Goal: Task Accomplishment & Management: Complete application form

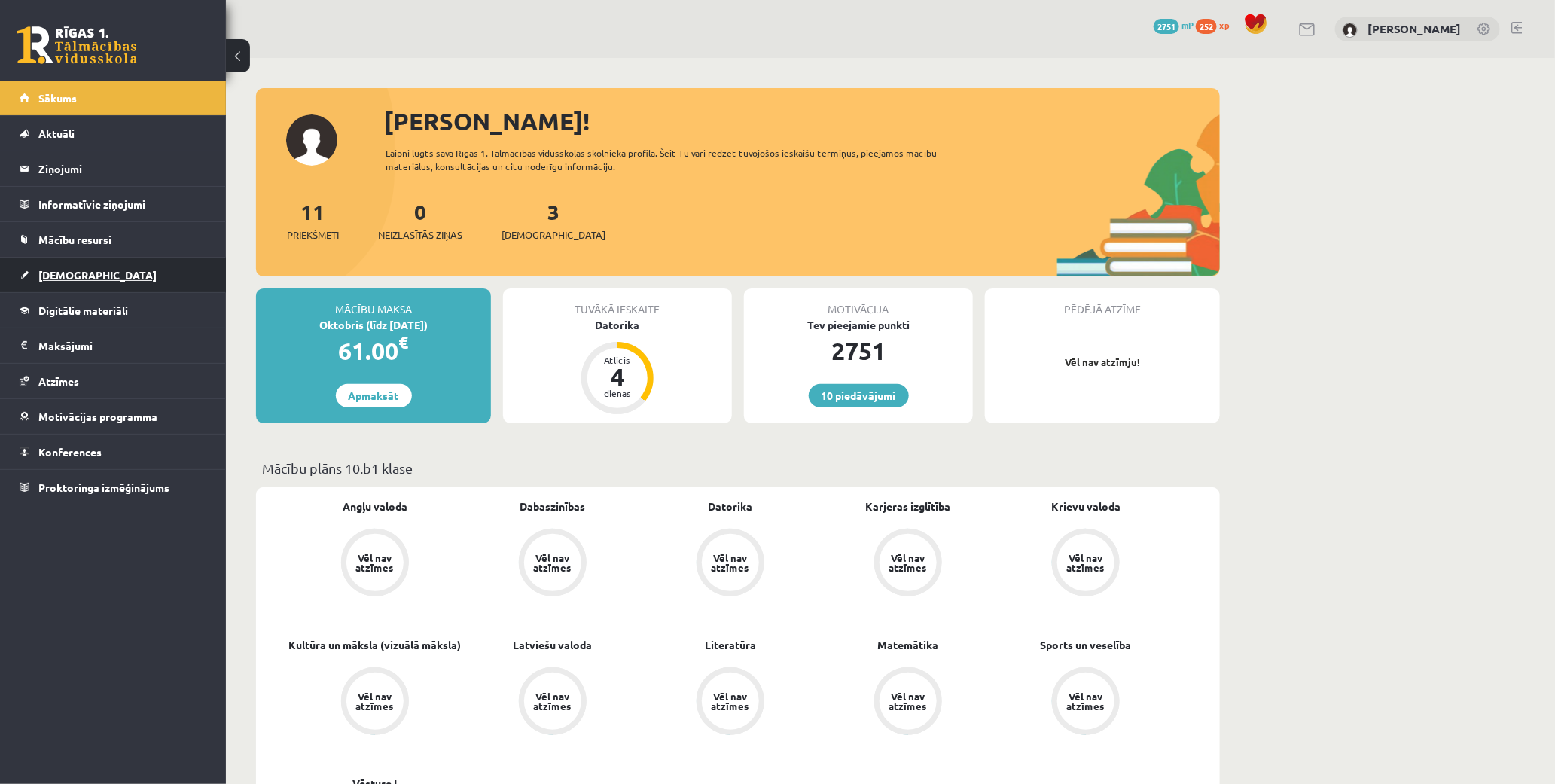
click at [58, 276] on span "[DEMOGRAPHIC_DATA]" at bounding box center [98, 275] width 118 height 14
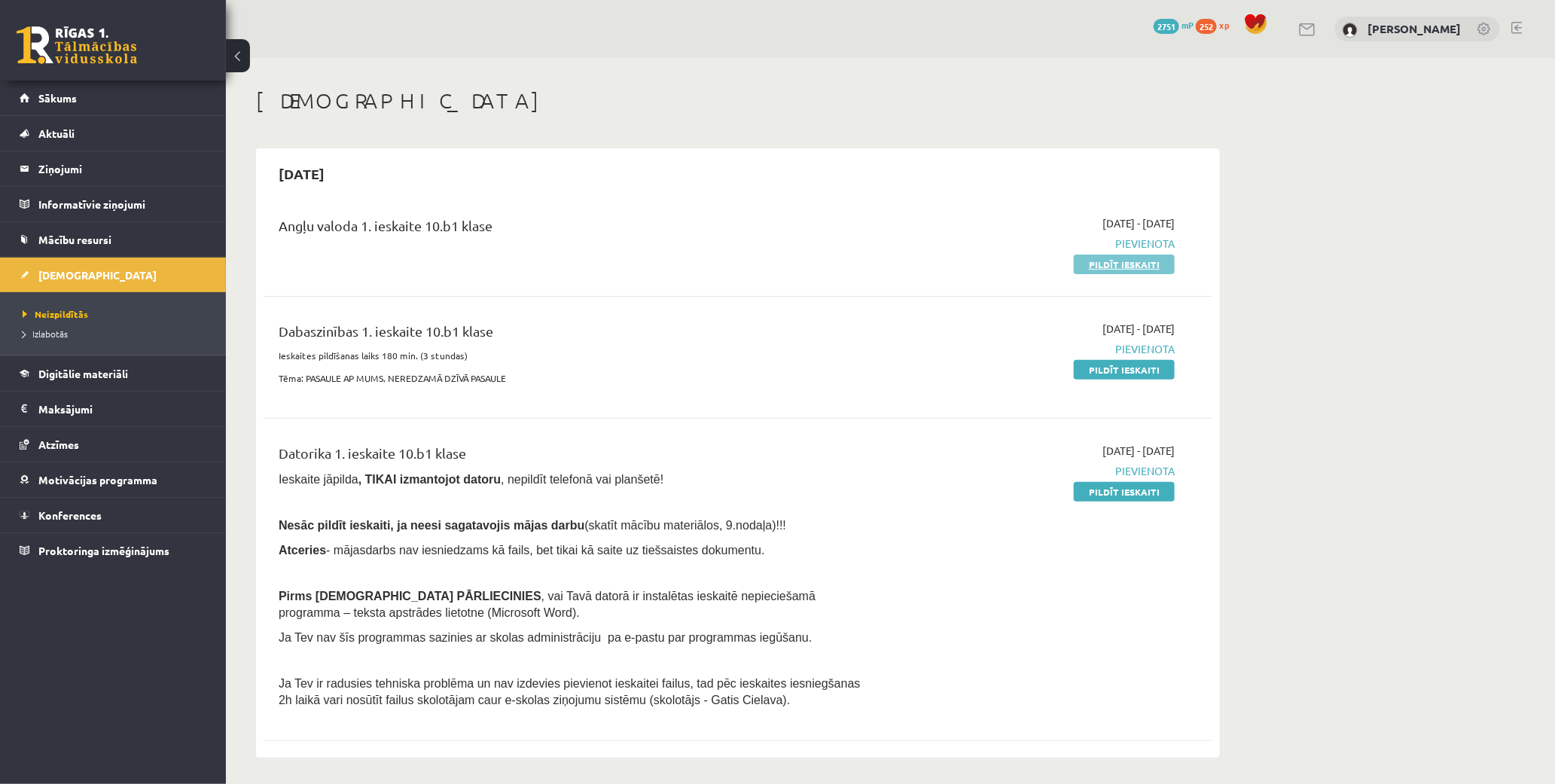
click at [1159, 264] on link "Pildīt ieskaiti" at bounding box center [1125, 264] width 101 height 19
click at [1138, 492] on link "Pildīt ieskaiti" at bounding box center [1125, 491] width 101 height 19
click at [1120, 364] on link "Pildīt ieskaiti" at bounding box center [1125, 369] width 101 height 19
click at [1103, 261] on link "Pildīt ieskaiti" at bounding box center [1125, 264] width 101 height 19
drag, startPoint x: 1140, startPoint y: 269, endPoint x: 834, endPoint y: 79, distance: 360.2
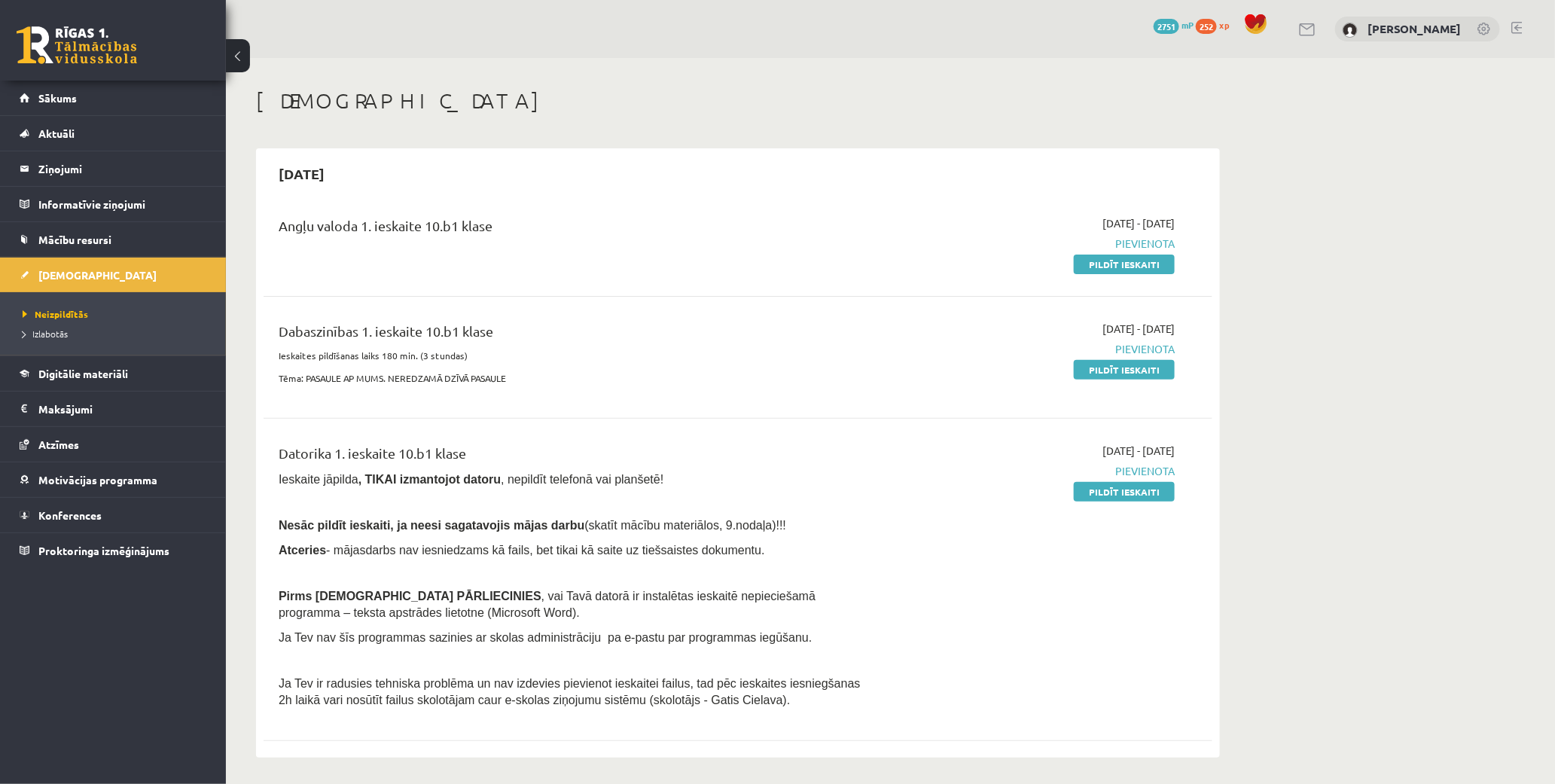
click at [1140, 269] on link "Pildīt ieskaiti" at bounding box center [1125, 264] width 101 height 19
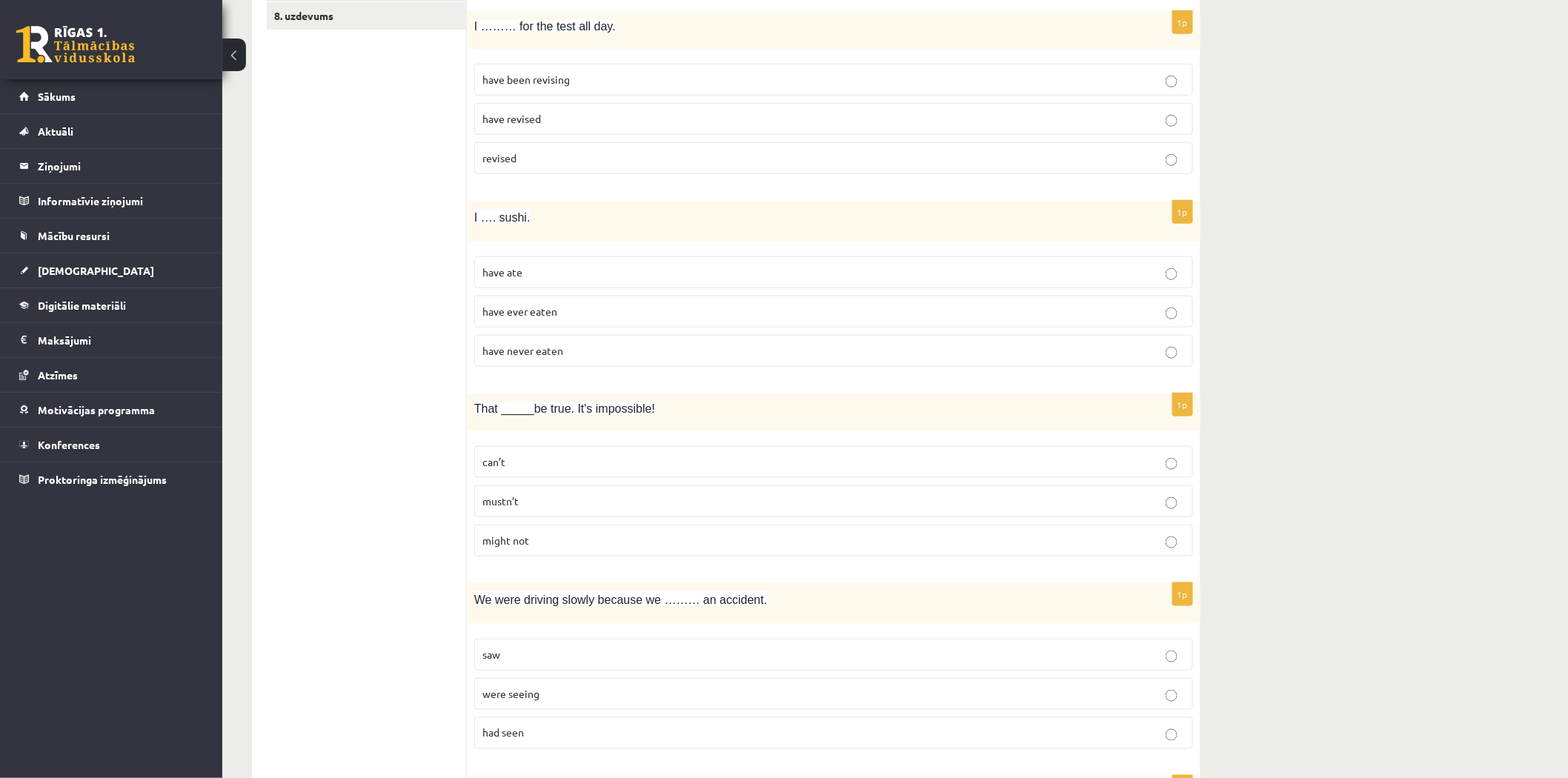
scroll to position [237, 0]
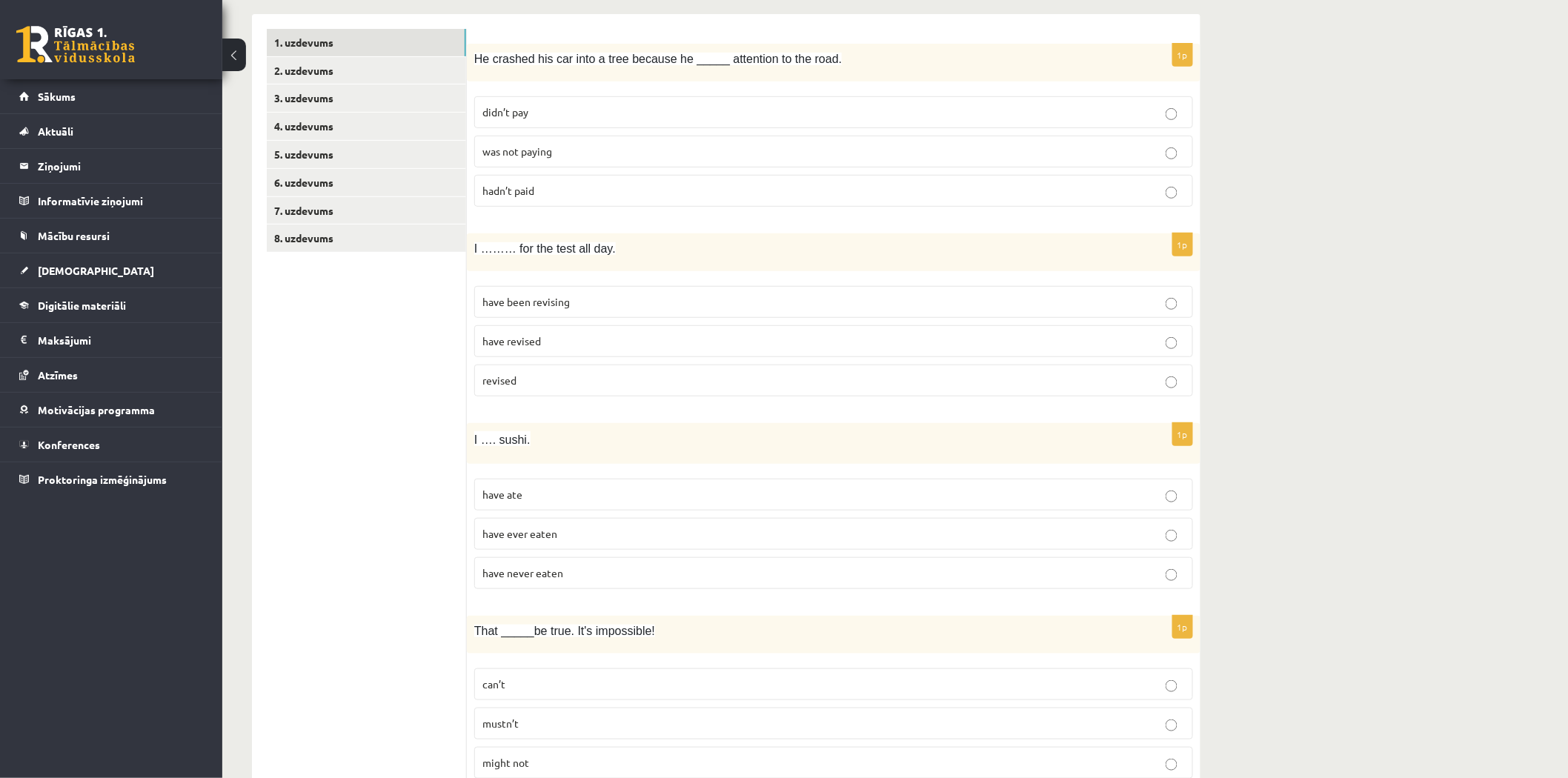
click at [351, 145] on link "5. uzdevums" at bounding box center [366, 154] width 200 height 27
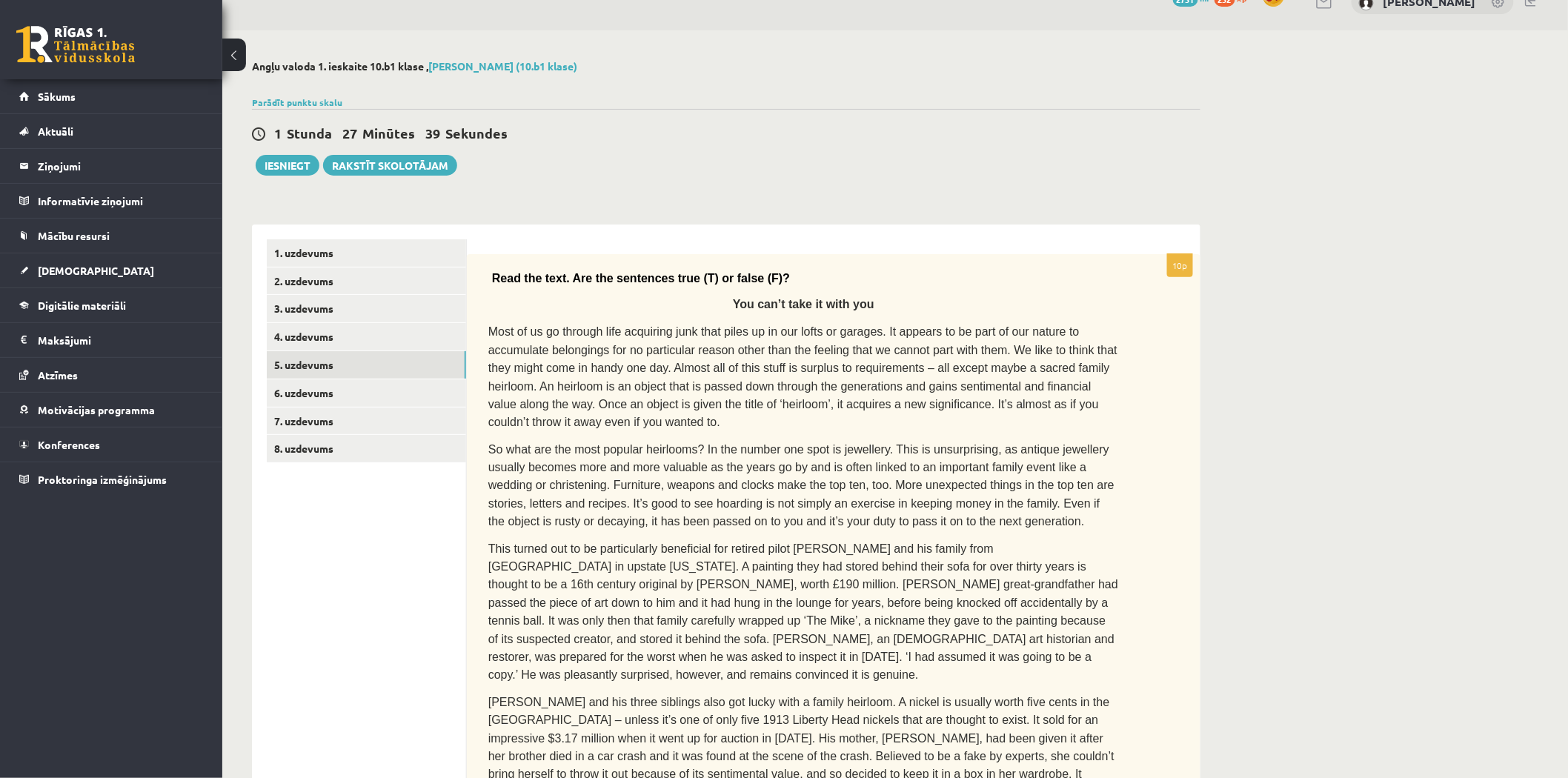
scroll to position [26, 0]
click at [321, 268] on link "2. uzdevums" at bounding box center [366, 282] width 200 height 27
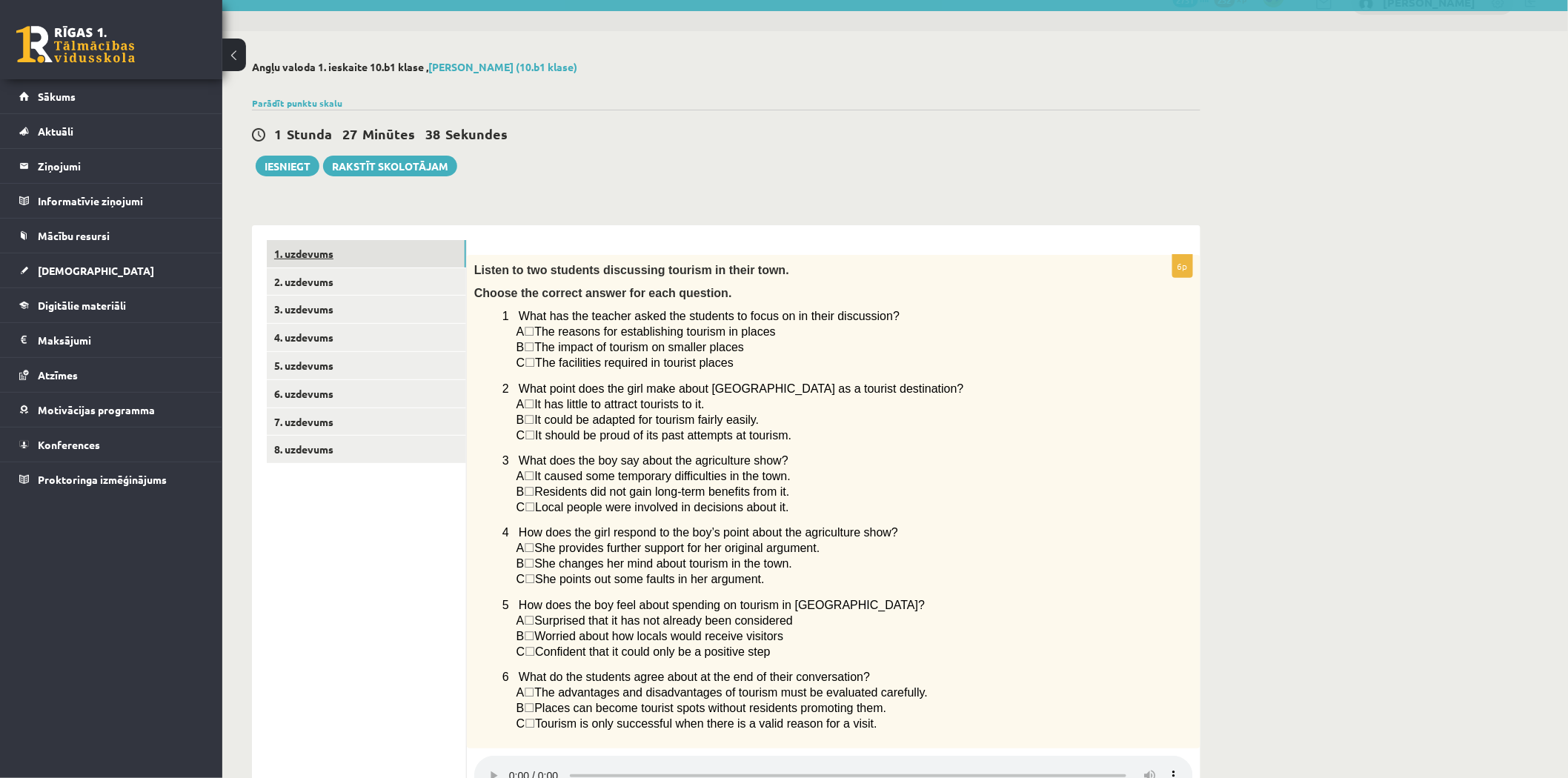
click at [317, 247] on link "1. uzdevums" at bounding box center [366, 254] width 200 height 27
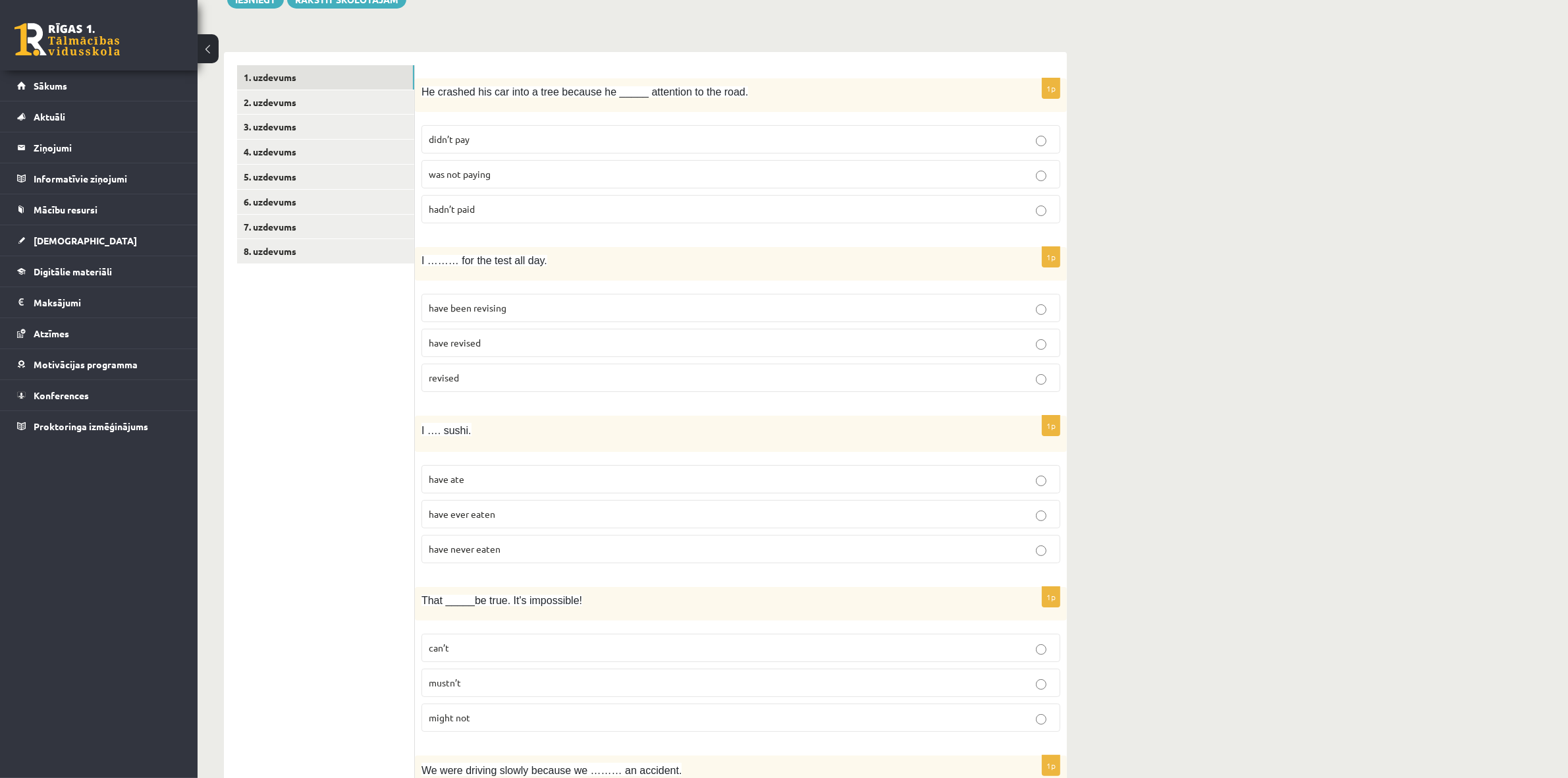
scroll to position [165, 0]
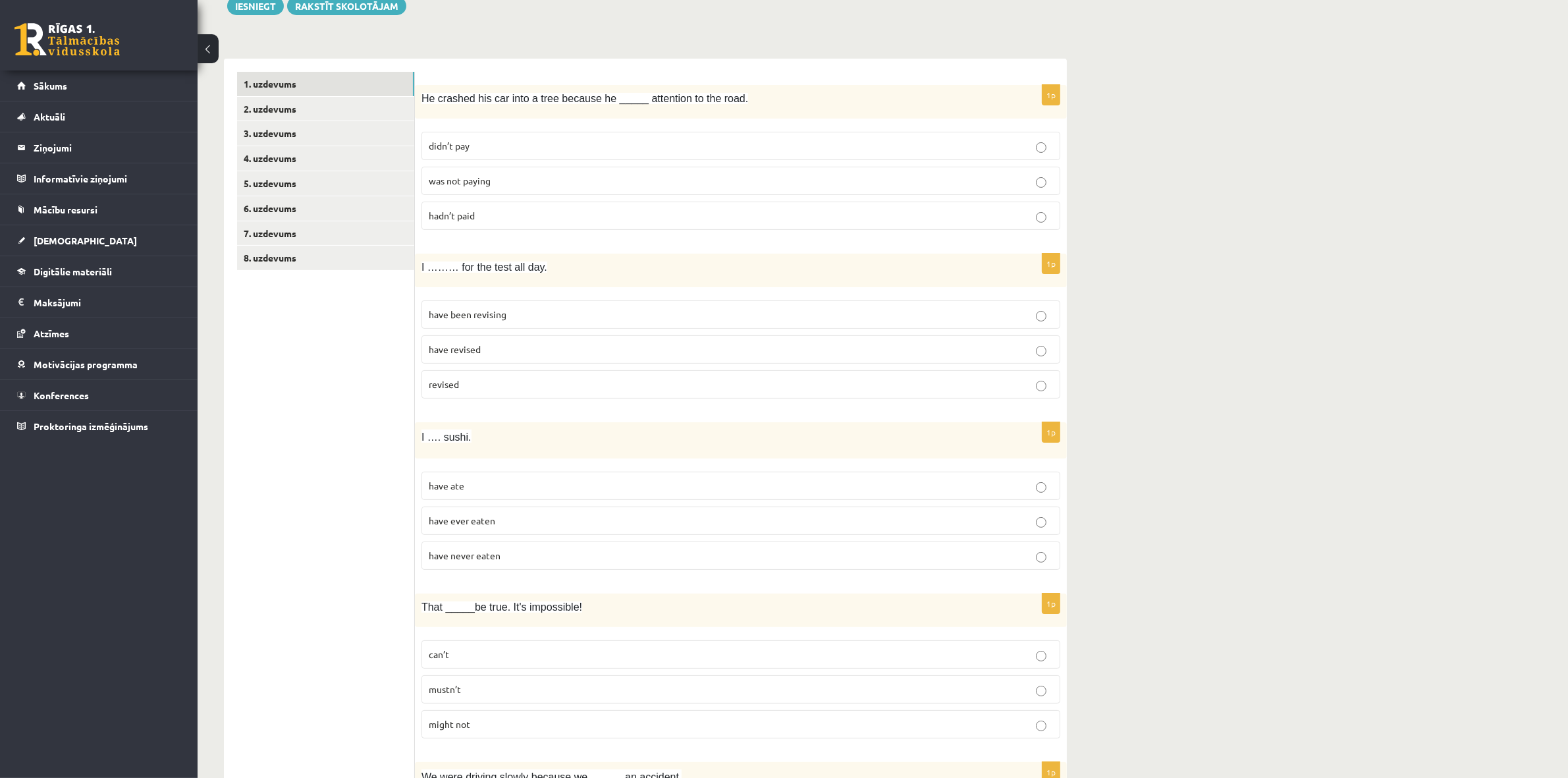
click at [904, 178] on p "was not paying" at bounding box center [741, 181] width 625 height 14
click at [802, 308] on label "have been revising" at bounding box center [741, 314] width 639 height 28
click at [531, 562] on p "have never eaten" at bounding box center [741, 555] width 625 height 14
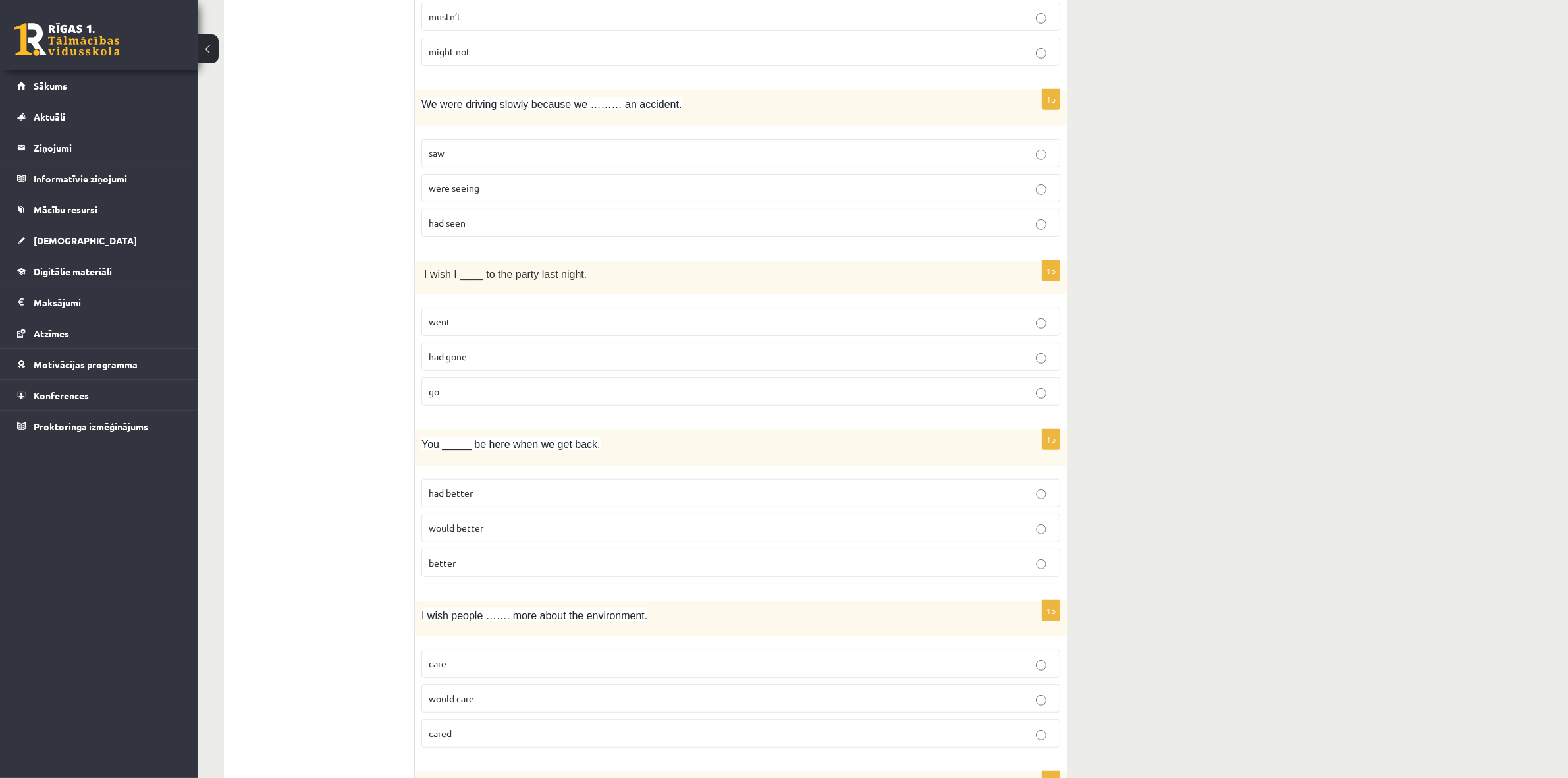
scroll to position [906, 0]
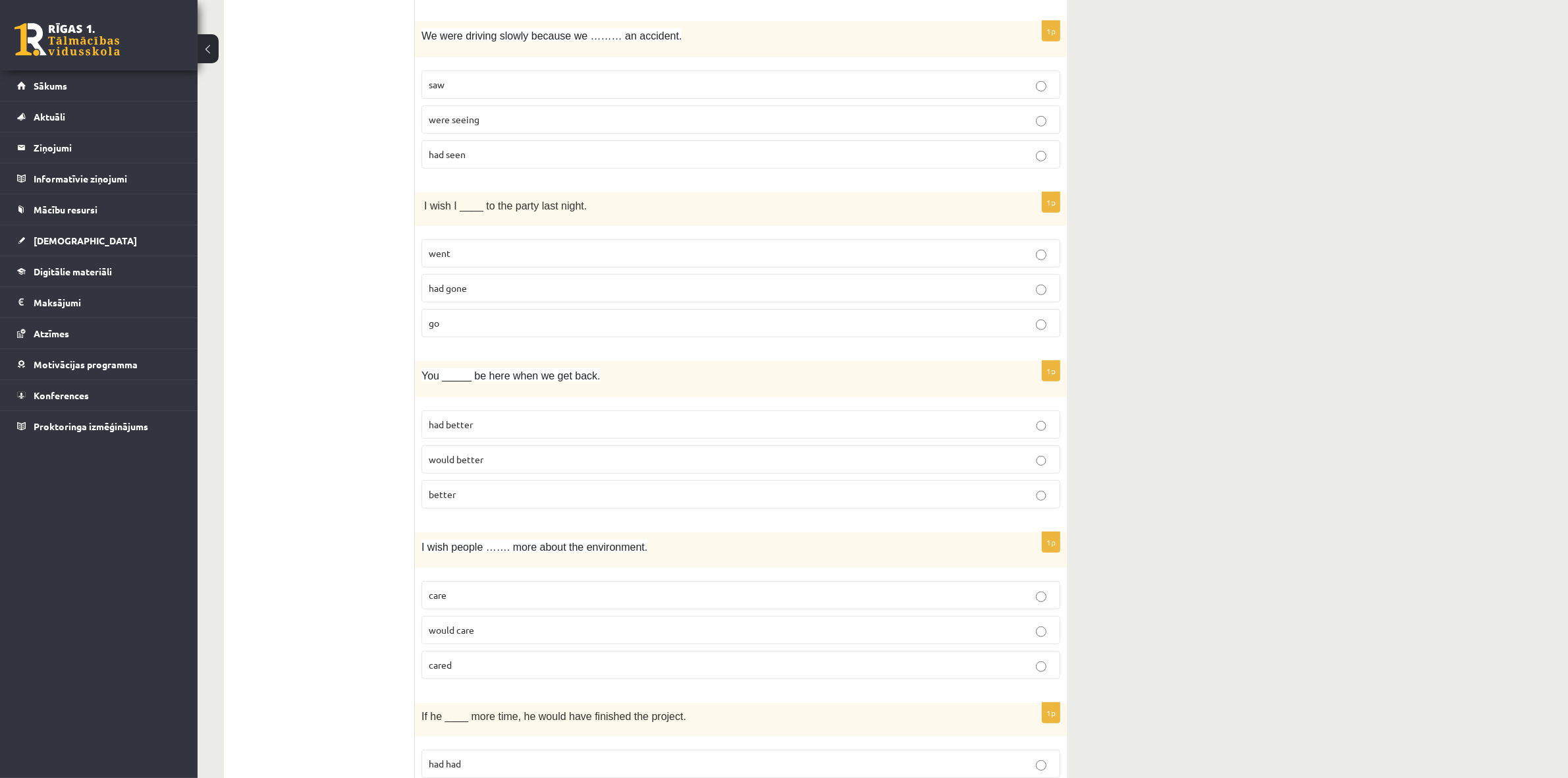
click at [491, 665] on p "cared" at bounding box center [741, 665] width 625 height 14
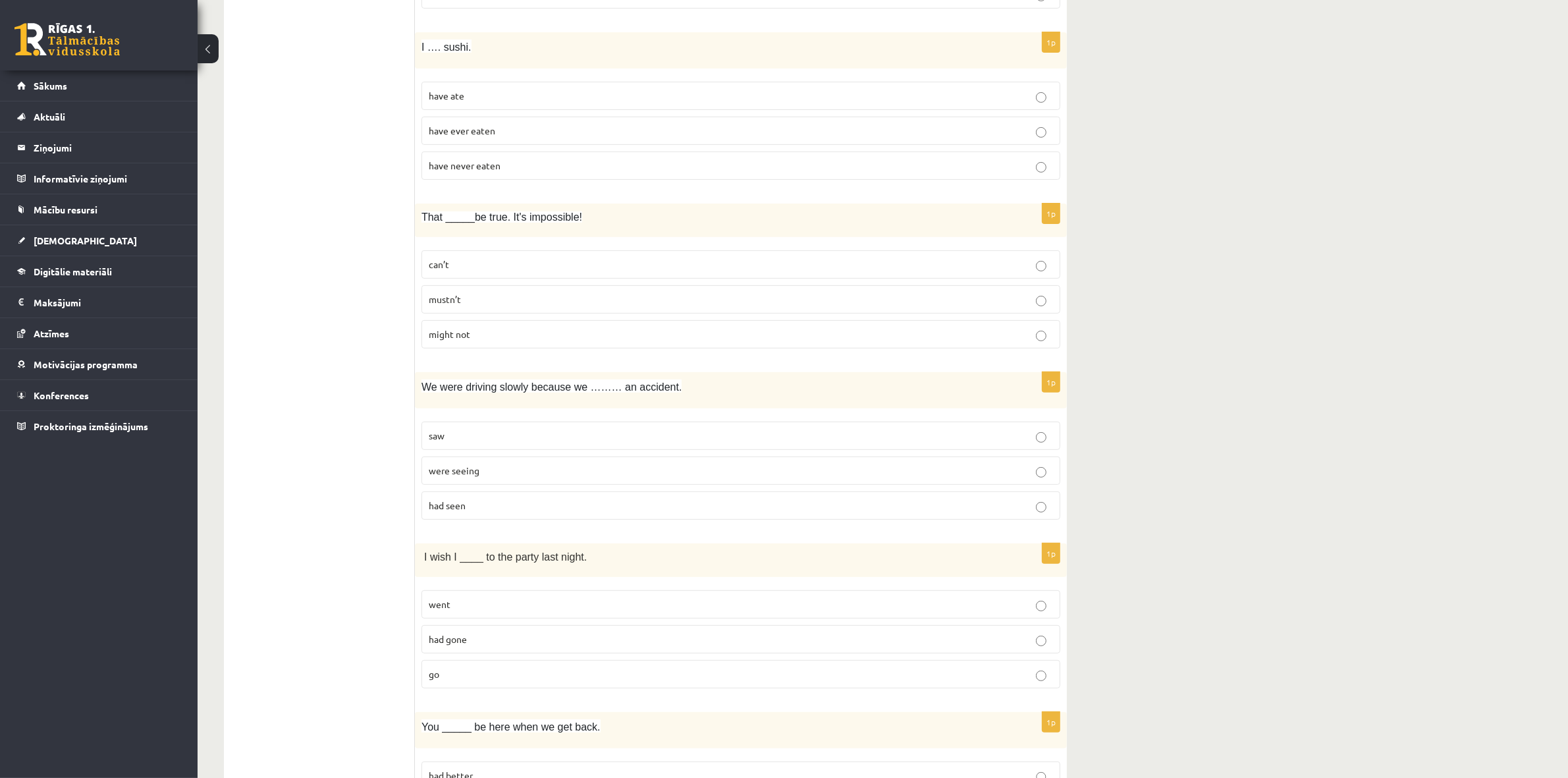
scroll to position [576, 0]
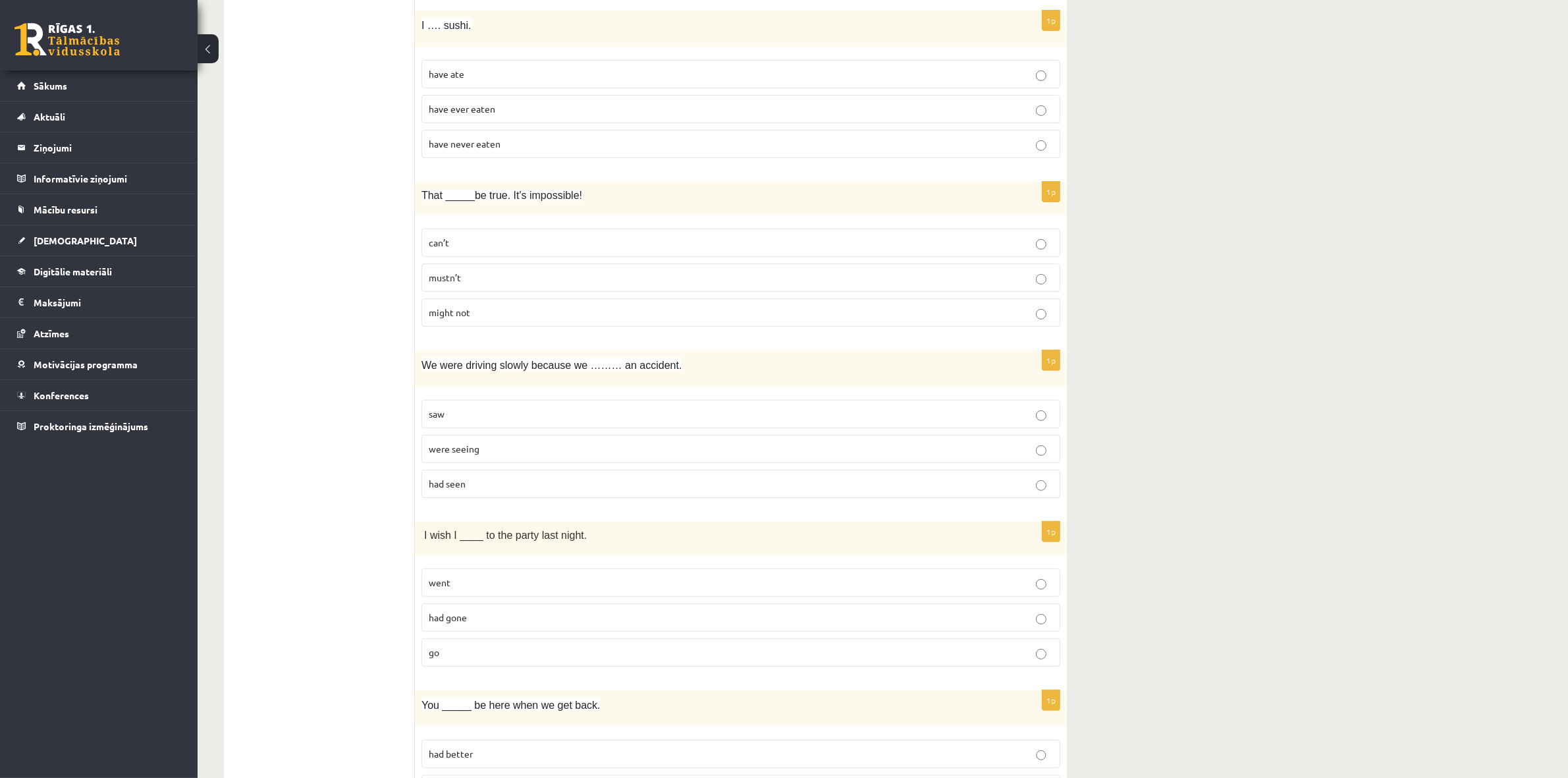
click at [430, 241] on span "can’t" at bounding box center [439, 242] width 21 height 12
click at [485, 485] on p "had seen" at bounding box center [741, 484] width 625 height 14
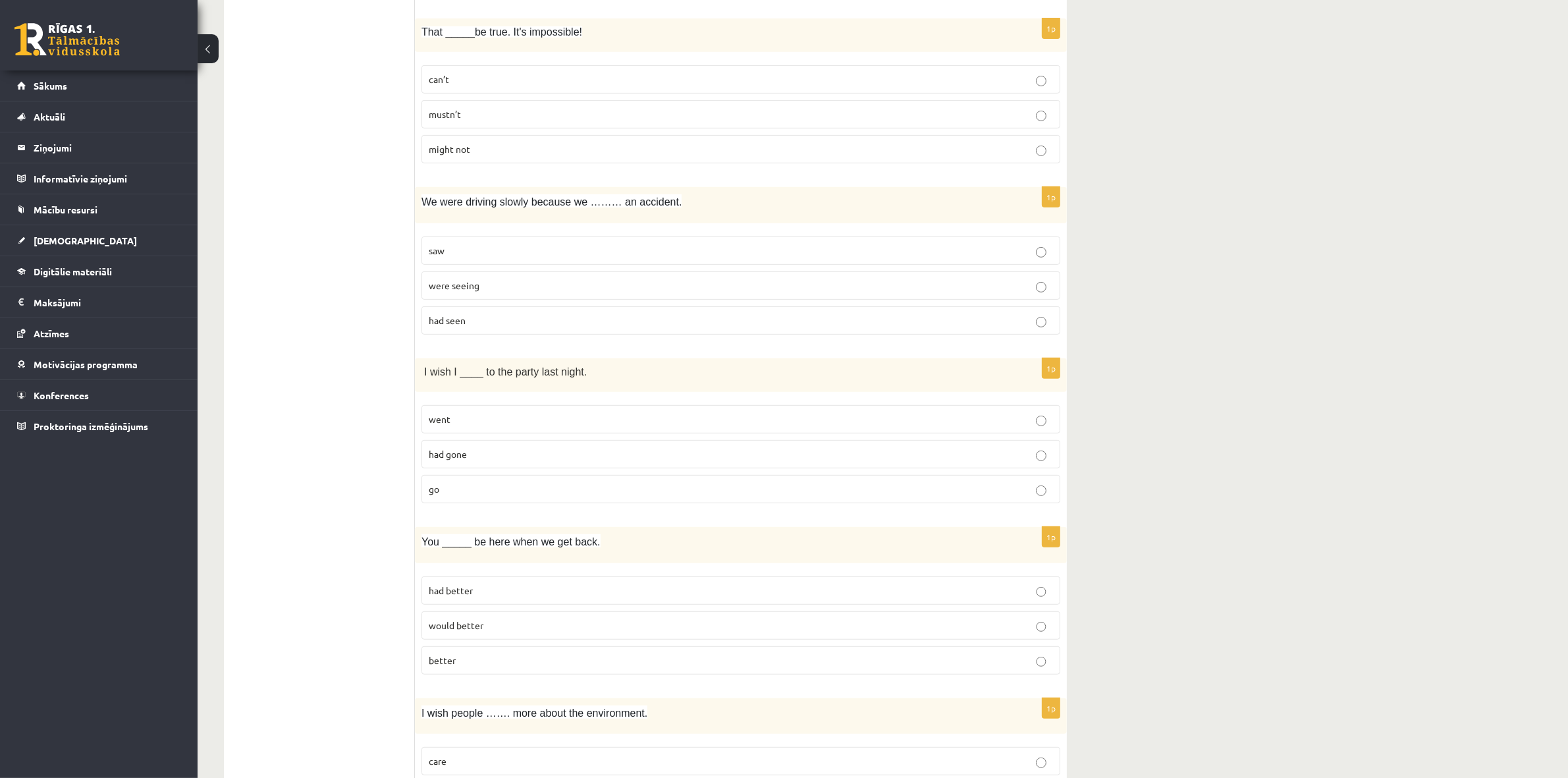
scroll to position [741, 0]
click at [716, 453] on p "had gone" at bounding box center [741, 453] width 625 height 14
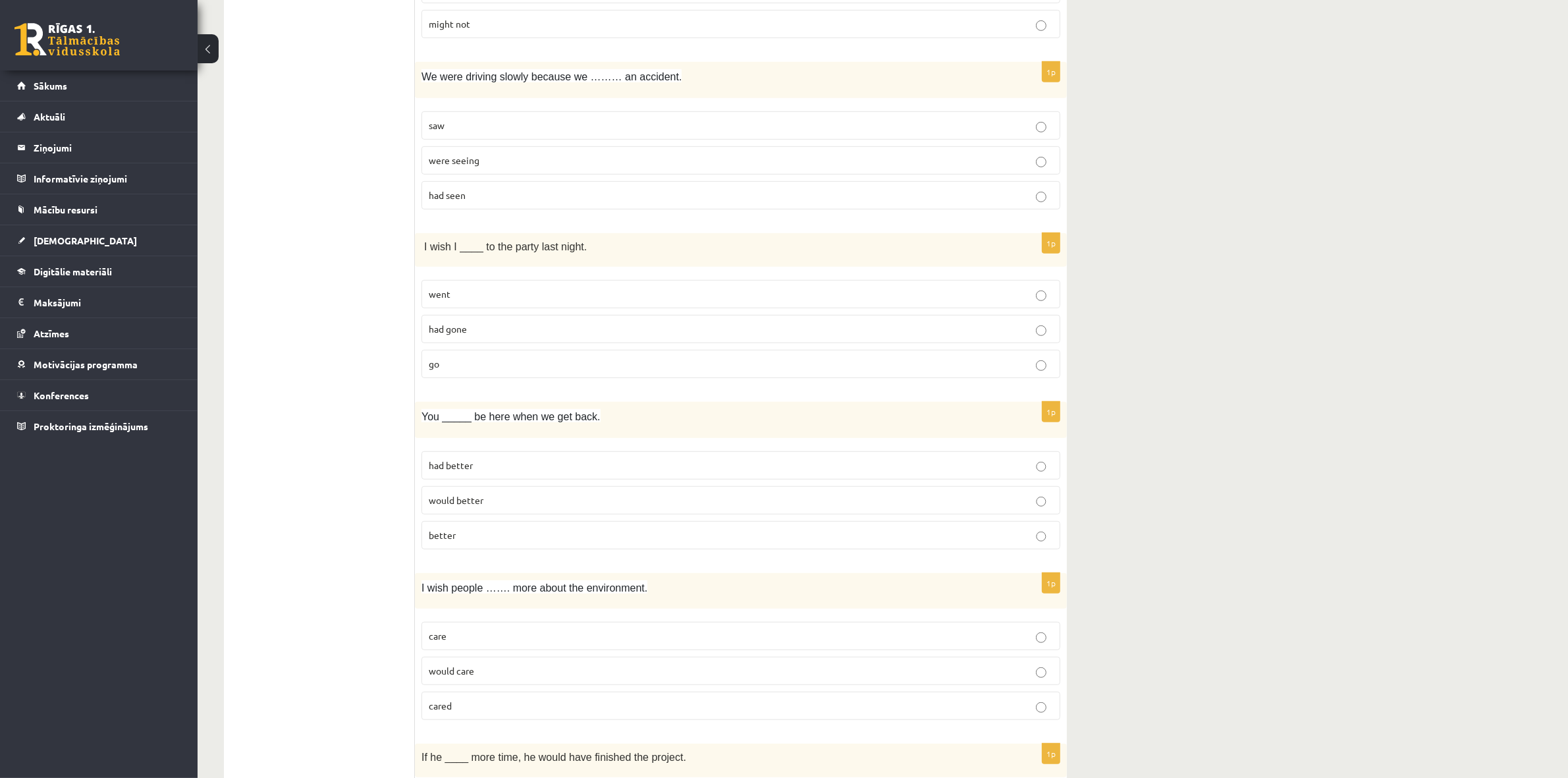
scroll to position [906, 0]
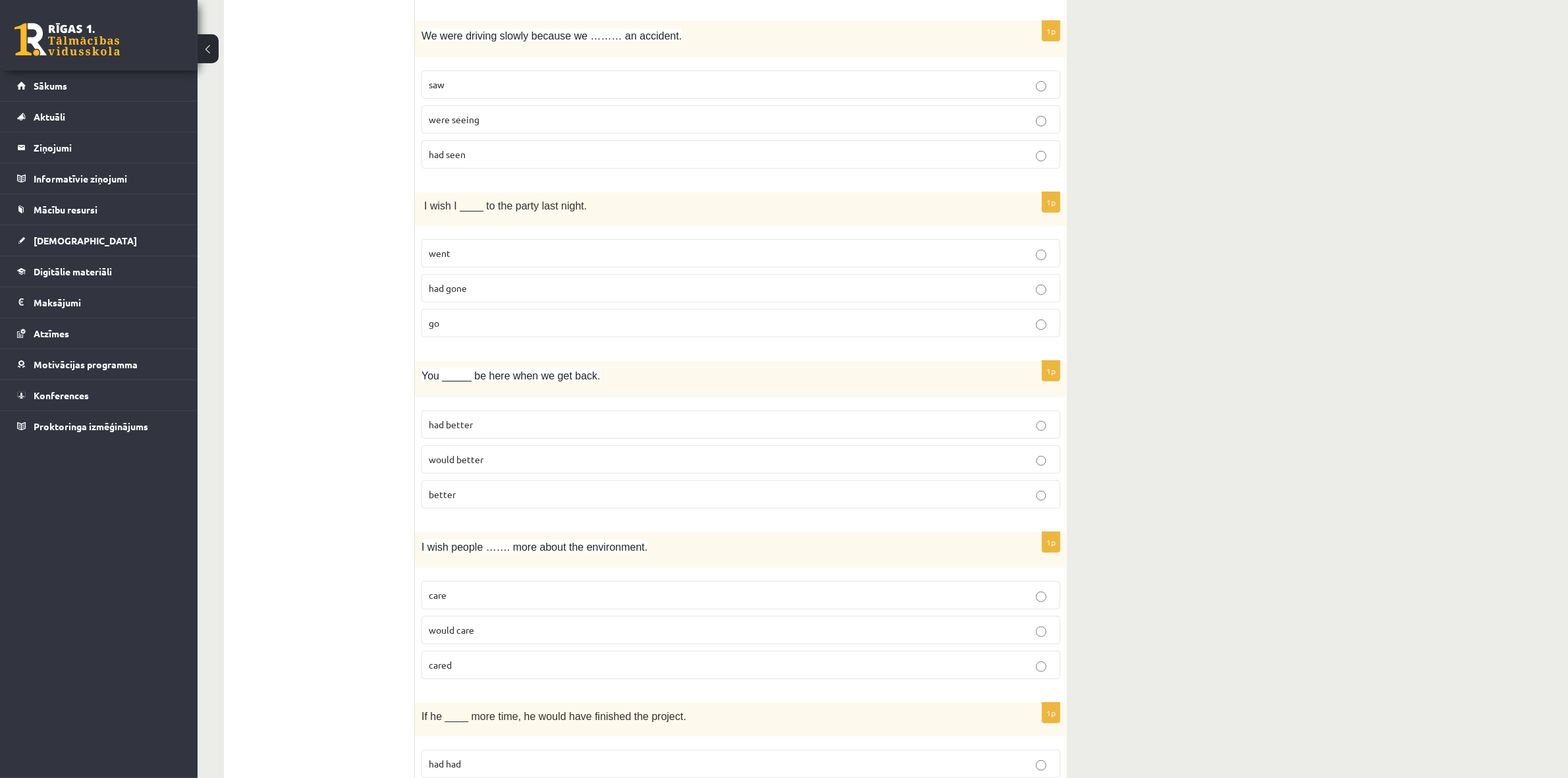
click at [471, 429] on span "had better" at bounding box center [451, 424] width 44 height 12
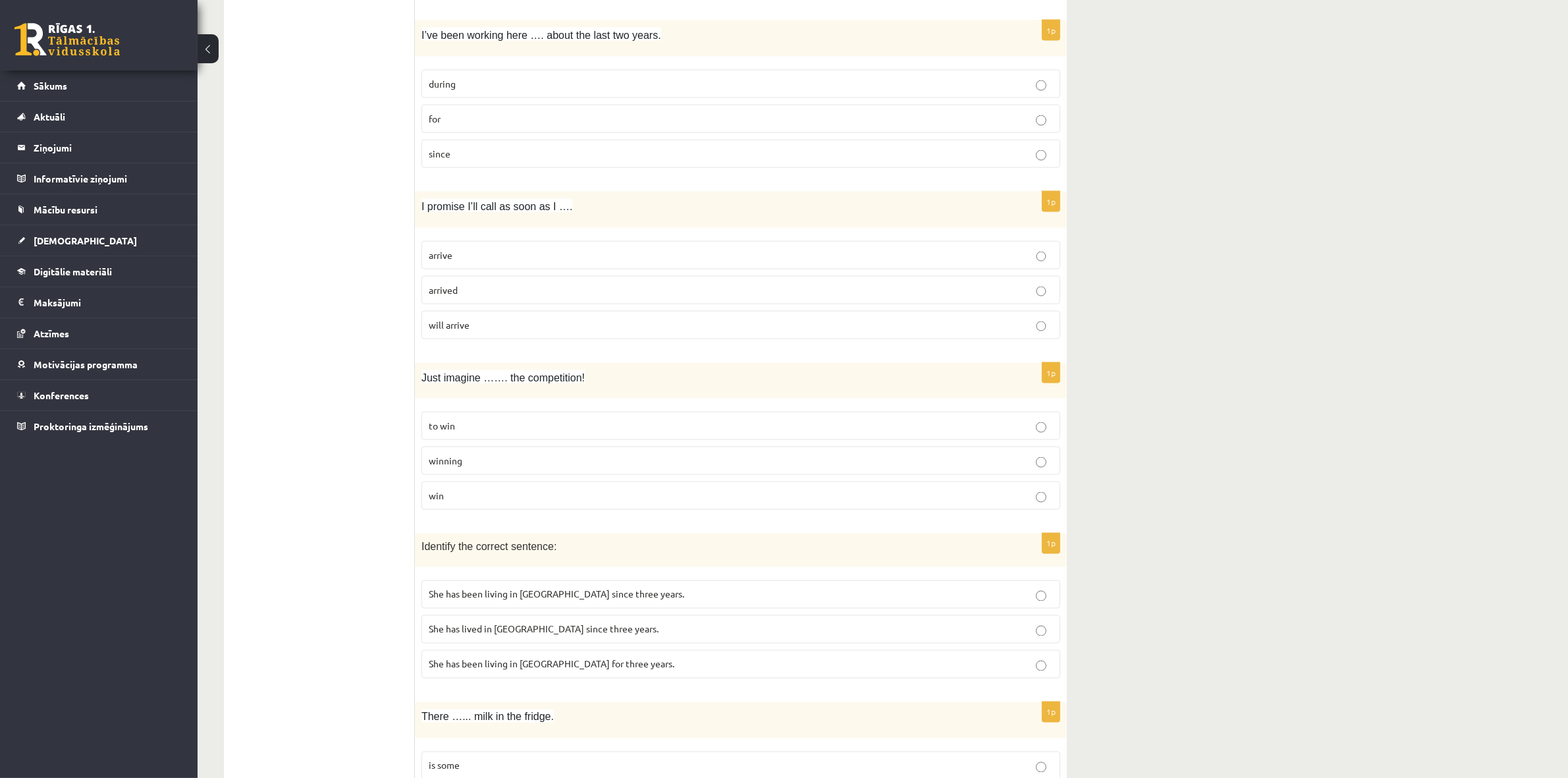
scroll to position [2917, 0]
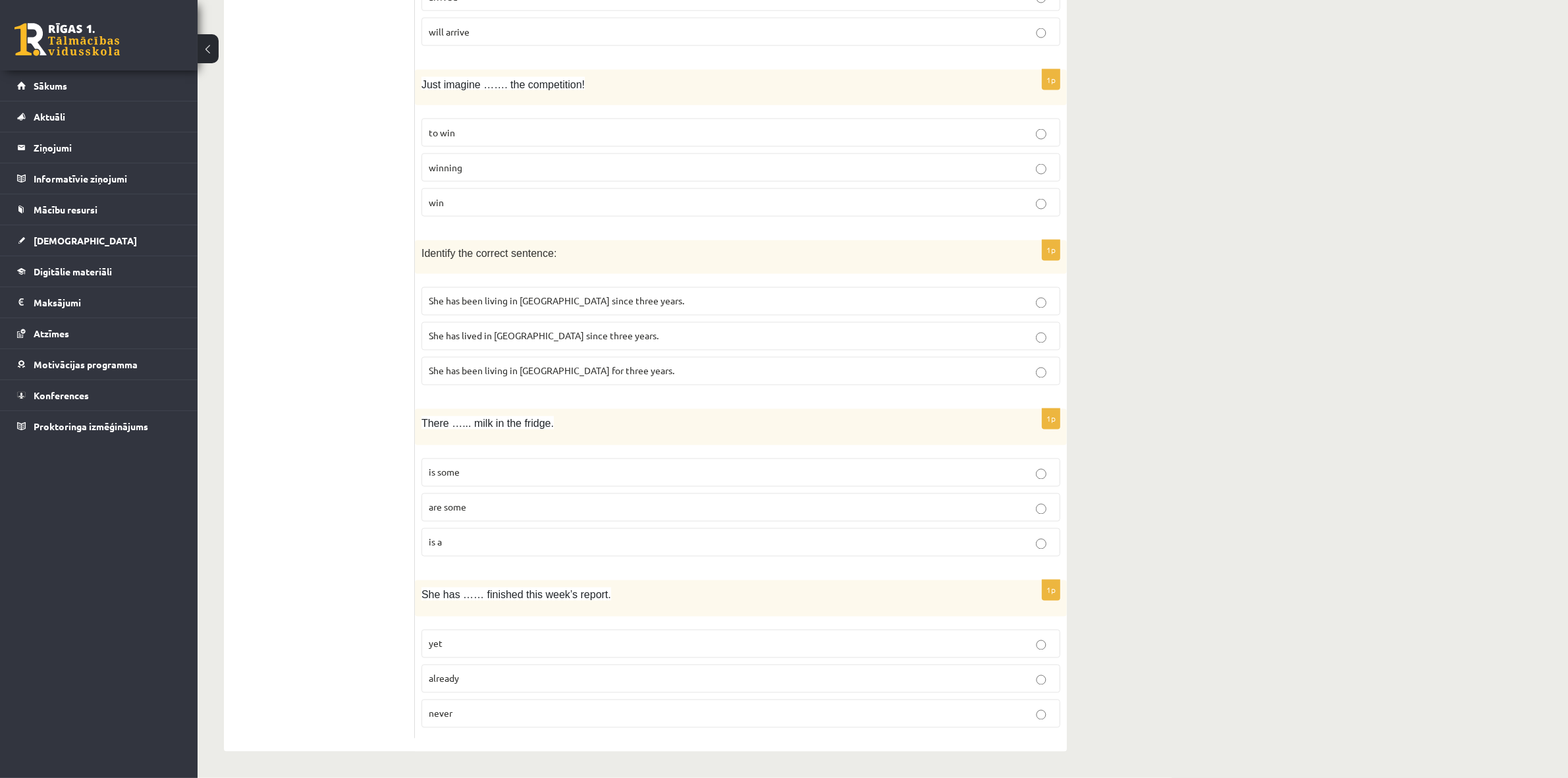
drag, startPoint x: 382, startPoint y: 27, endPoint x: 608, endPoint y: 756, distance: 763.2
copy div "1p He crashed his car into a tree because he _____ attention to the road. didn’…"
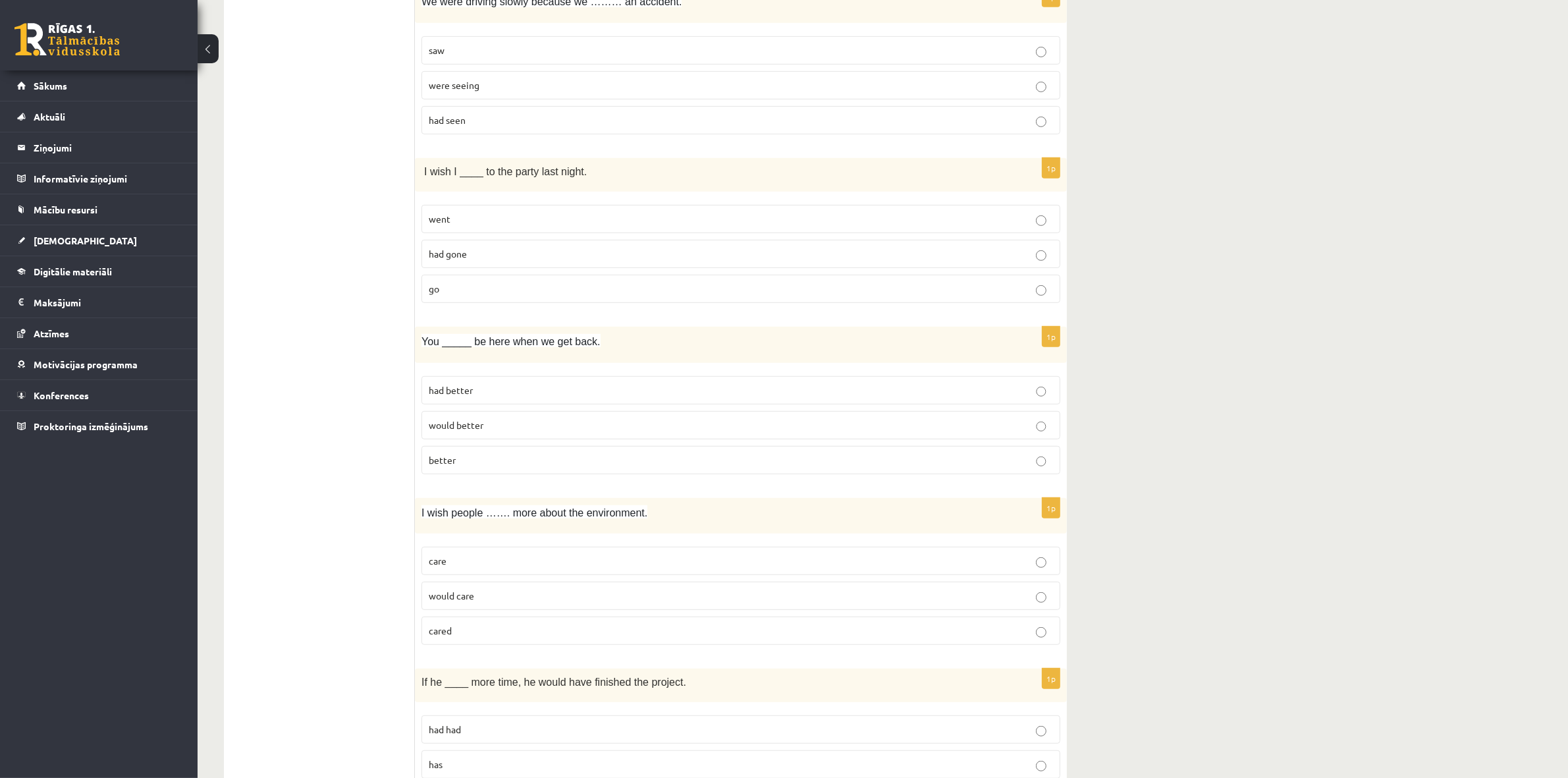
scroll to position [1188, 0]
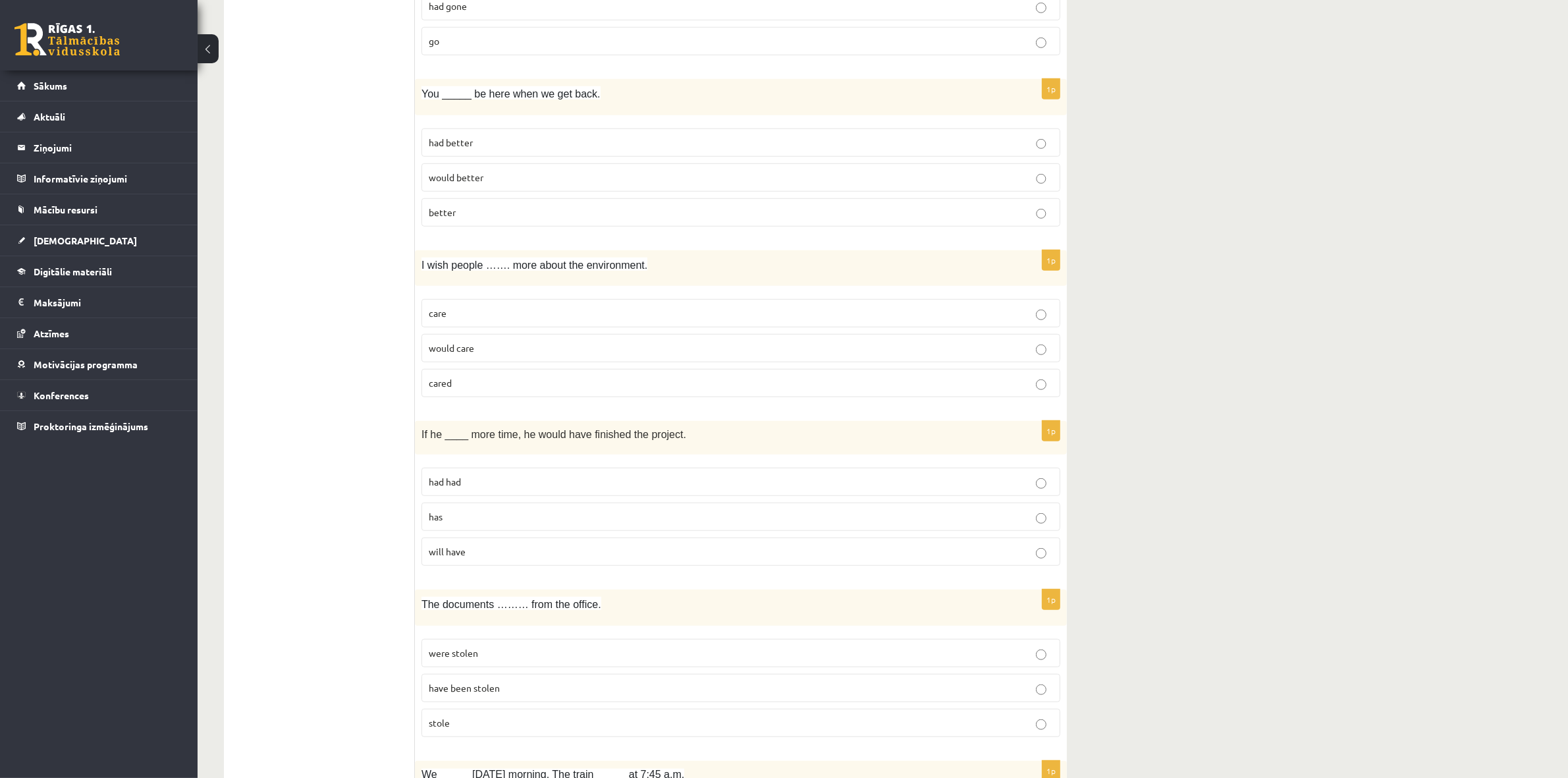
click at [1359, 463] on div "Angļu valoda 1. ieskaite 10.b1 klase , Agnese Krūmiņa (10.b1 klase) Parādīt pun…" at bounding box center [882, 676] width 1371 height 3626
click at [1299, 435] on div "Angļu valoda 1. ieskaite 10.b1 klase , Agnese Krūmiņa (10.b1 klase) Parādīt pun…" at bounding box center [882, 676] width 1371 height 3626
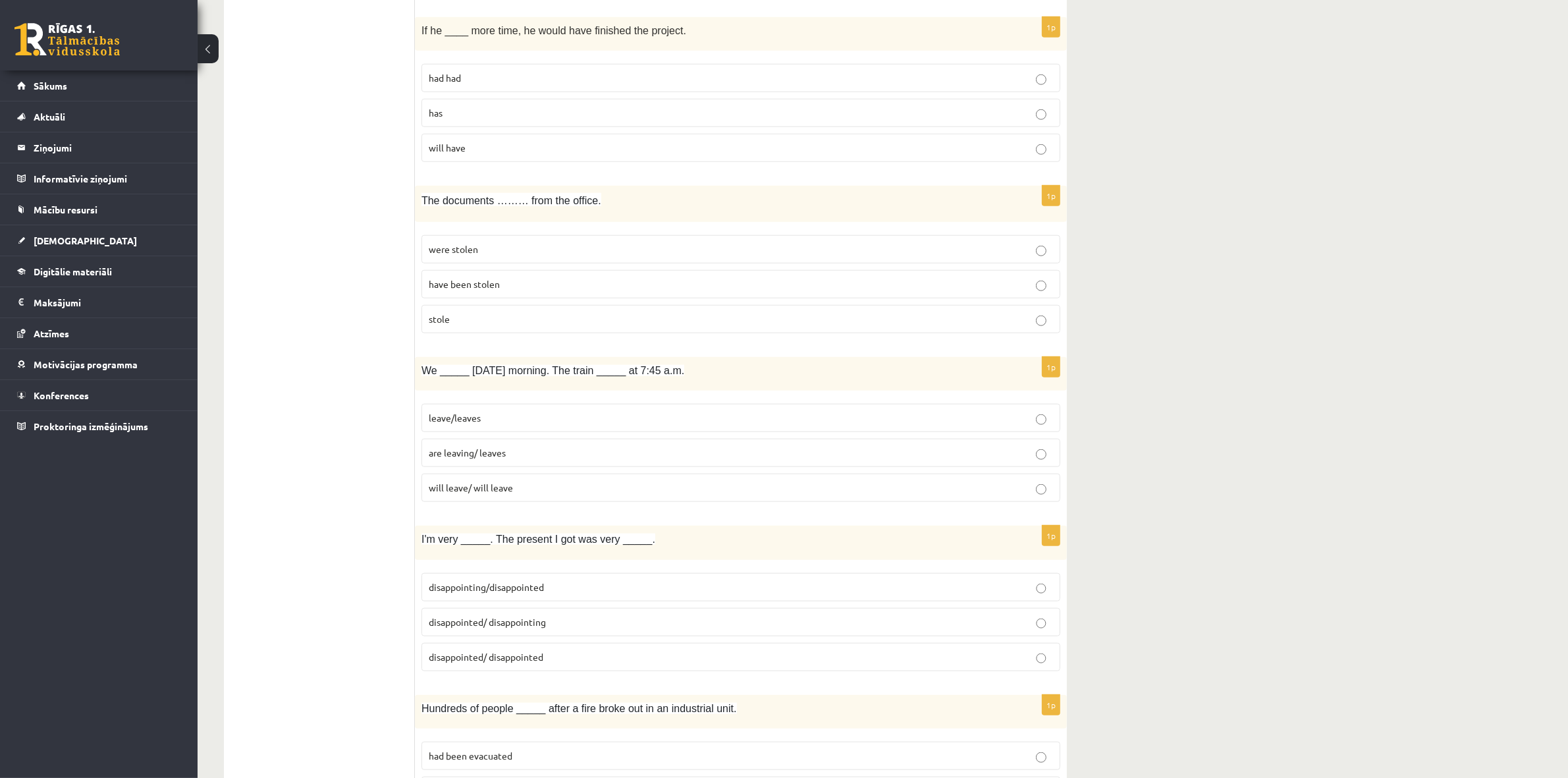
scroll to position [1599, 0]
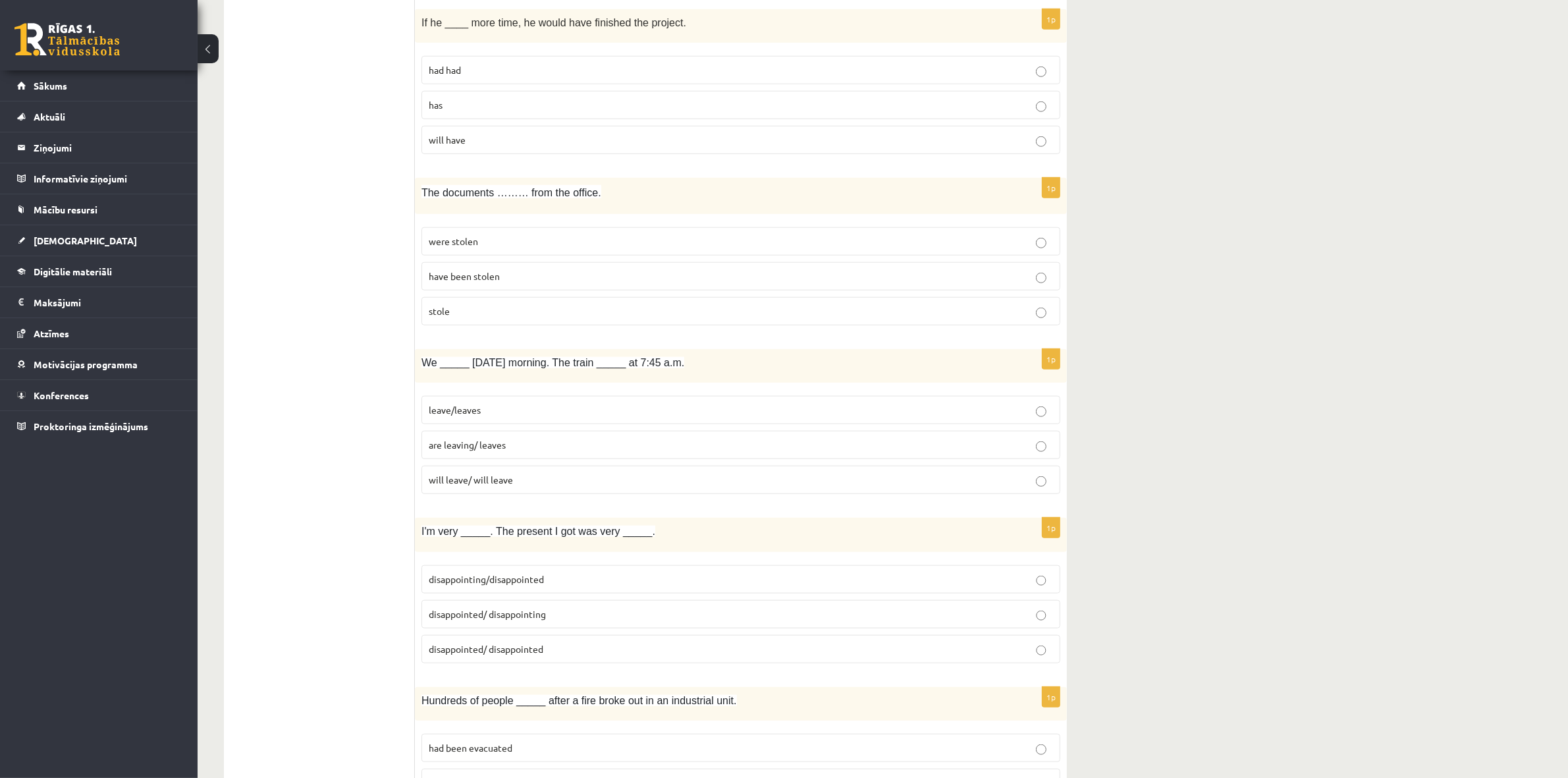
click at [507, 147] on p "will have" at bounding box center [741, 140] width 625 height 14
click at [494, 248] on p "were stolen" at bounding box center [741, 242] width 625 height 14
click at [473, 416] on span "leave/leaves" at bounding box center [455, 410] width 52 height 12
click at [494, 452] on p "are leaving/ leaves" at bounding box center [741, 445] width 625 height 14
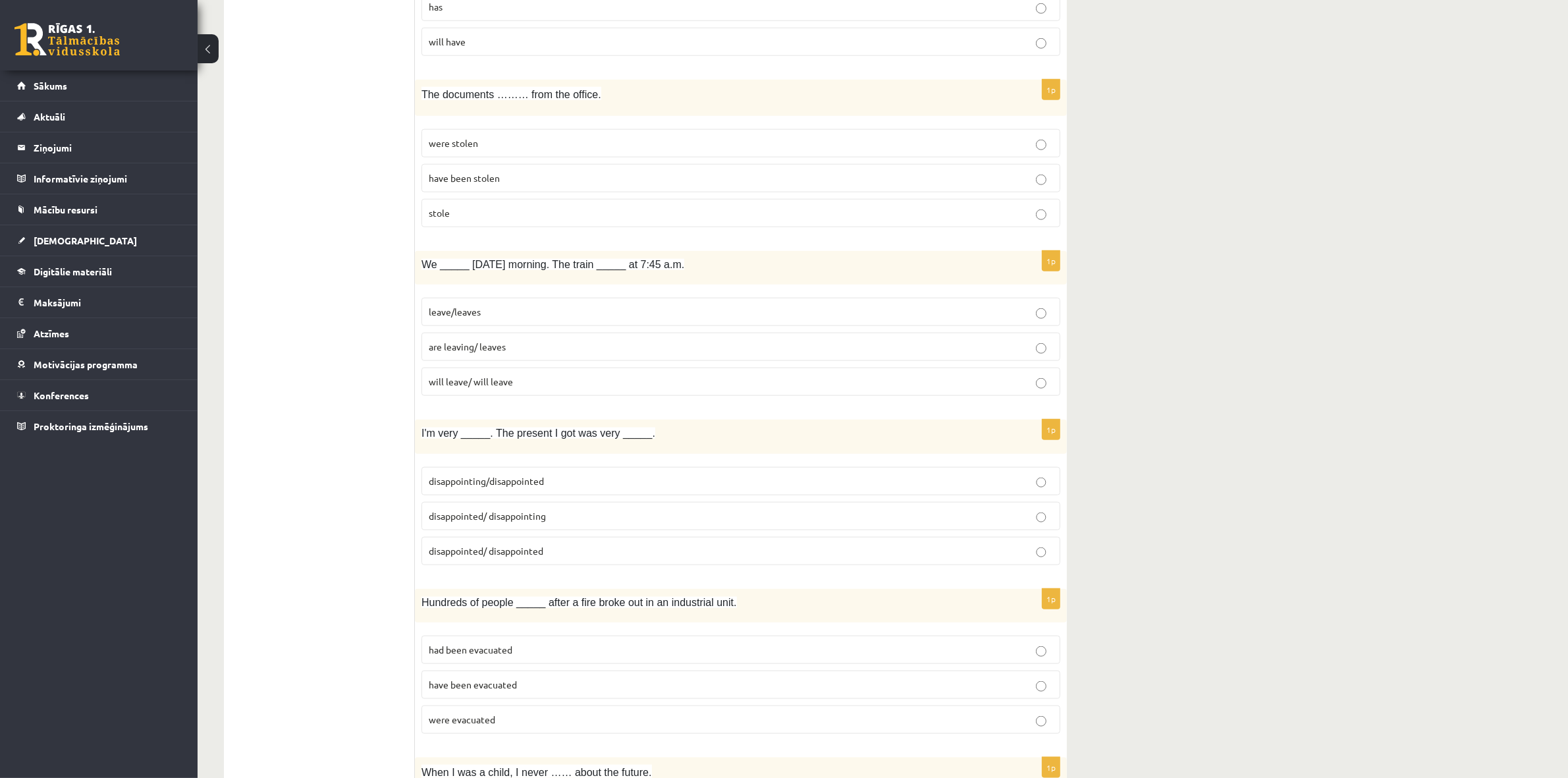
scroll to position [1764, 0]
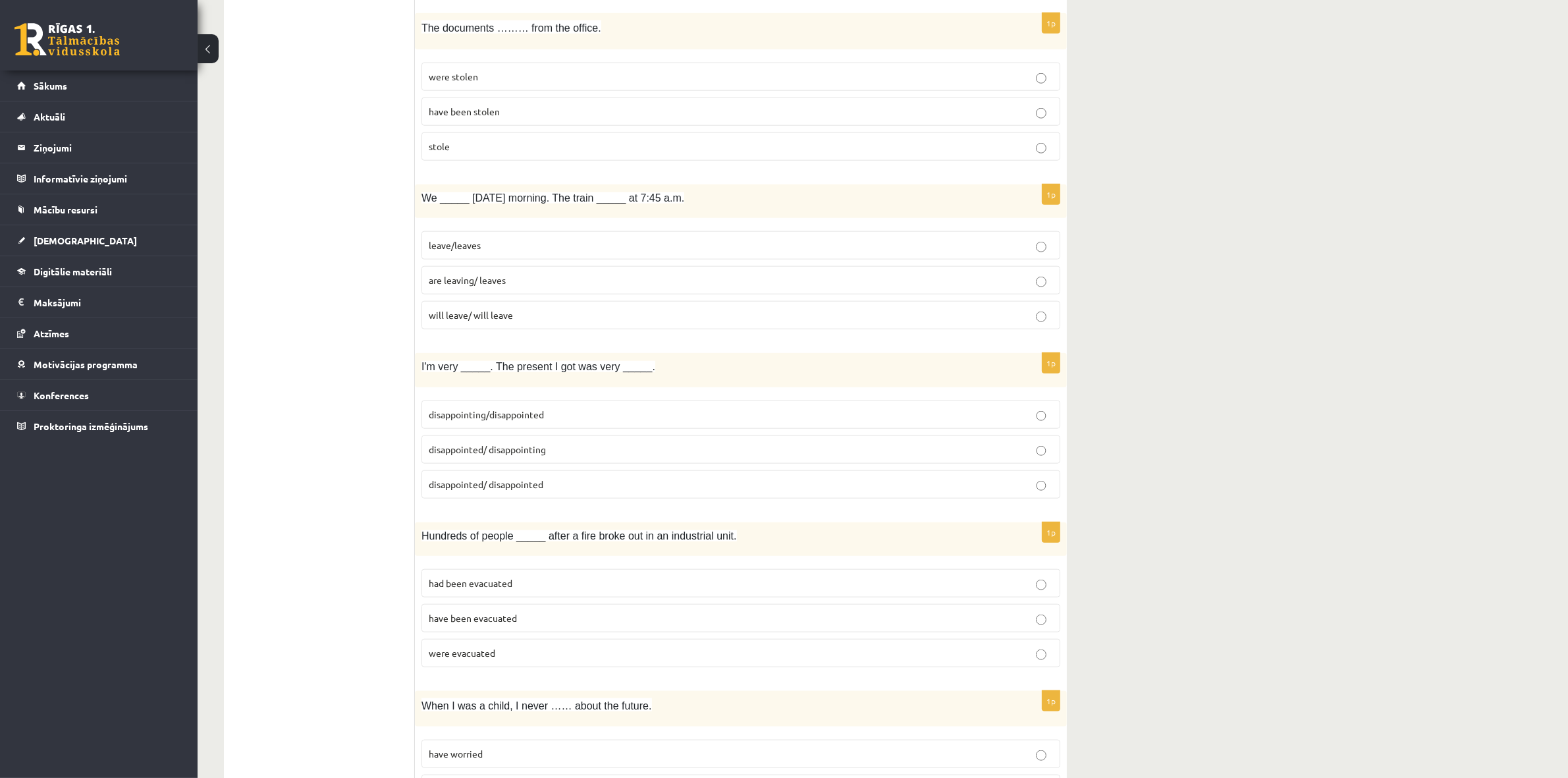
click at [481, 260] on label "leave/leaves" at bounding box center [741, 245] width 639 height 28
click at [545, 287] on p "are leaving/ leaves" at bounding box center [741, 280] width 625 height 14
click at [585, 456] on p "disappointed/ disappointing" at bounding box center [741, 450] width 625 height 14
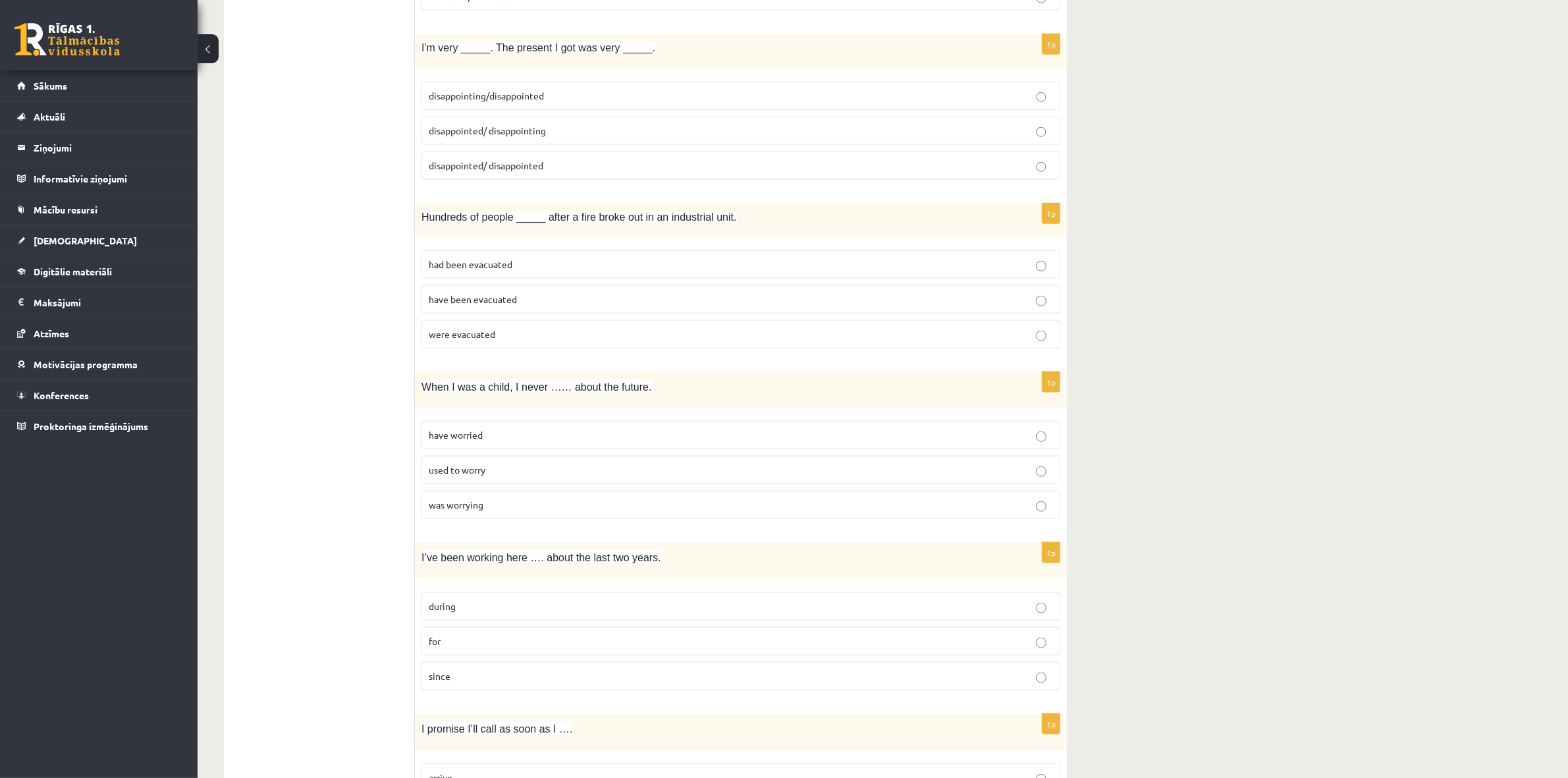
scroll to position [2093, 0]
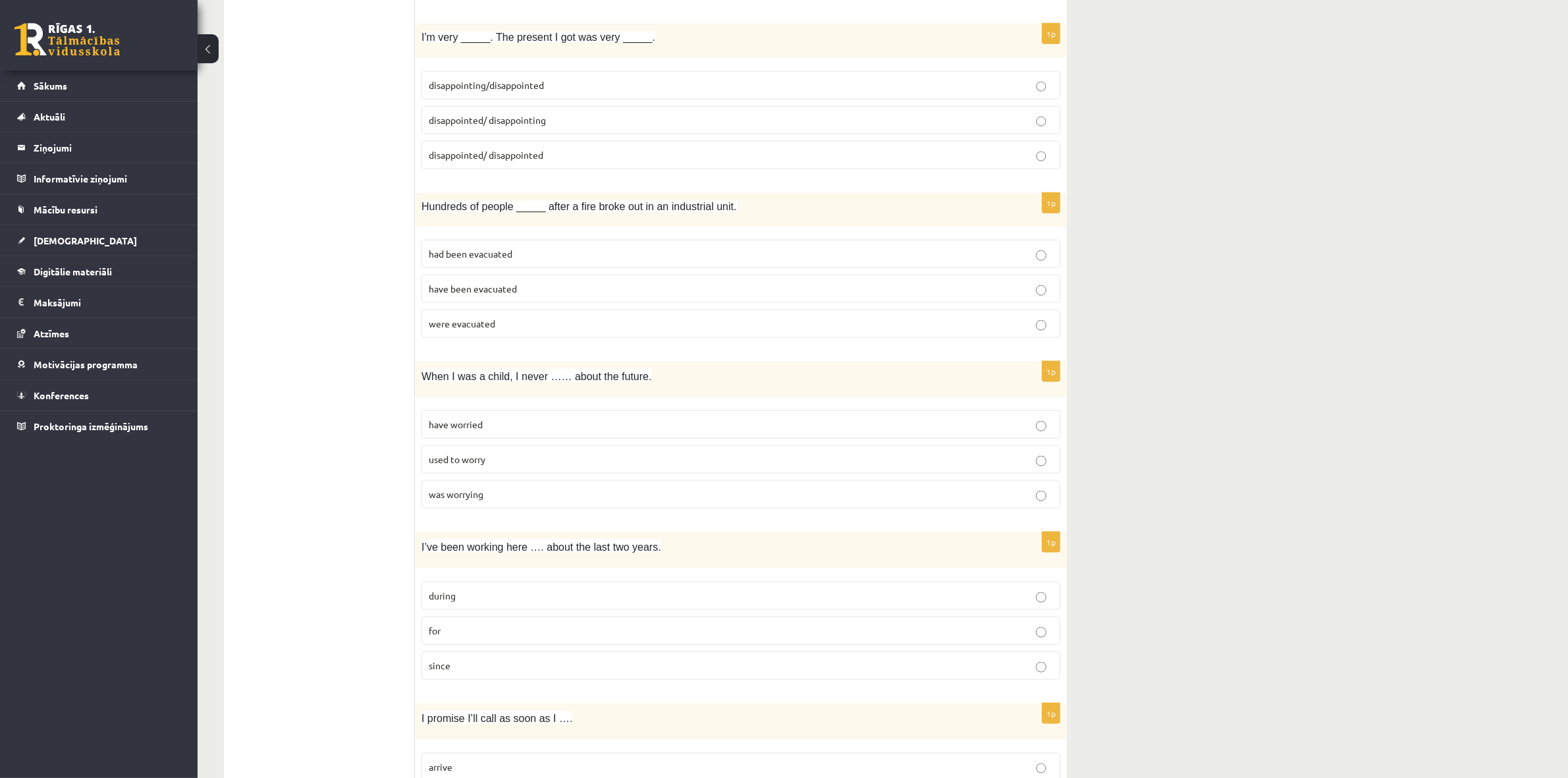
click at [926, 331] on p "were evacuated" at bounding box center [741, 324] width 625 height 14
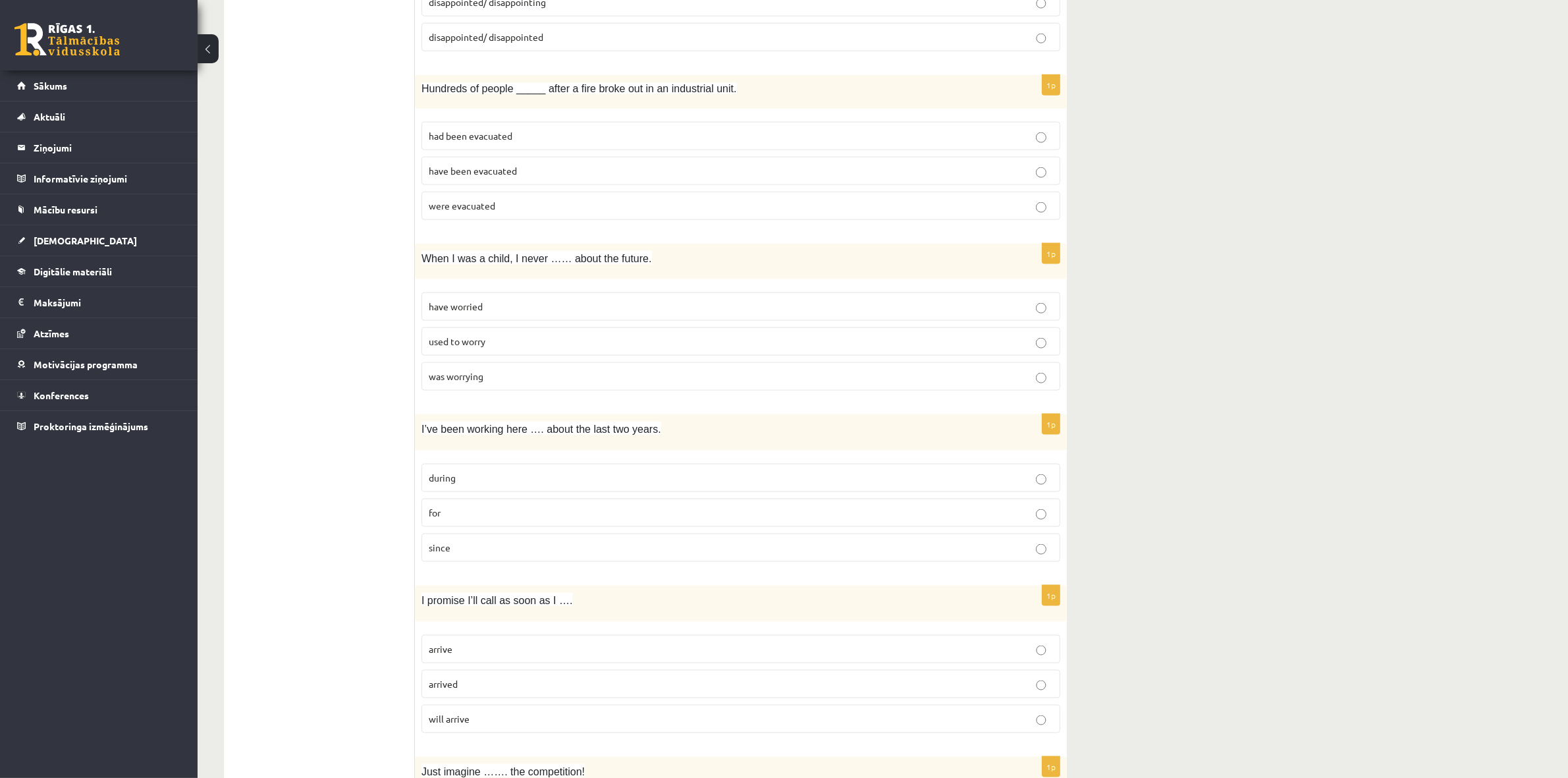
scroll to position [2259, 0]
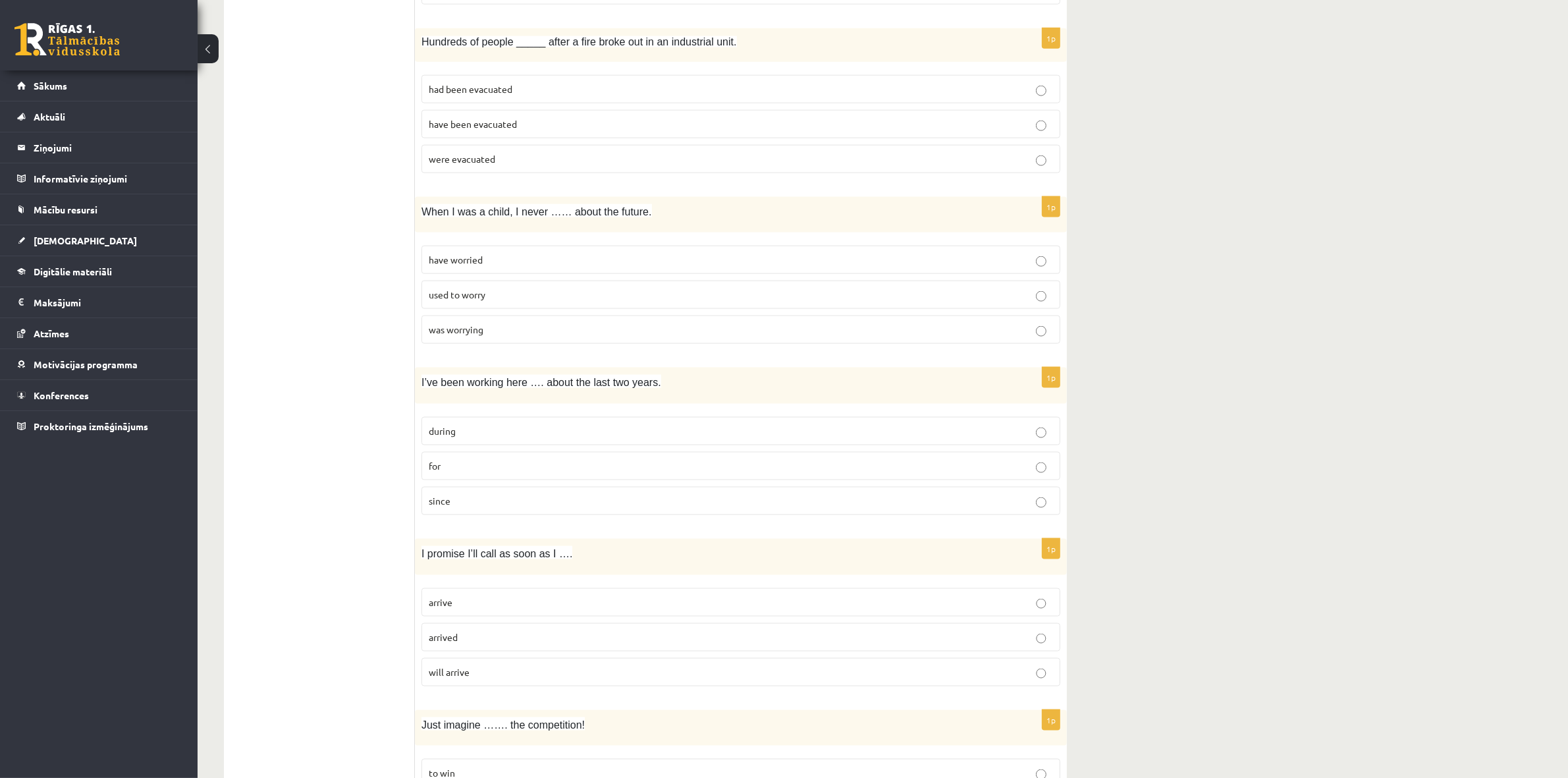
click at [485, 123] on label "have been evacuated" at bounding box center [741, 123] width 639 height 28
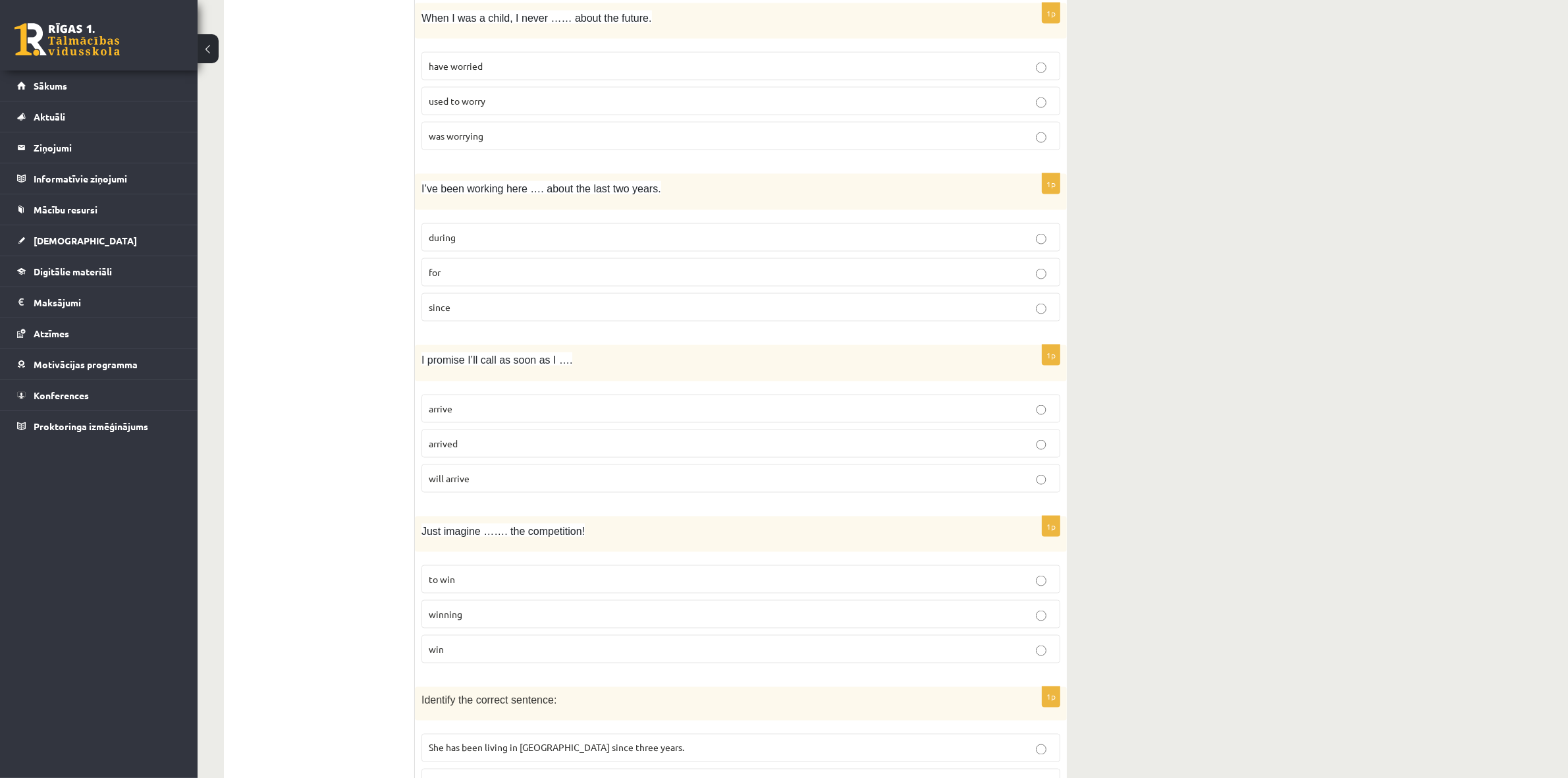
scroll to position [2459, 0]
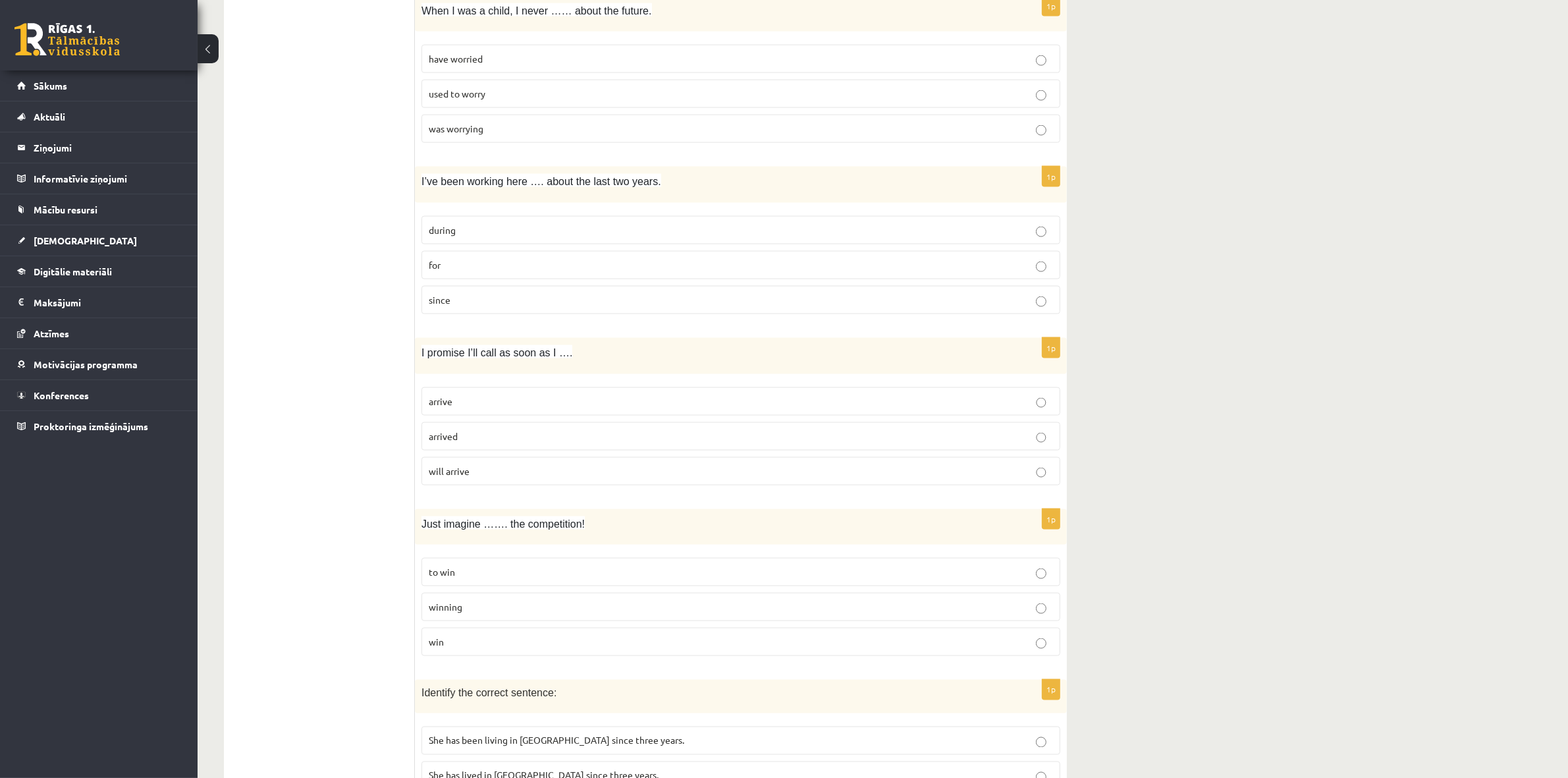
click at [532, 280] on label "for" at bounding box center [741, 264] width 639 height 28
click at [445, 100] on span "used to worry" at bounding box center [457, 94] width 56 height 12
click at [526, 406] on label "arrive" at bounding box center [741, 401] width 639 height 28
click at [494, 614] on p "winning" at bounding box center [741, 607] width 625 height 14
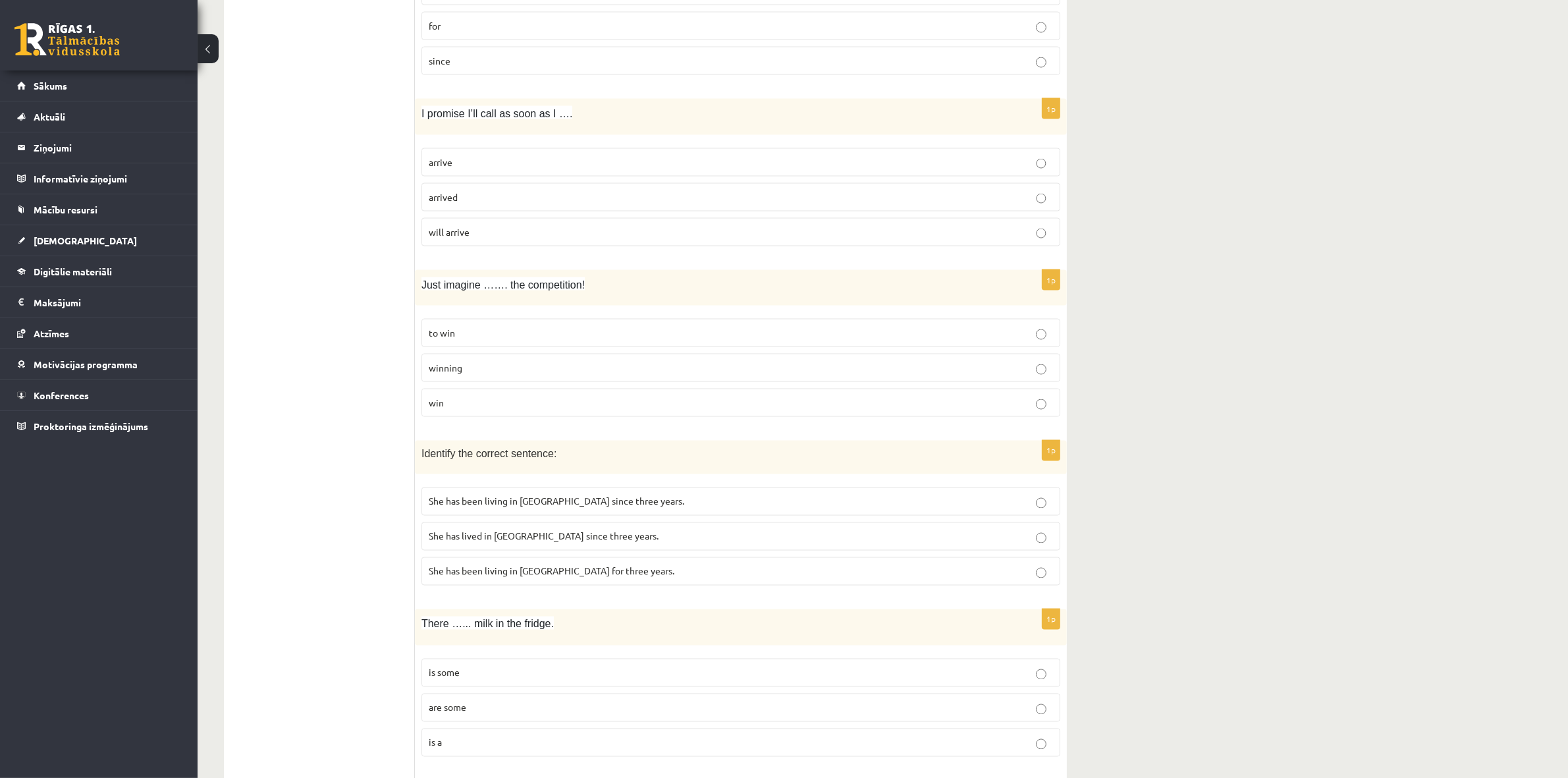
scroll to position [2706, 0]
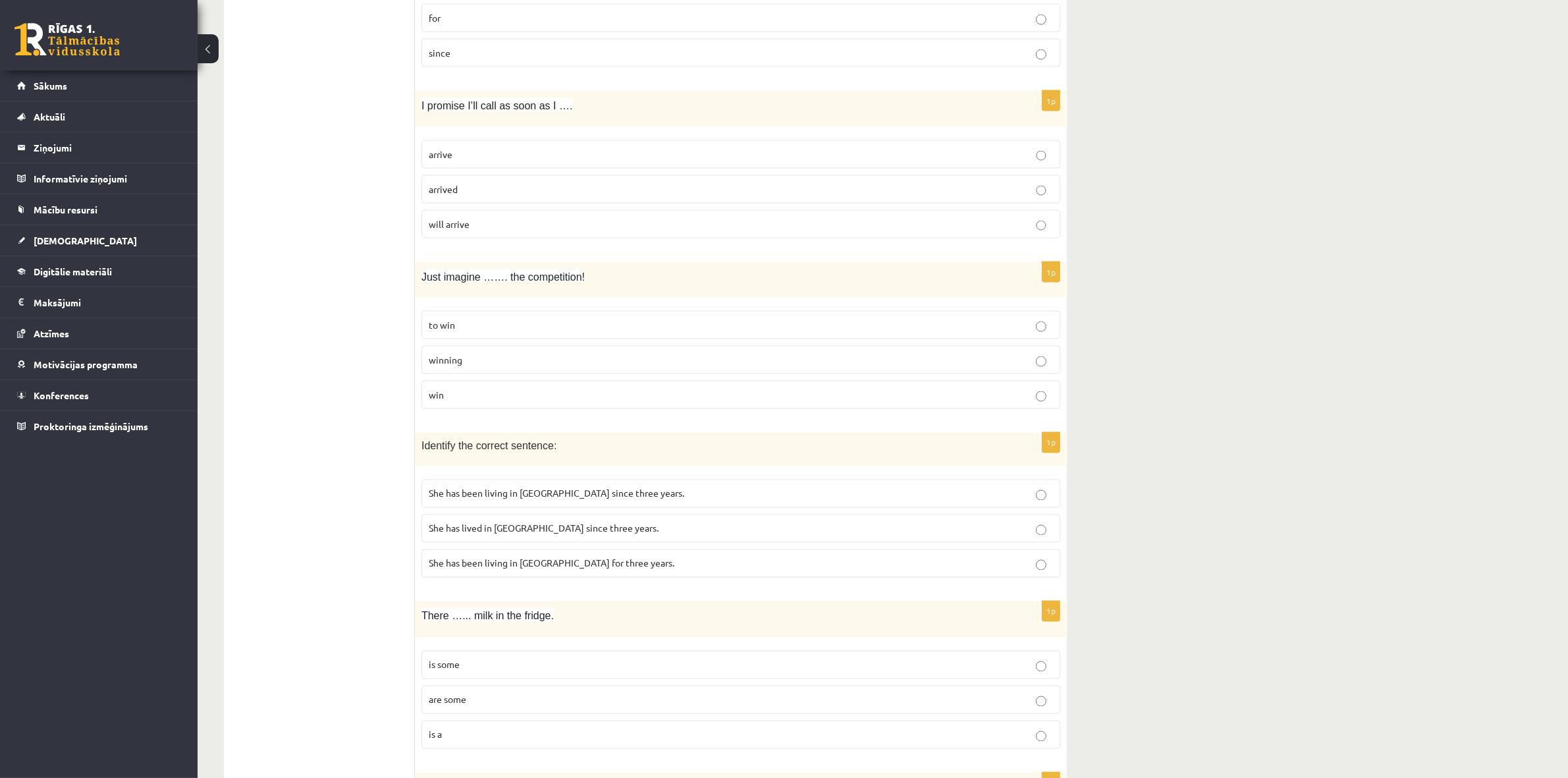
click at [728, 571] on p "She has been living in Paris for three years." at bounding box center [741, 564] width 625 height 14
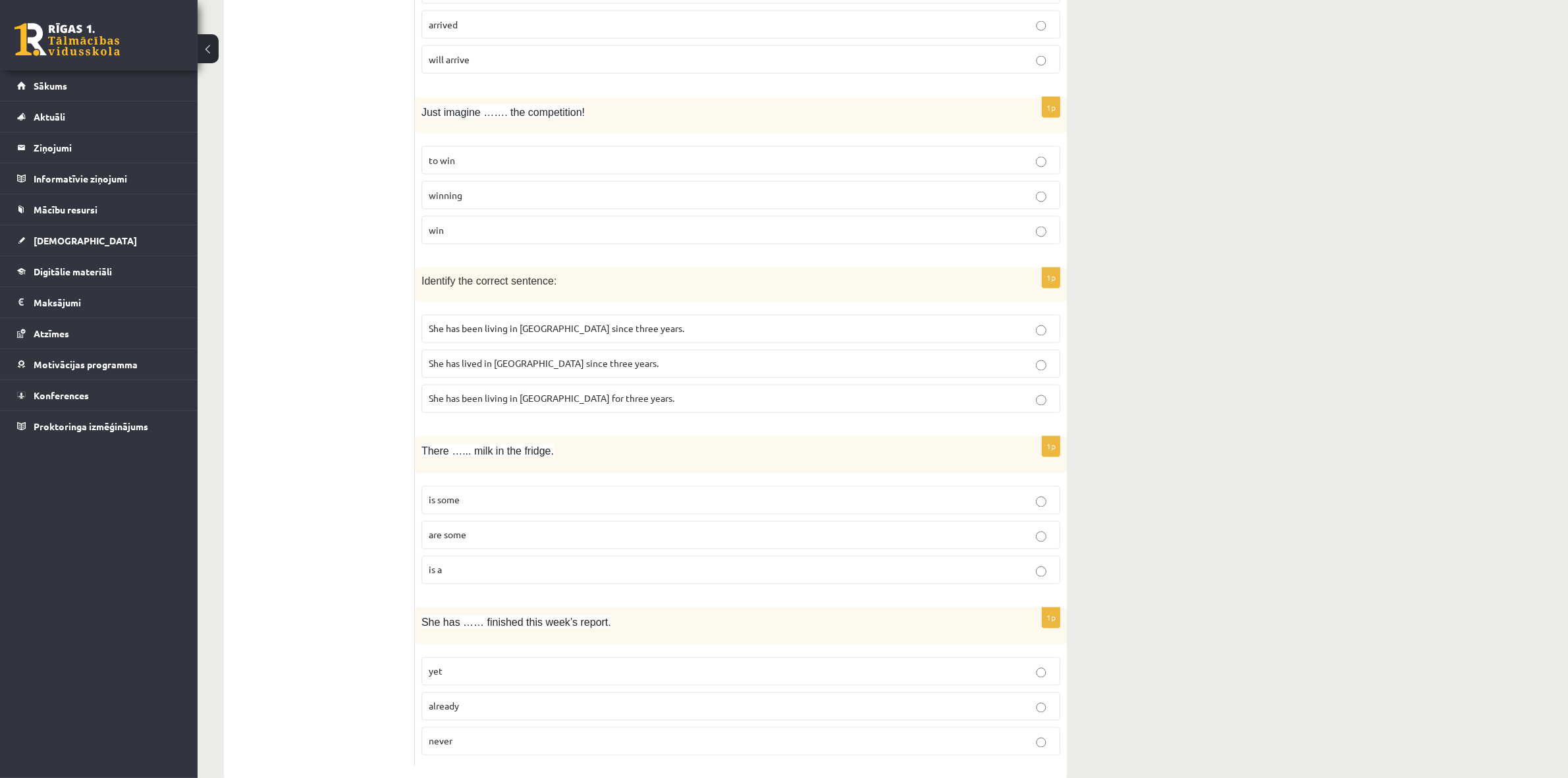
scroll to position [2917, 0]
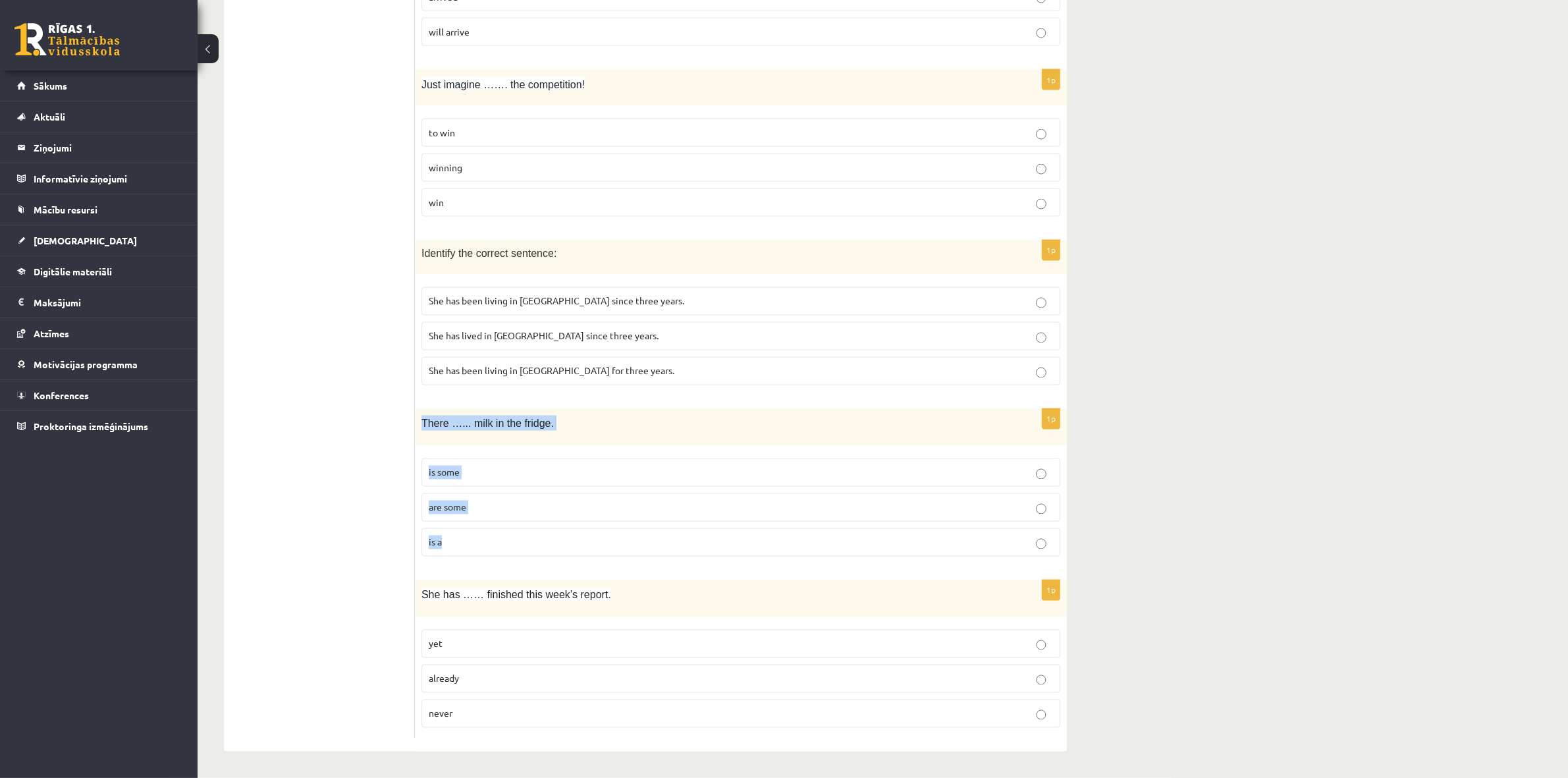
drag, startPoint x: 419, startPoint y: 430, endPoint x: 530, endPoint y: 536, distance: 153.5
click at [530, 536] on div "1p There …... milk in the fridge. is some are some is a" at bounding box center [741, 488] width 652 height 158
copy div "There …... milk in the fridge. is some are some is a"
click at [706, 512] on p "are some" at bounding box center [741, 507] width 625 height 14
drag, startPoint x: 416, startPoint y: 595, endPoint x: 532, endPoint y: 703, distance: 158.5
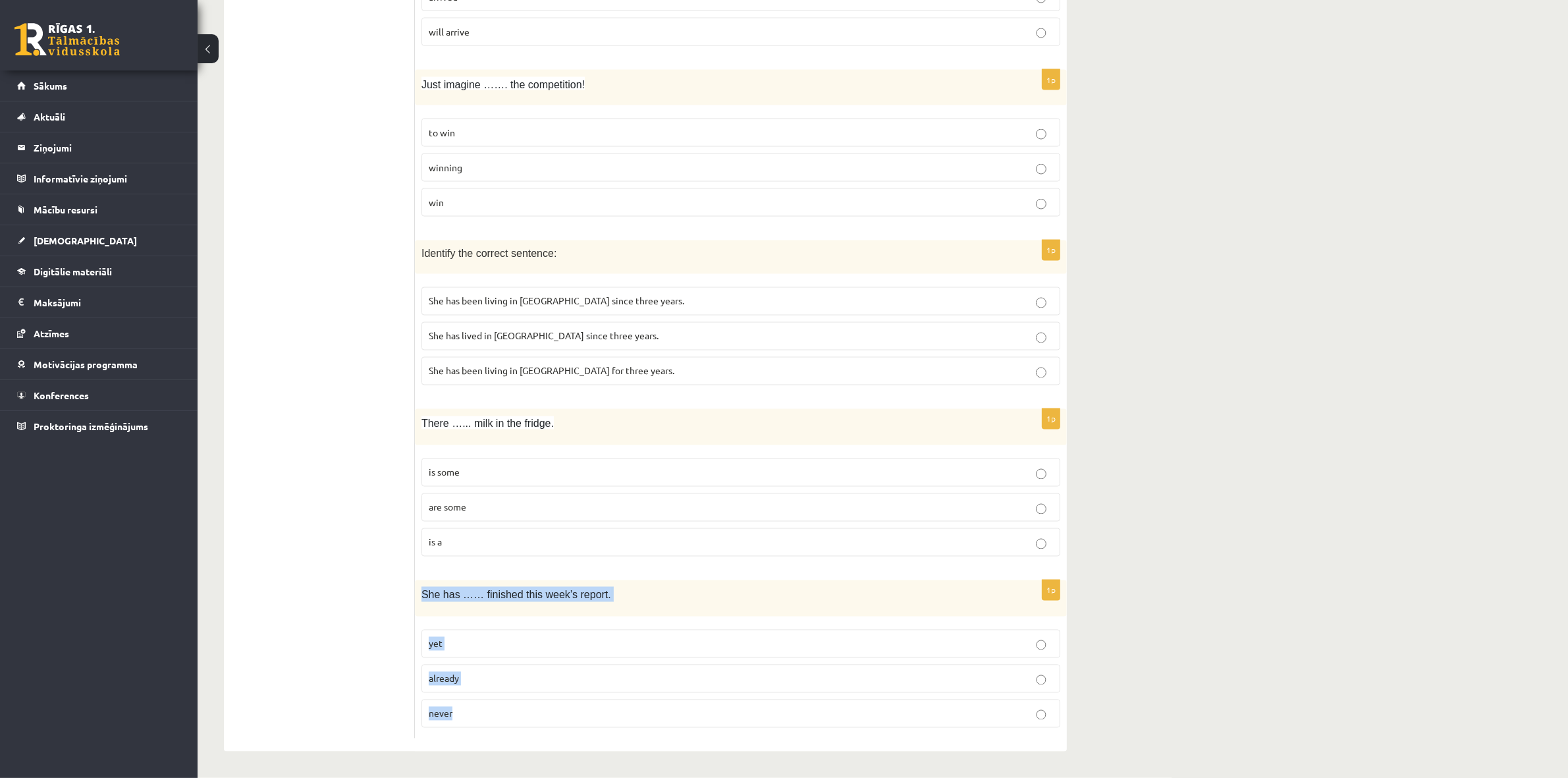
click at [532, 685] on div "1p She has …… finished this week’s report. yet already never" at bounding box center [741, 659] width 652 height 158
copy div "She has …… finished this week’s report. yet already never"
click at [484, 677] on p "already" at bounding box center [741, 679] width 625 height 14
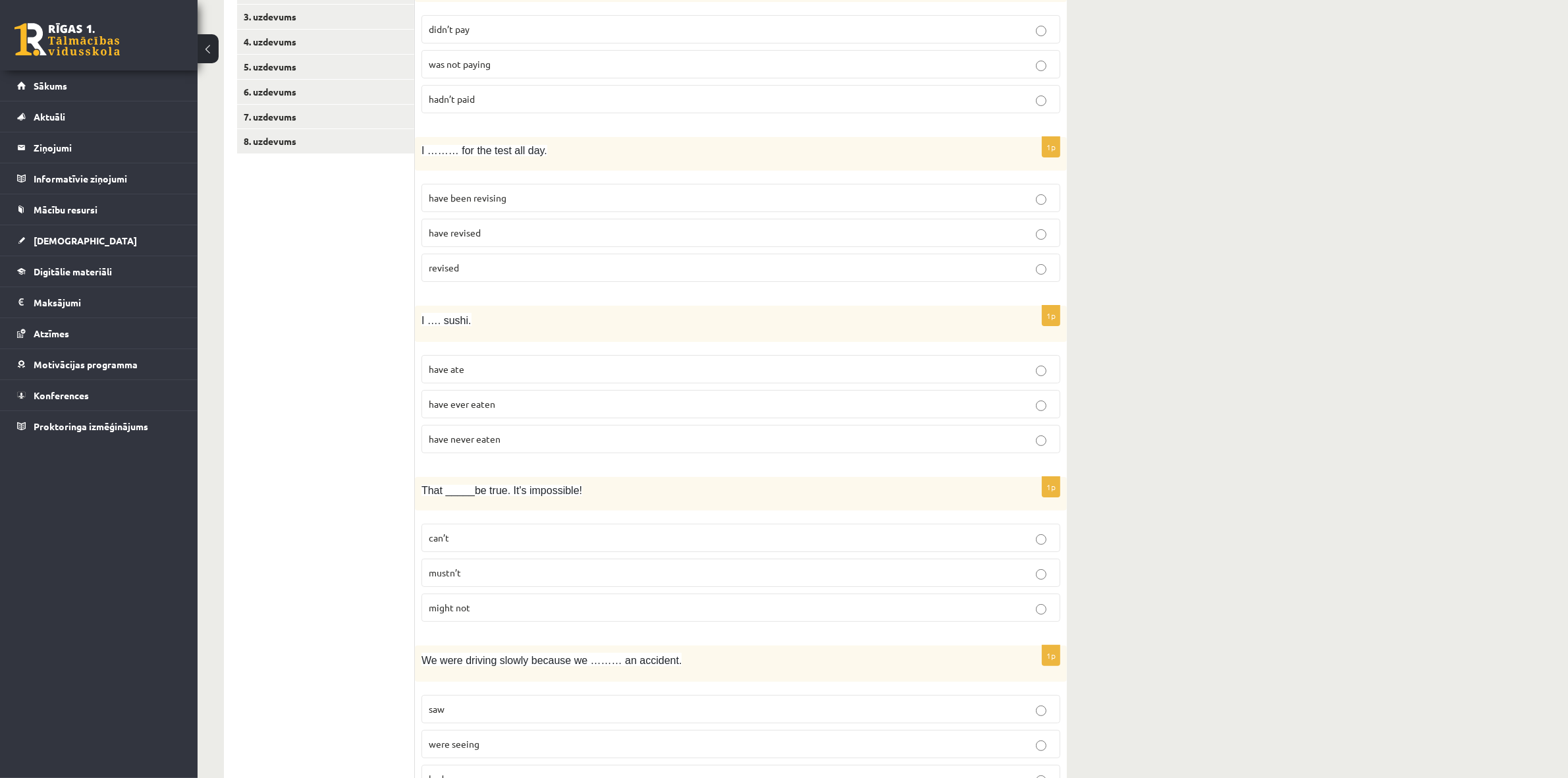
scroll to position [0, 0]
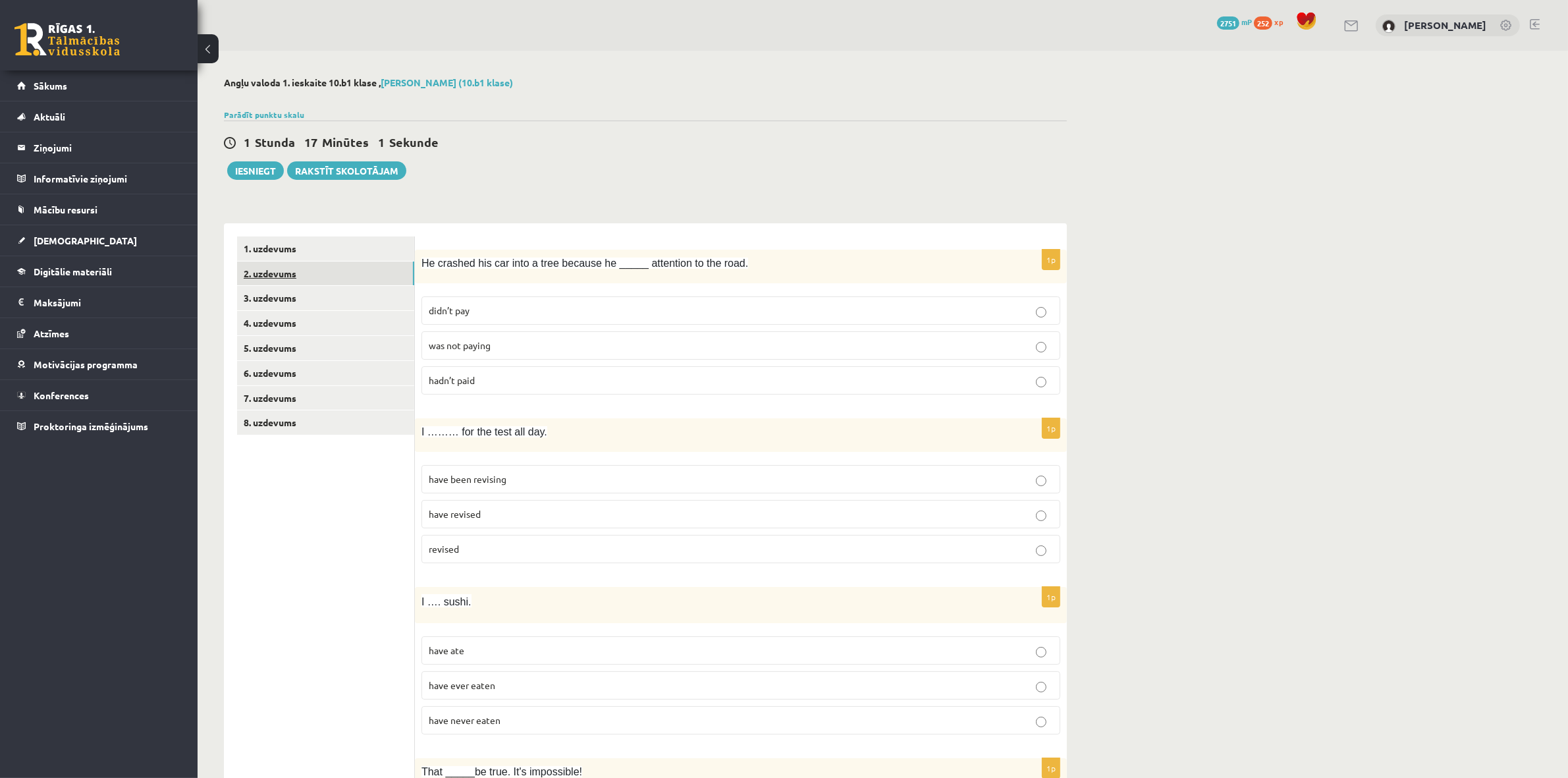
click at [293, 277] on link "2. uzdevums" at bounding box center [325, 274] width 178 height 24
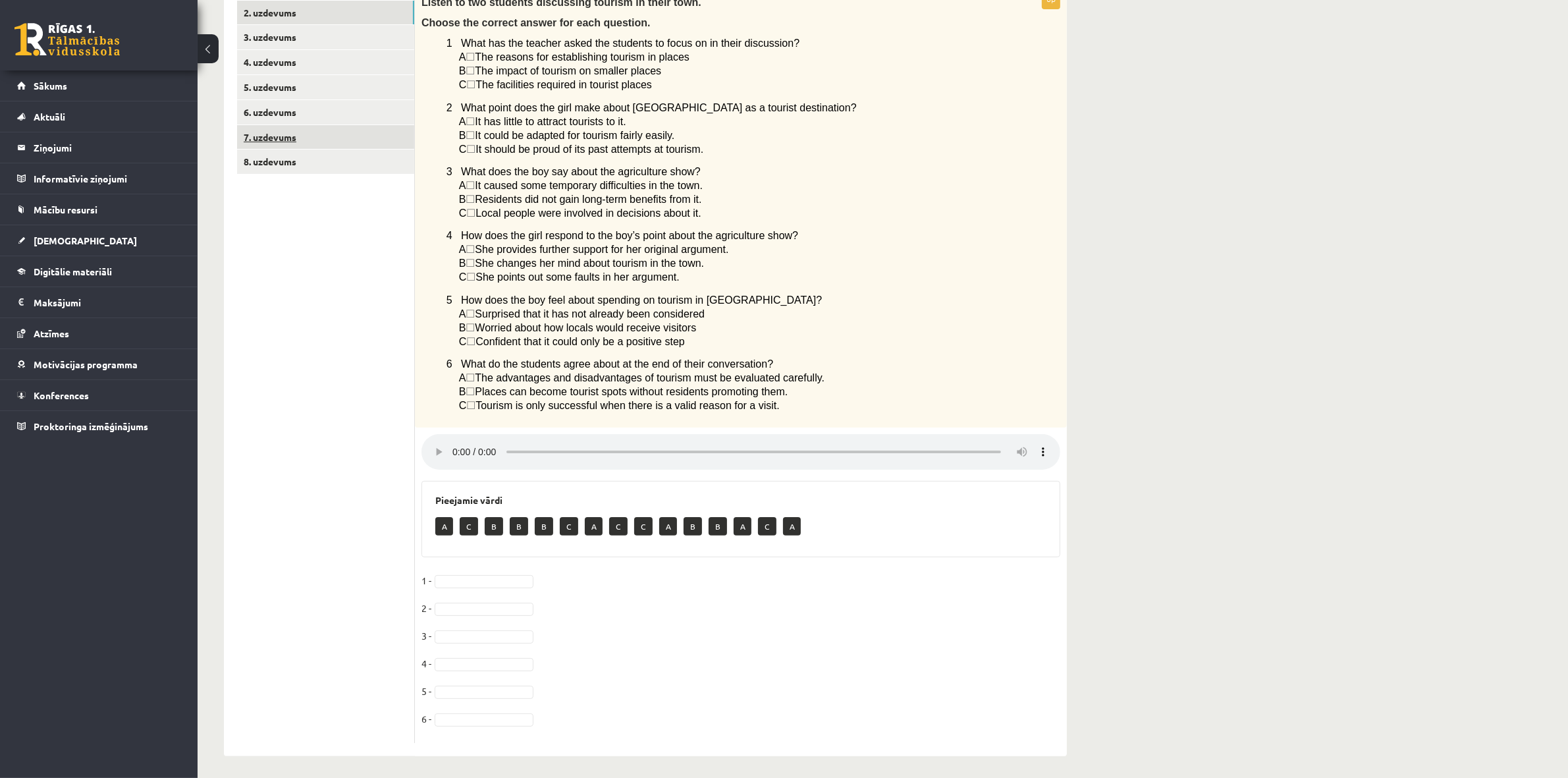
scroll to position [279, 0]
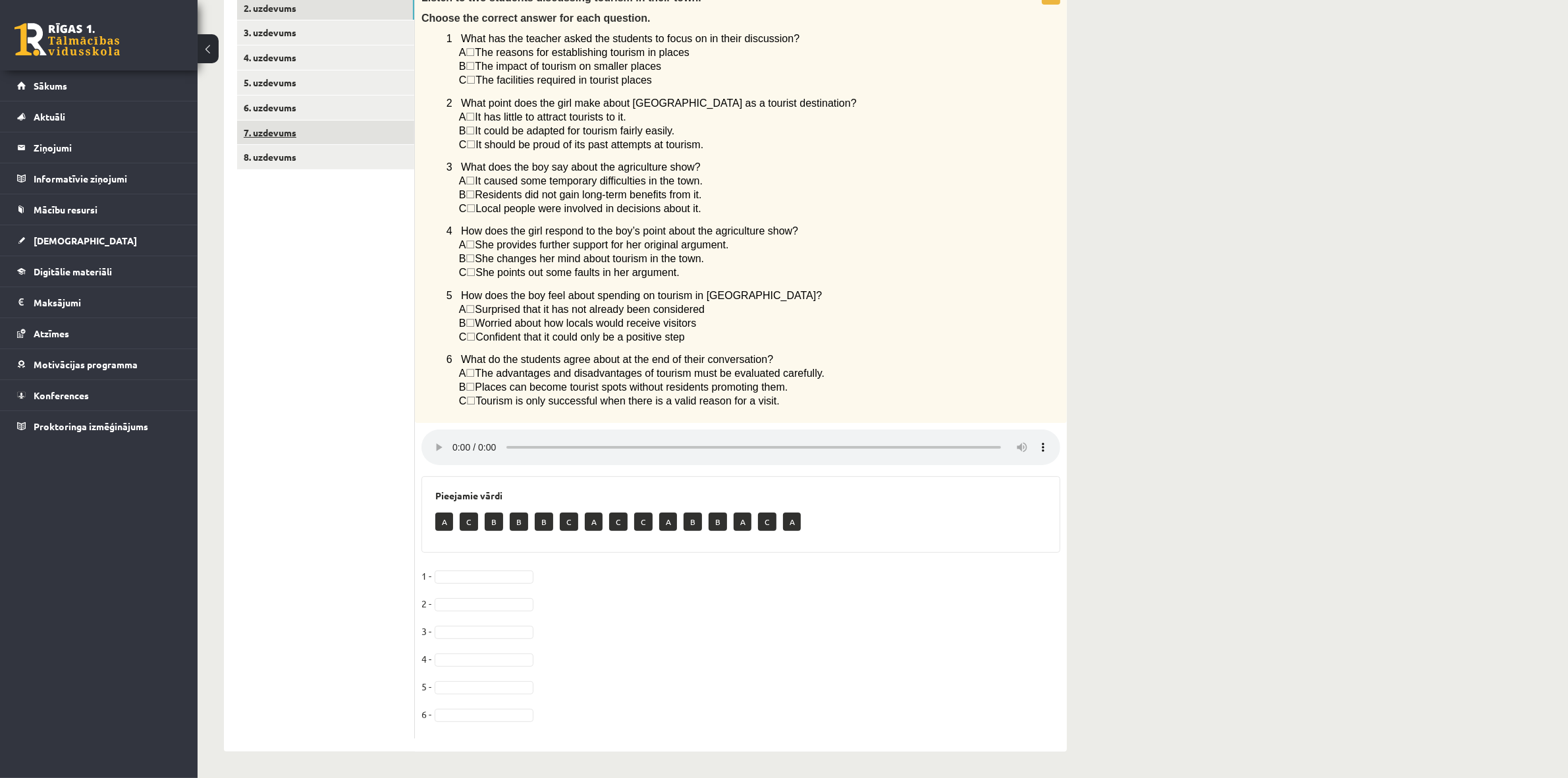
click at [296, 125] on link "7. uzdevums" at bounding box center [325, 133] width 178 height 24
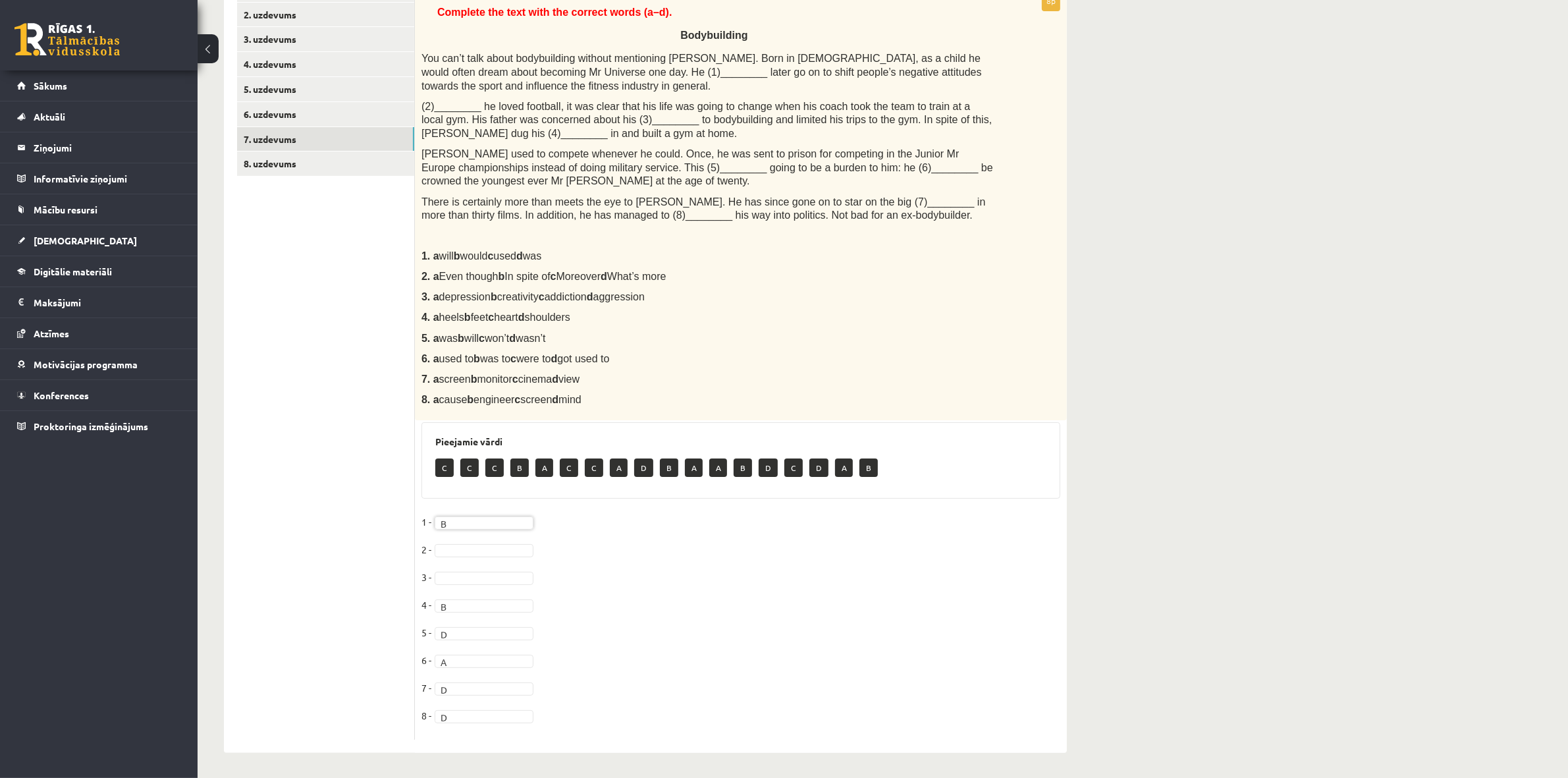
scroll to position [261, 0]
drag, startPoint x: 472, startPoint y: 611, endPoint x: 469, endPoint y: 620, distance: 9.5
click at [469, 620] on fieldset "1 - ... 2 - 3 - 4 - ... 5 - D * 6 - A * 7 - D * 8 - D *" at bounding box center [741, 621] width 639 height 221
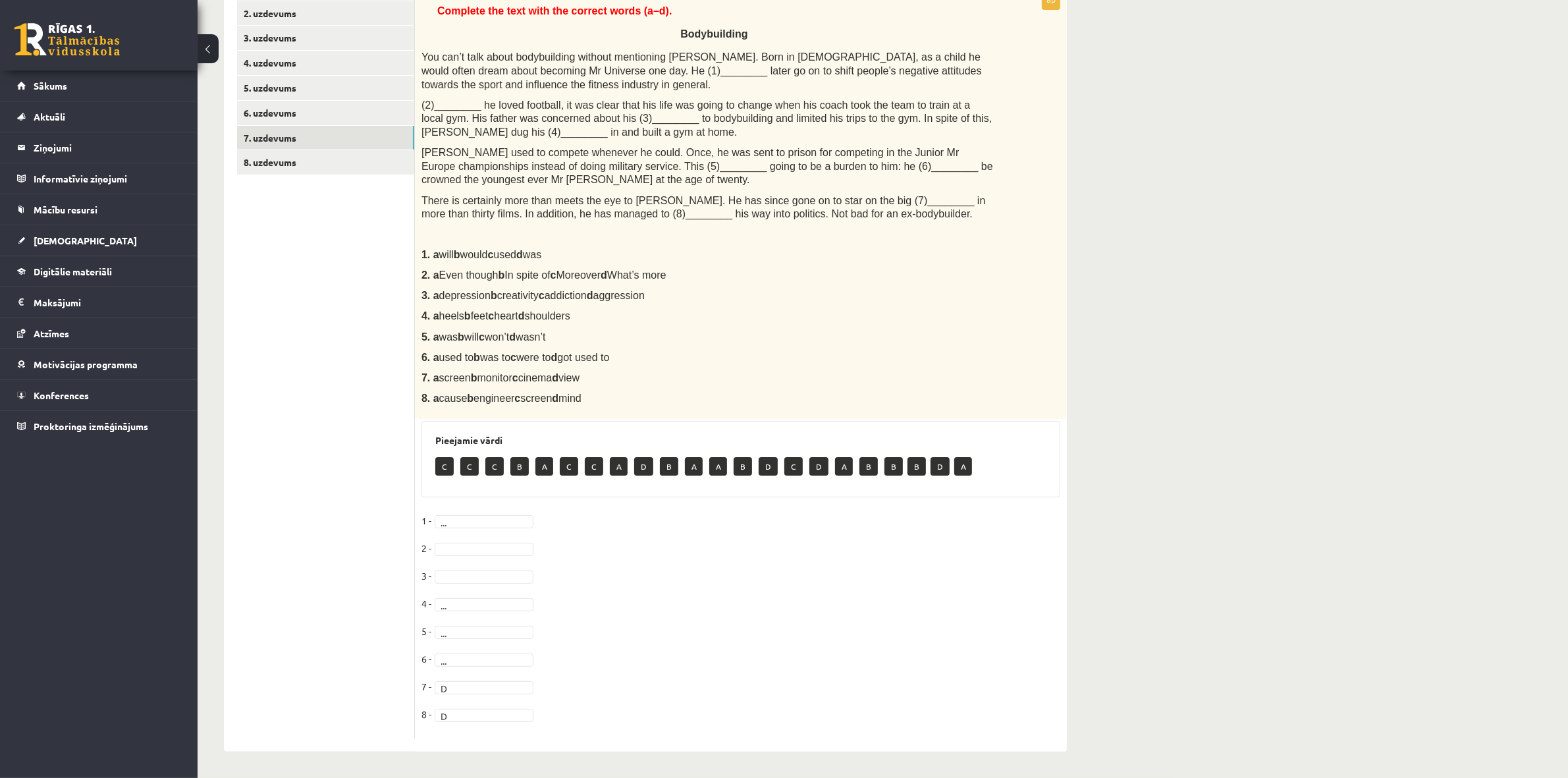
click at [449, 678] on fieldset "1 - ... 2 - 3 - 4 - ... 5 - ... 6 - ... 7 - D * 8 - D *" at bounding box center [741, 621] width 639 height 221
click at [449, 679] on fieldset "1 - ... 2 - 3 - 4 - ... 5 - ... 6 - ... 7 - D * 8 - D *" at bounding box center [741, 621] width 639 height 221
click at [498, 685] on fieldset "1 - B * 2 - B * 3 - 4 - ... 5 - ... 6 - ... 7 - ... 8 - ..." at bounding box center [741, 621] width 639 height 221
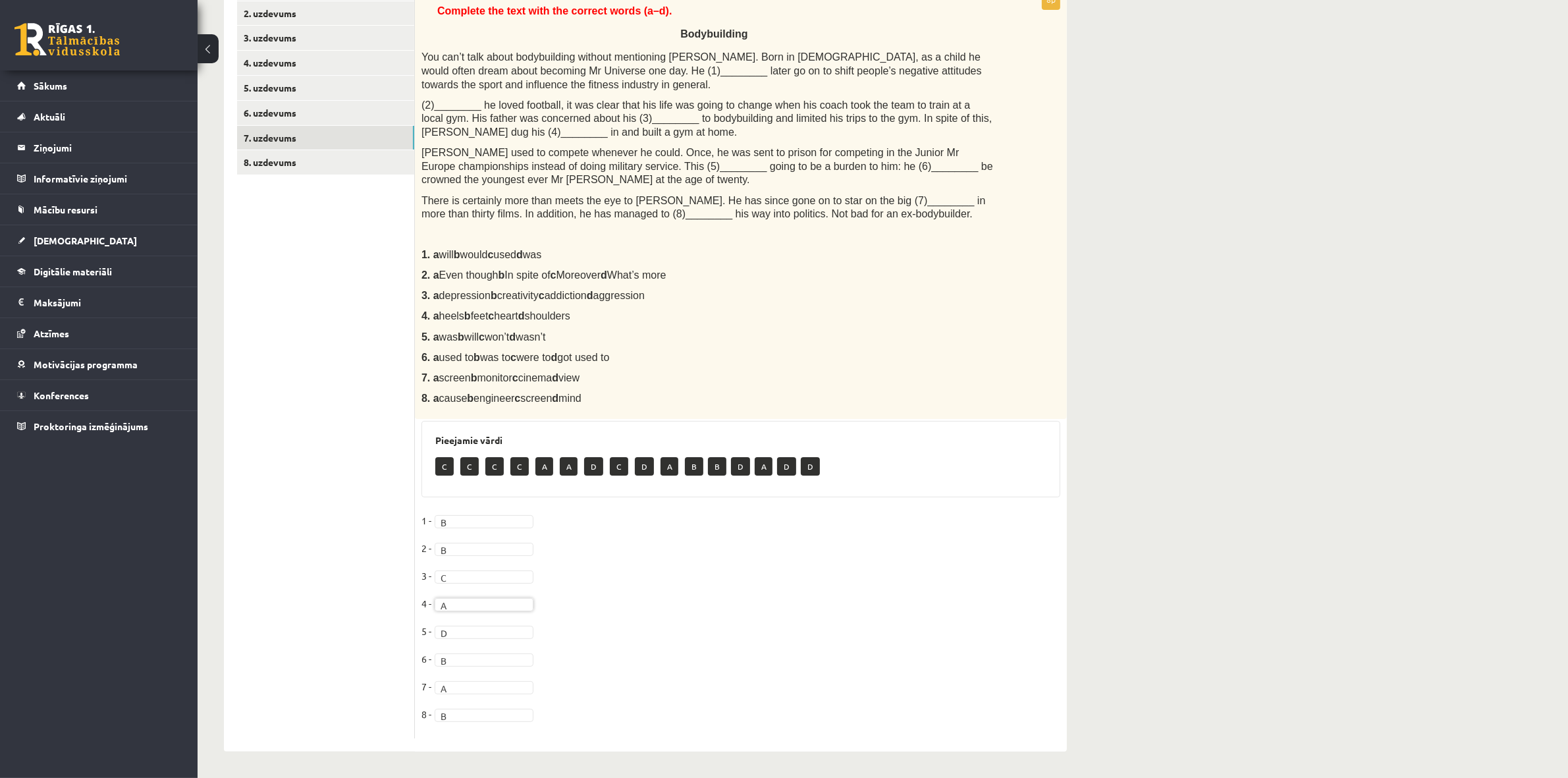
click at [726, 610] on fieldset "1 - B * 2 - B * 3 - C * 4 - A * 5 - D * 6 - B * 7 - A * 8 - B *" at bounding box center [741, 621] width 639 height 221
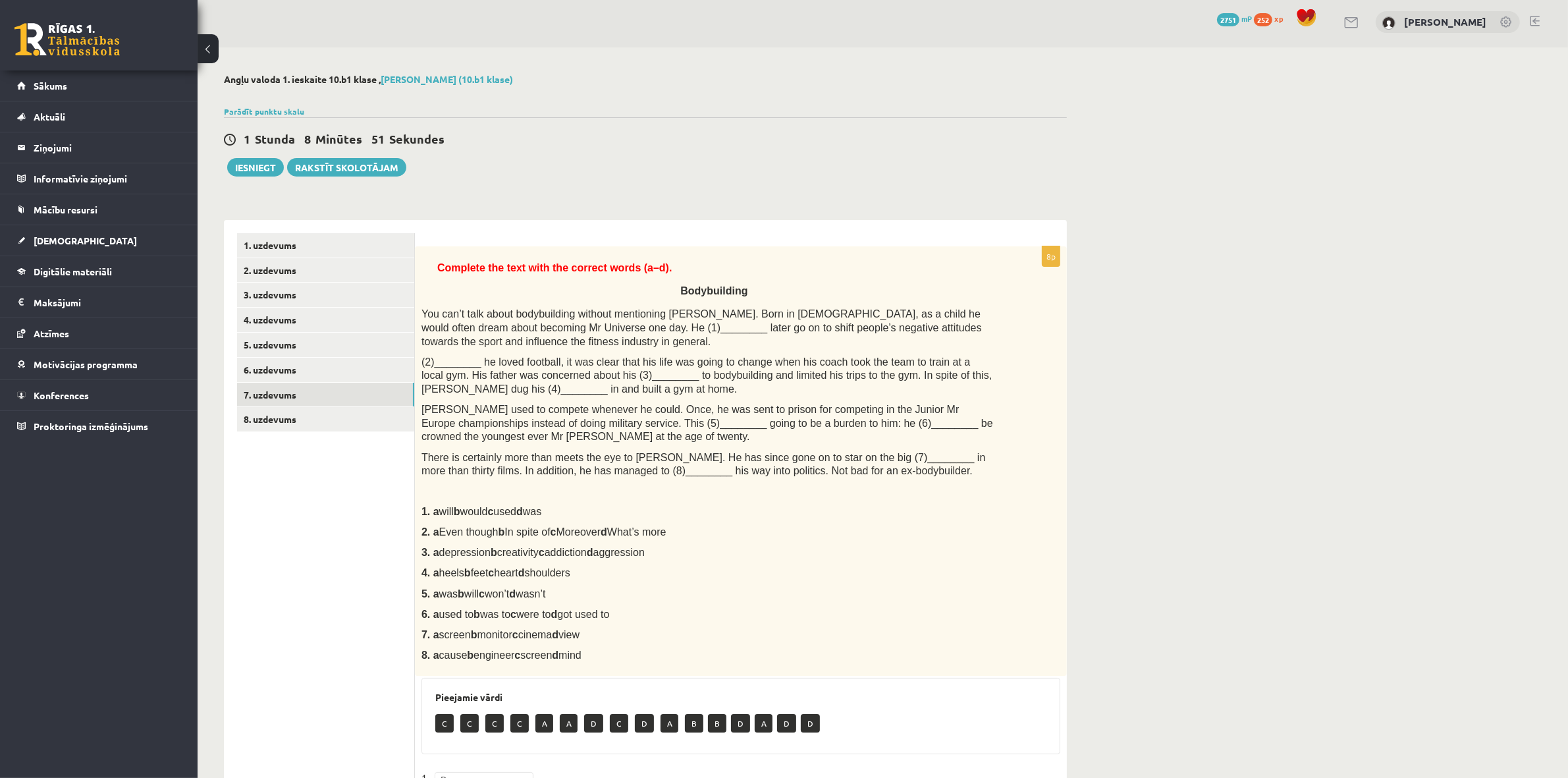
scroll to position [0, 0]
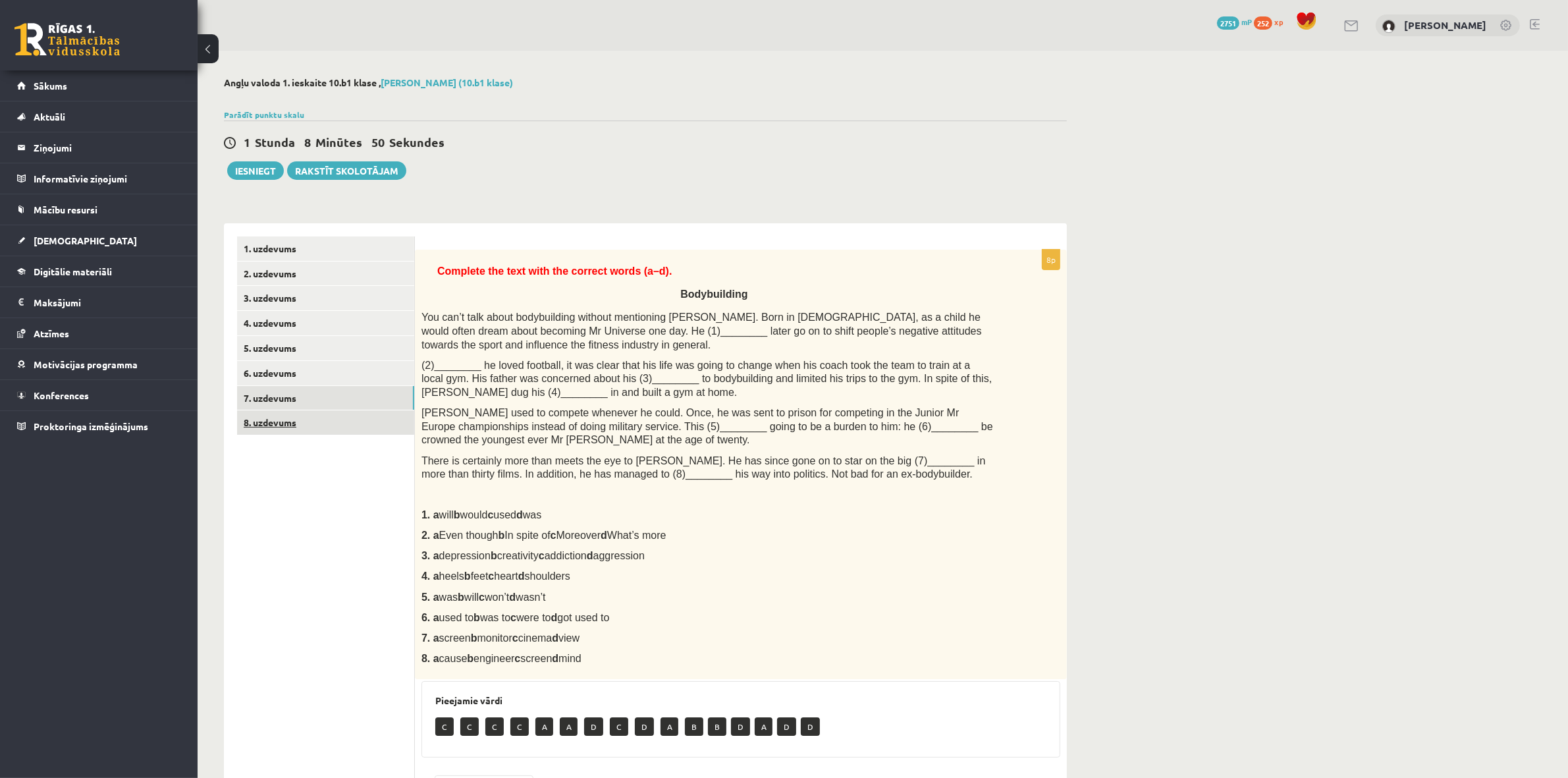
click at [318, 425] on link "8. uzdevums" at bounding box center [325, 423] width 178 height 24
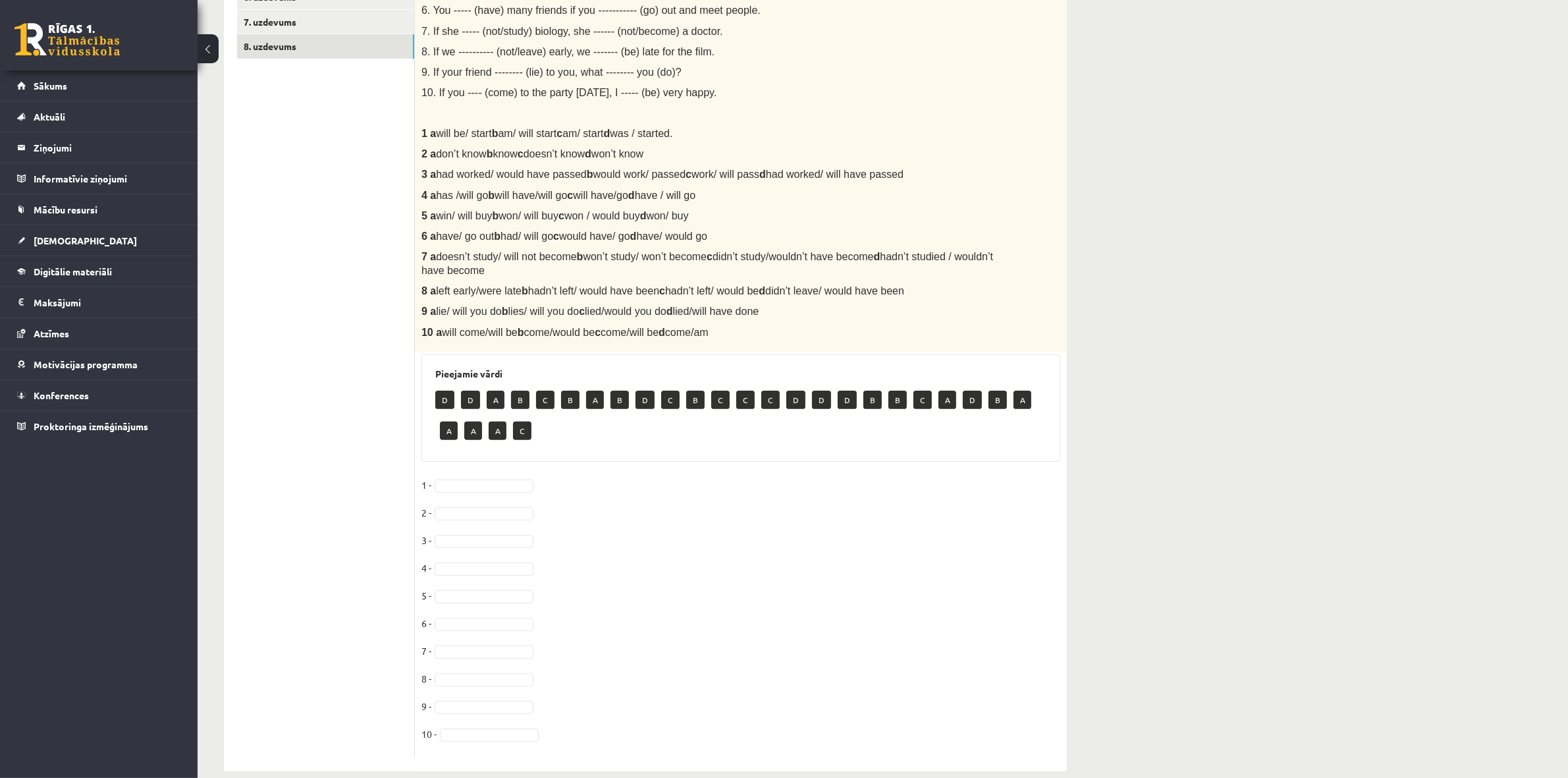
scroll to position [399, 0]
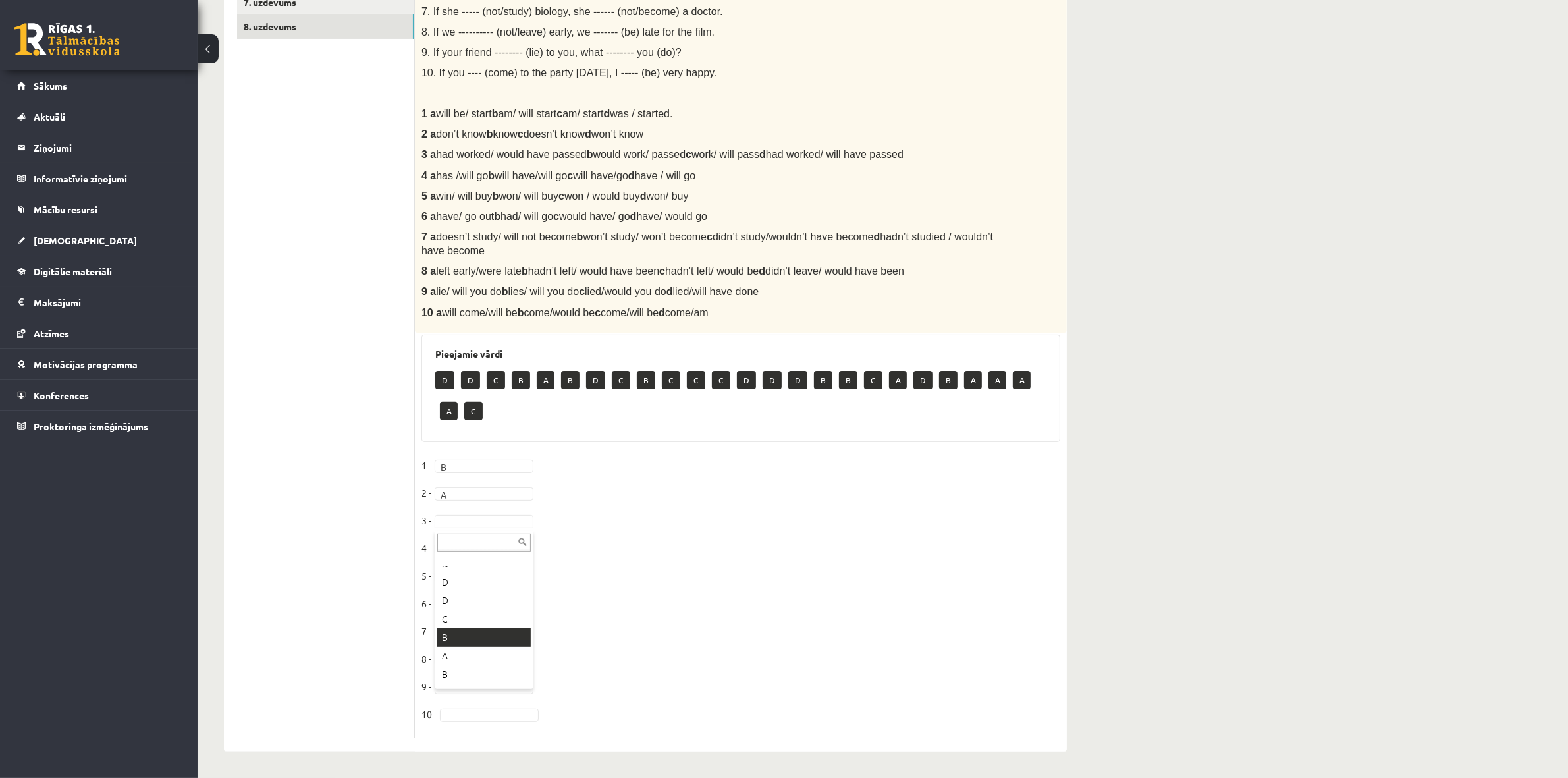
drag, startPoint x: 463, startPoint y: 629, endPoint x: 459, endPoint y: 645, distance: 16.5
click at [459, 645] on fieldset "1 - B * 2 - A * 3 - A * 4 - 5 - 6 - 7 - 8 - 9 - 10 -" at bounding box center [741, 593] width 639 height 277
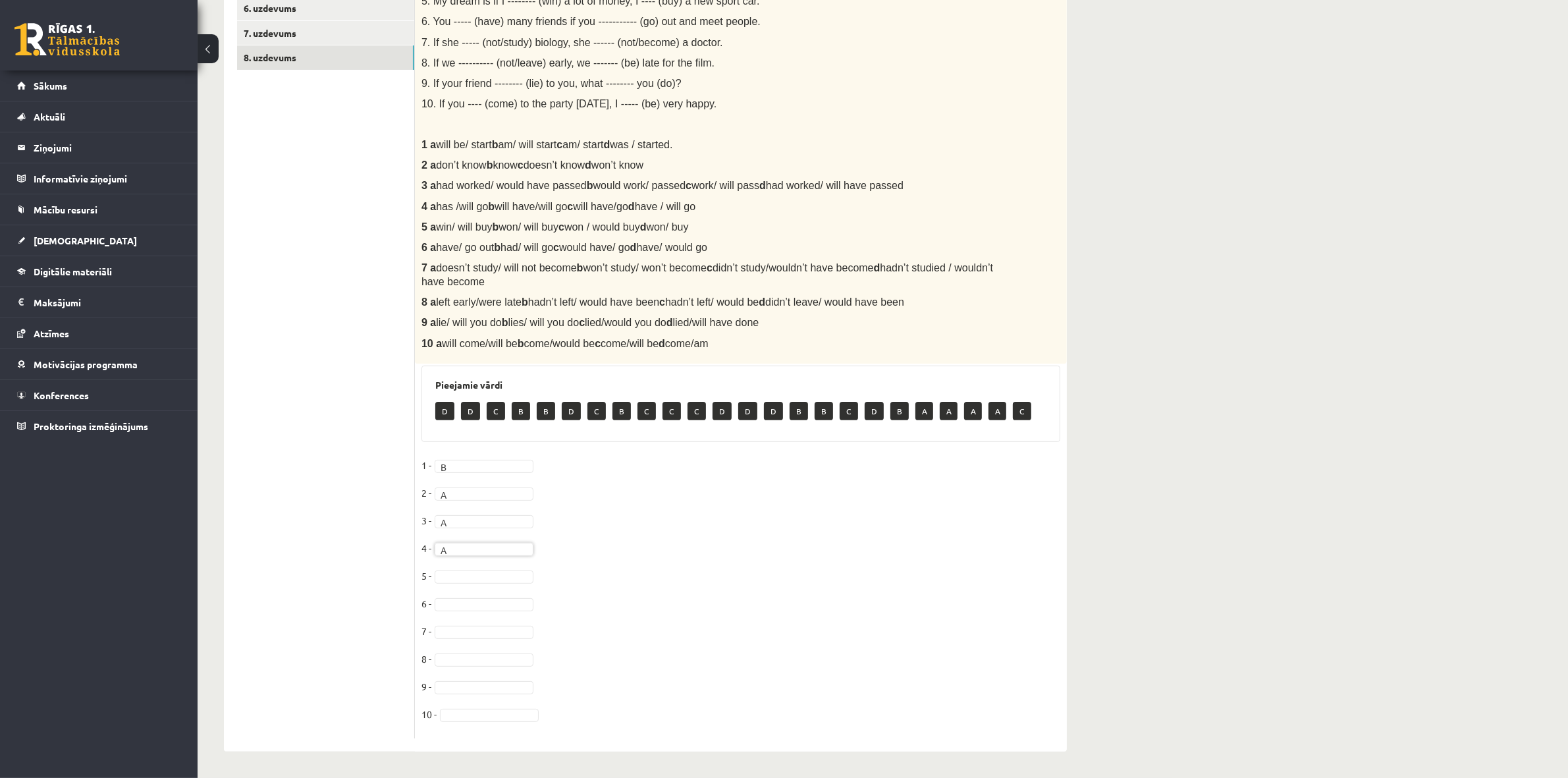
click at [461, 685] on fieldset "1 - B * 2 - A * 3 - A * 4 - A * 5 - 6 - 7 - 8 - 9 - 10 -" at bounding box center [741, 593] width 639 height 277
click at [455, 648] on fieldset "1 - B * 2 - A * 3 - A * 4 - A * 5 - 6 - 7 - 8 - 9 - C * 10 - A *" at bounding box center [741, 593] width 639 height 277
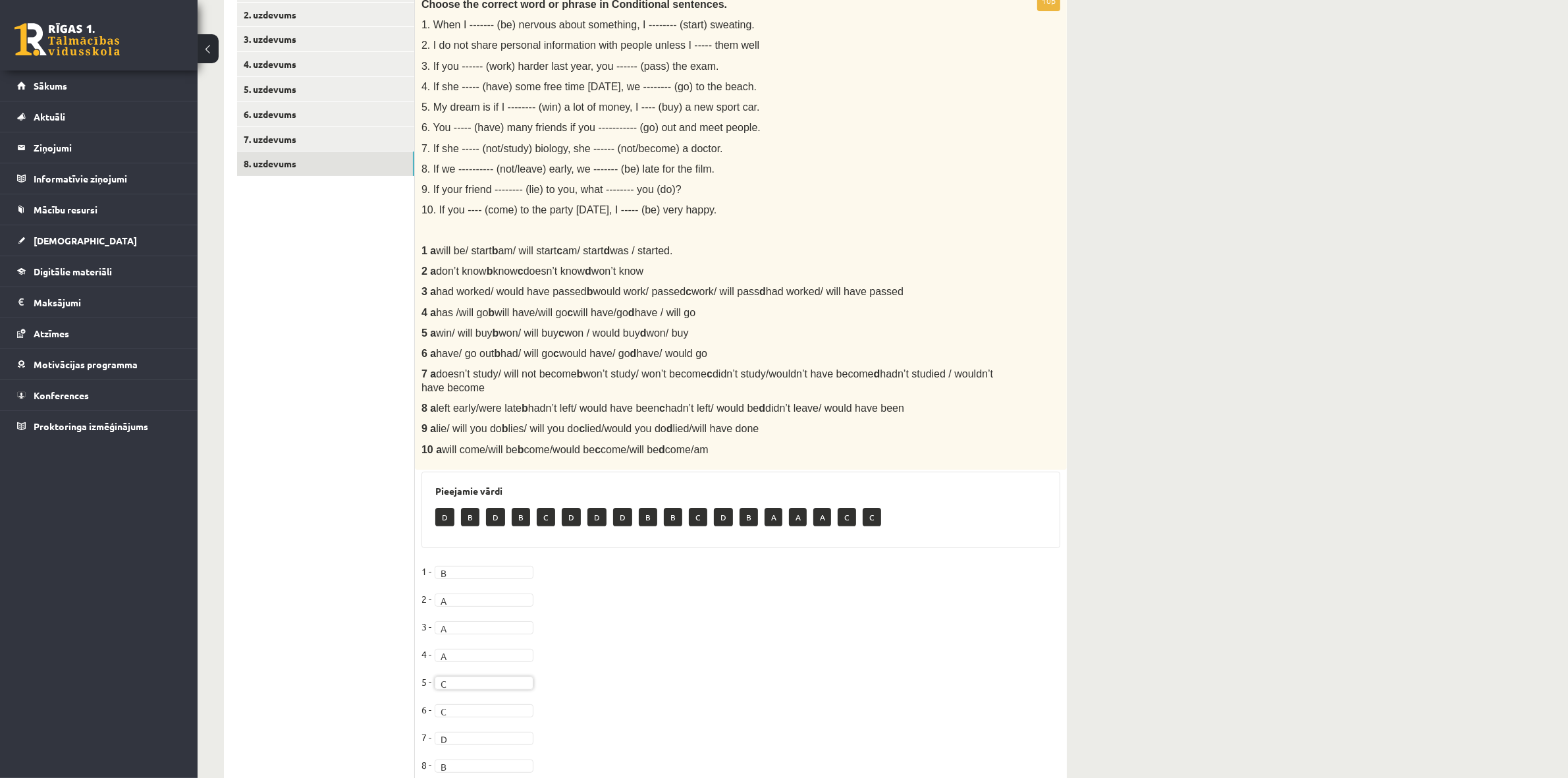
scroll to position [0, 0]
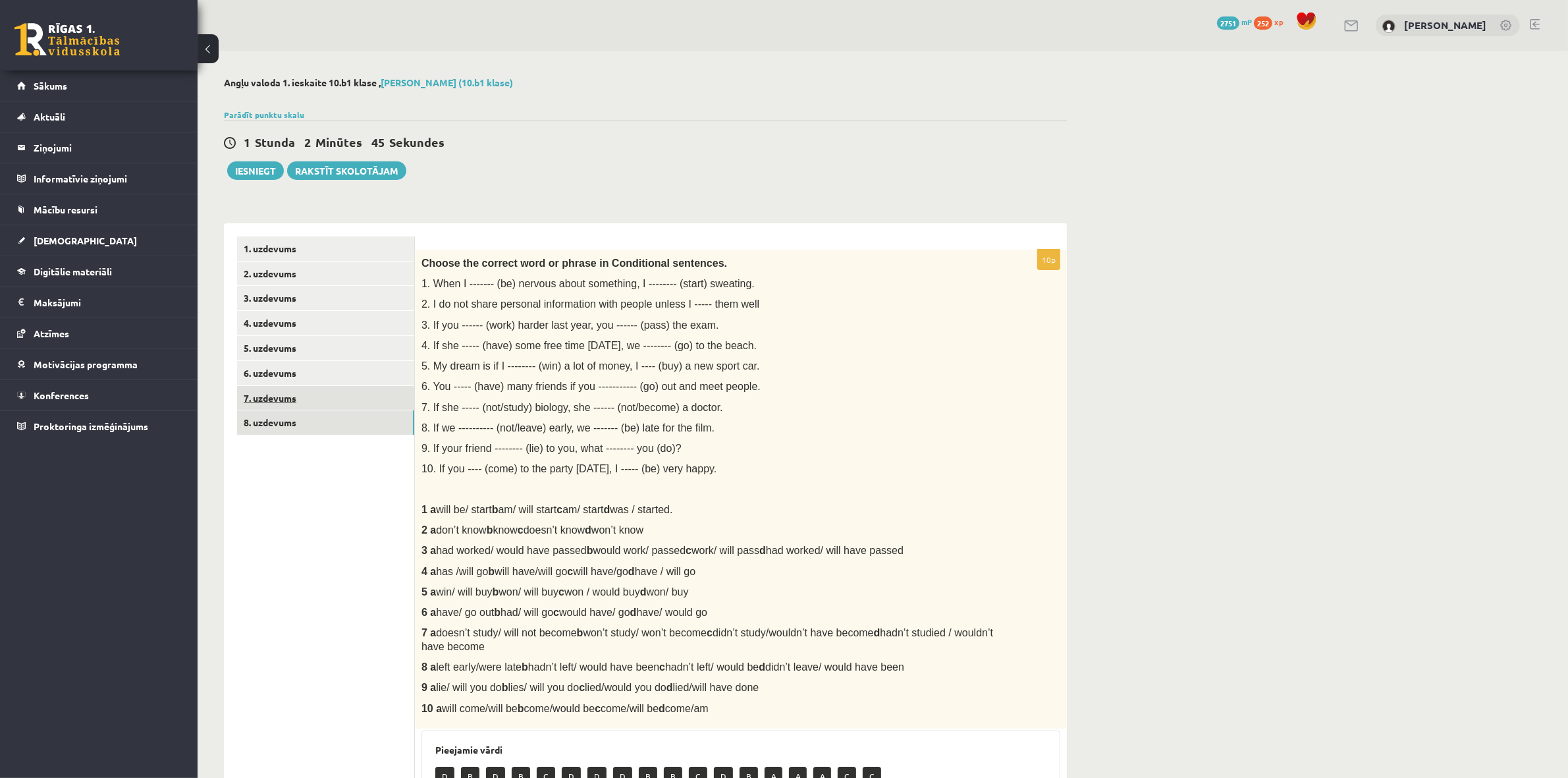
click at [287, 403] on link "7. uzdevums" at bounding box center [325, 399] width 178 height 24
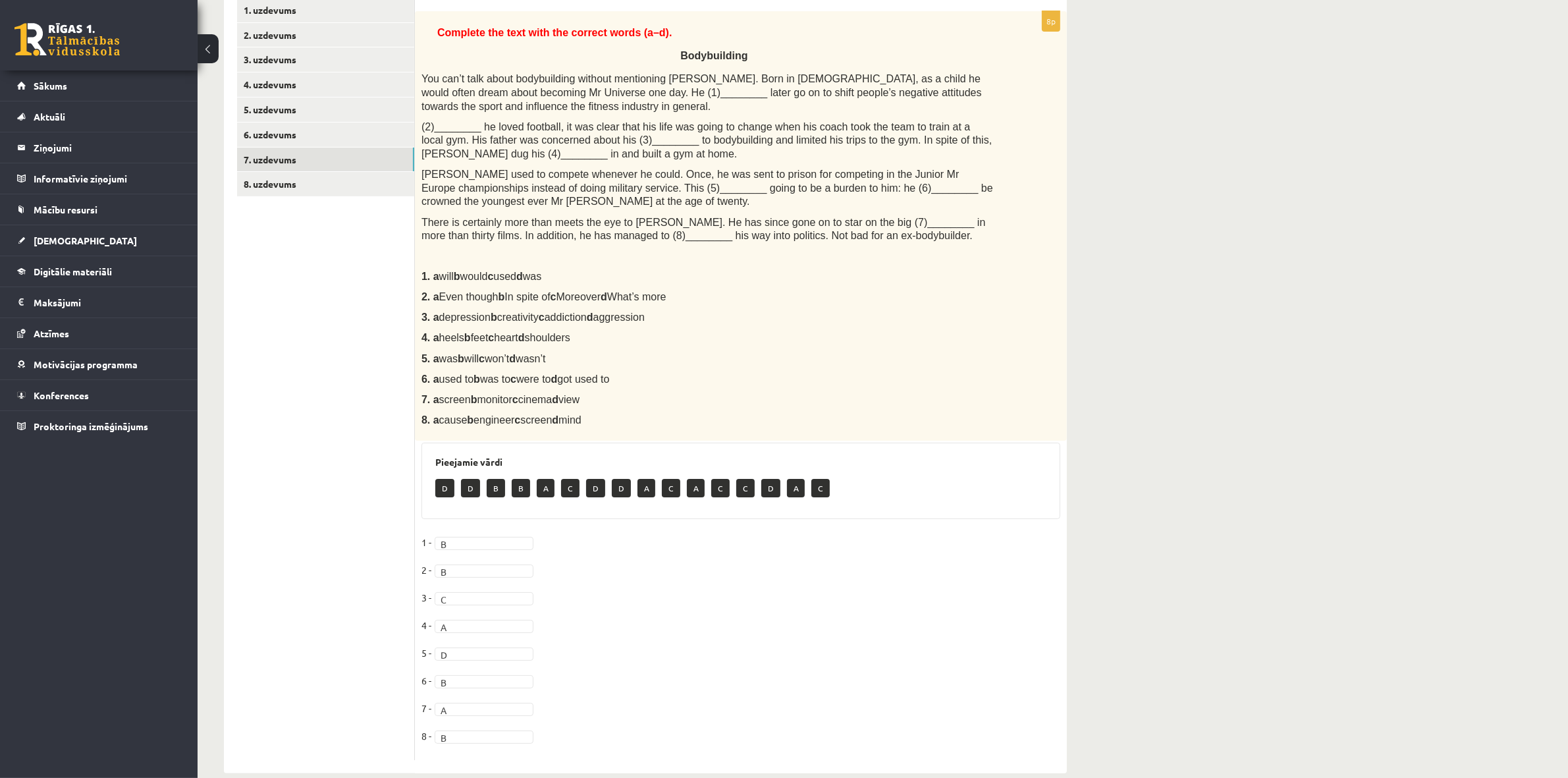
scroll to position [247, 0]
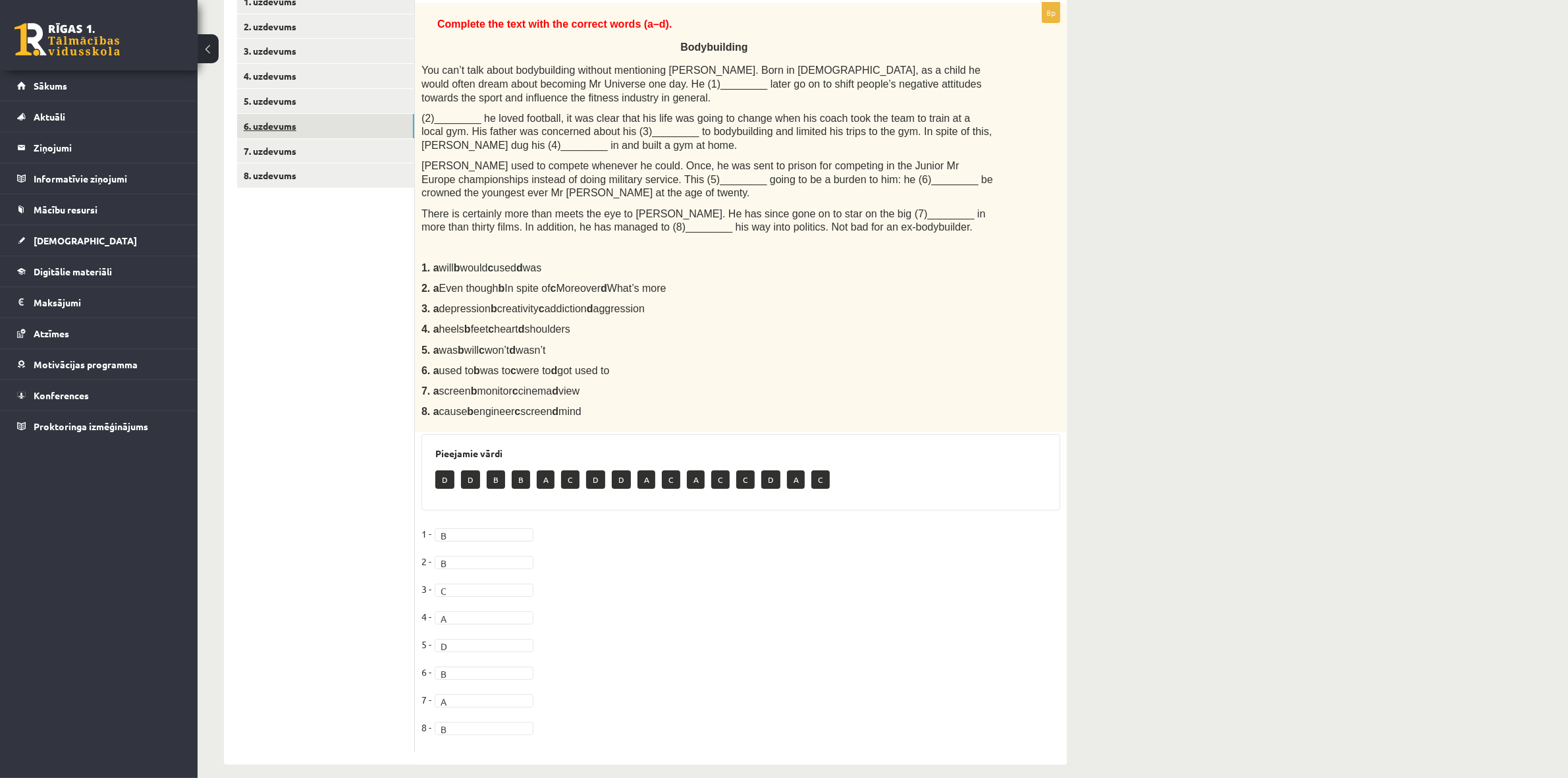
click at [274, 126] on link "6. uzdevums" at bounding box center [325, 126] width 178 height 24
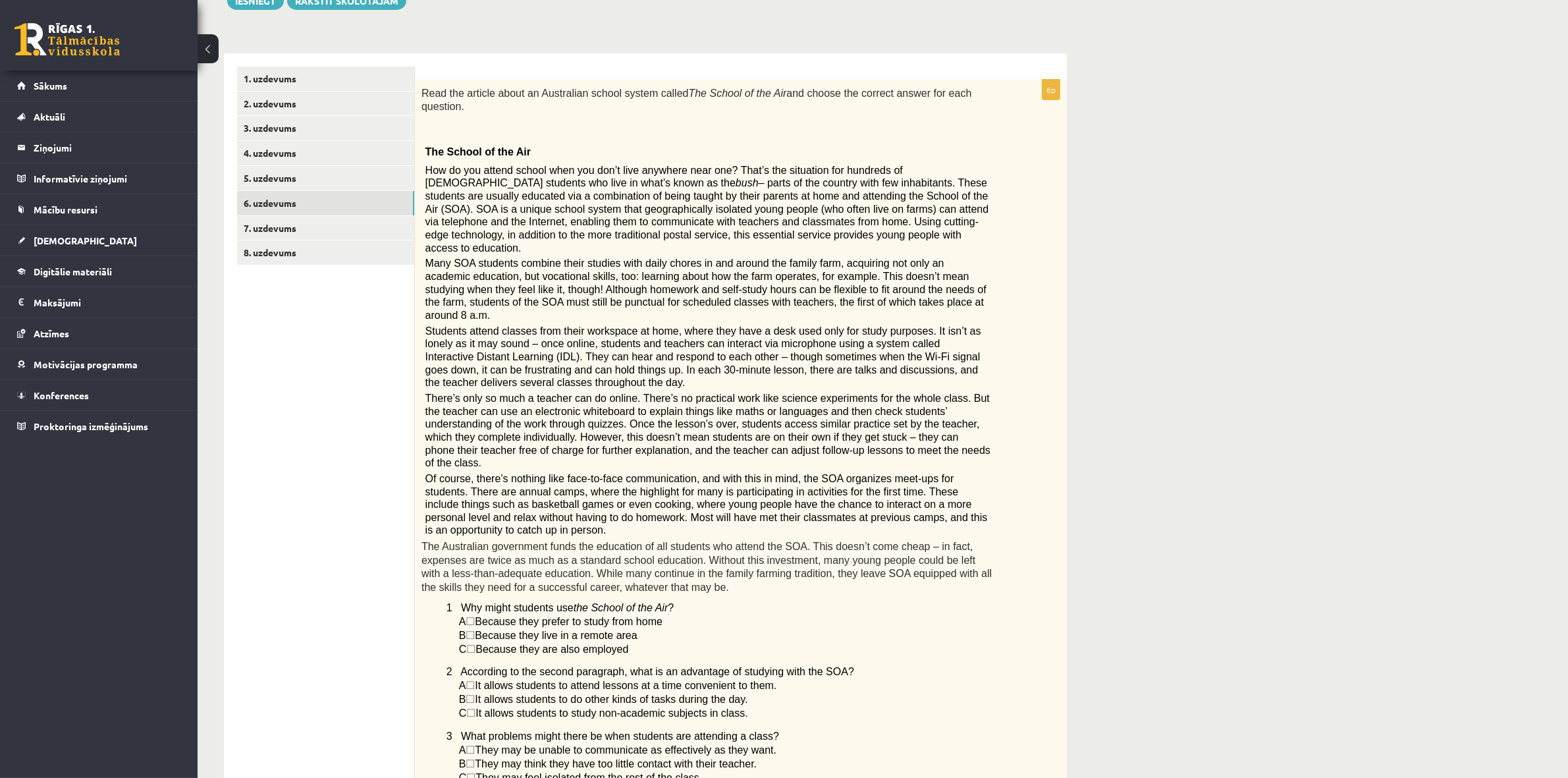
scroll to position [126, 0]
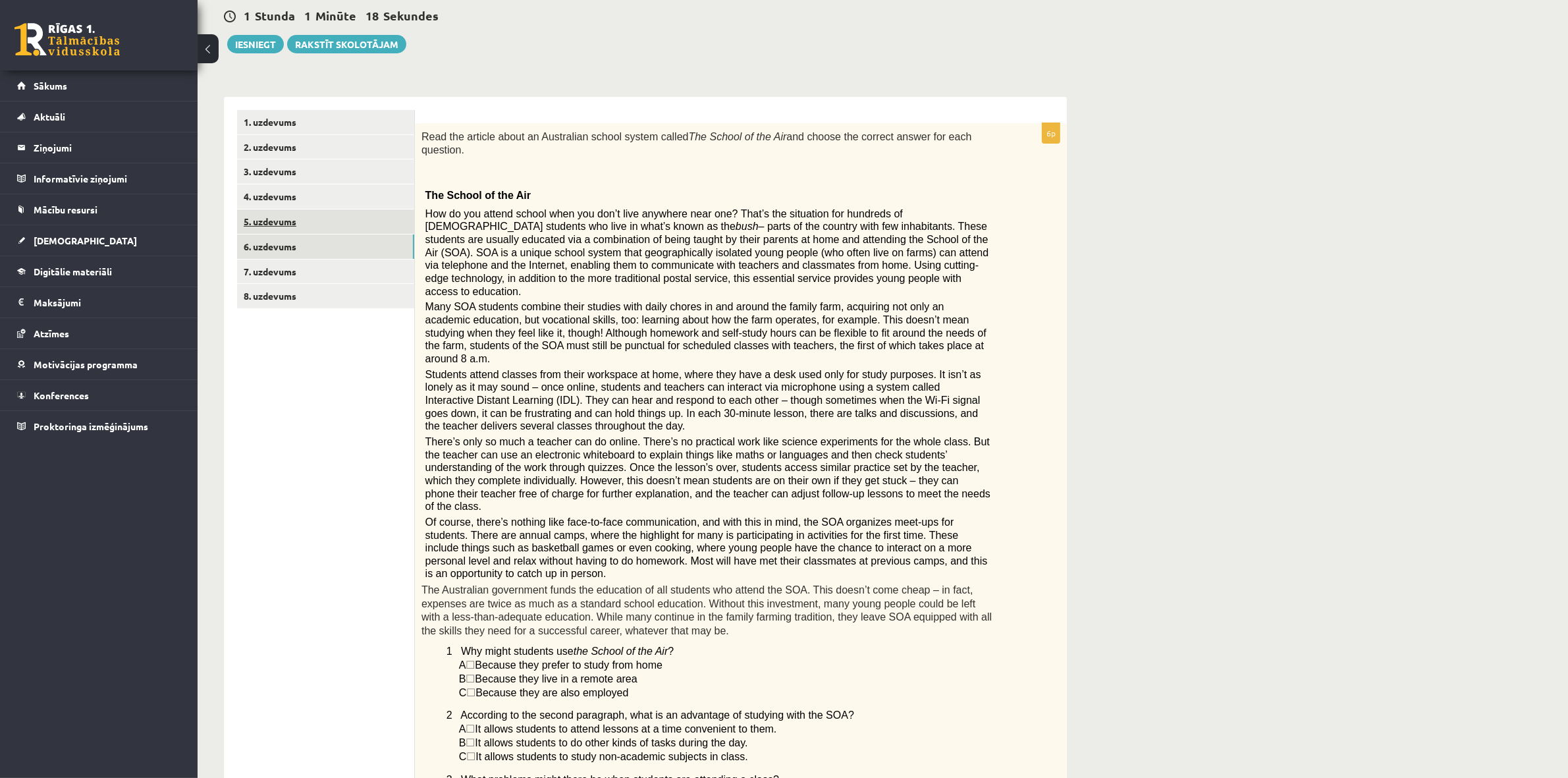
click at [292, 223] on link "5. uzdevums" at bounding box center [325, 222] width 178 height 24
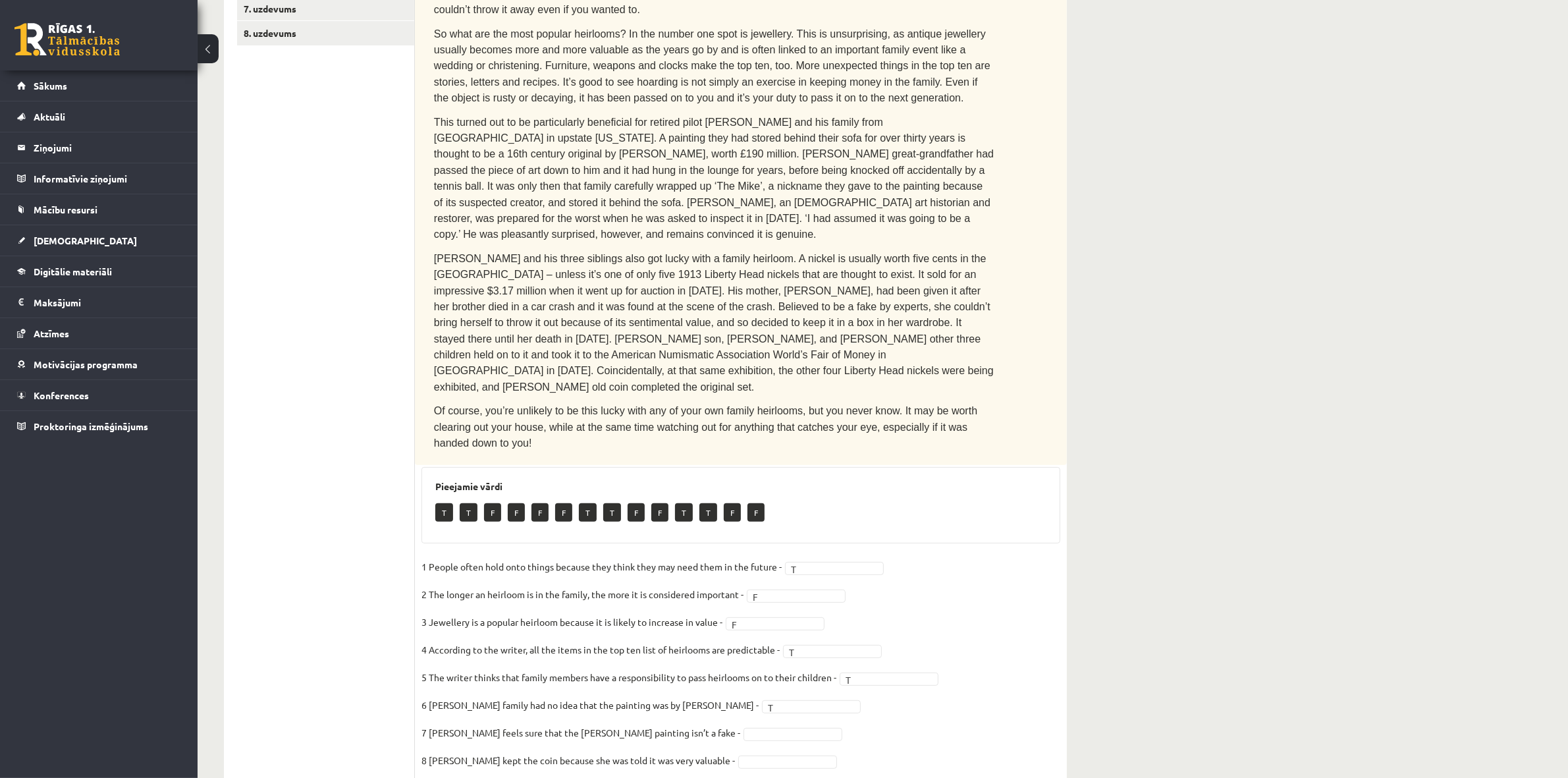
scroll to position [396, 0]
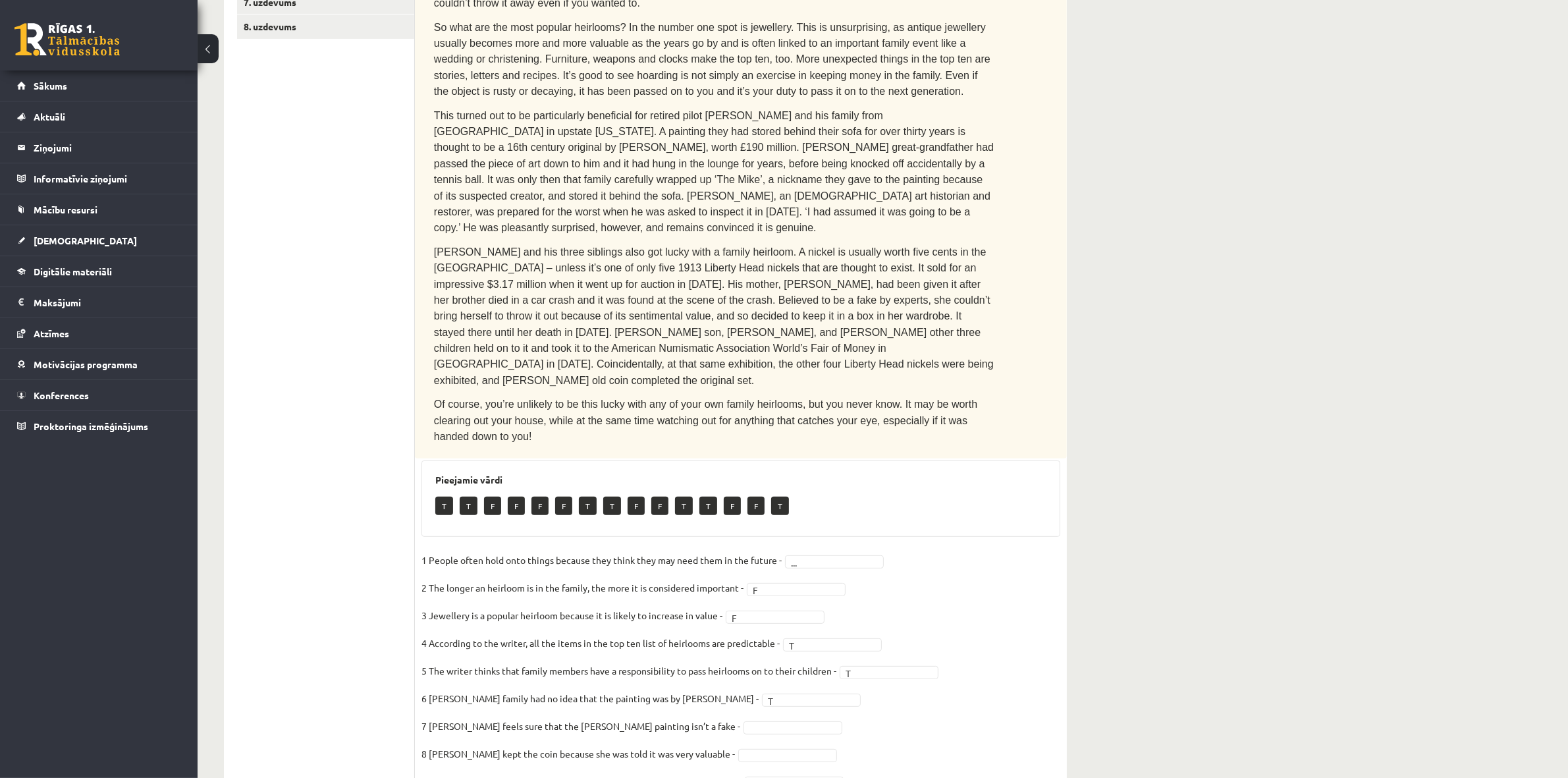
click at [811, 550] on fieldset "1 People often hold onto things because they think they may need them in the fu…" at bounding box center [741, 688] width 639 height 277
click at [756, 595] on fieldset "1 People often hold onto things because they think they may need them in the fu…" at bounding box center [741, 688] width 639 height 277
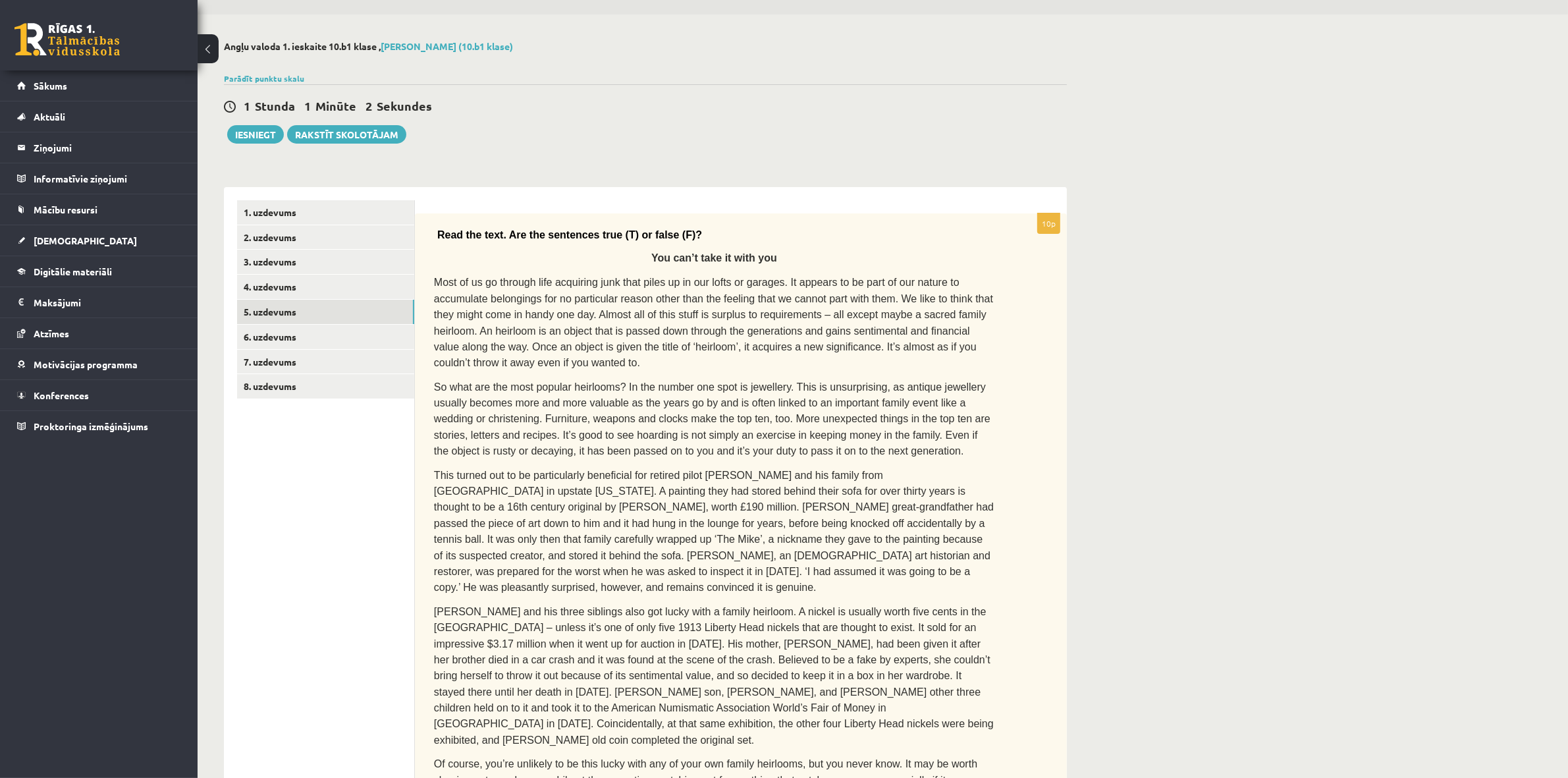
scroll to position [0, 0]
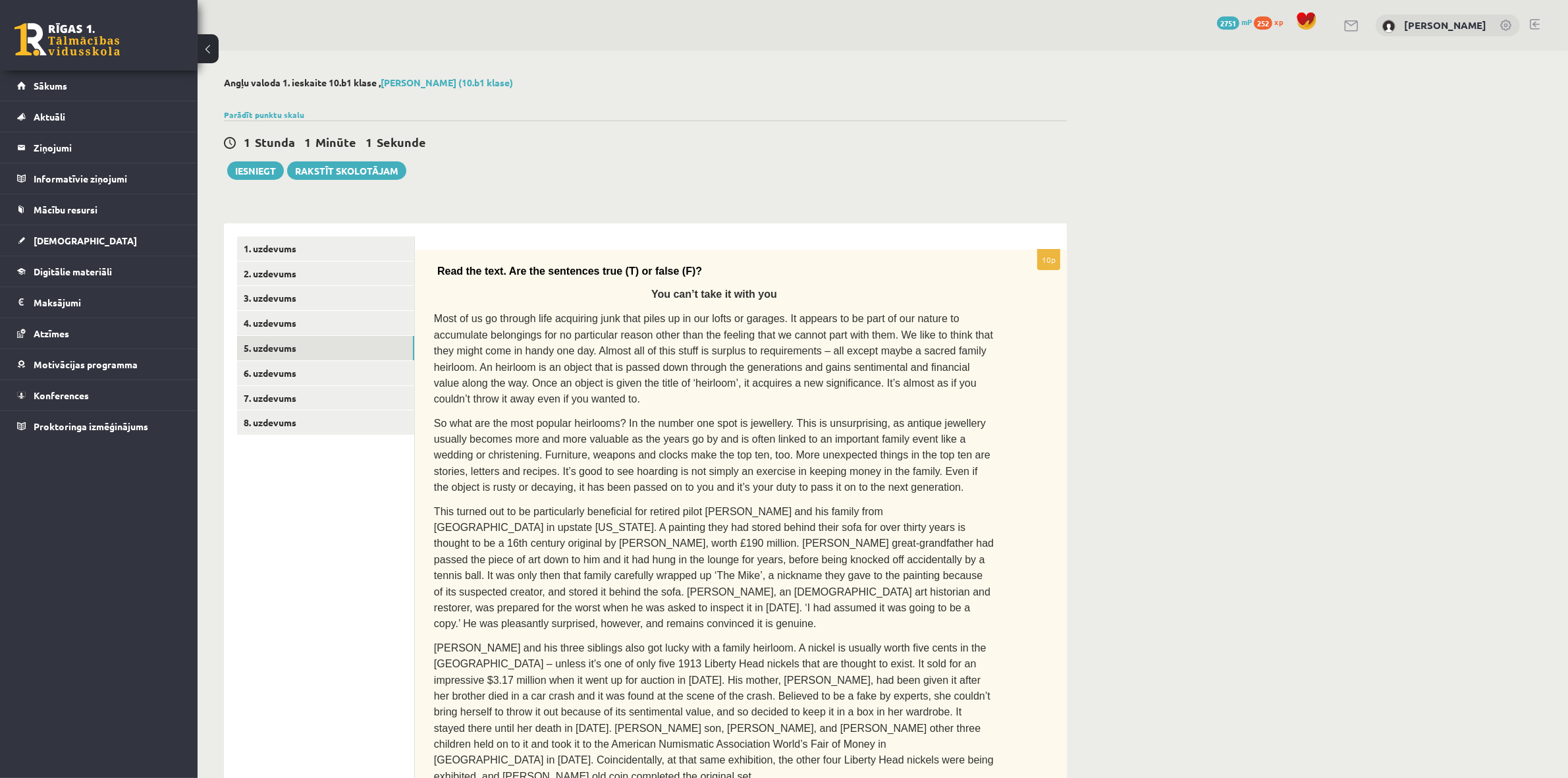
click at [1178, 521] on div "Angļu valoda 1. ieskaite 10.b1 klase , Agnese Krūmiņa (10.b1 klase) Parādīt pun…" at bounding box center [882, 660] width 1371 height 1218
click at [277, 328] on link "4. uzdevums" at bounding box center [325, 323] width 178 height 24
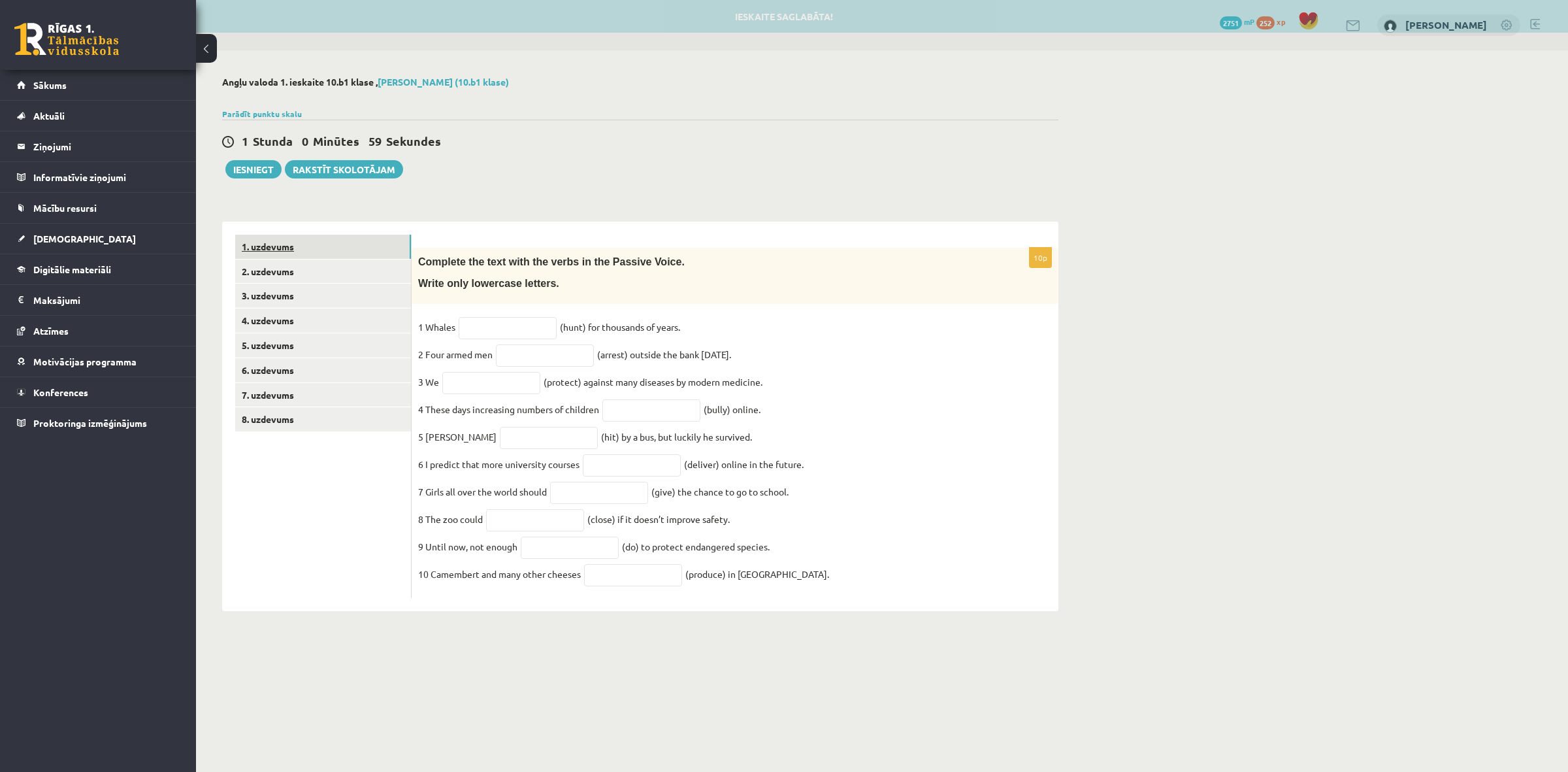
click at [292, 237] on link "1. uzdevums" at bounding box center [323, 246] width 176 height 24
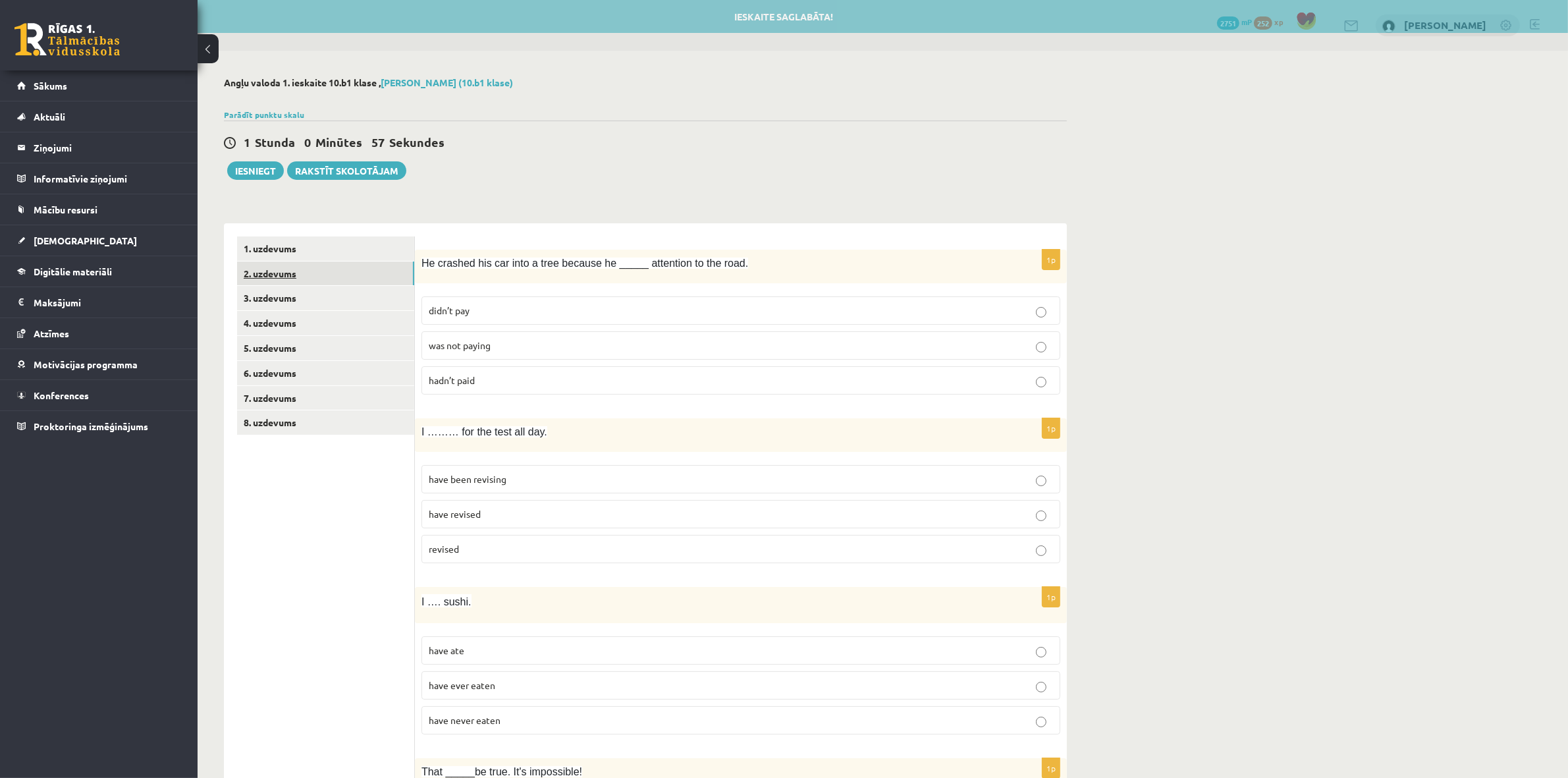
click at [296, 270] on link "2. uzdevums" at bounding box center [325, 274] width 178 height 24
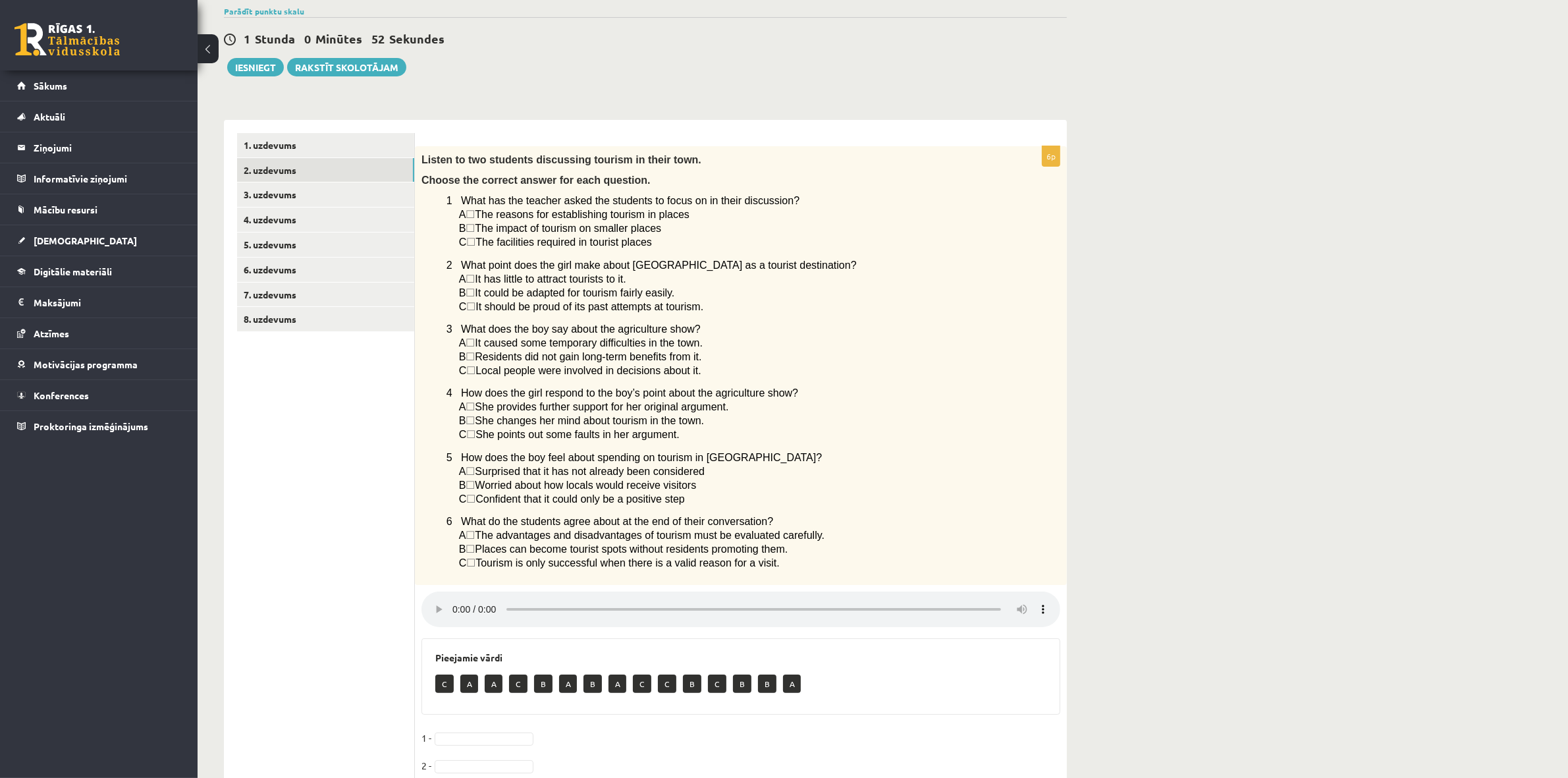
scroll to position [82, 0]
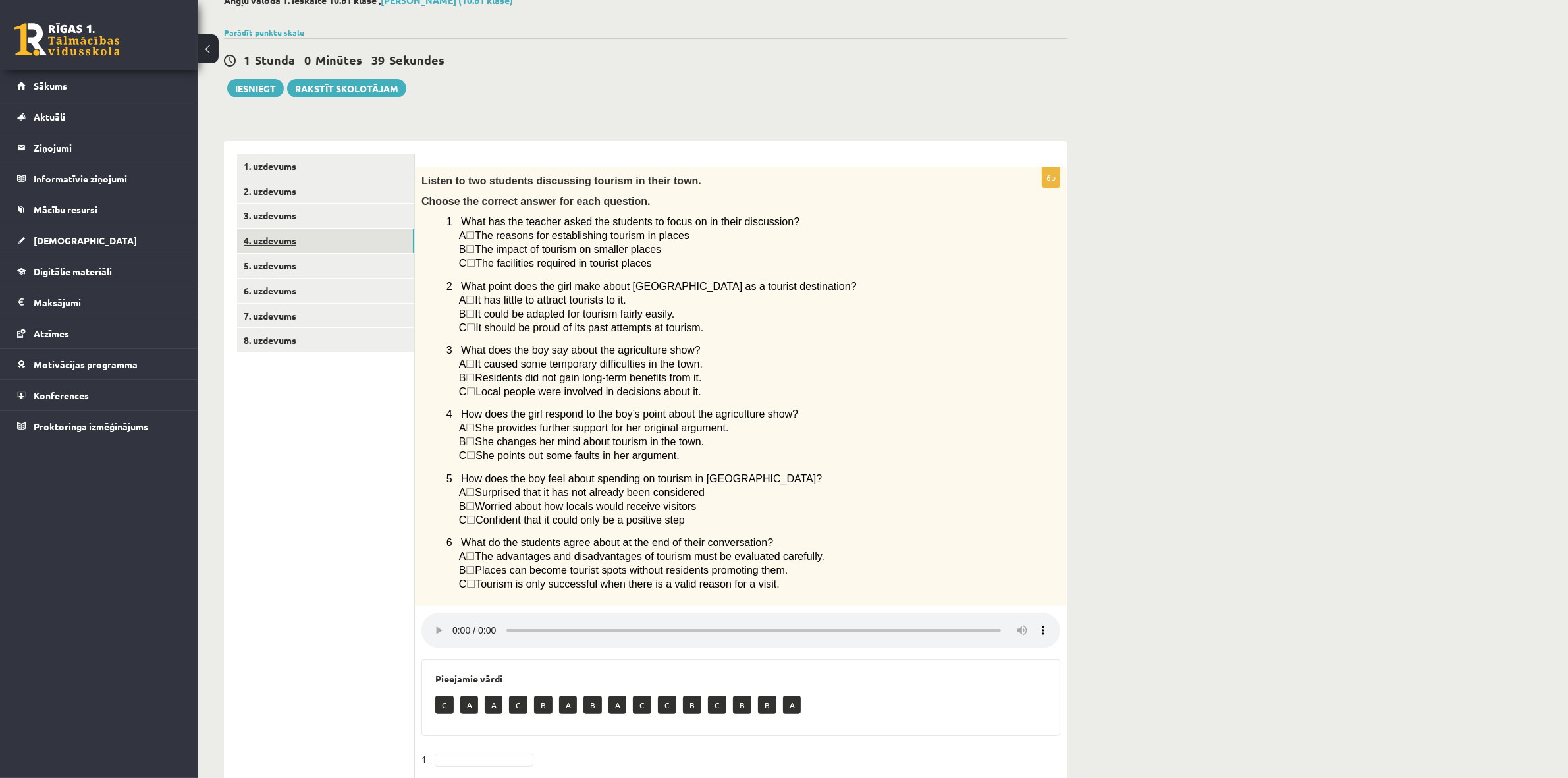
click at [287, 232] on link "4. uzdevums" at bounding box center [325, 241] width 178 height 24
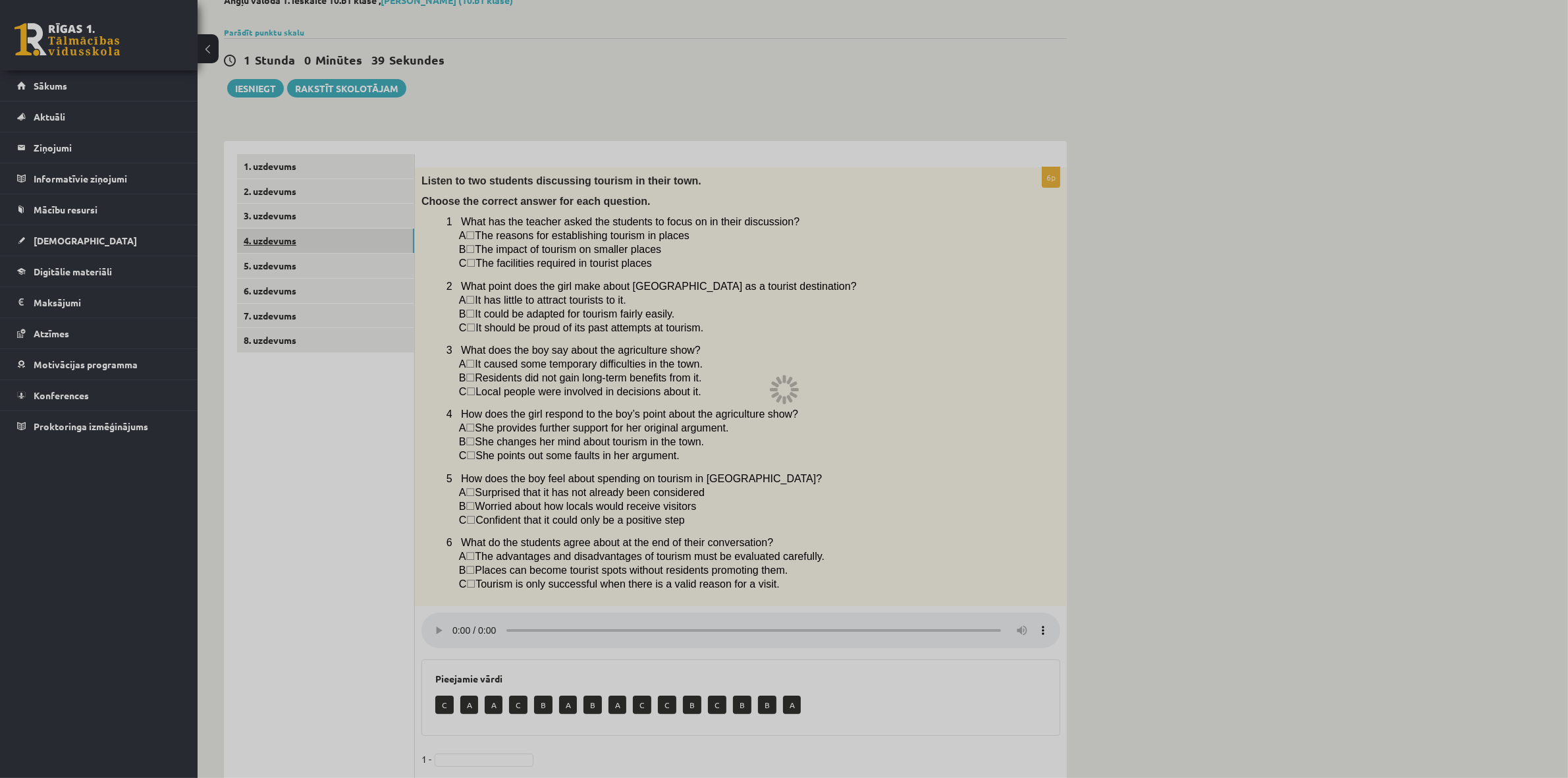
scroll to position [0, 0]
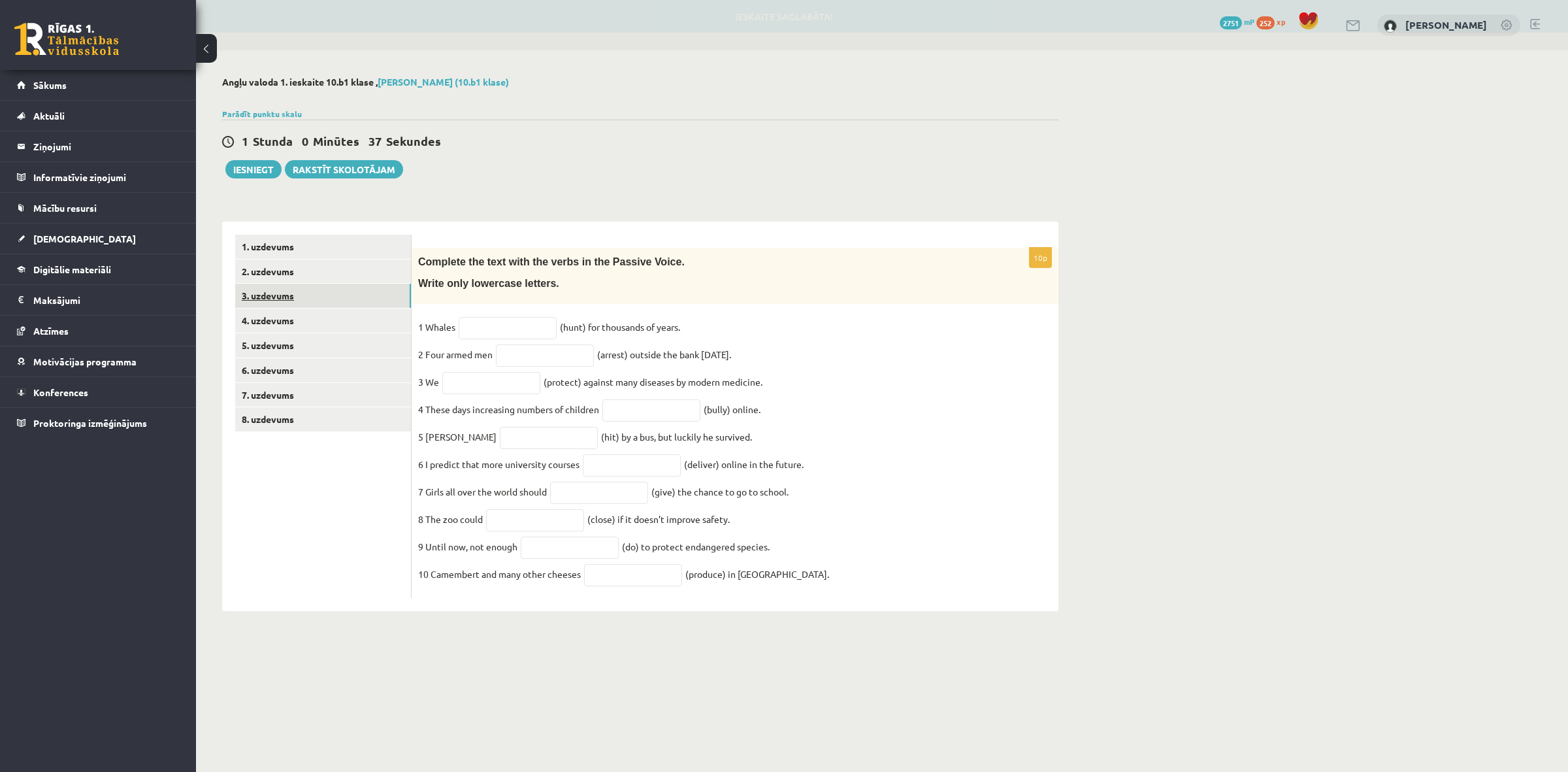
click at [320, 294] on link "3. uzdevums" at bounding box center [323, 296] width 176 height 24
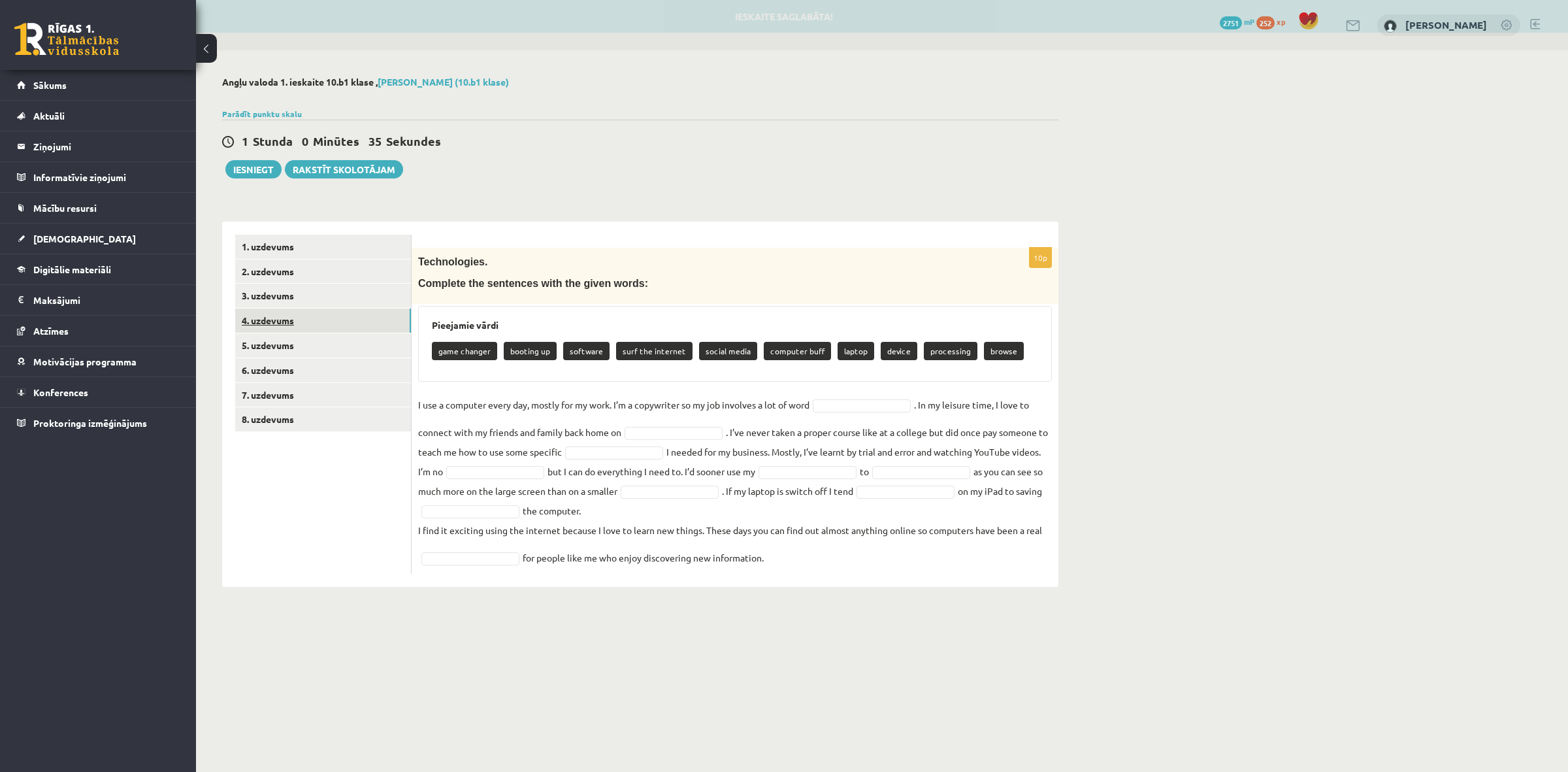
click at [320, 325] on link "4. uzdevums" at bounding box center [323, 321] width 176 height 24
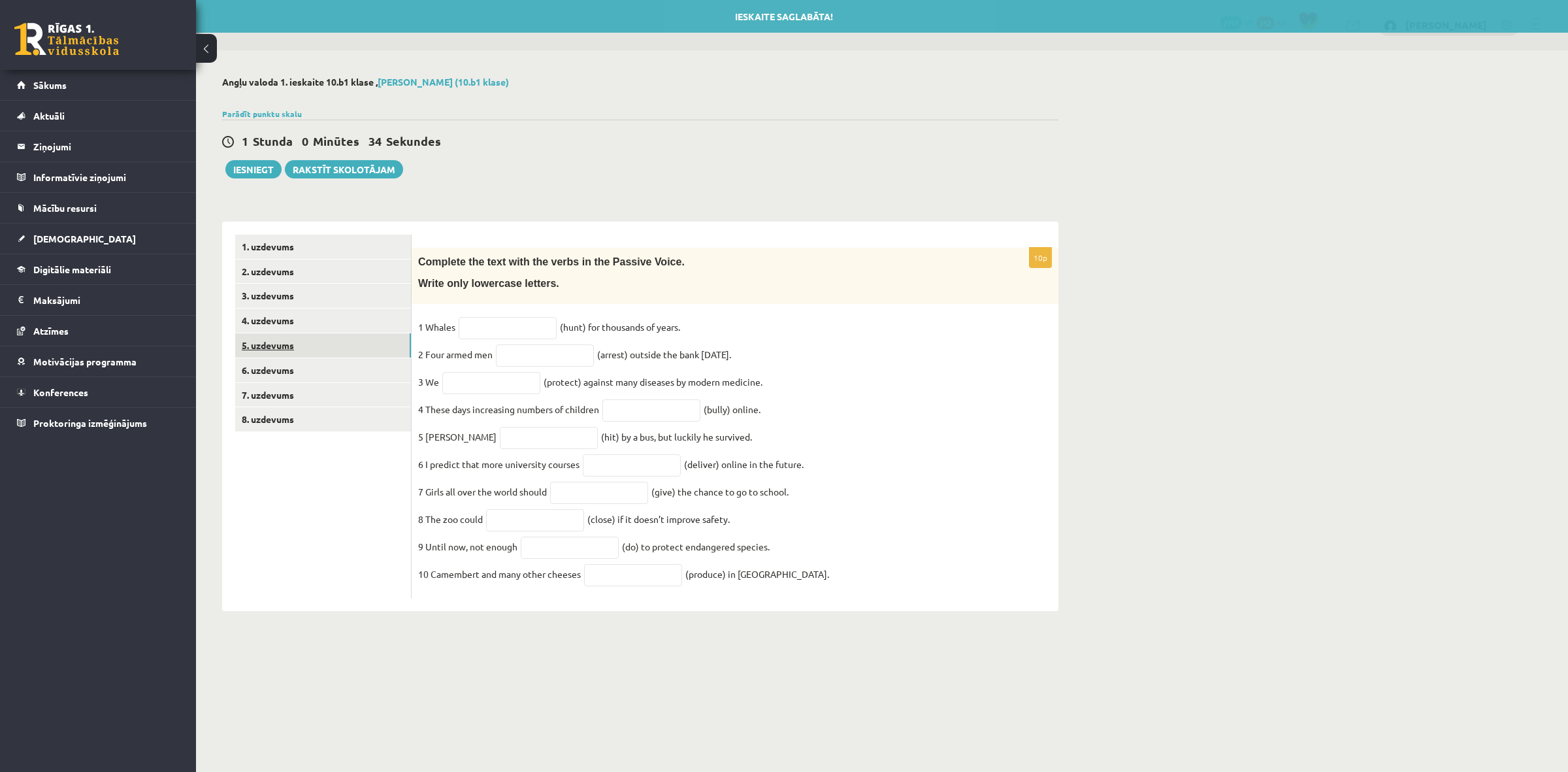
click at [320, 342] on link "5. uzdevums" at bounding box center [323, 346] width 176 height 24
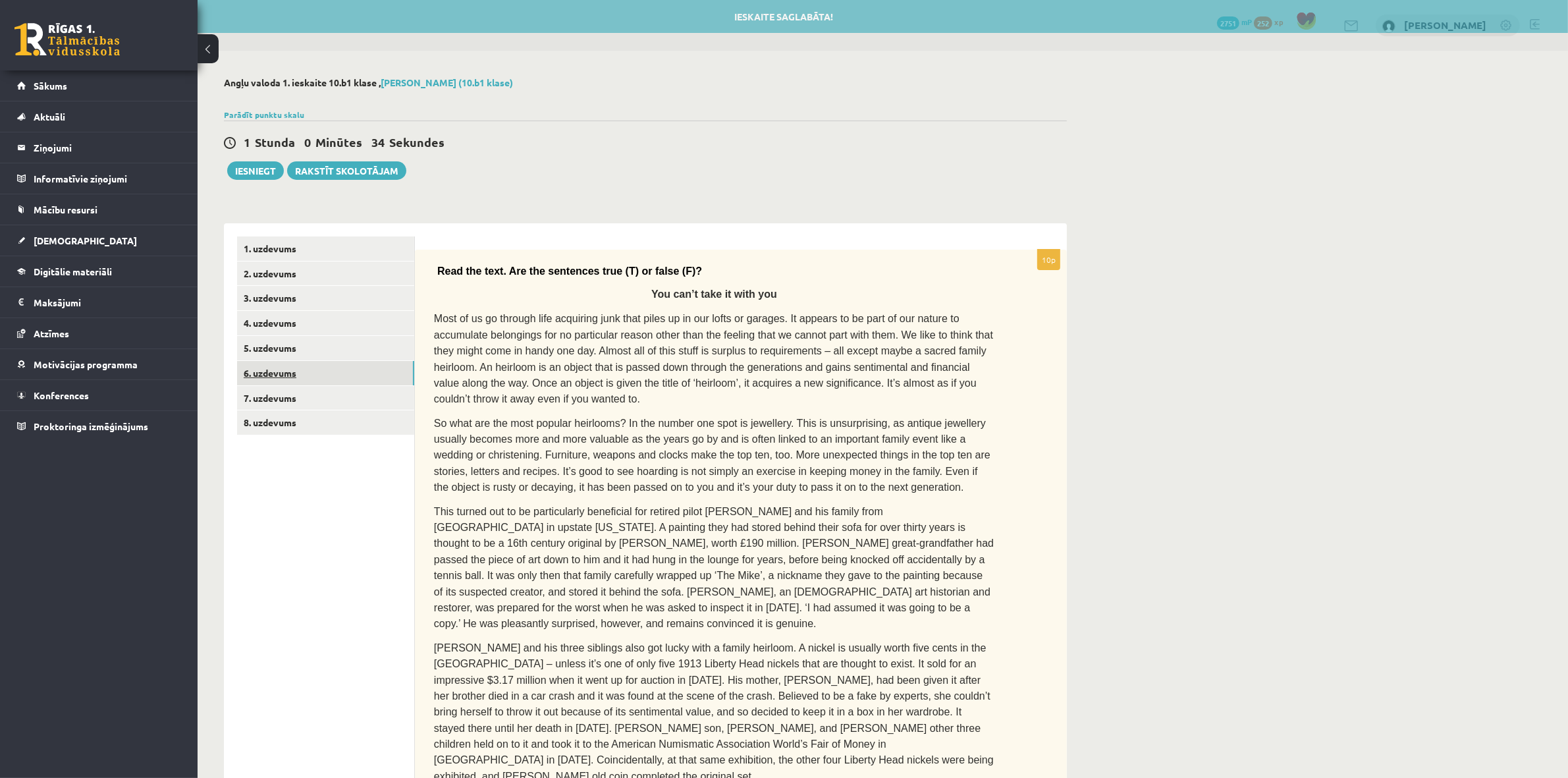
click at [321, 383] on link "6. uzdevums" at bounding box center [325, 373] width 178 height 24
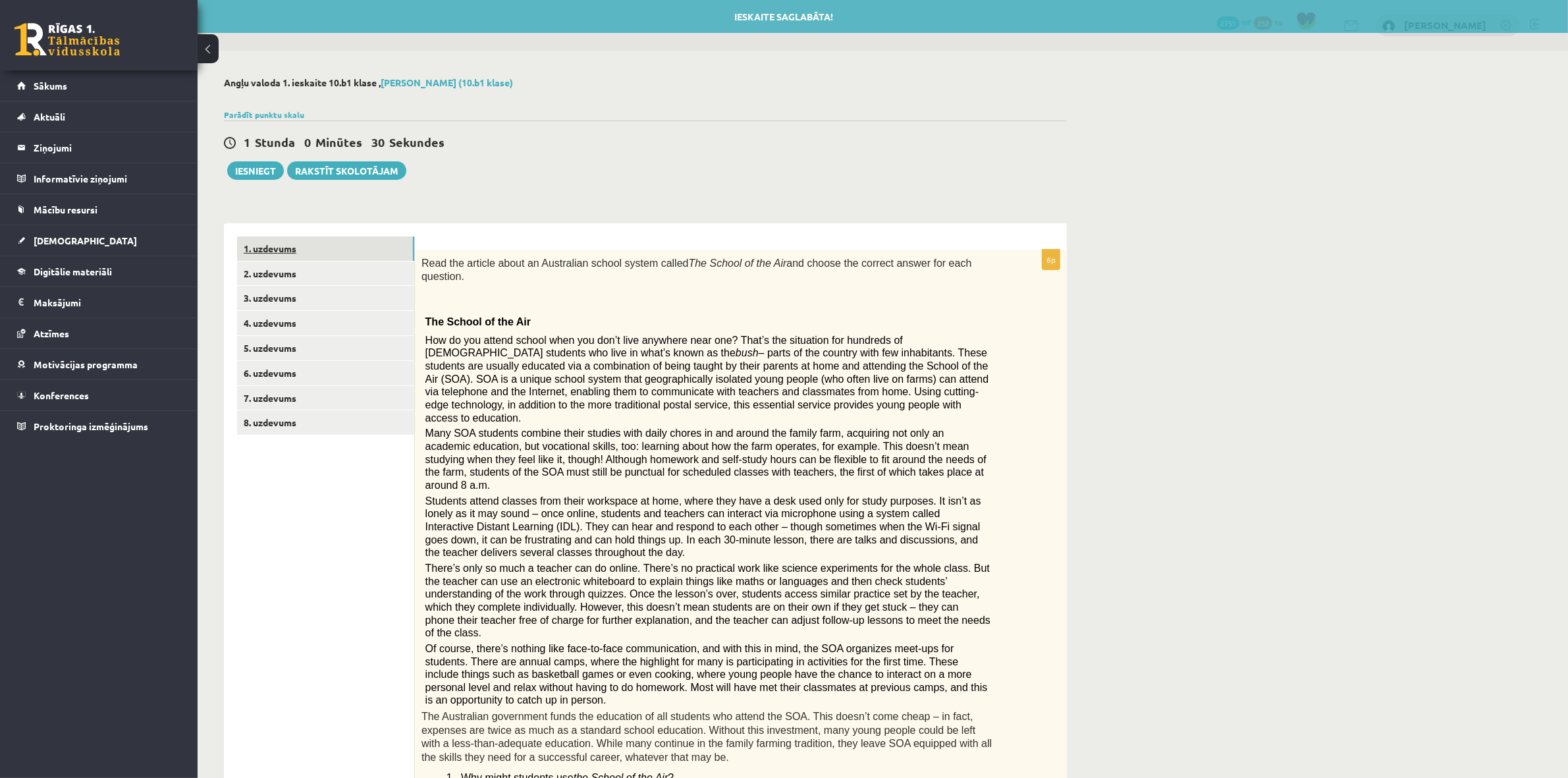
click at [279, 245] on link "1. uzdevums" at bounding box center [325, 248] width 178 height 24
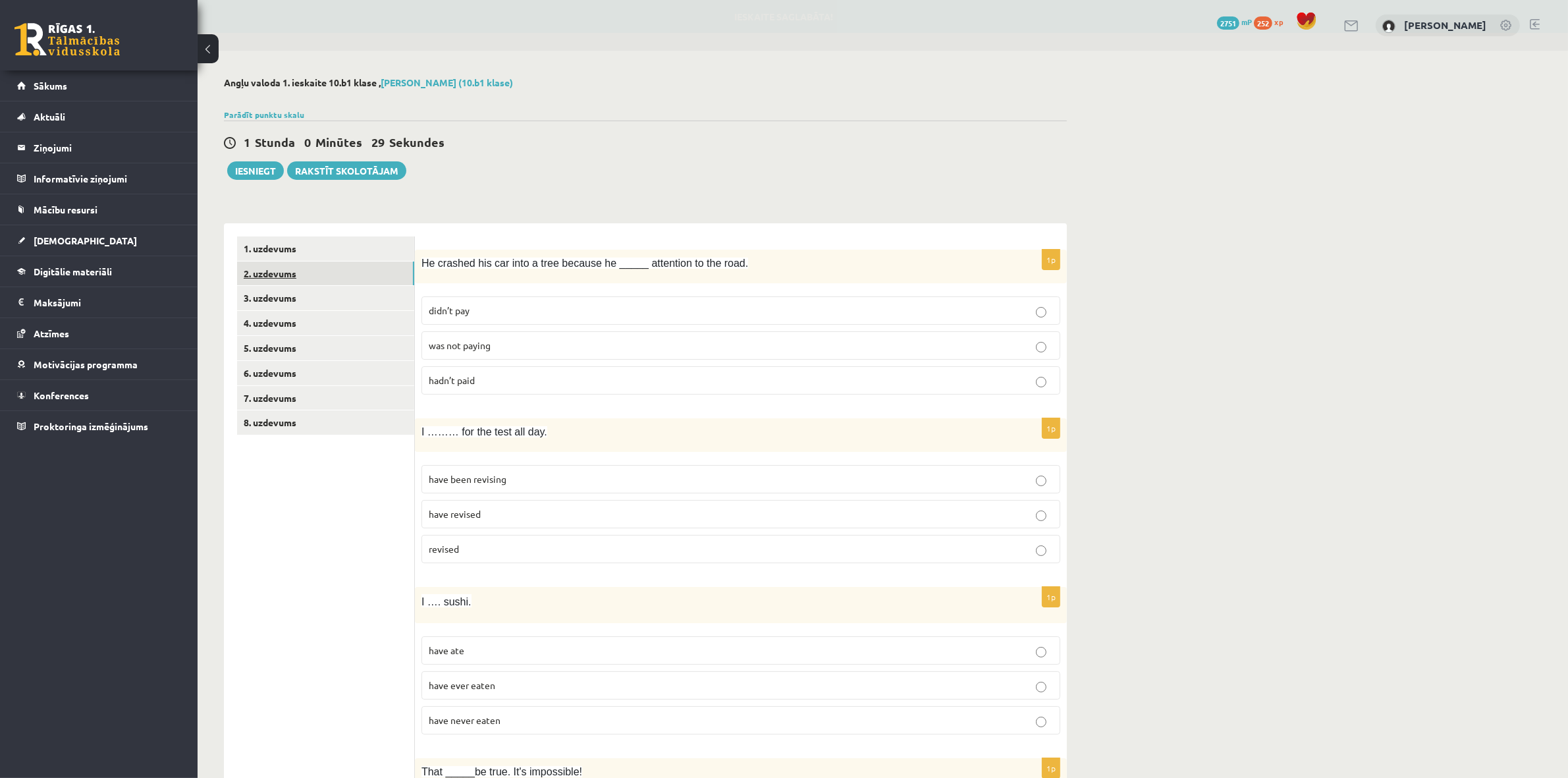
click at [283, 271] on link "2. uzdevums" at bounding box center [325, 274] width 178 height 24
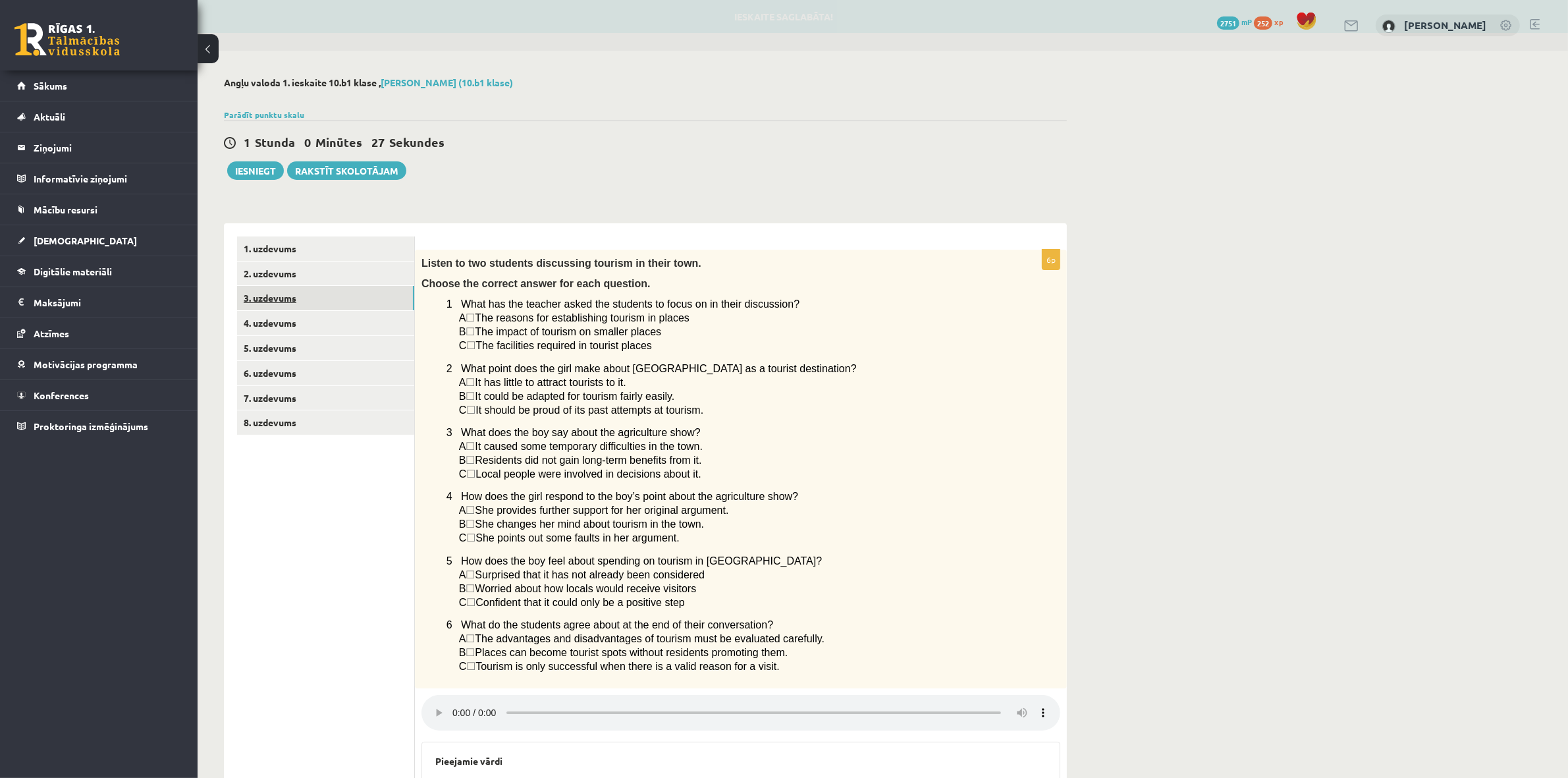
click at [314, 290] on link "3. uzdevums" at bounding box center [325, 298] width 178 height 24
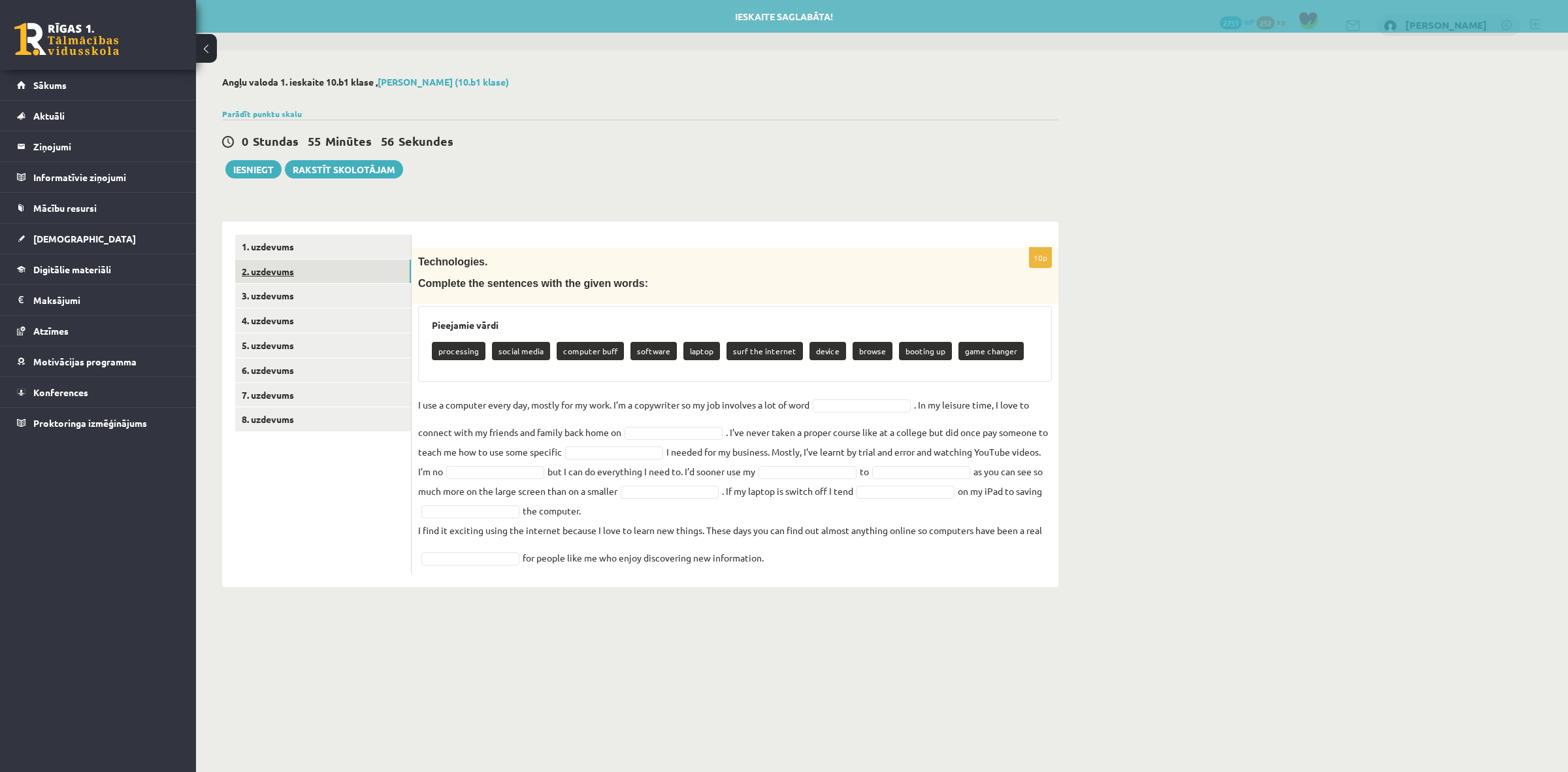
click at [296, 259] on link "2. uzdevums" at bounding box center [323, 271] width 176 height 24
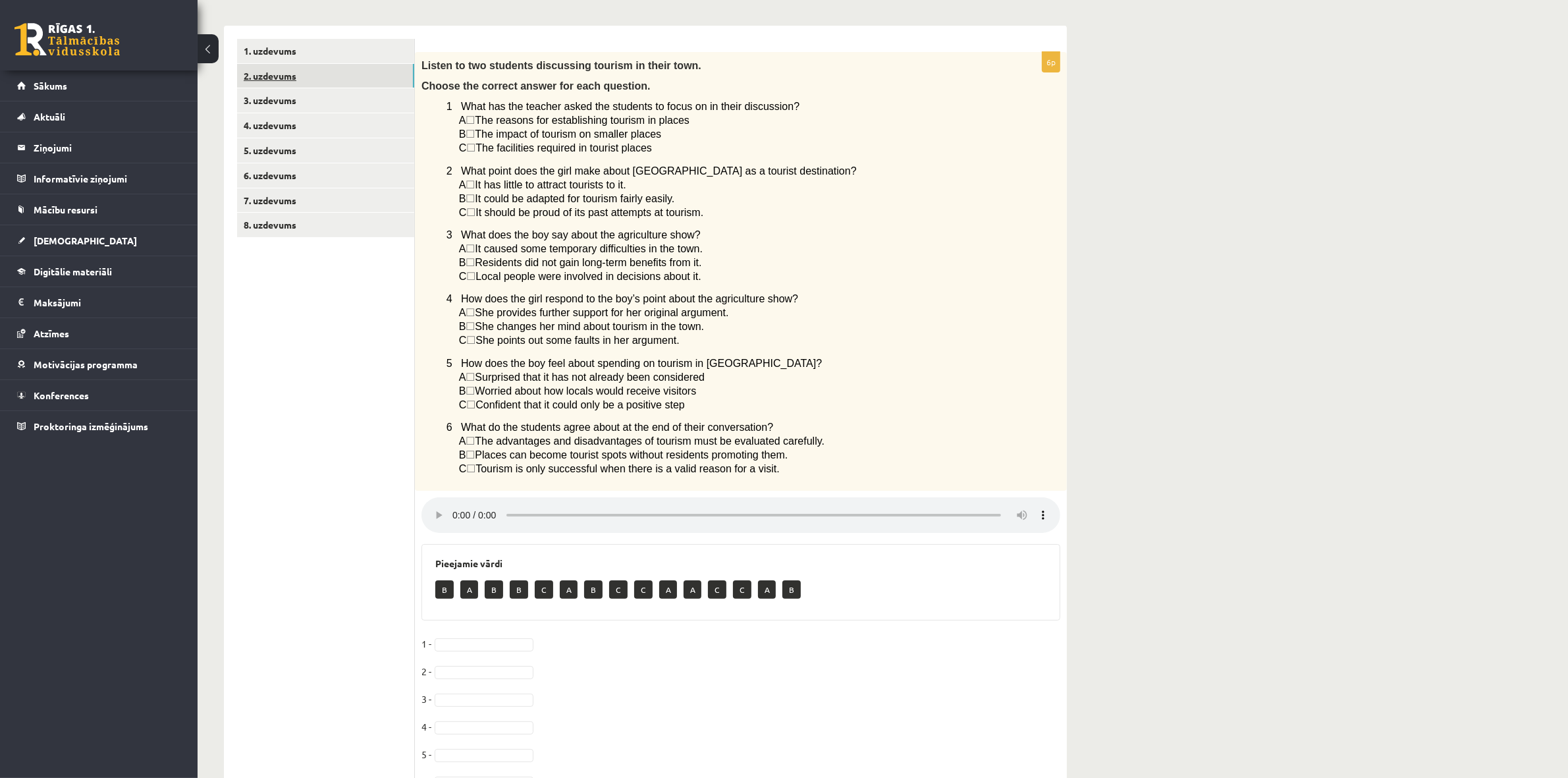
scroll to position [31, 0]
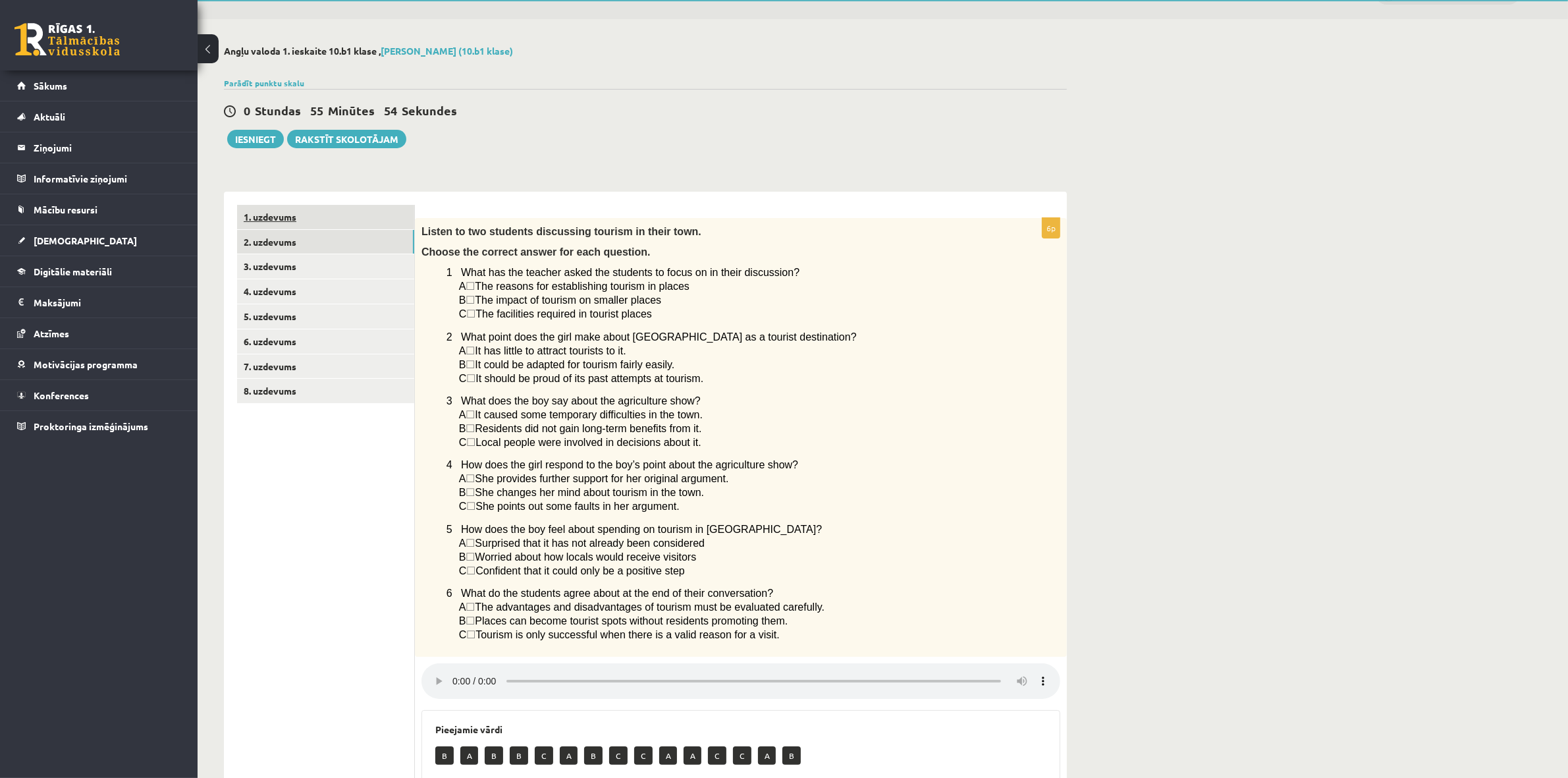
click at [330, 209] on link "1. uzdevums" at bounding box center [325, 217] width 178 height 24
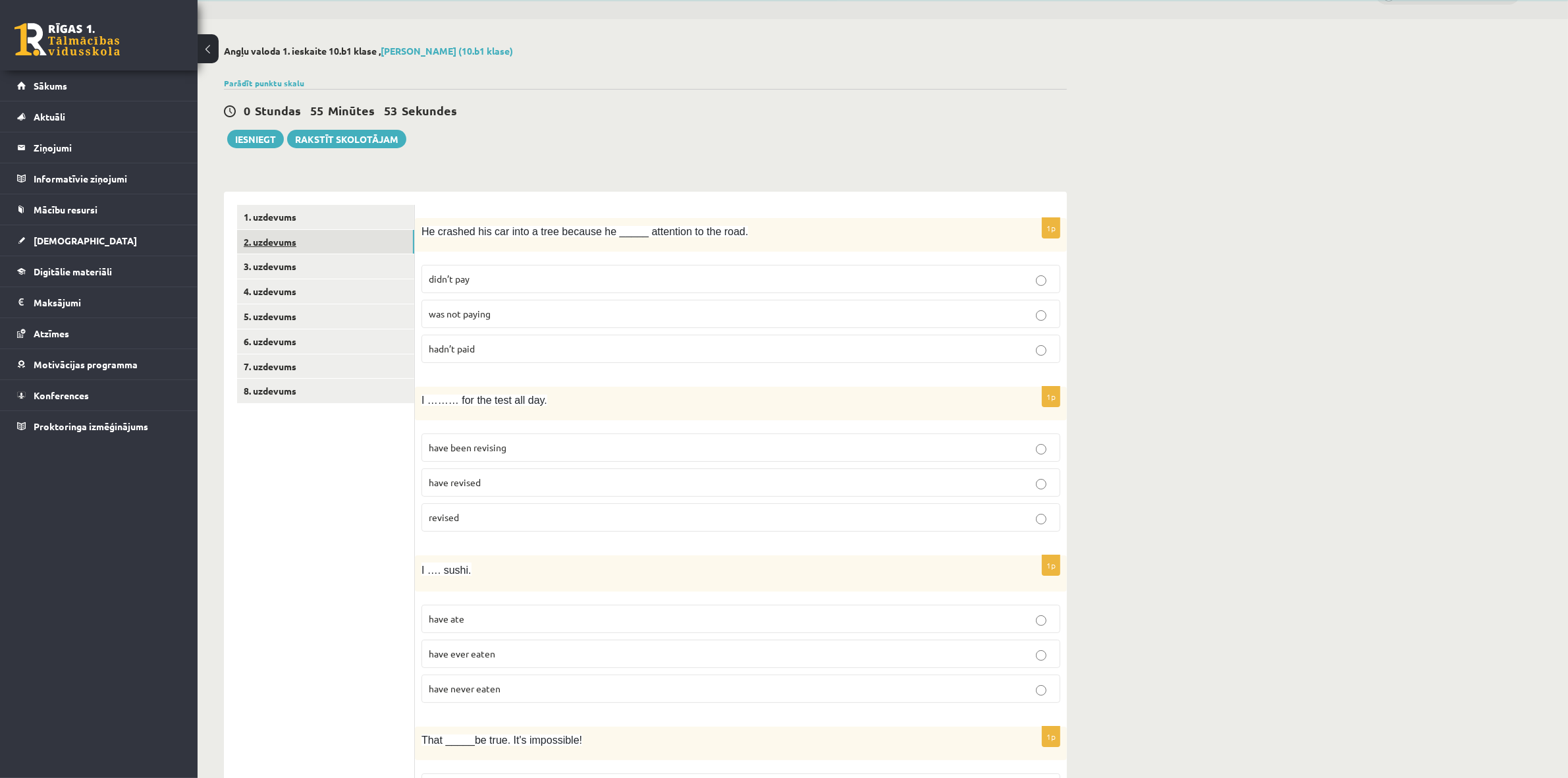
click at [324, 239] on link "2. uzdevums" at bounding box center [325, 242] width 178 height 24
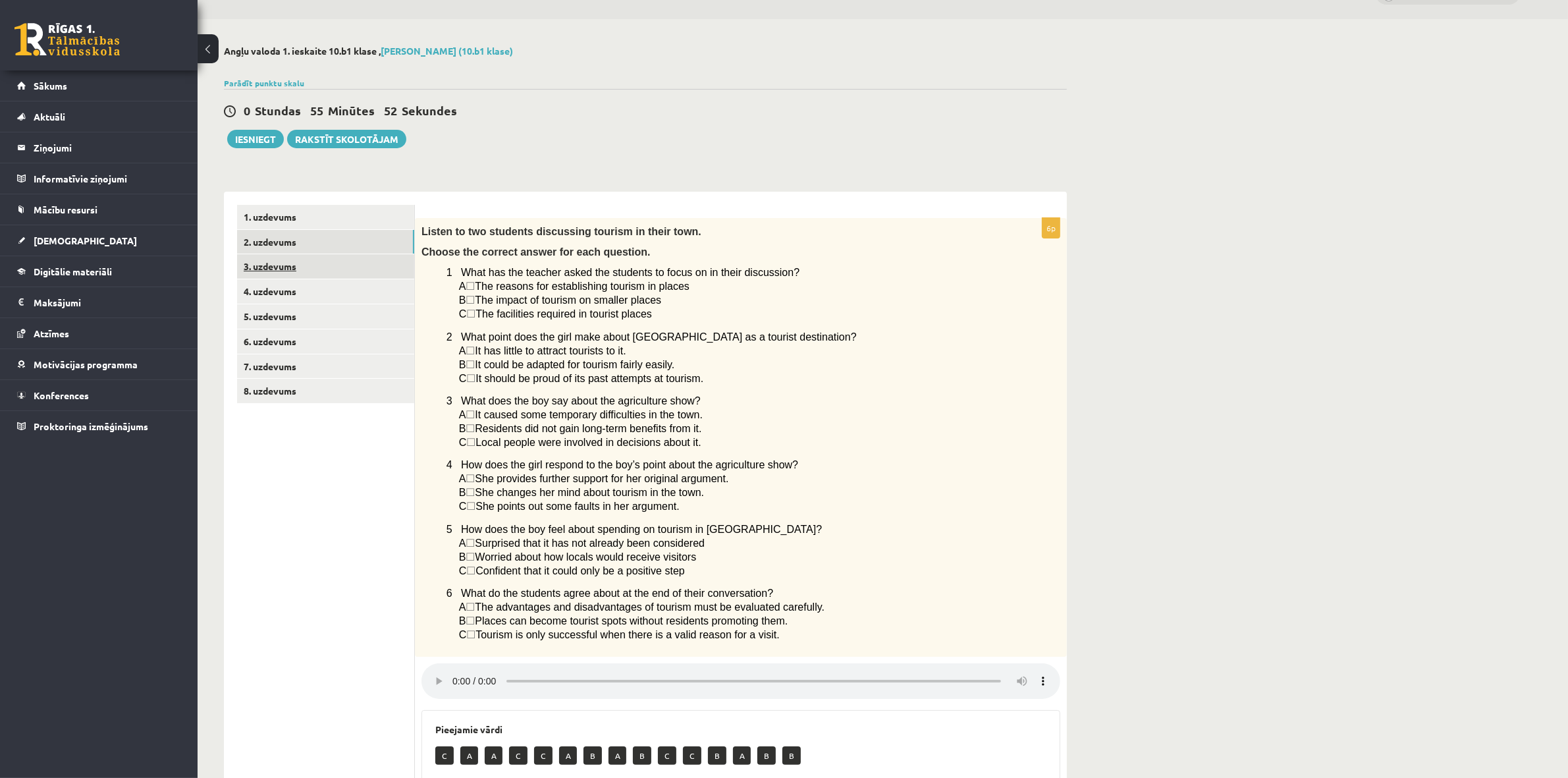
click at [324, 271] on link "3. uzdevums" at bounding box center [325, 267] width 178 height 24
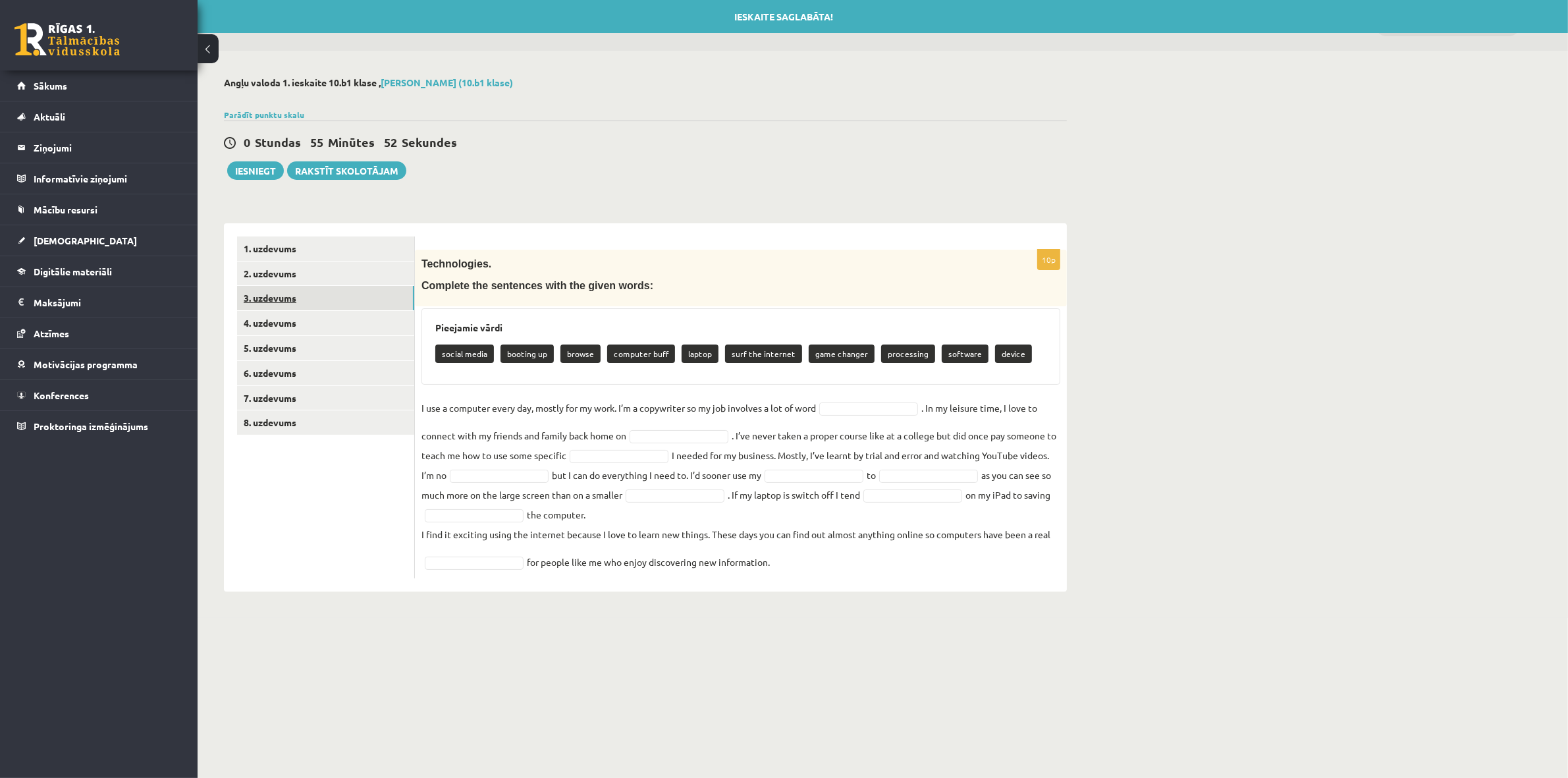
scroll to position [0, 0]
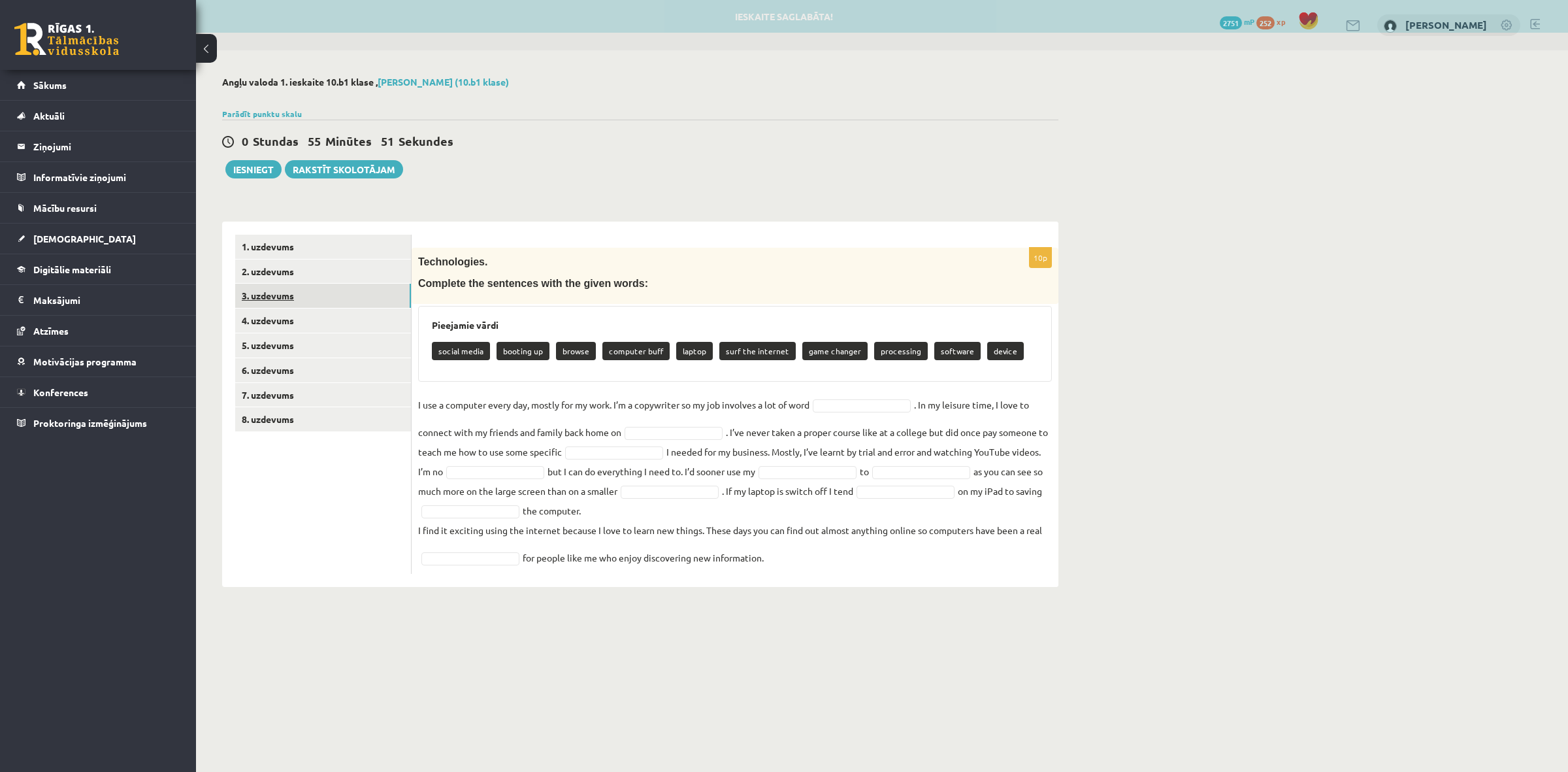
click at [308, 291] on link "3. uzdevums" at bounding box center [323, 296] width 176 height 24
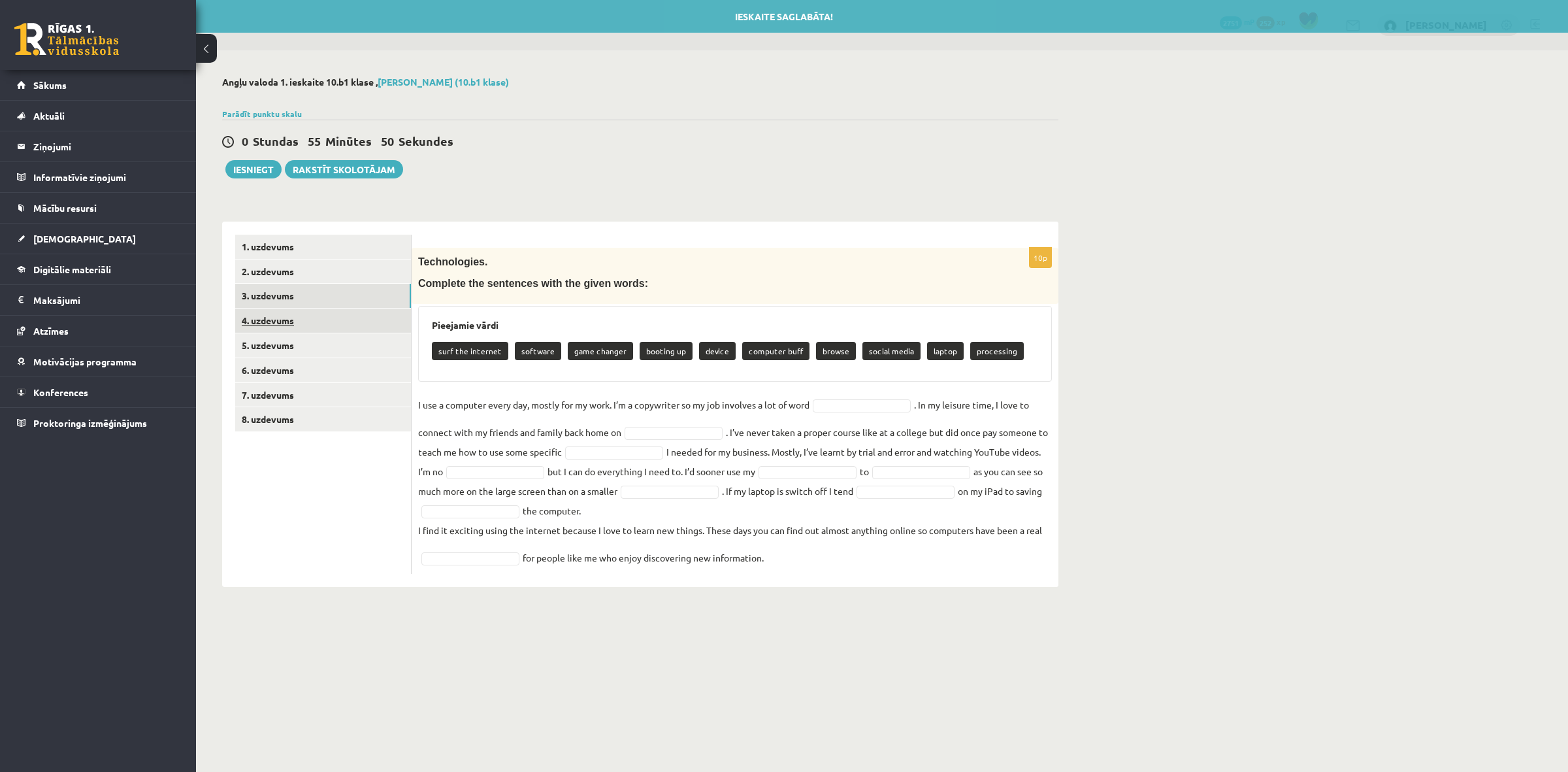
click at [317, 319] on link "4. uzdevums" at bounding box center [323, 321] width 176 height 24
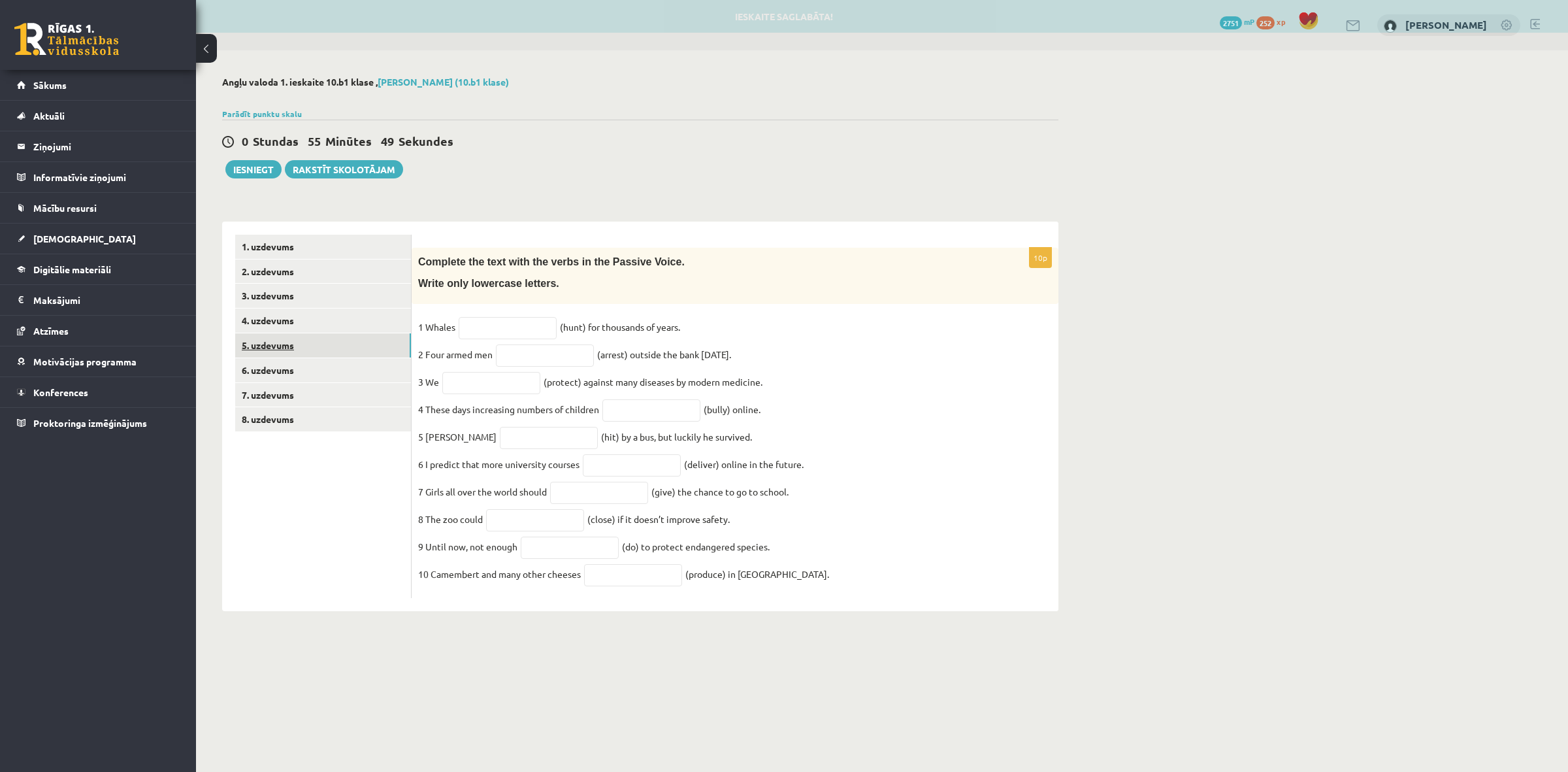
click at [315, 345] on link "5. uzdevums" at bounding box center [323, 346] width 176 height 24
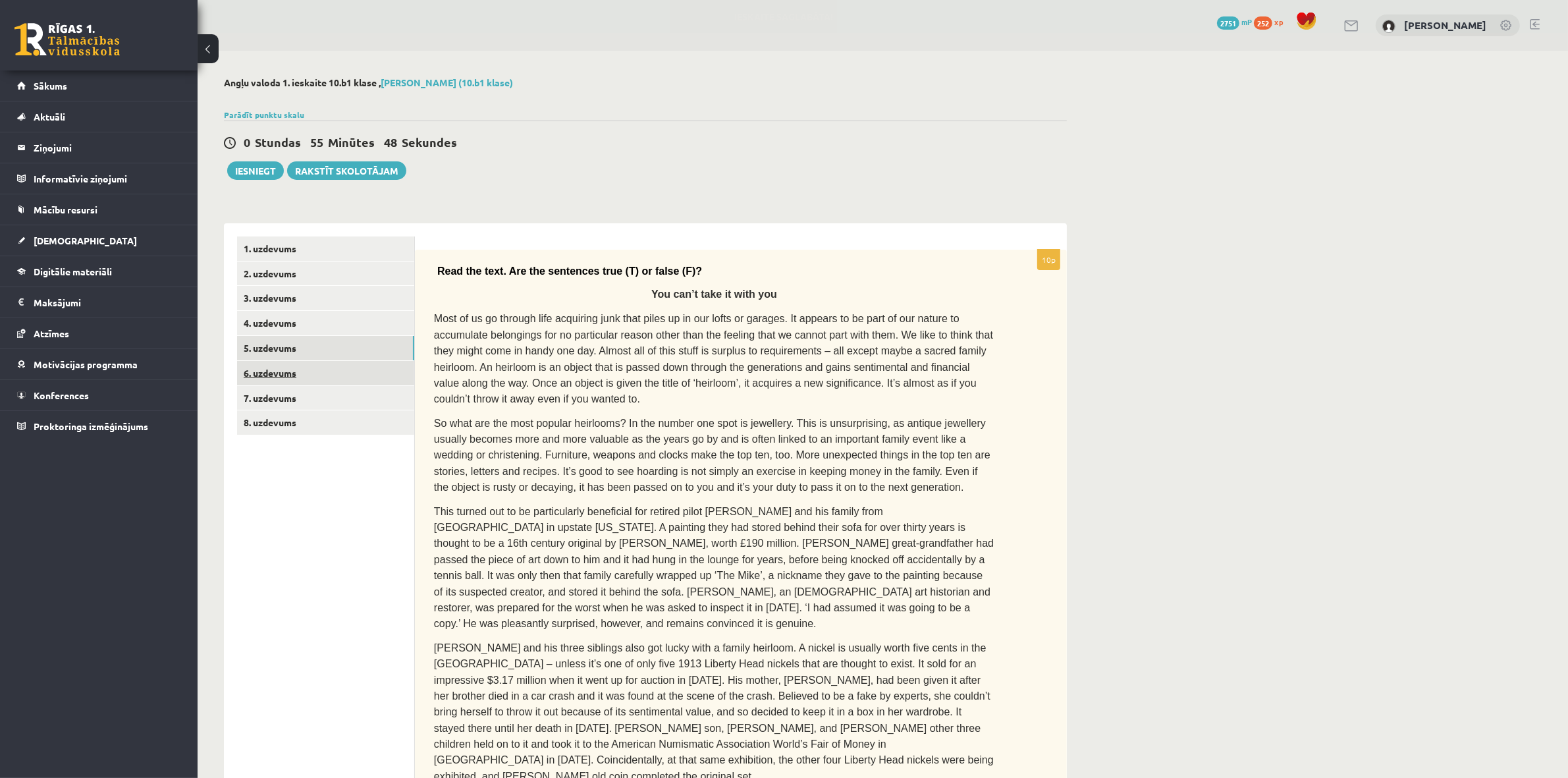
click at [319, 370] on link "6. uzdevums" at bounding box center [325, 373] width 178 height 24
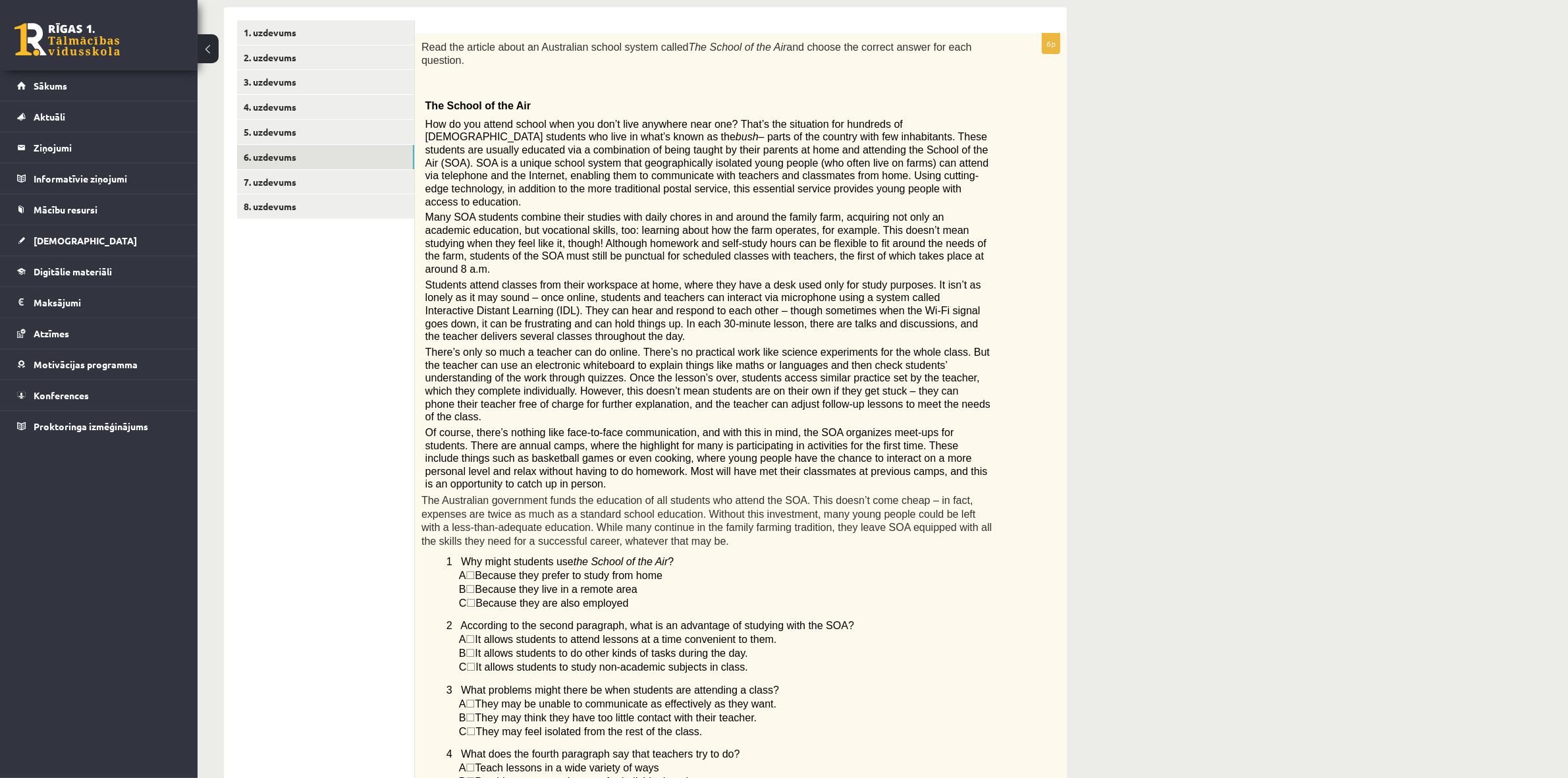
scroll to position [209, 0]
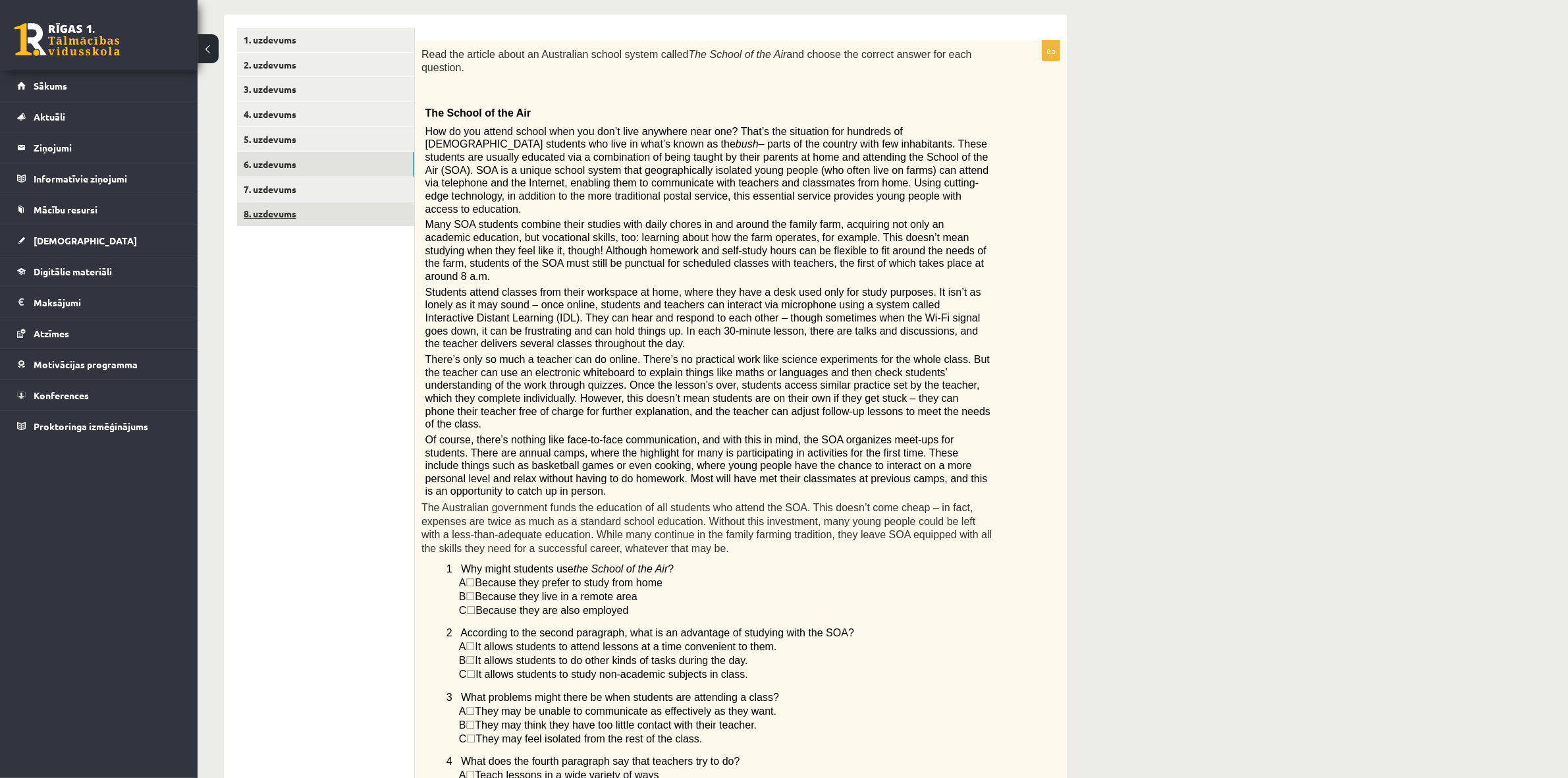
click at [337, 202] on link "8. uzdevums" at bounding box center [325, 214] width 178 height 24
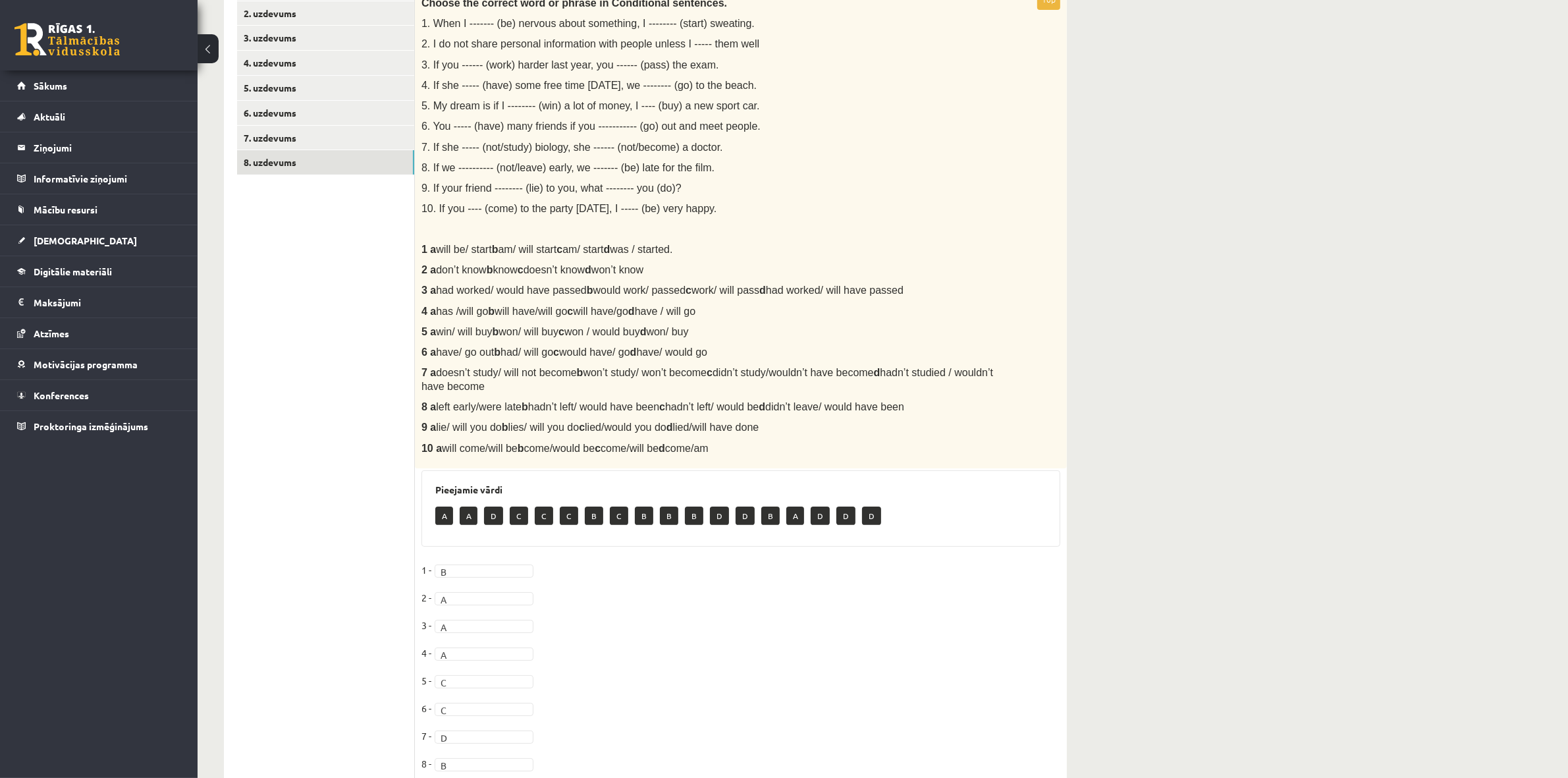
scroll to position [38, 0]
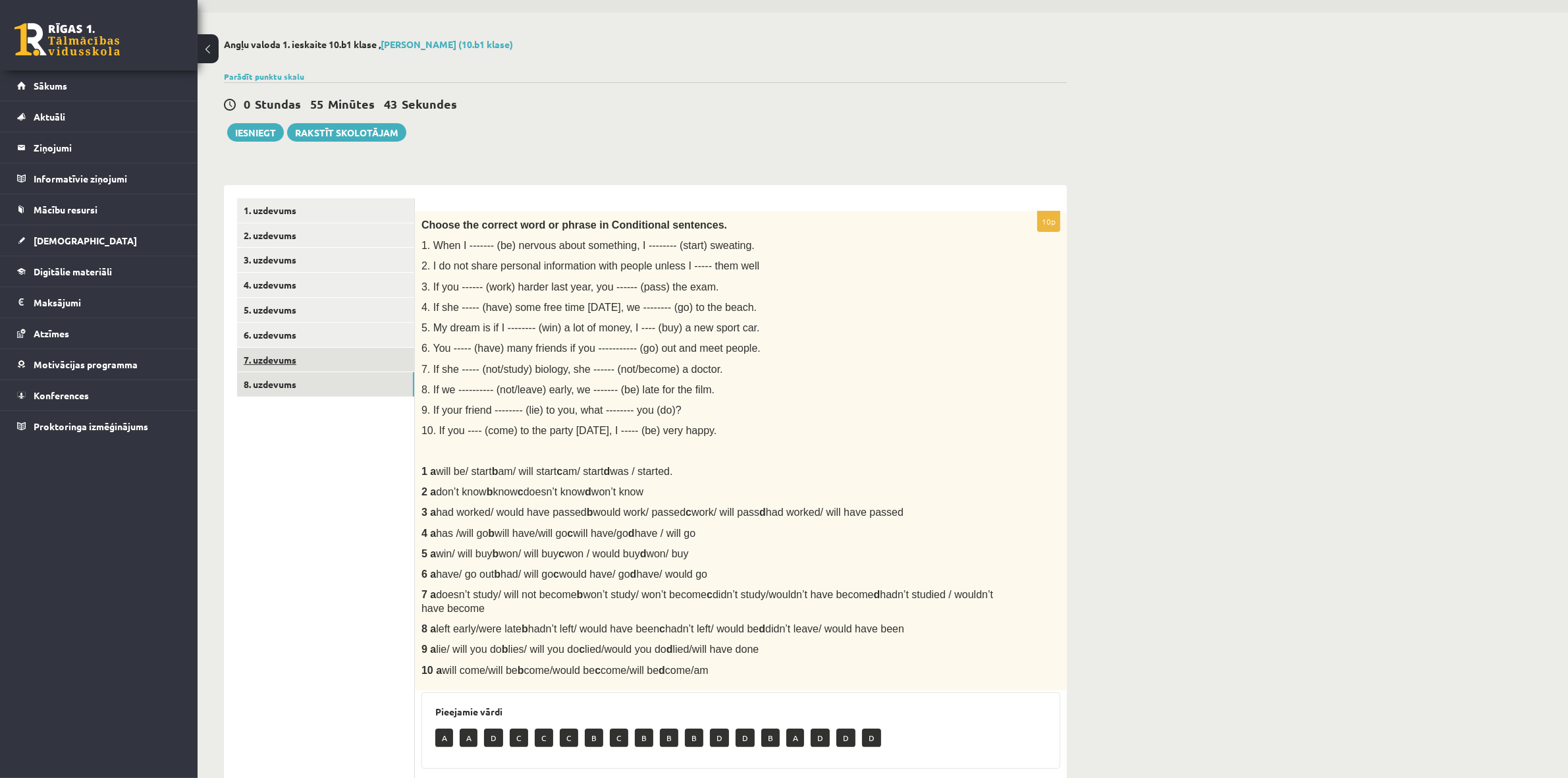
click at [329, 359] on link "7. uzdevums" at bounding box center [325, 360] width 178 height 24
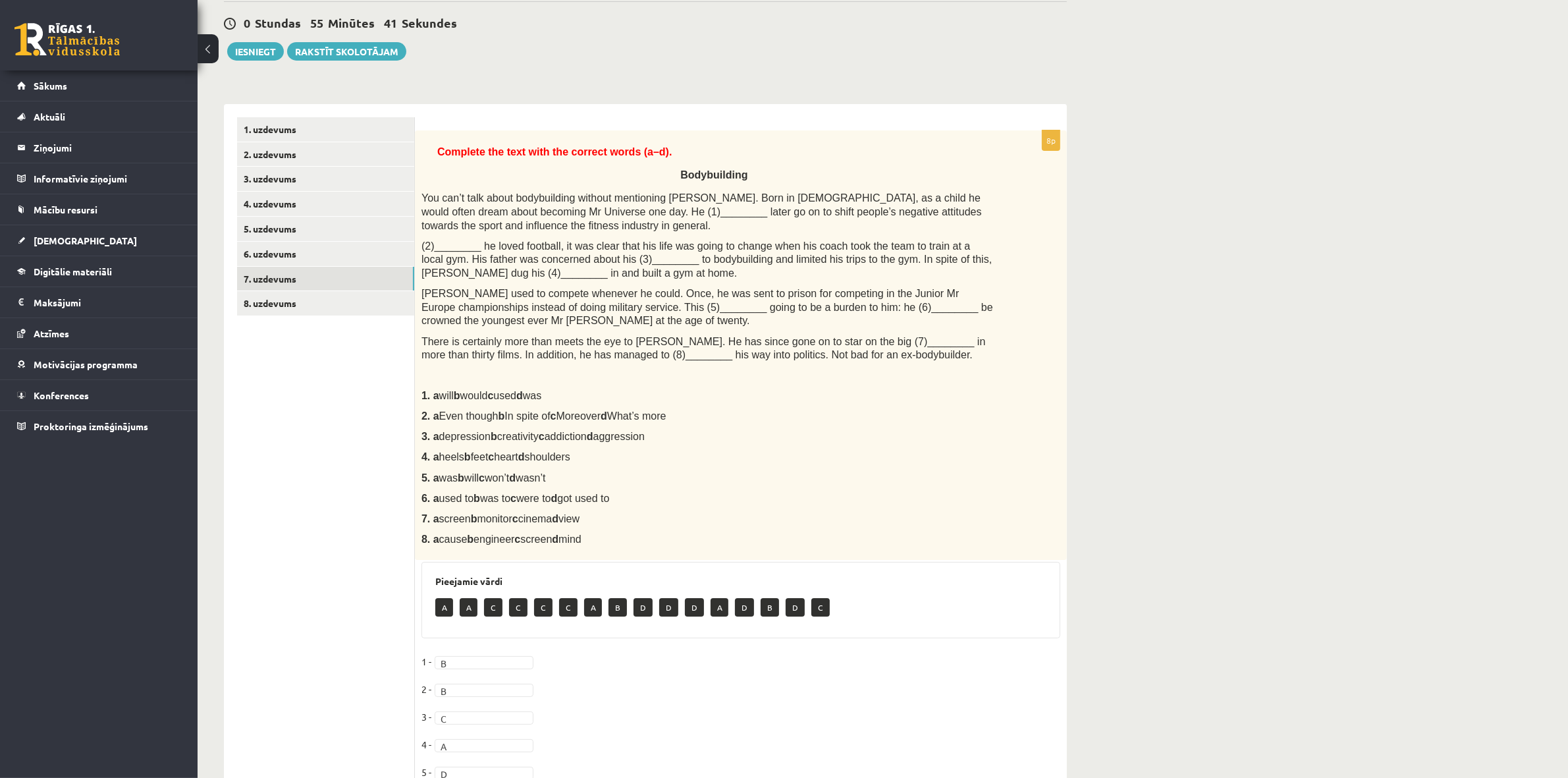
scroll to position [97, 0]
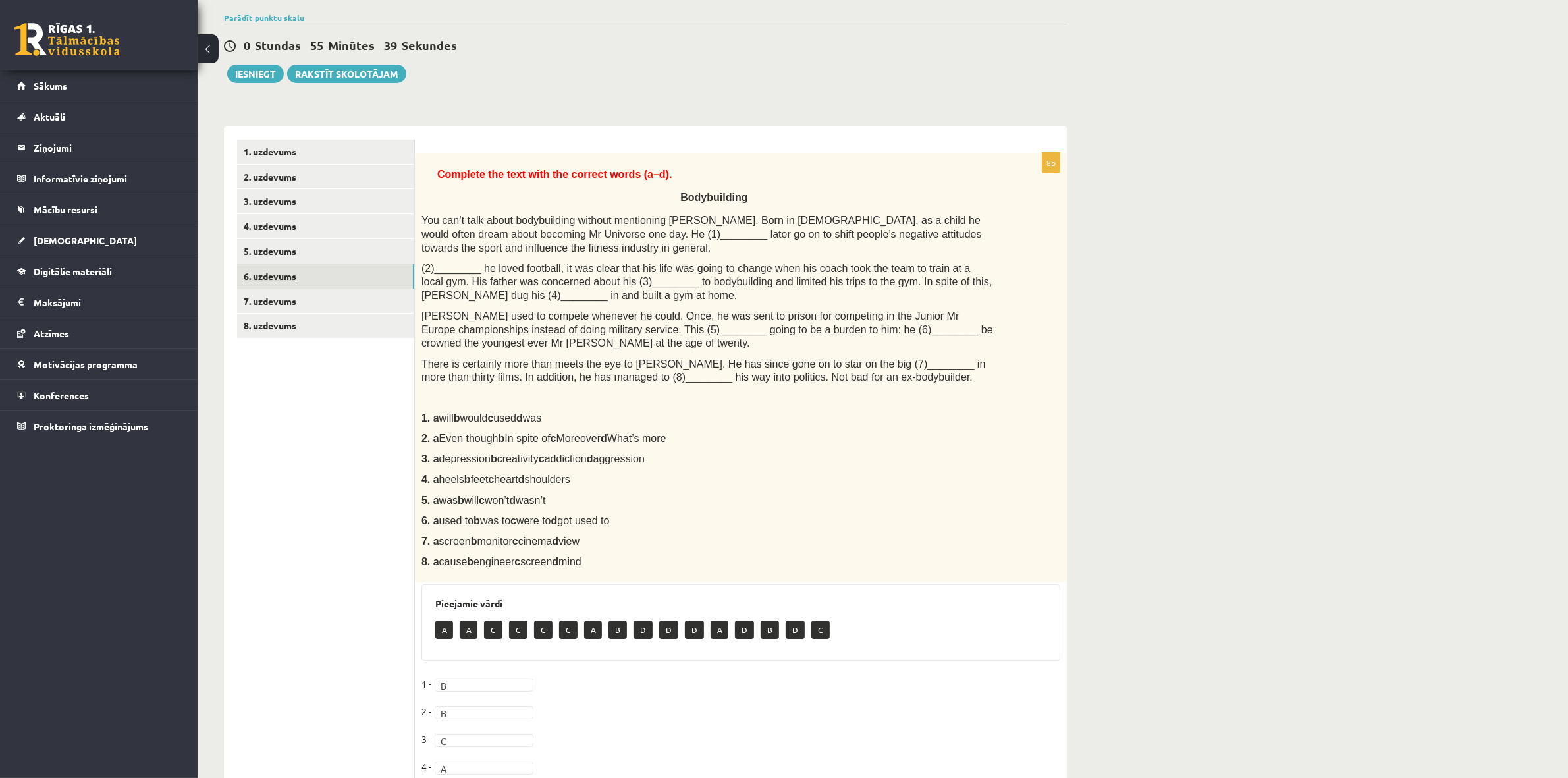
click at [359, 270] on link "6. uzdevums" at bounding box center [325, 277] width 178 height 24
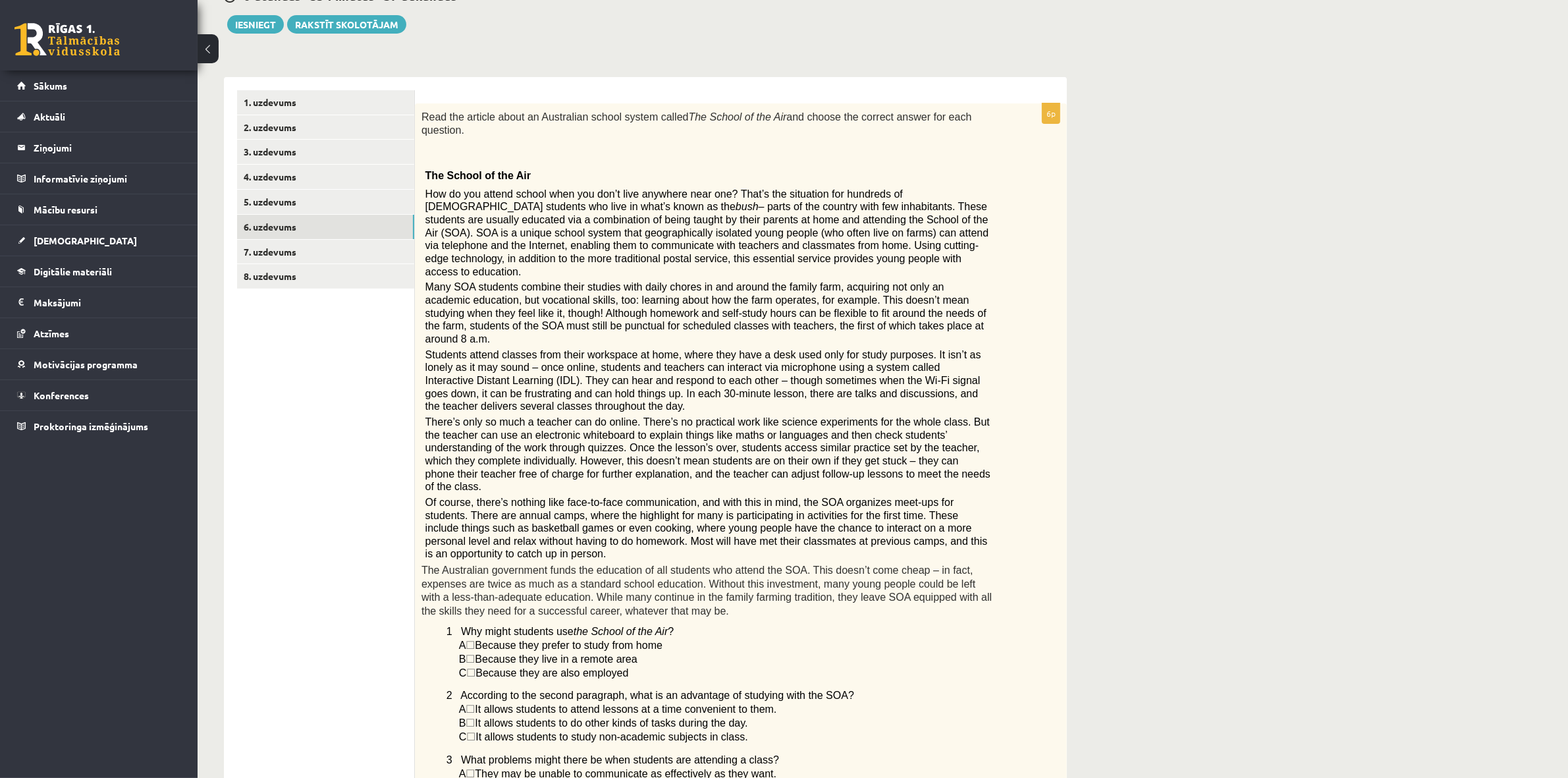
scroll to position [126, 0]
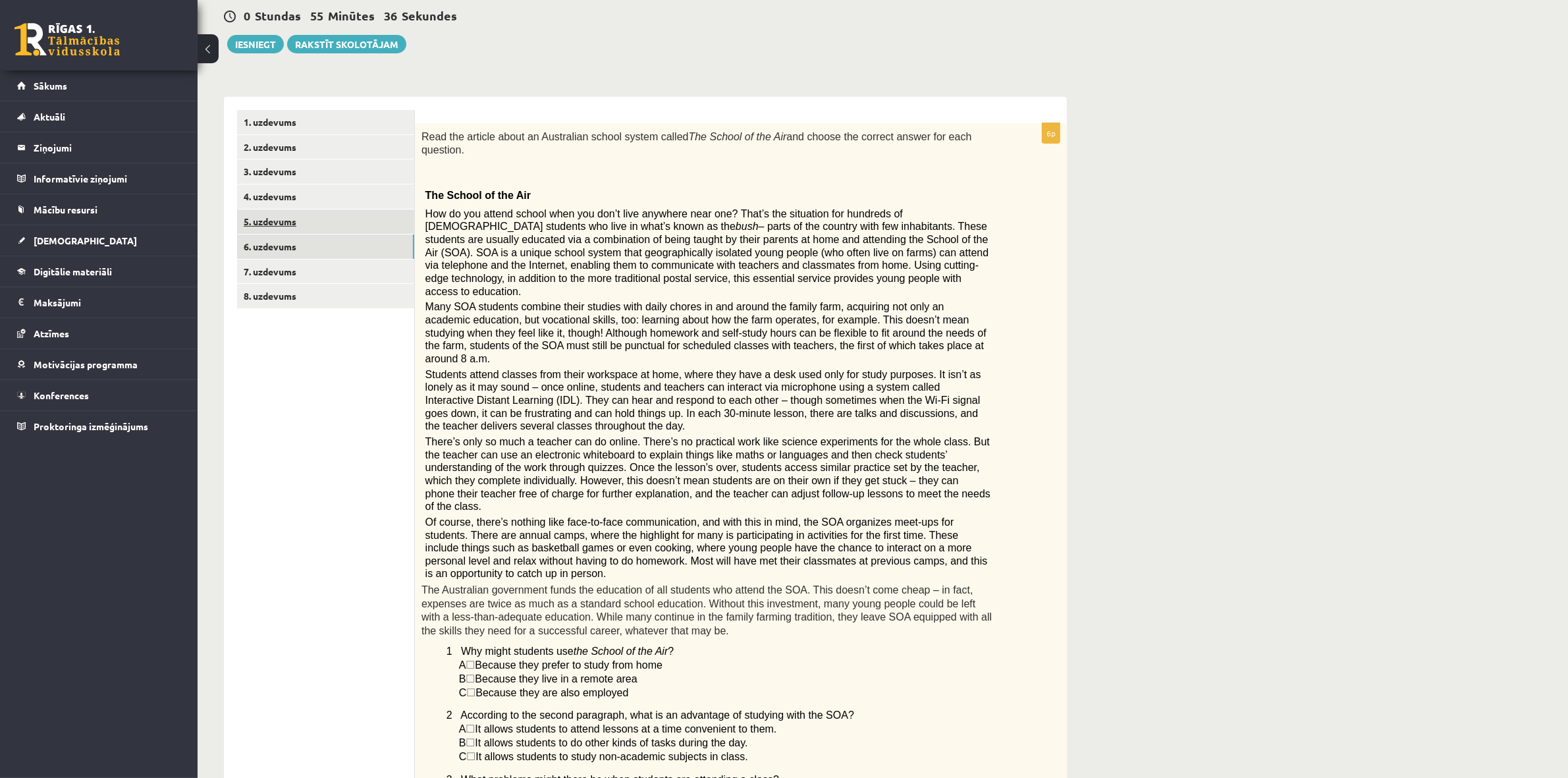
click at [337, 212] on link "5. uzdevums" at bounding box center [325, 222] width 178 height 24
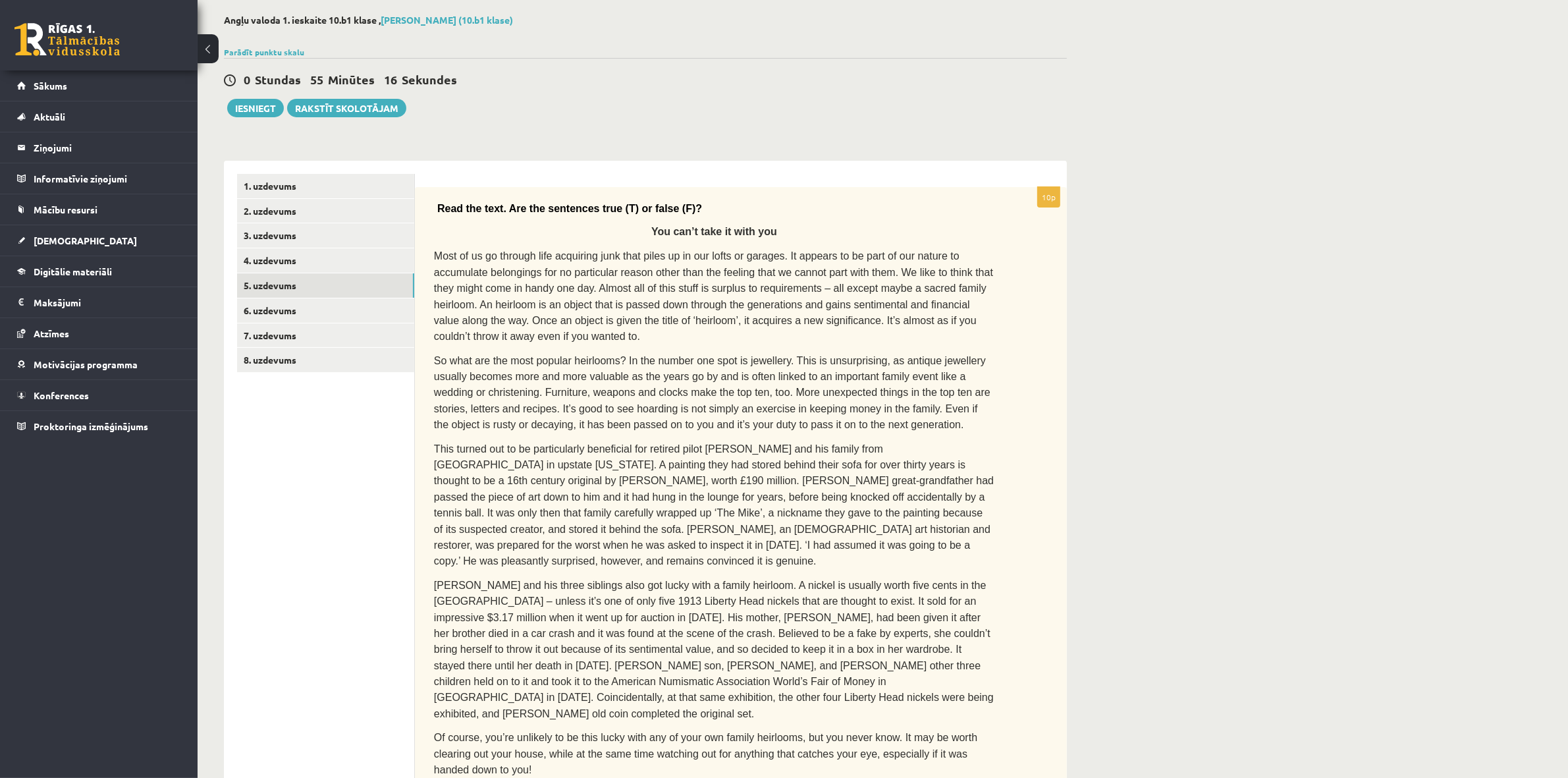
scroll to position [0, 0]
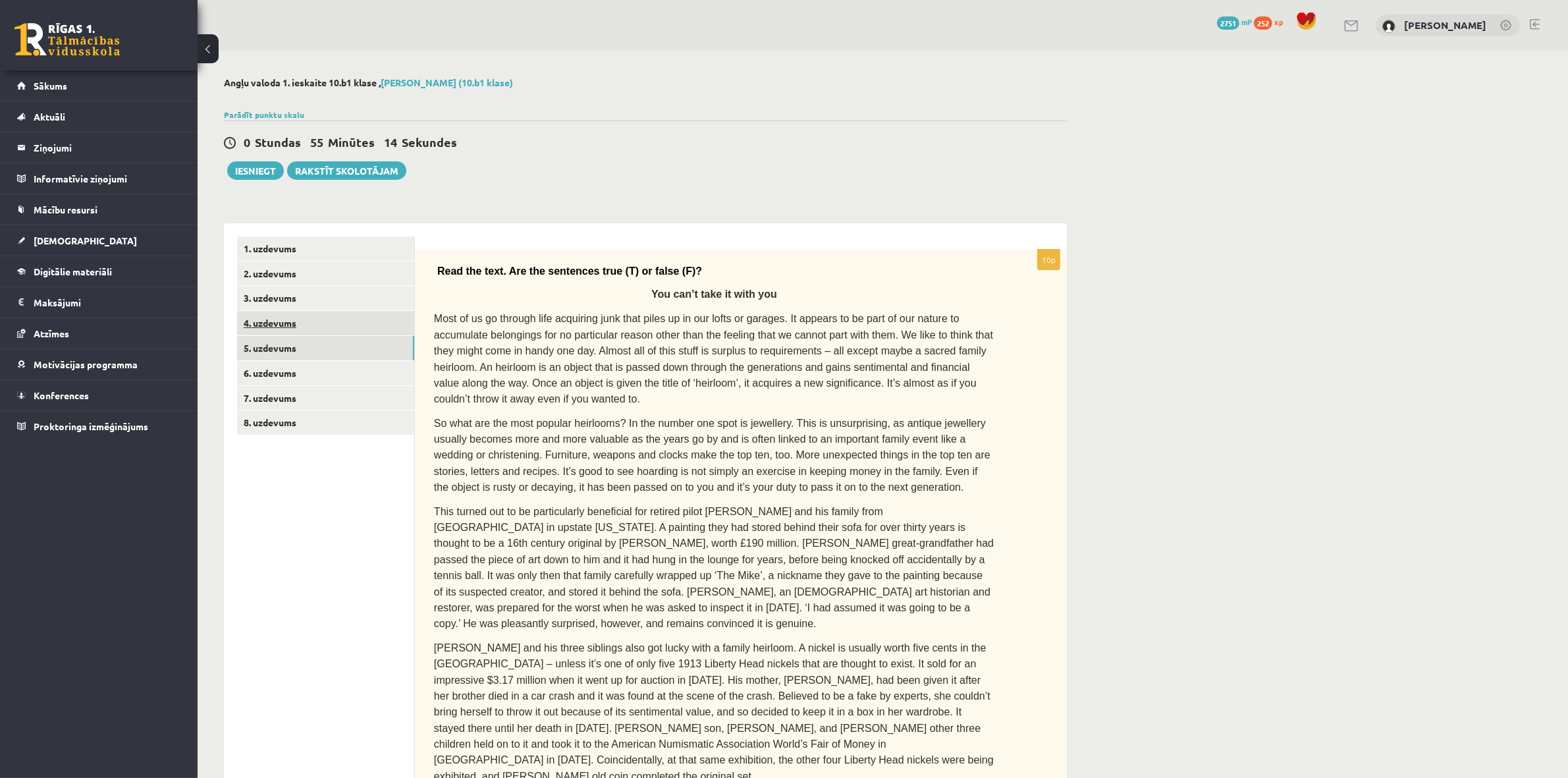
click at [292, 331] on link "4. uzdevums" at bounding box center [325, 323] width 178 height 24
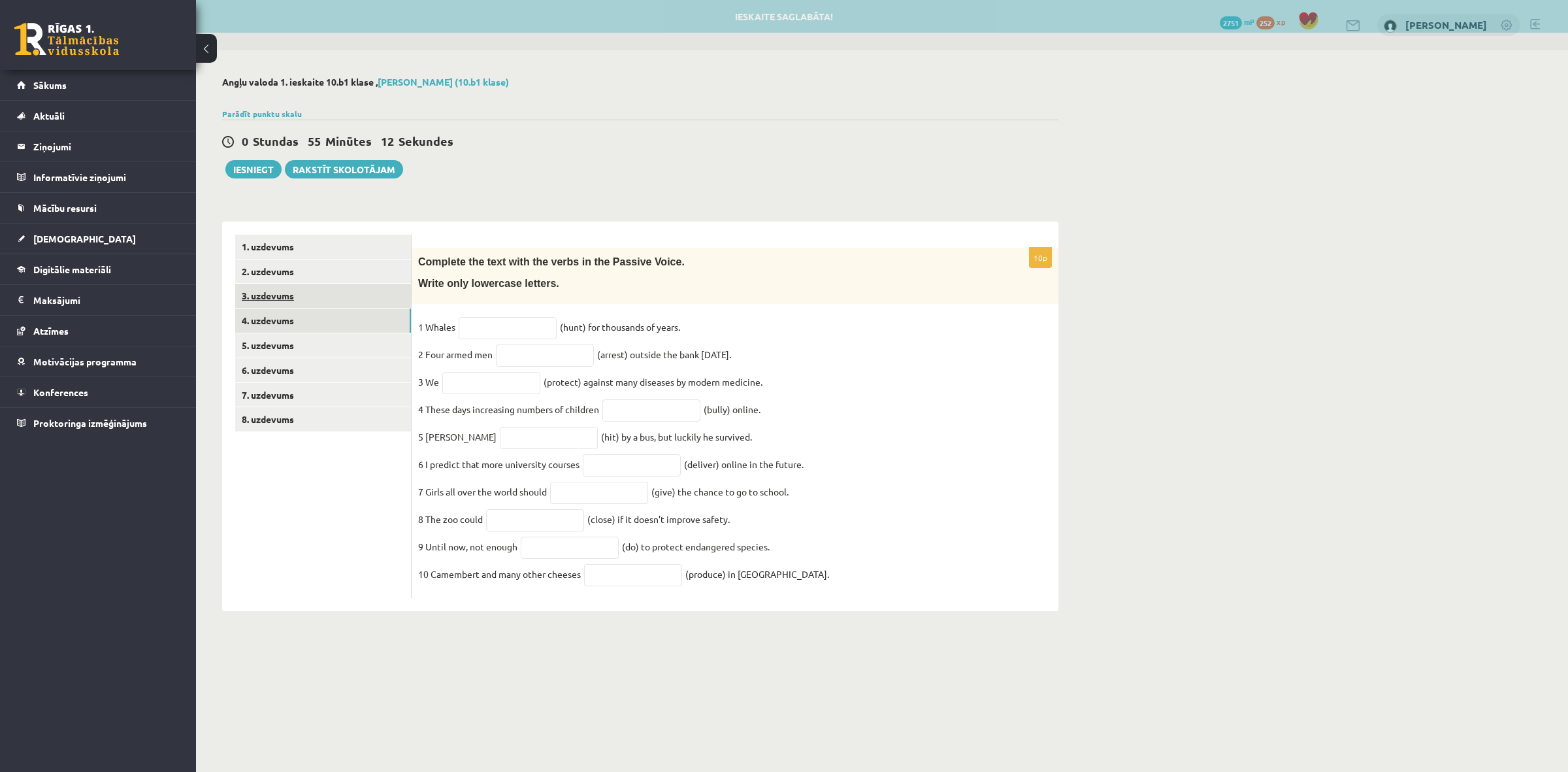
click at [279, 291] on link "3. uzdevums" at bounding box center [323, 296] width 176 height 24
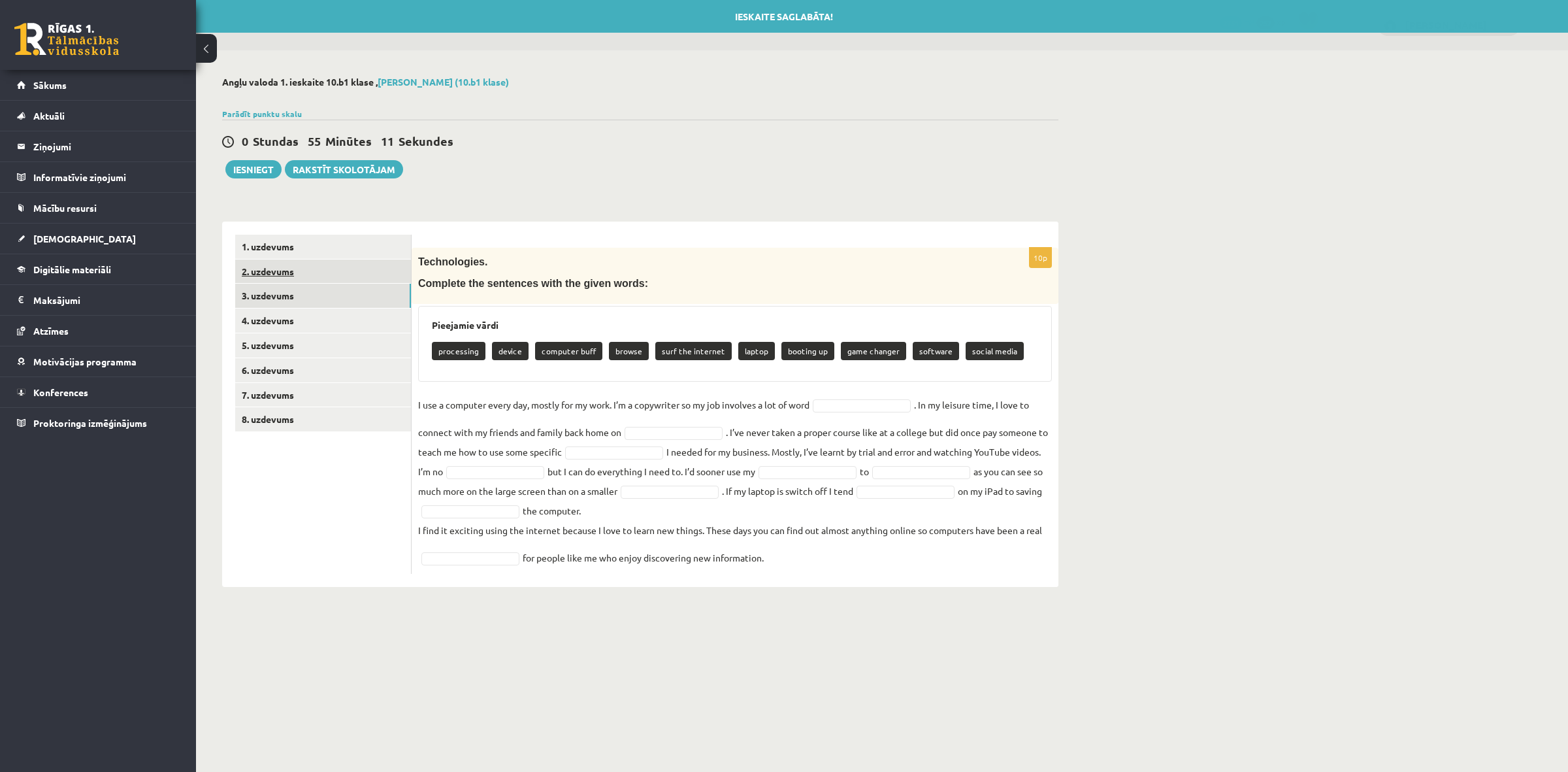
click at [286, 281] on link "2. uzdevums" at bounding box center [323, 271] width 176 height 24
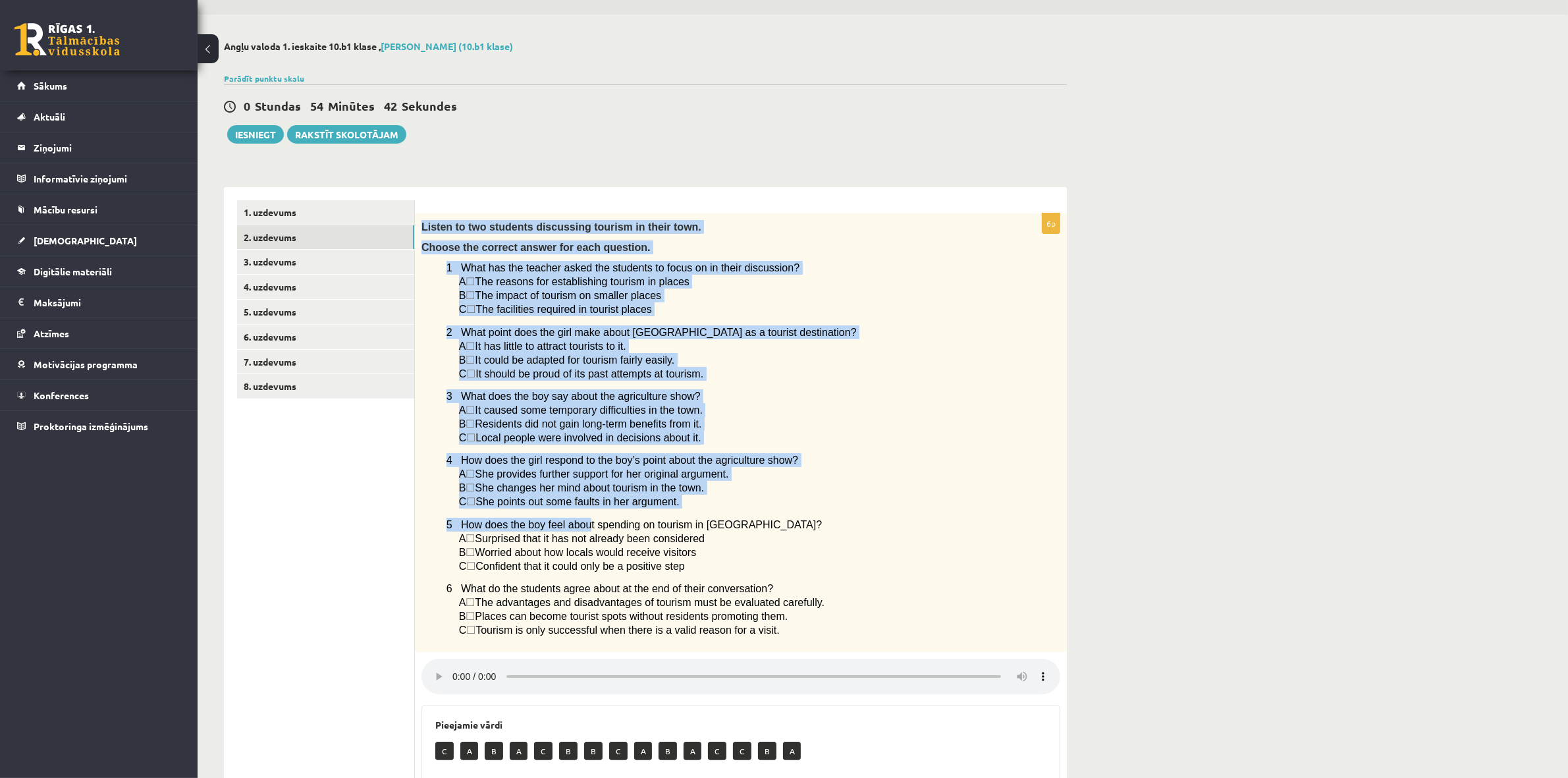
scroll to position [279, 0]
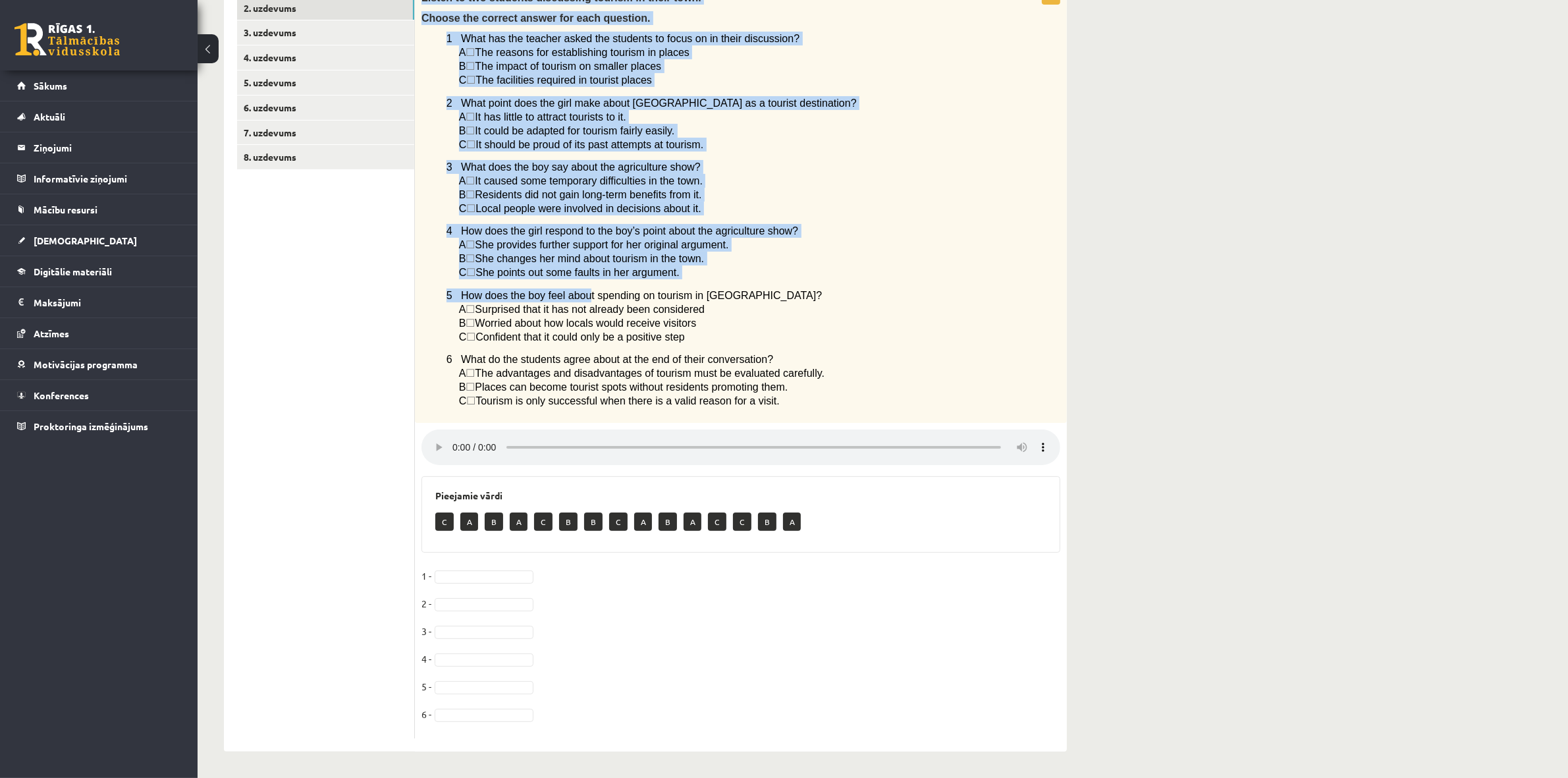
drag, startPoint x: 419, startPoint y: 258, endPoint x: 770, endPoint y: 400, distance: 378.6
click at [770, 400] on div "Listen to two students discussing tourism in their town. Choose the correct ans…" at bounding box center [741, 203] width 652 height 439
copy div "Listen to two students discussing tourism in their town. Choose the correct ans…"
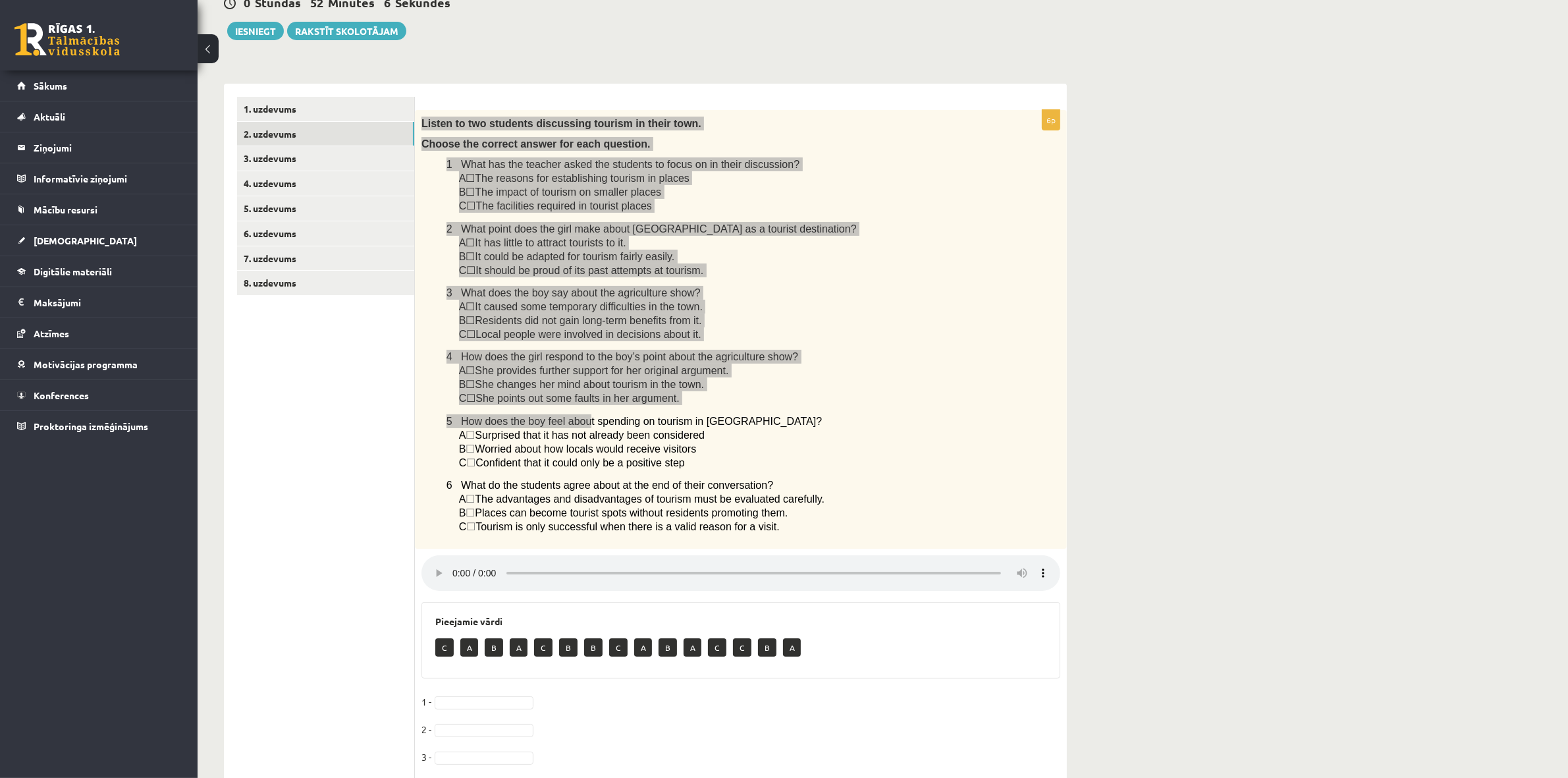
scroll to position [114, 0]
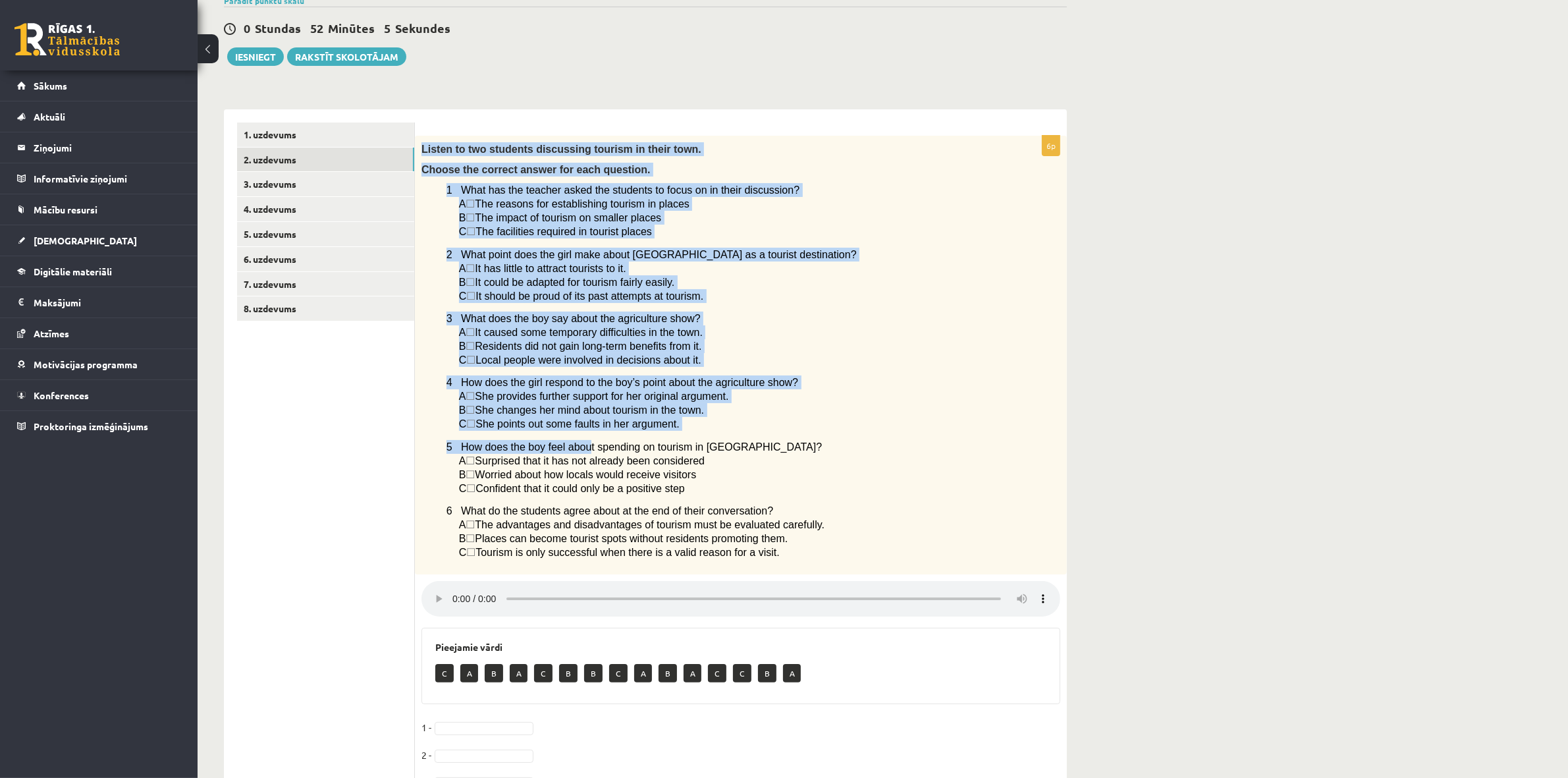
click at [1064, 461] on div "Listen to two students discussing tourism in their town. Choose the correct ans…" at bounding box center [741, 355] width 652 height 439
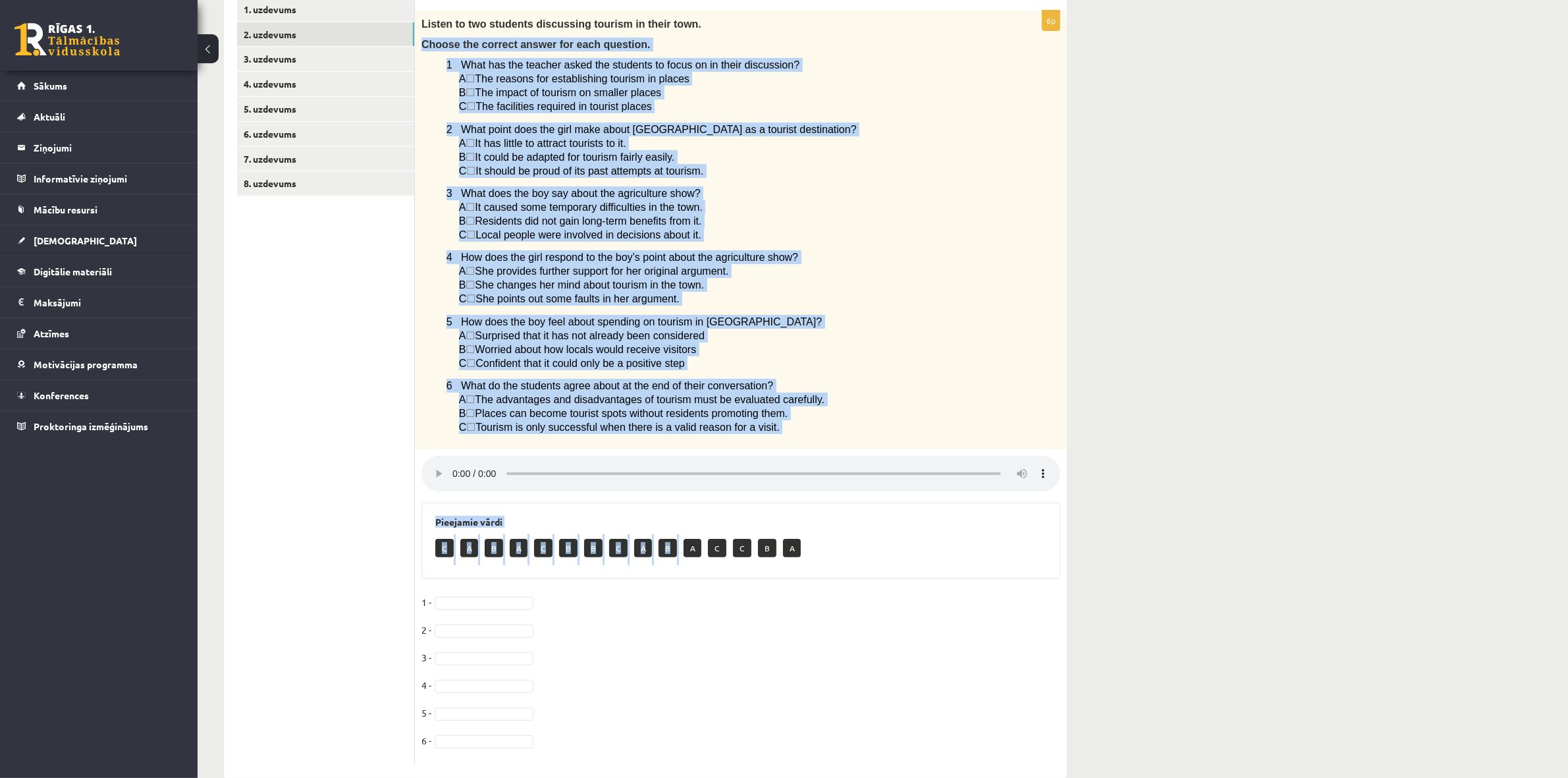
scroll to position [279, 0]
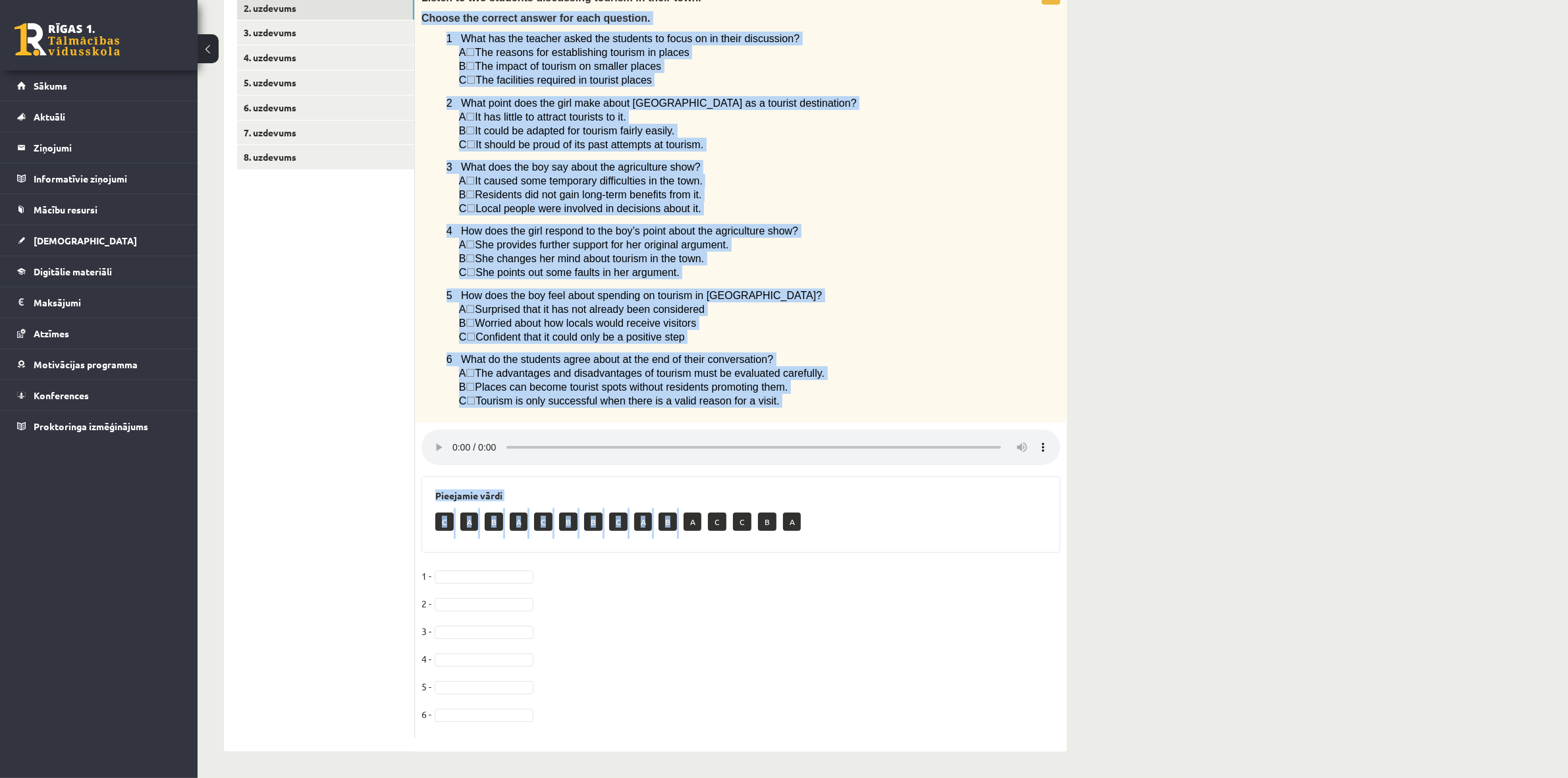
drag, startPoint x: 420, startPoint y: 248, endPoint x: 850, endPoint y: 402, distance: 456.7
click at [850, 402] on div "Listen to two students discussing tourism in their town. Choose the correct ans…" at bounding box center [741, 203] width 652 height 439
copy div "Choose the correct answer for each question. 1 What has the teacher asked the s…"
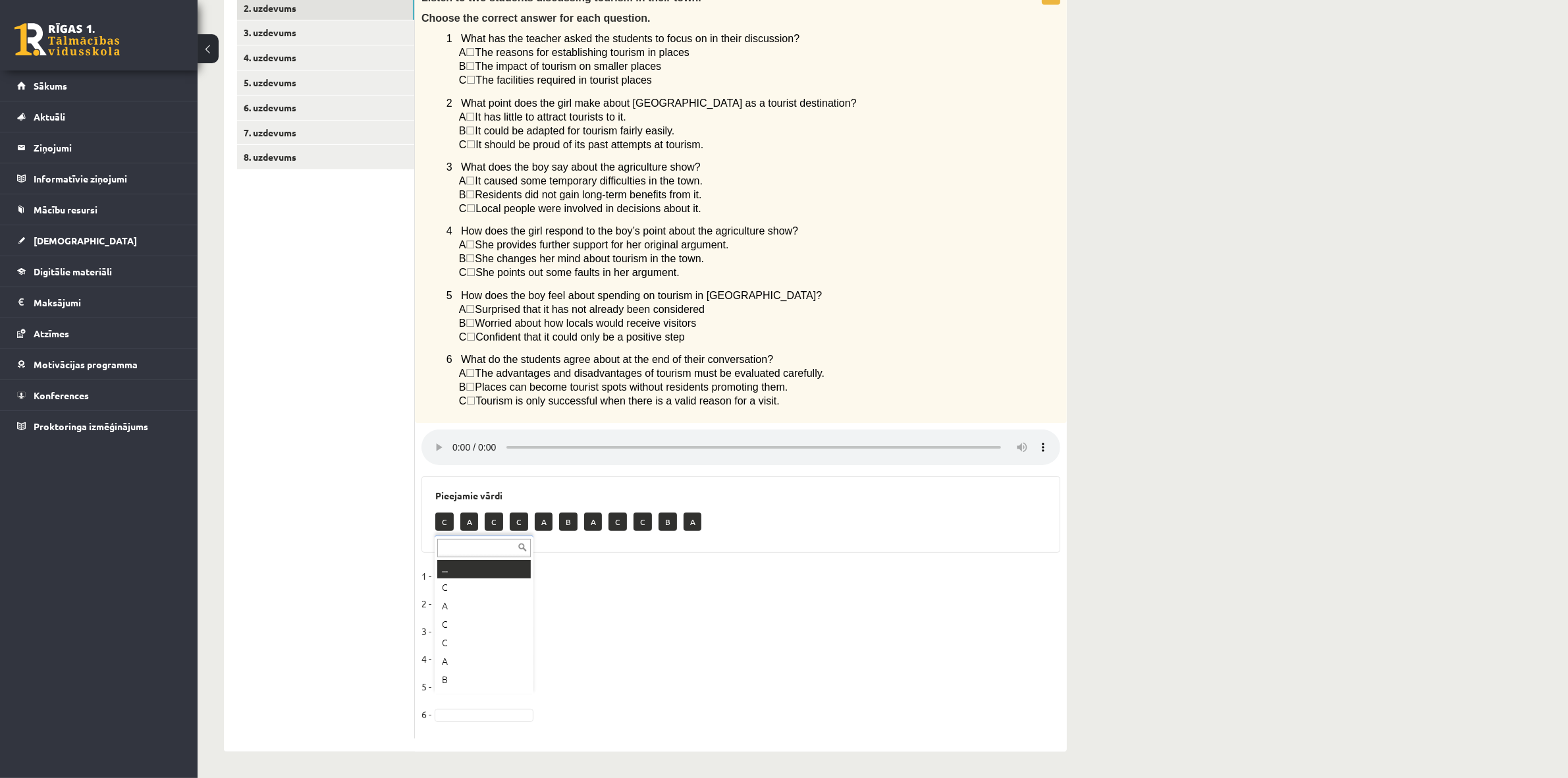
scroll to position [15, 0]
click at [955, 578] on fieldset "1 - B * 2 - B * 3 - B * 4 - A * 5 - C * 6 - A *" at bounding box center [741, 649] width 639 height 166
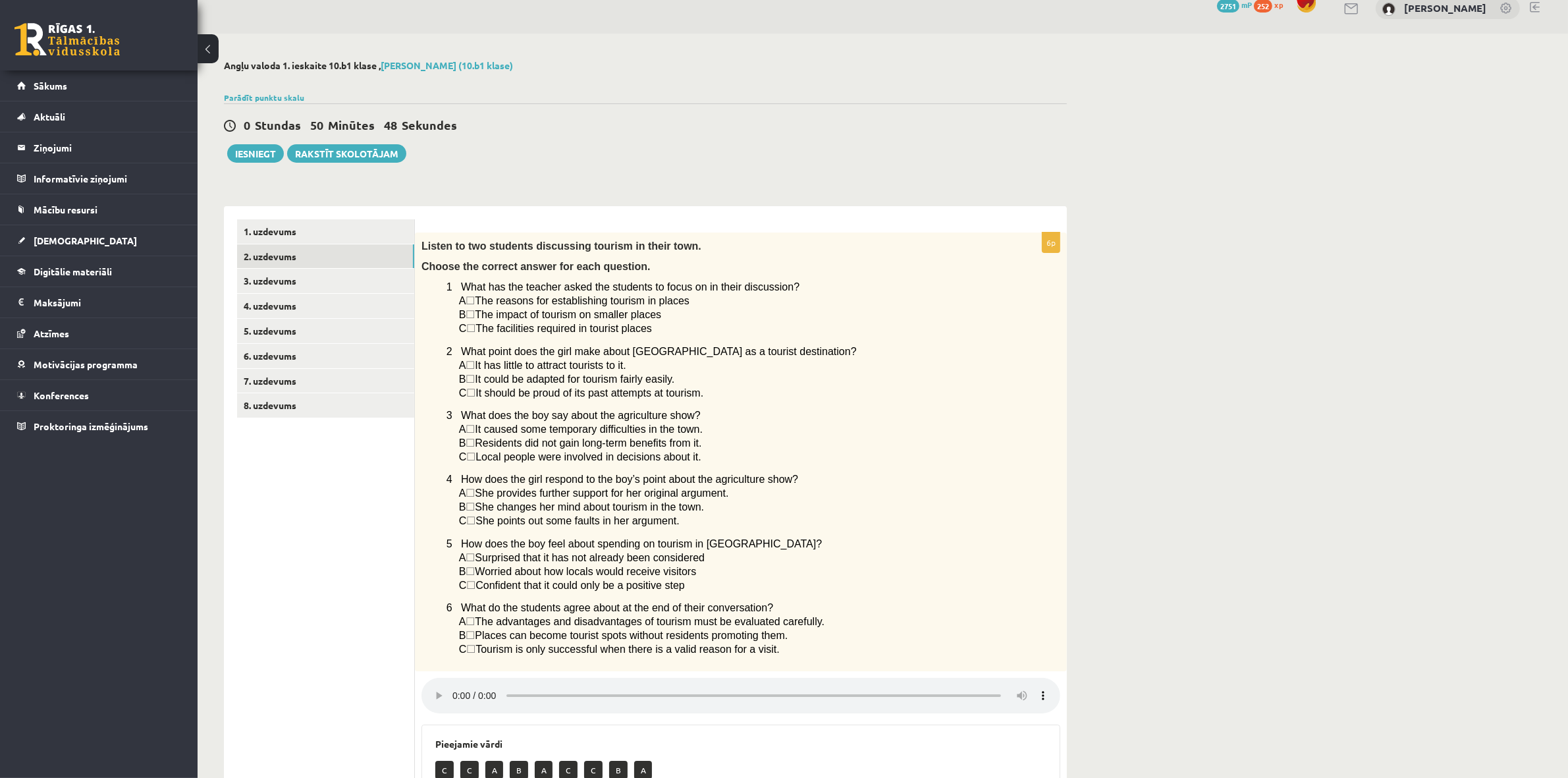
scroll to position [0, 0]
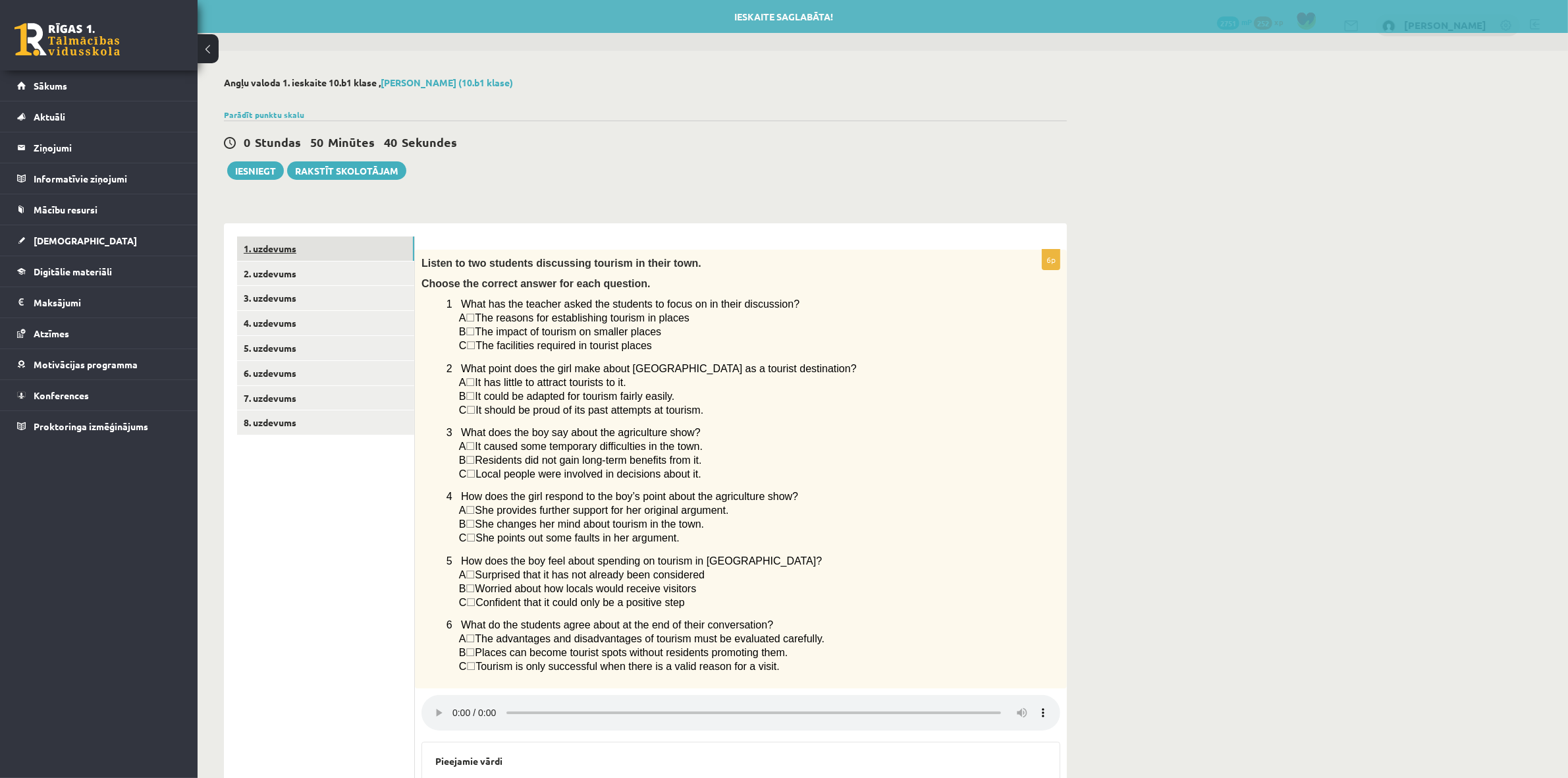
click at [357, 254] on link "1. uzdevums" at bounding box center [325, 248] width 178 height 24
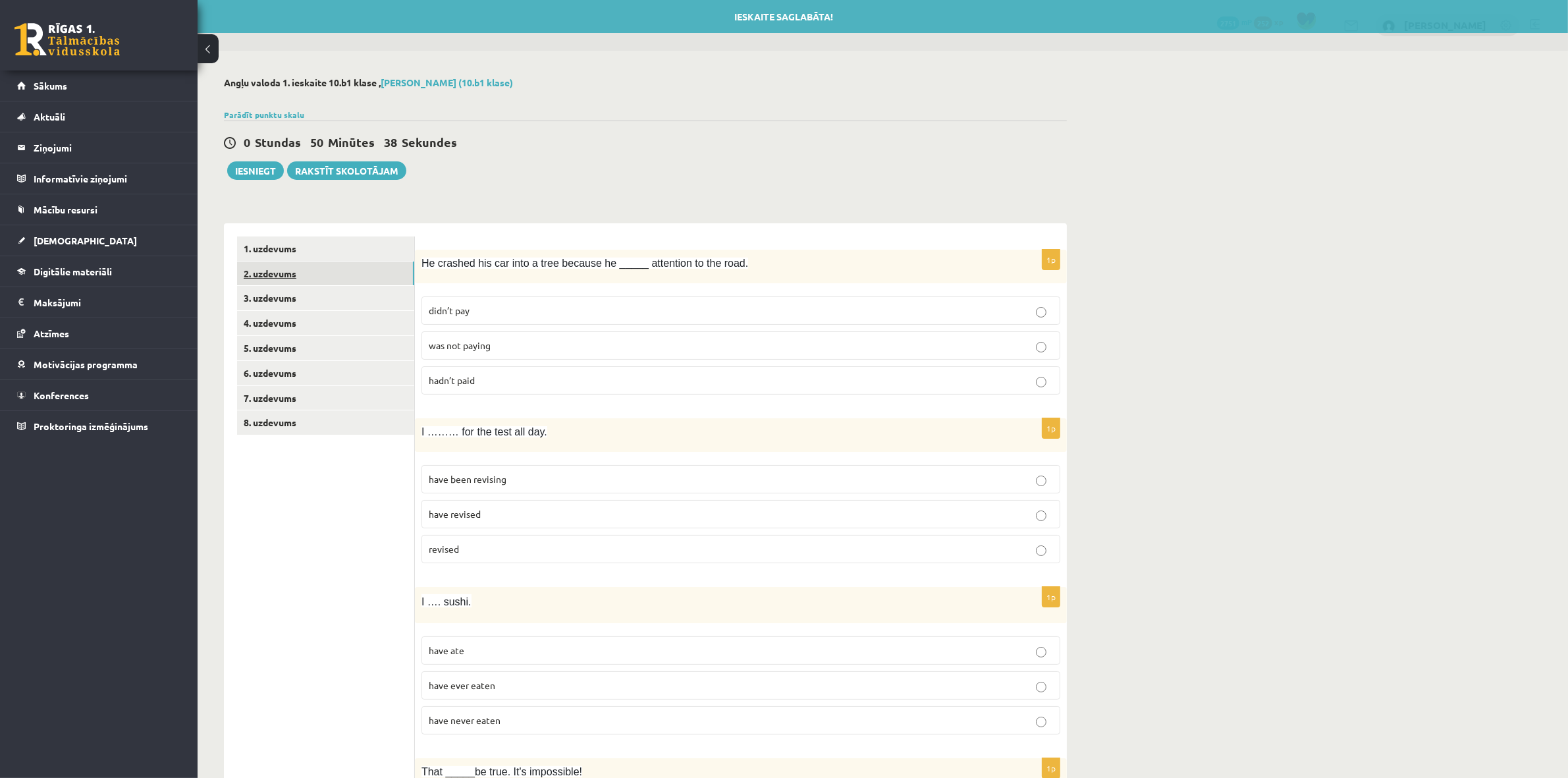
click at [353, 271] on link "2. uzdevums" at bounding box center [325, 274] width 178 height 24
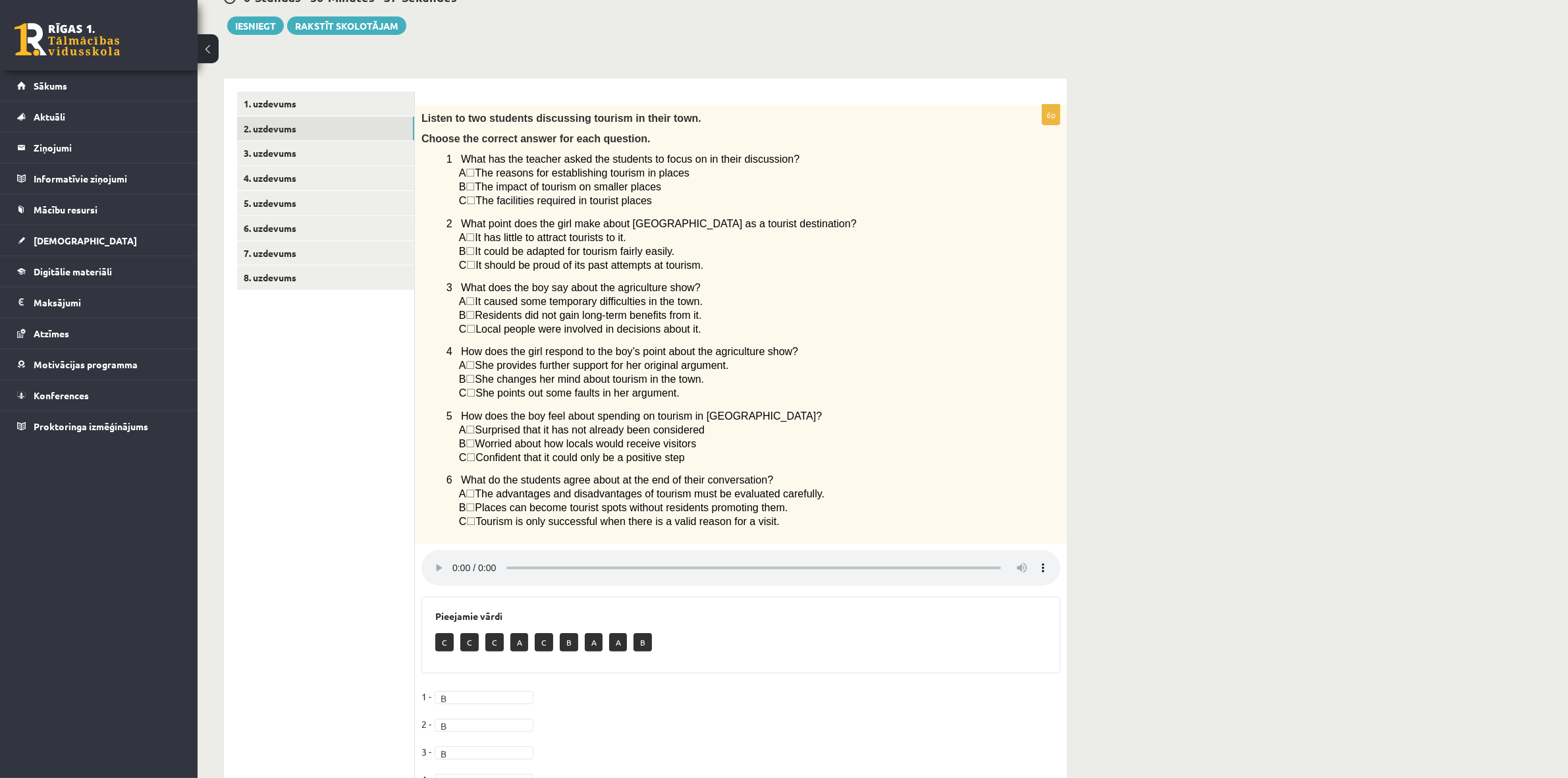
scroll to position [165, 0]
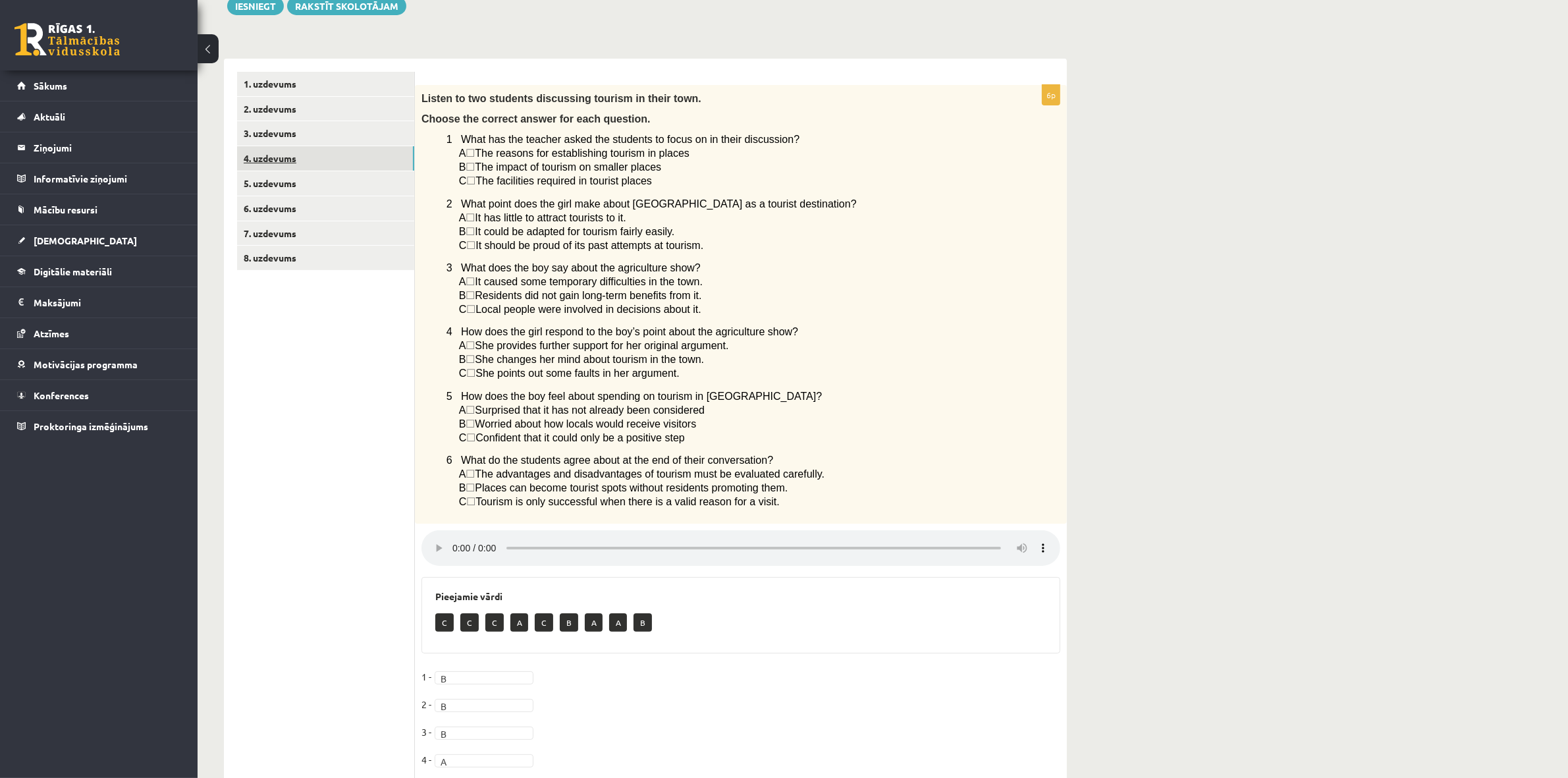
click at [322, 149] on link "4. uzdevums" at bounding box center [325, 158] width 178 height 24
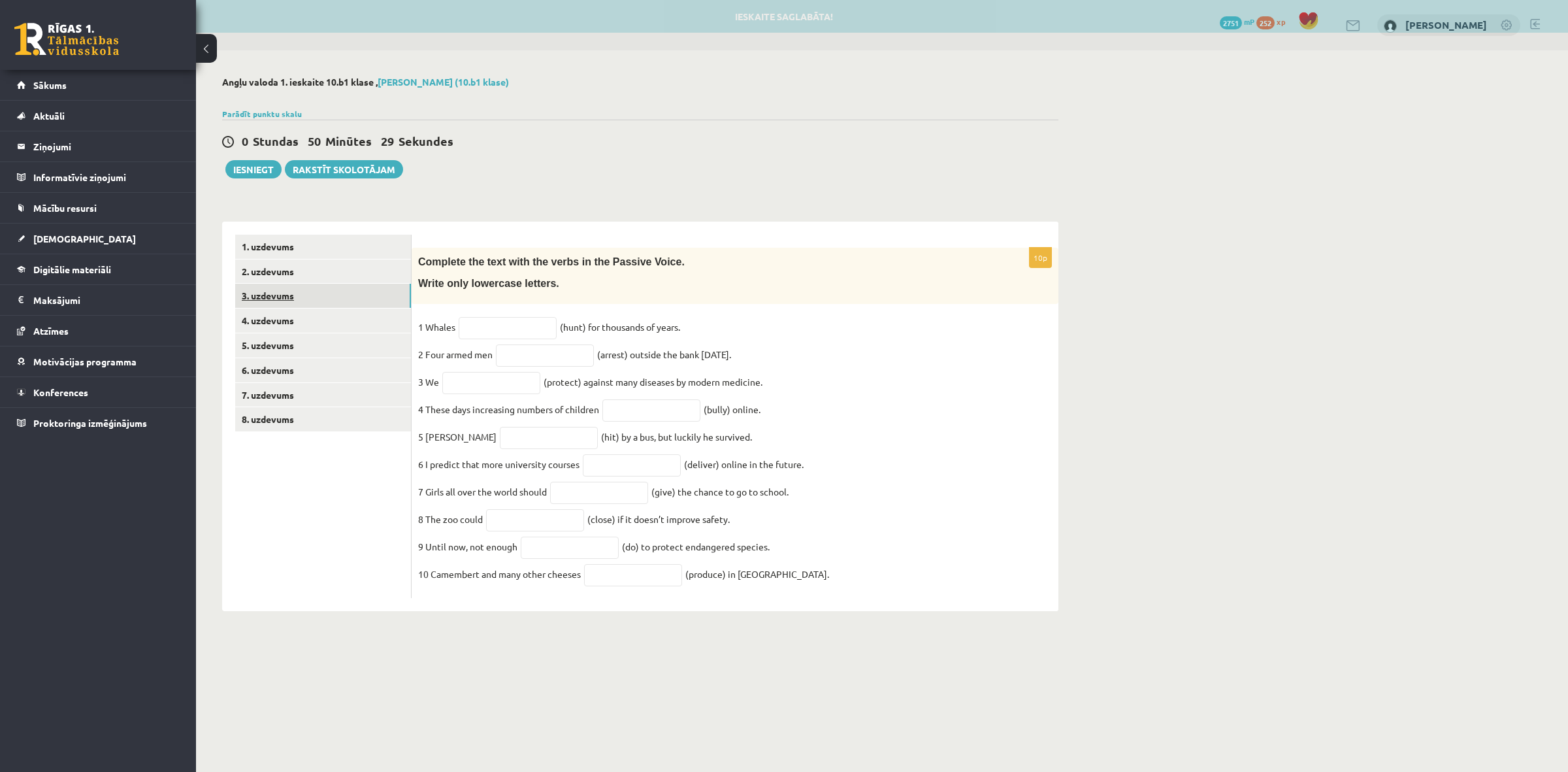
click at [317, 295] on link "3. uzdevums" at bounding box center [323, 296] width 176 height 24
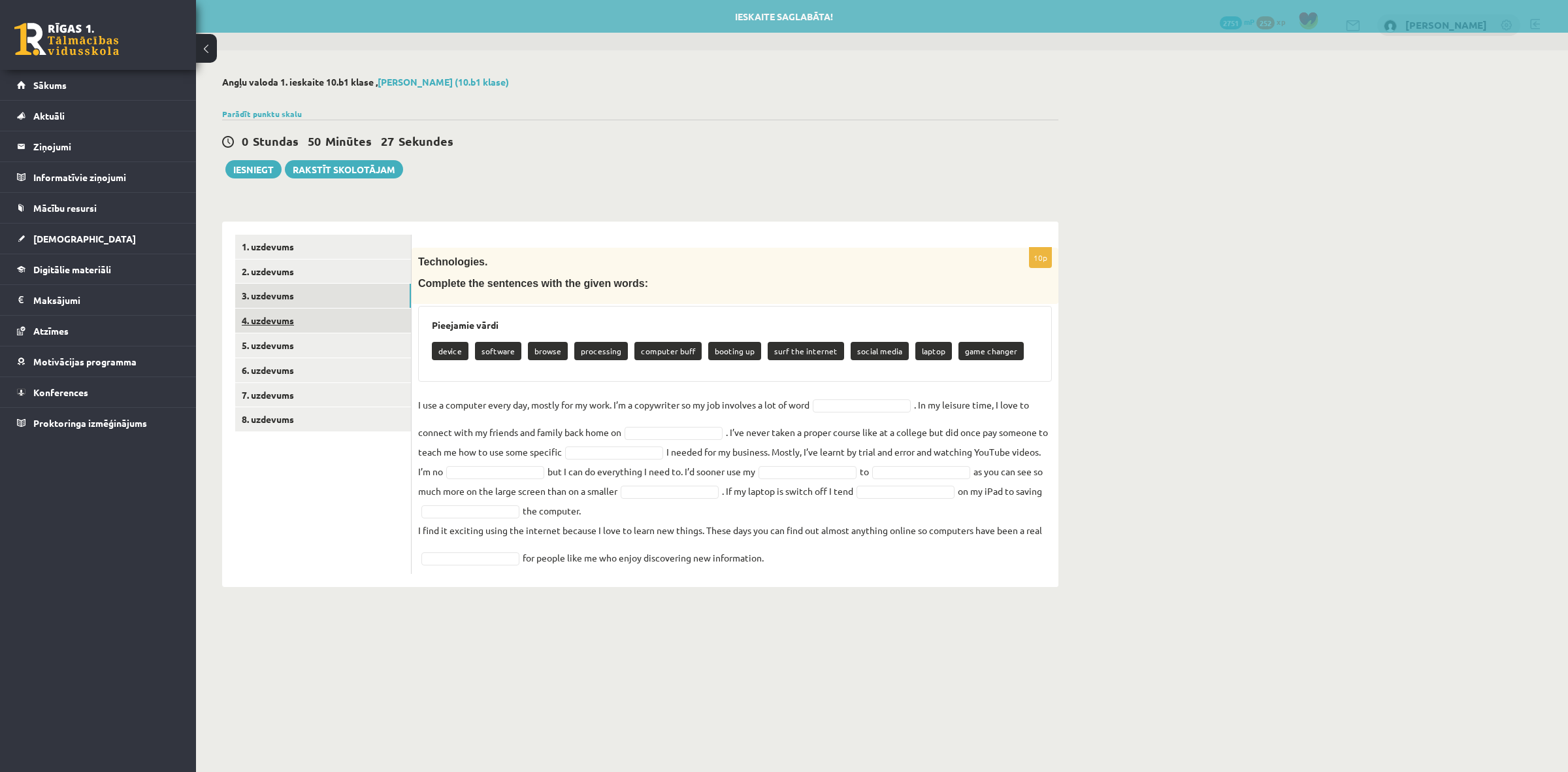
click at [316, 324] on link "4. uzdevums" at bounding box center [323, 321] width 176 height 24
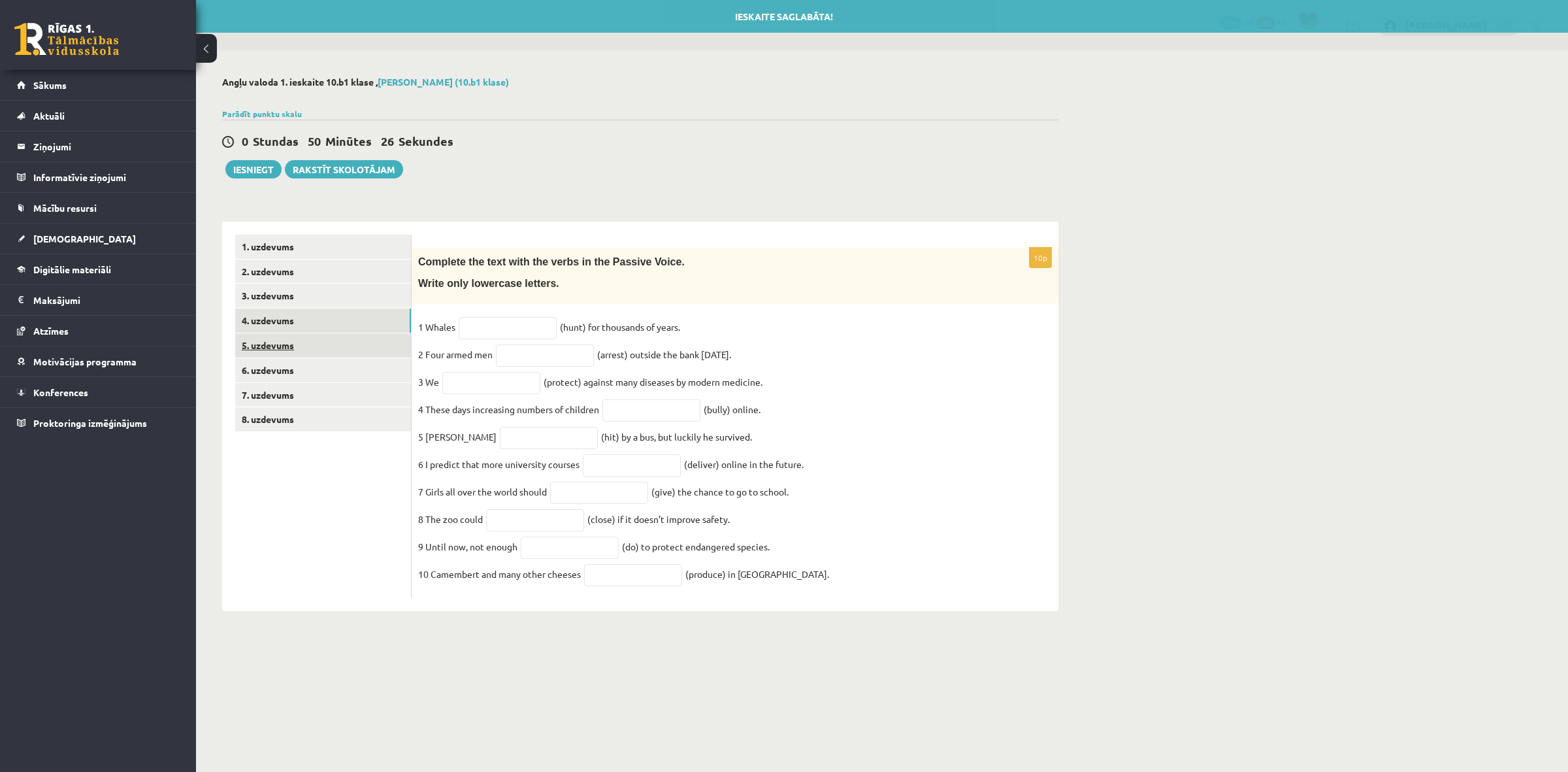
click at [292, 350] on link "5. uzdevums" at bounding box center [323, 346] width 176 height 24
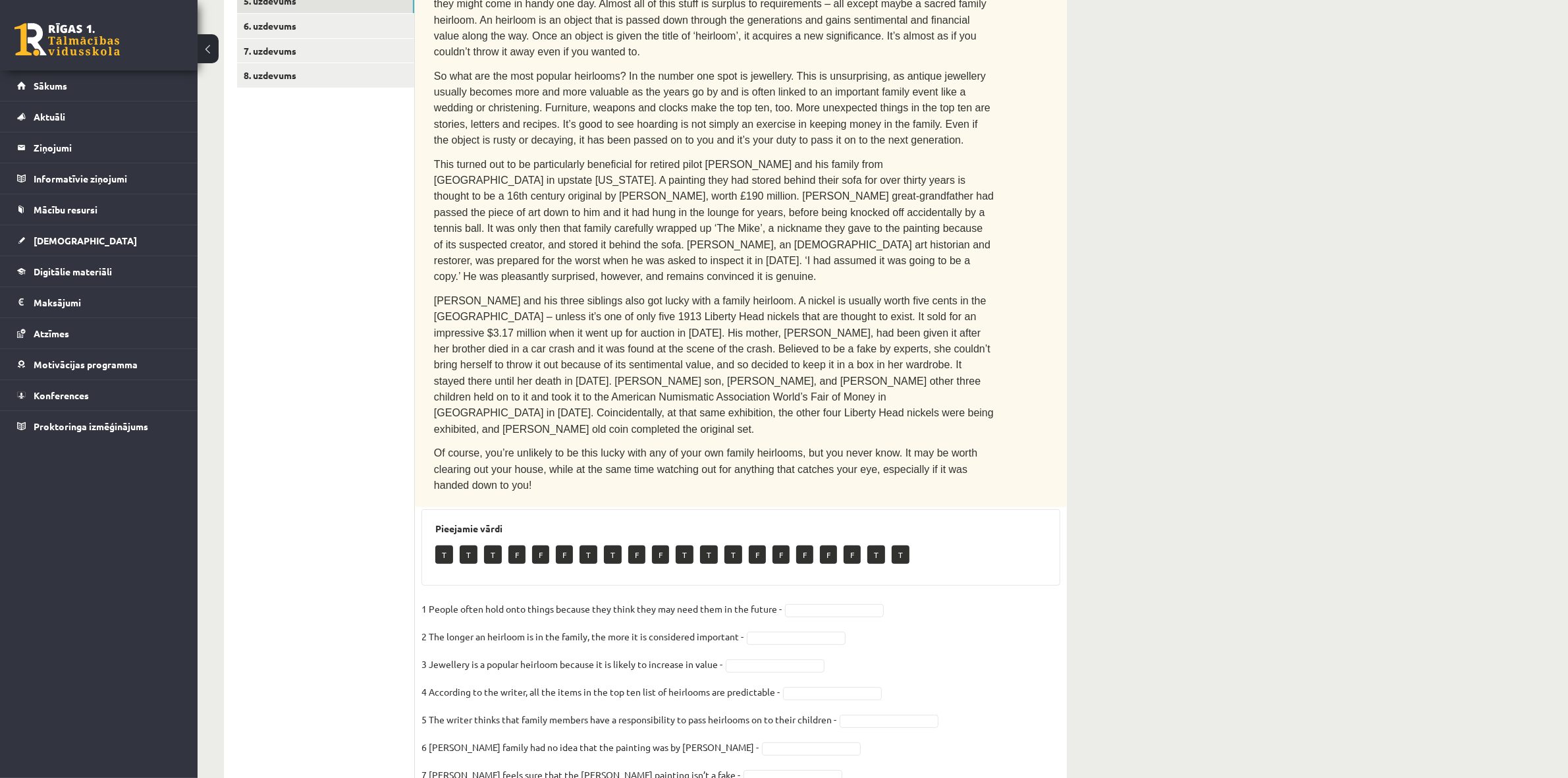
scroll to position [149, 0]
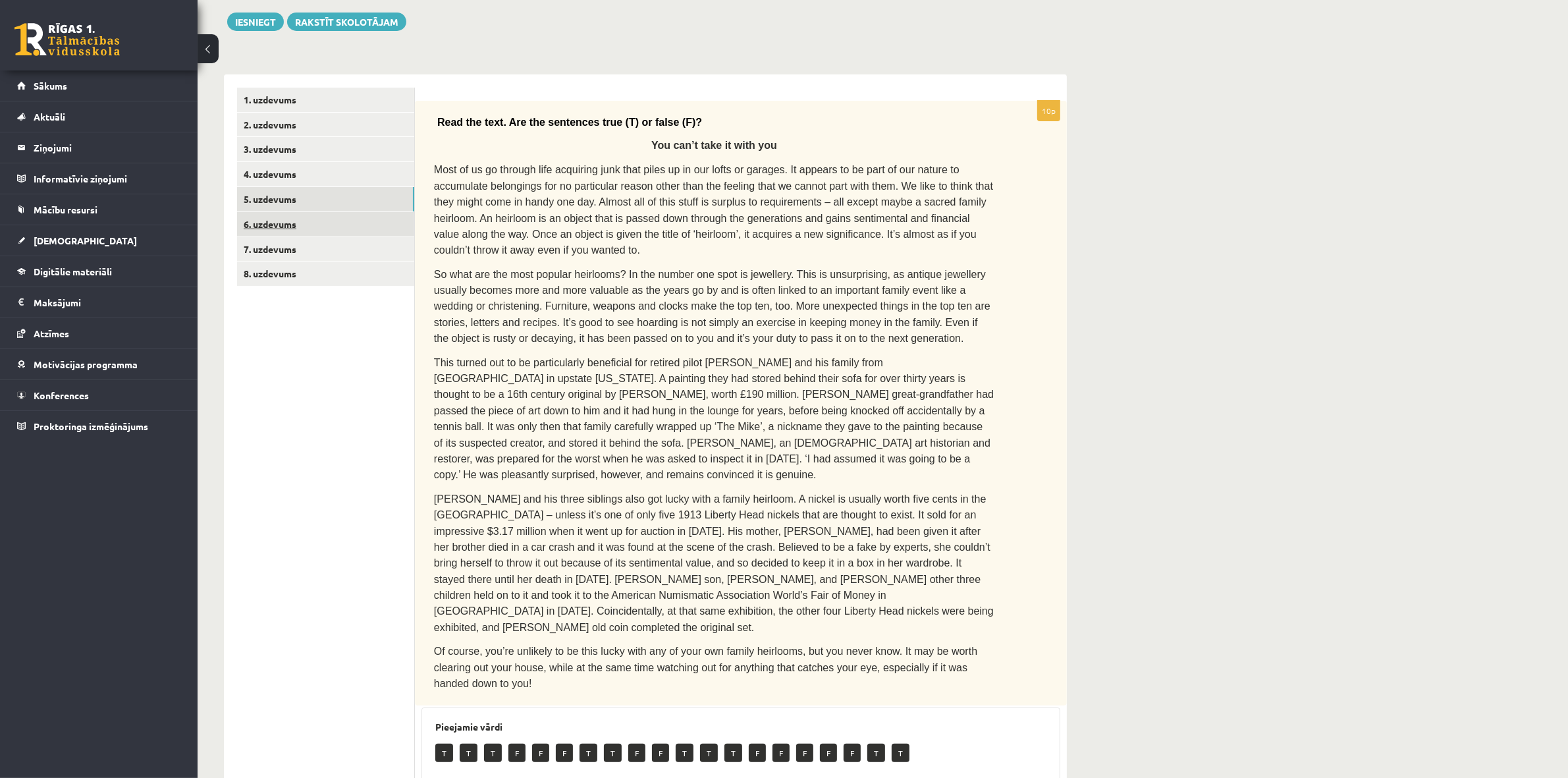
click at [300, 229] on link "6. uzdevums" at bounding box center [325, 224] width 178 height 24
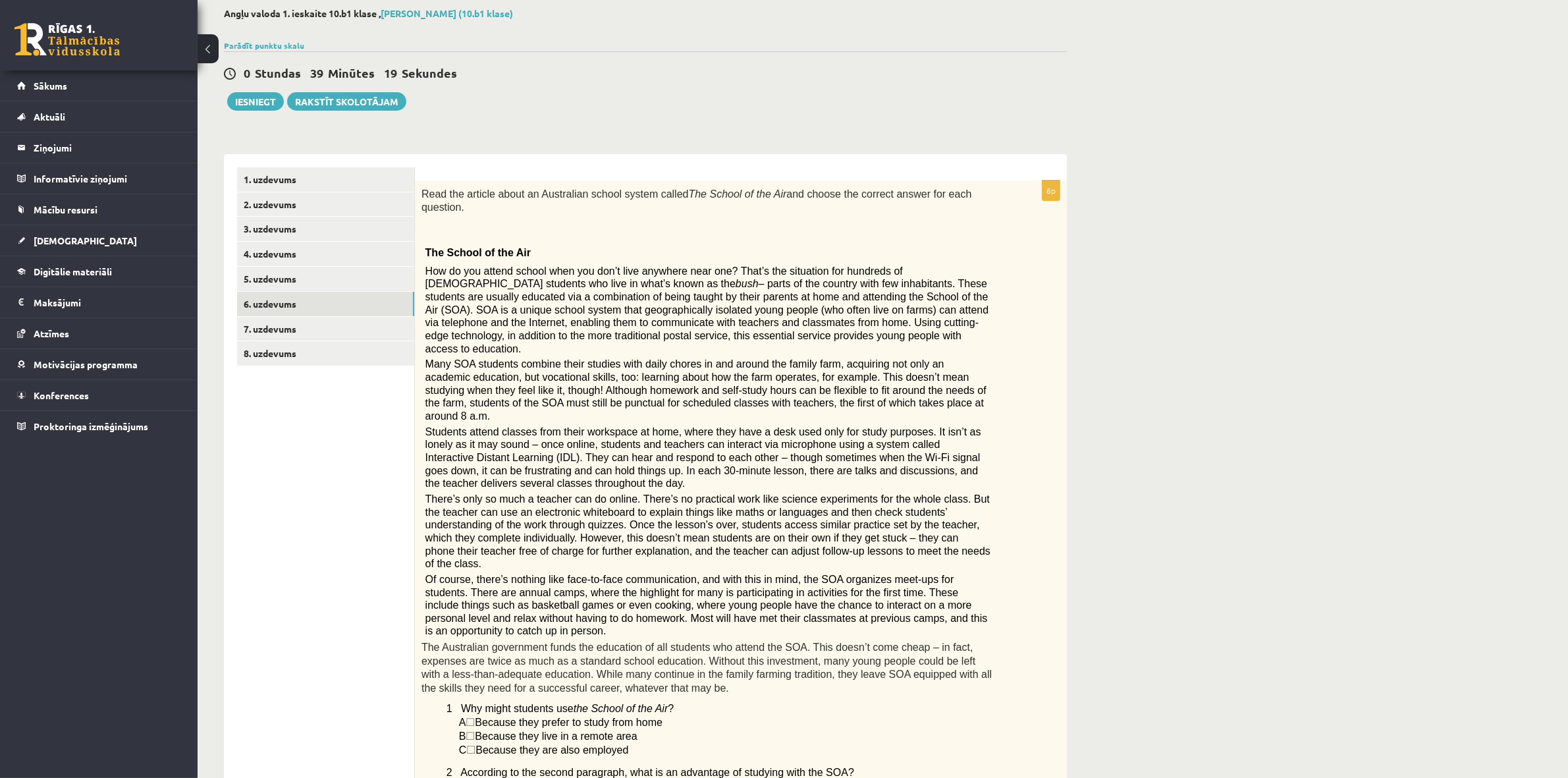
scroll to position [0, 0]
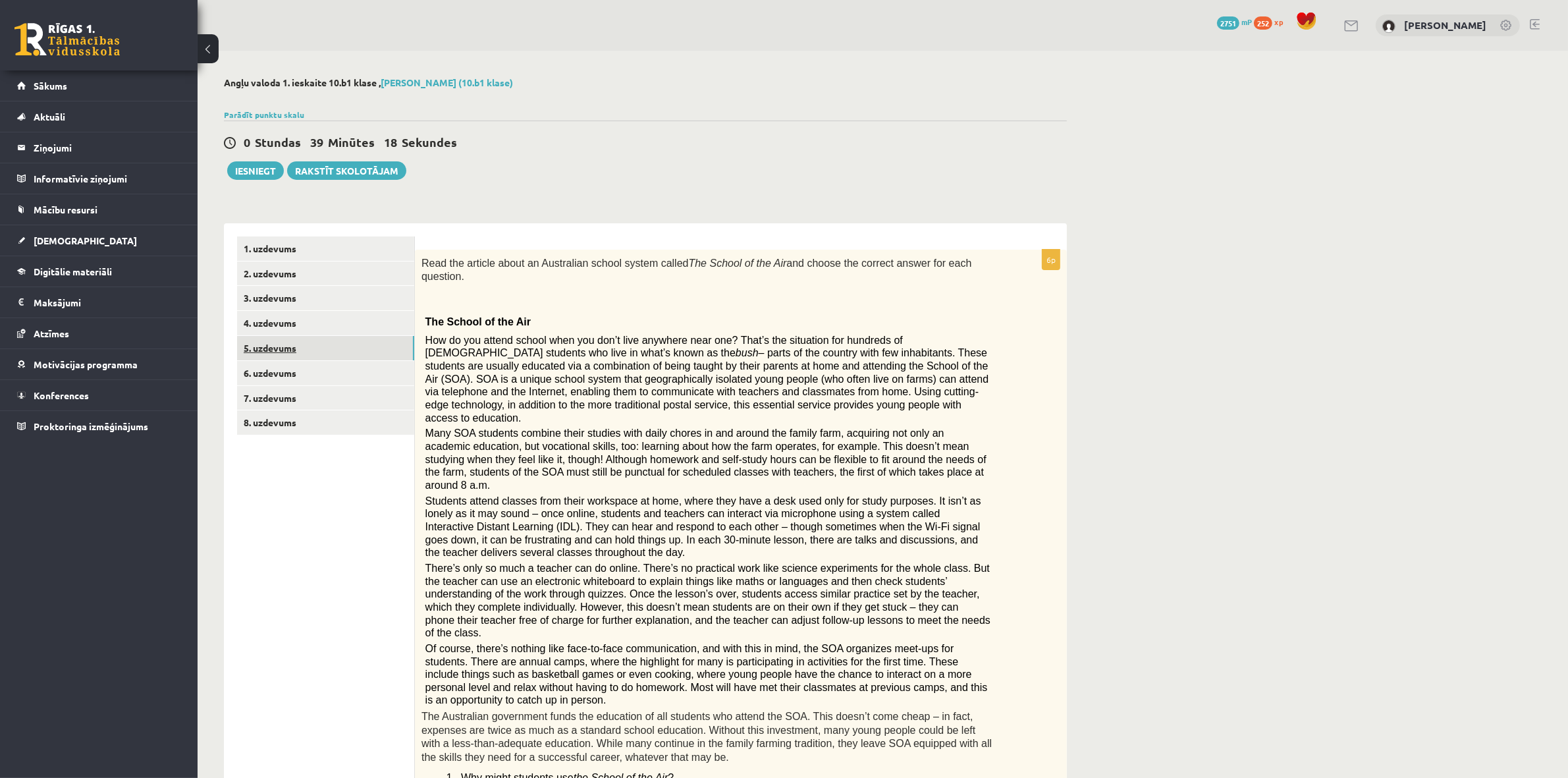
click at [330, 351] on link "5. uzdevums" at bounding box center [325, 348] width 178 height 24
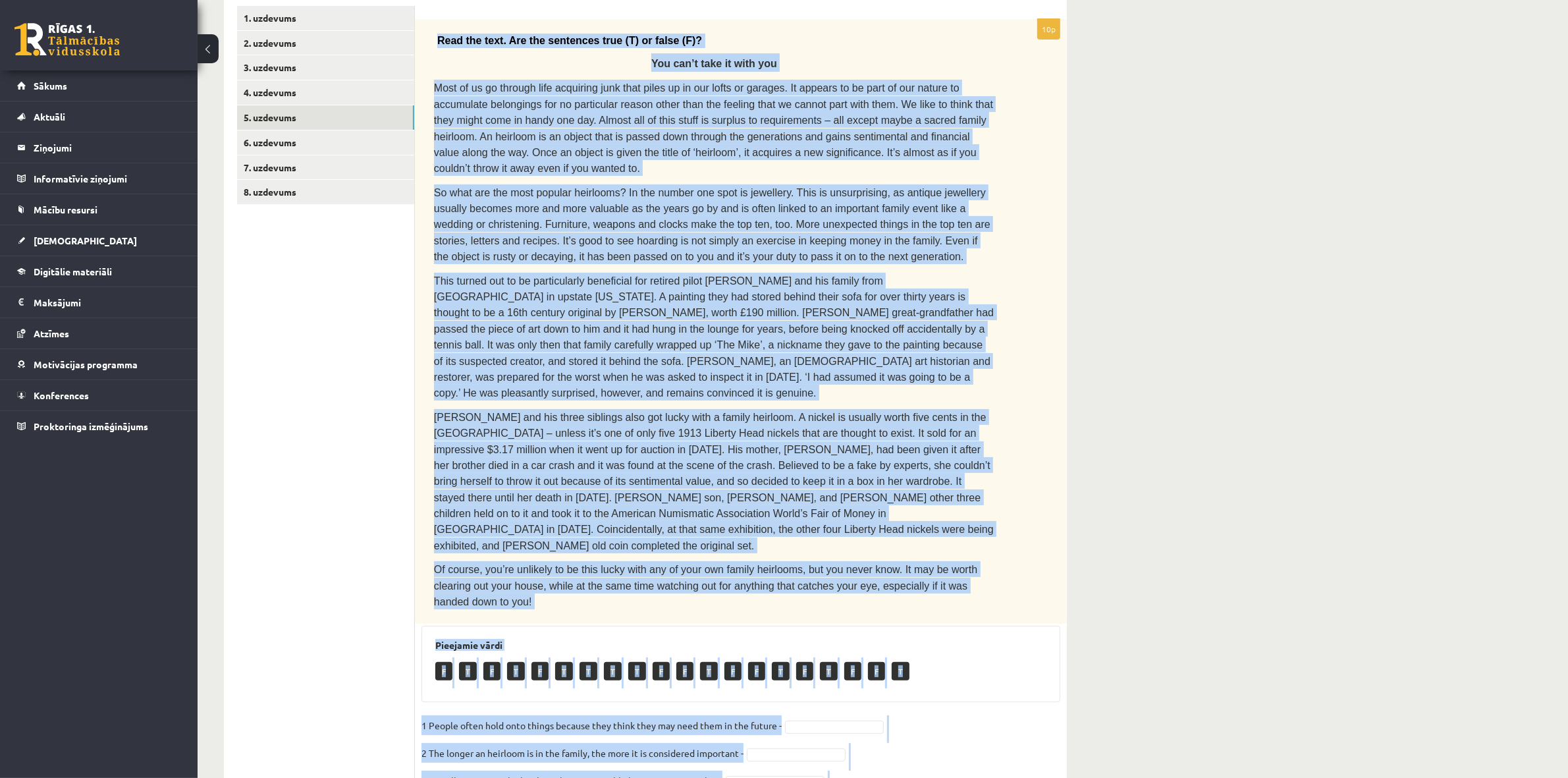
scroll to position [396, 0]
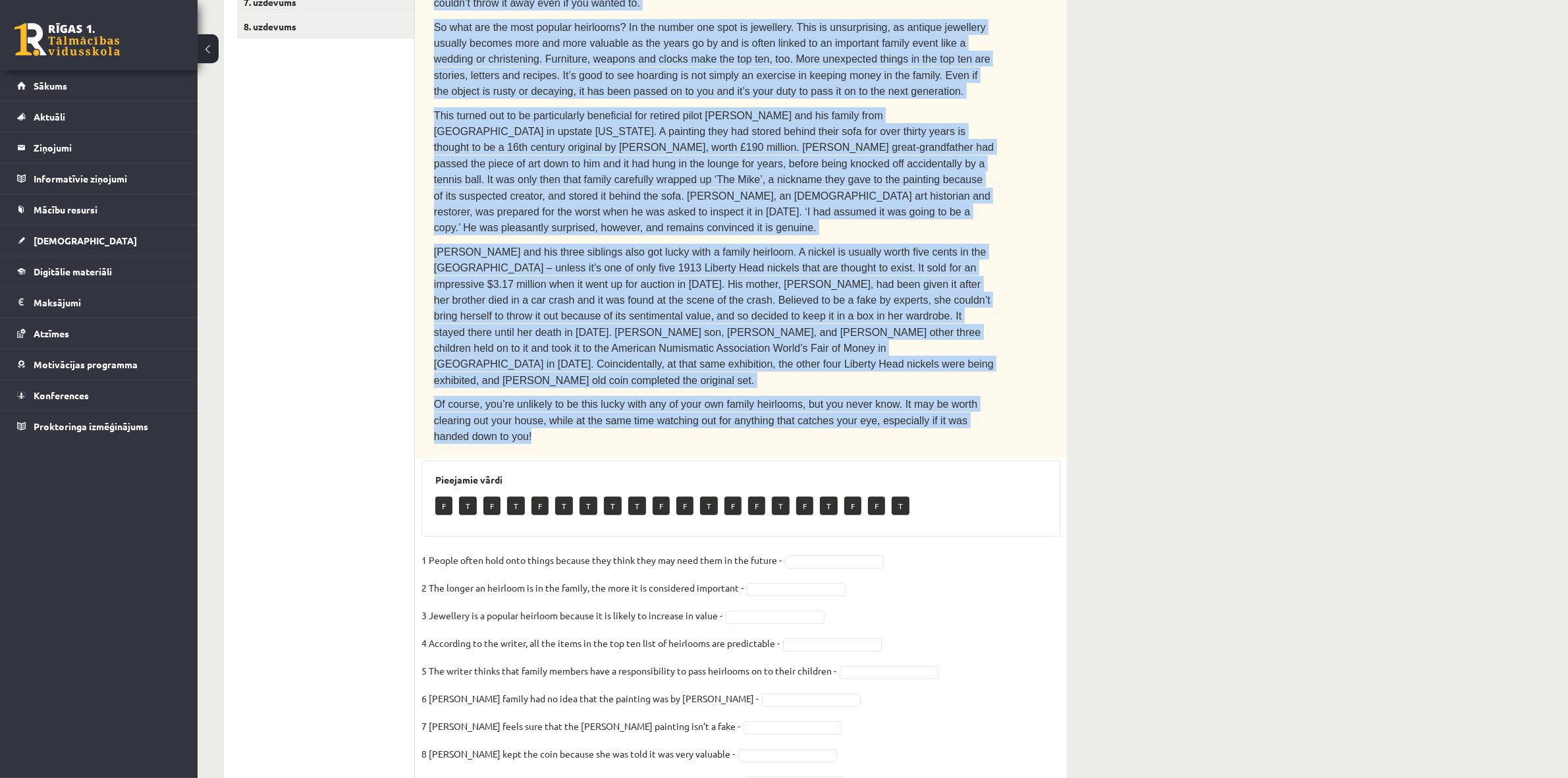
drag, startPoint x: 433, startPoint y: 265, endPoint x: 980, endPoint y: 347, distance: 553.1
click at [980, 347] on div "Read the text. Are the sentences true (T) or false (F)? You can’t take it with …" at bounding box center [741, 156] width 652 height 606
copy div "Read the text. Are the sentences true (T) or false (F)? You can’t take it with …"
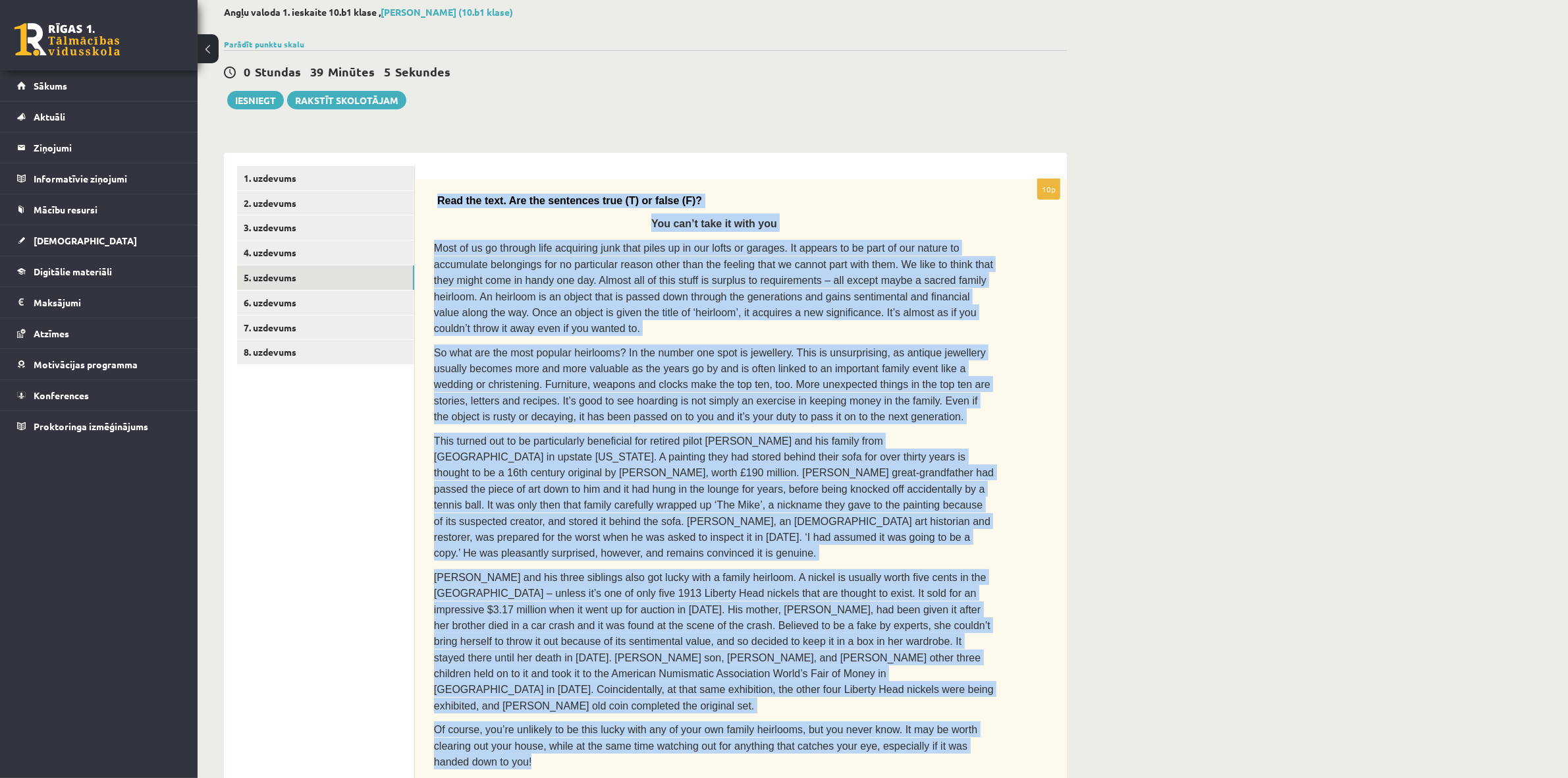
scroll to position [66, 0]
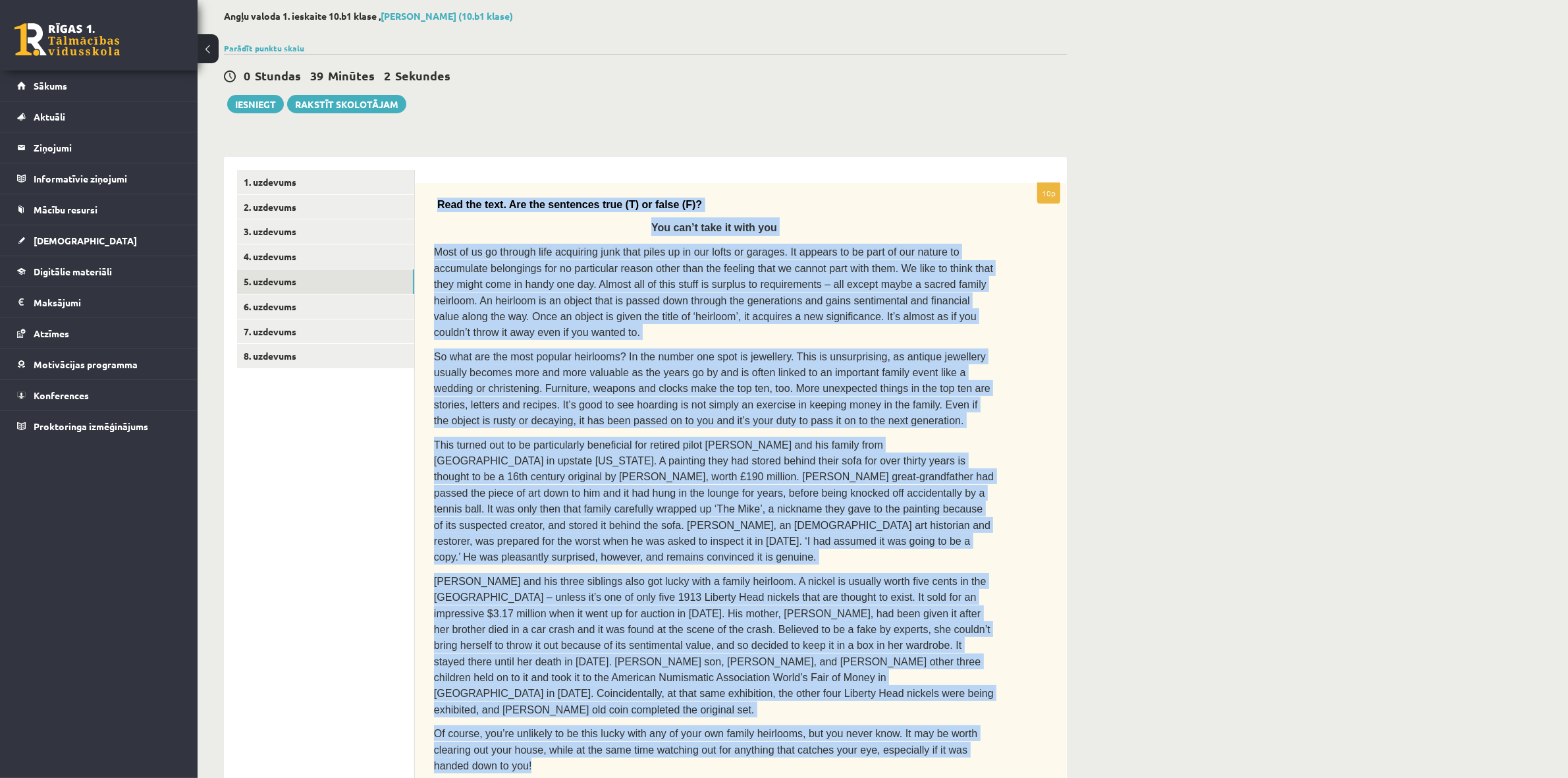
click at [1359, 479] on div "Angļu valoda 1. ieskaite 10.b1 klase , Agnese Krūmiņa (10.b1 klase) Parādīt pun…" at bounding box center [882, 593] width 1371 height 1218
drag, startPoint x: 422, startPoint y: 197, endPoint x: 1038, endPoint y: 678, distance: 781.5
click at [1044, 682] on div "Read the text. Are the sentences true (T) or false (F)? You can’t take it with …" at bounding box center [741, 485] width 652 height 606
copy div "Read the text. Are the sentences true (T) or false (F)? You can’t take it with …"
click at [1039, 527] on div "Read the text. Are the sentences true (T) or false (F)? You can’t take it with …" at bounding box center [741, 485] width 652 height 606
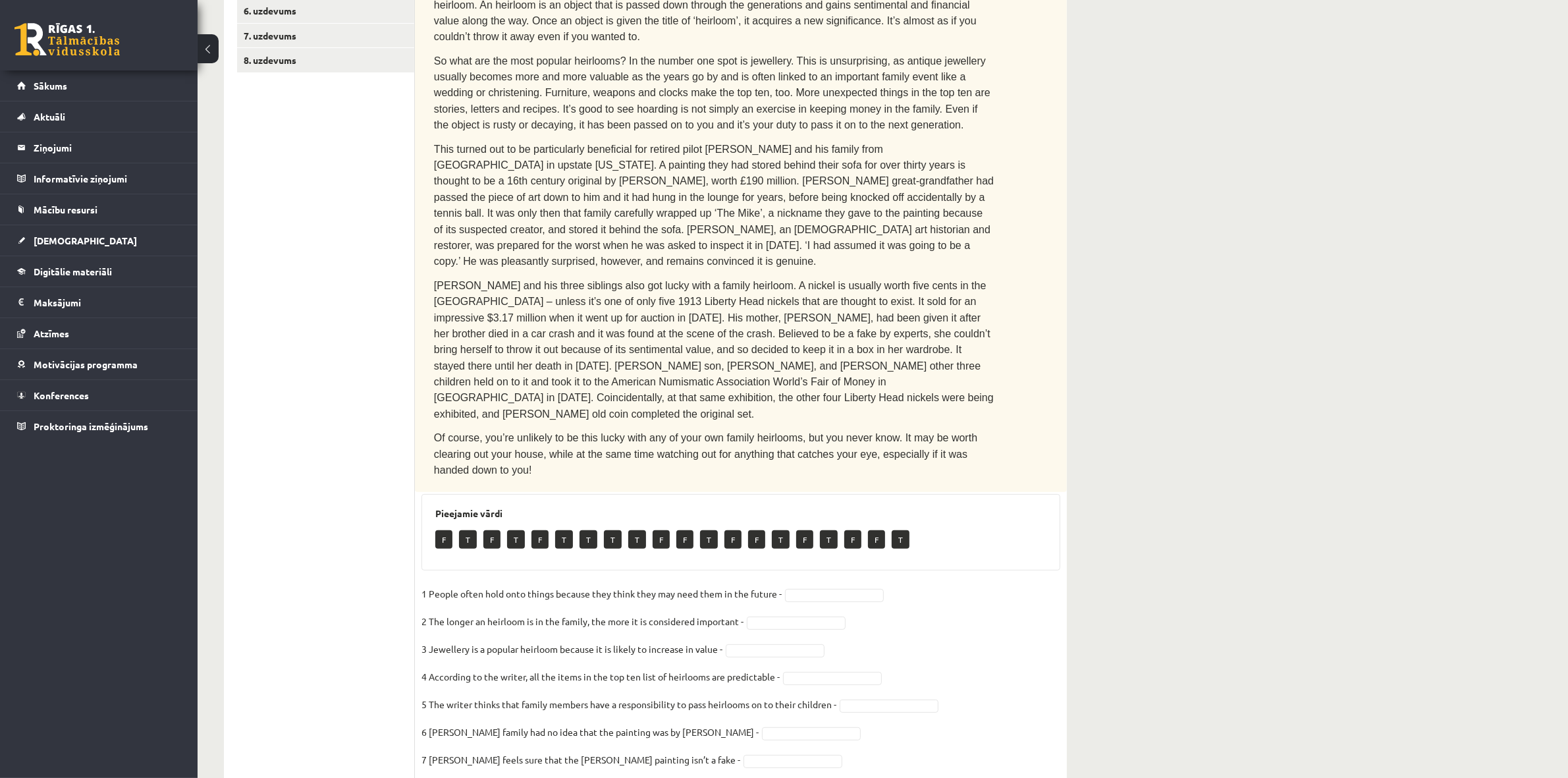
scroll to position [396, 0]
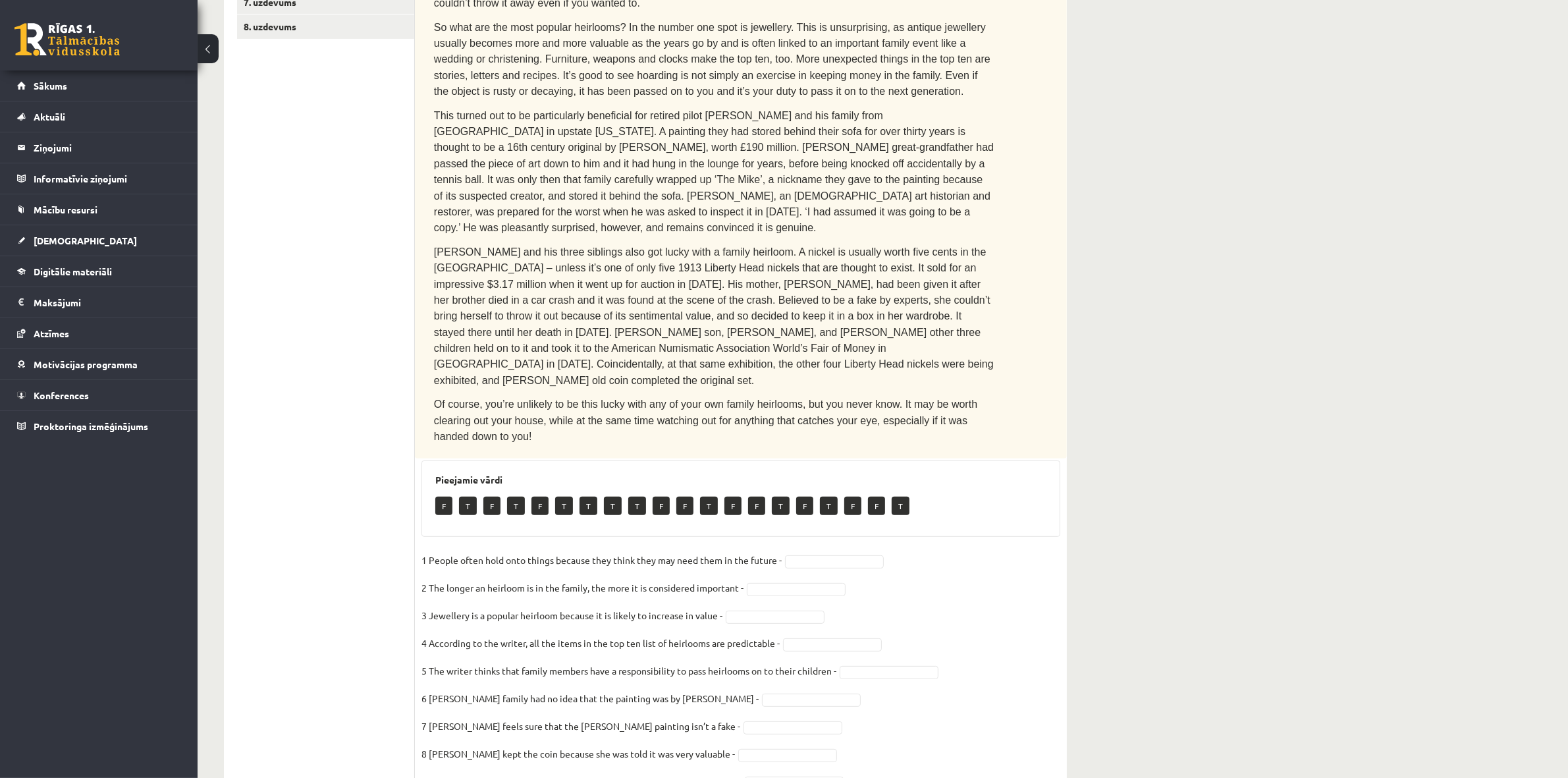
drag, startPoint x: 405, startPoint y: 452, endPoint x: 482, endPoint y: 449, distance: 77.1
click at [498, 463] on div "**********" at bounding box center [645, 336] width 843 height 1019
click at [421, 425] on div "10p Read the text. Are the sentences true (T) or false (F)? You can’t take it w…" at bounding box center [741, 344] width 652 height 980
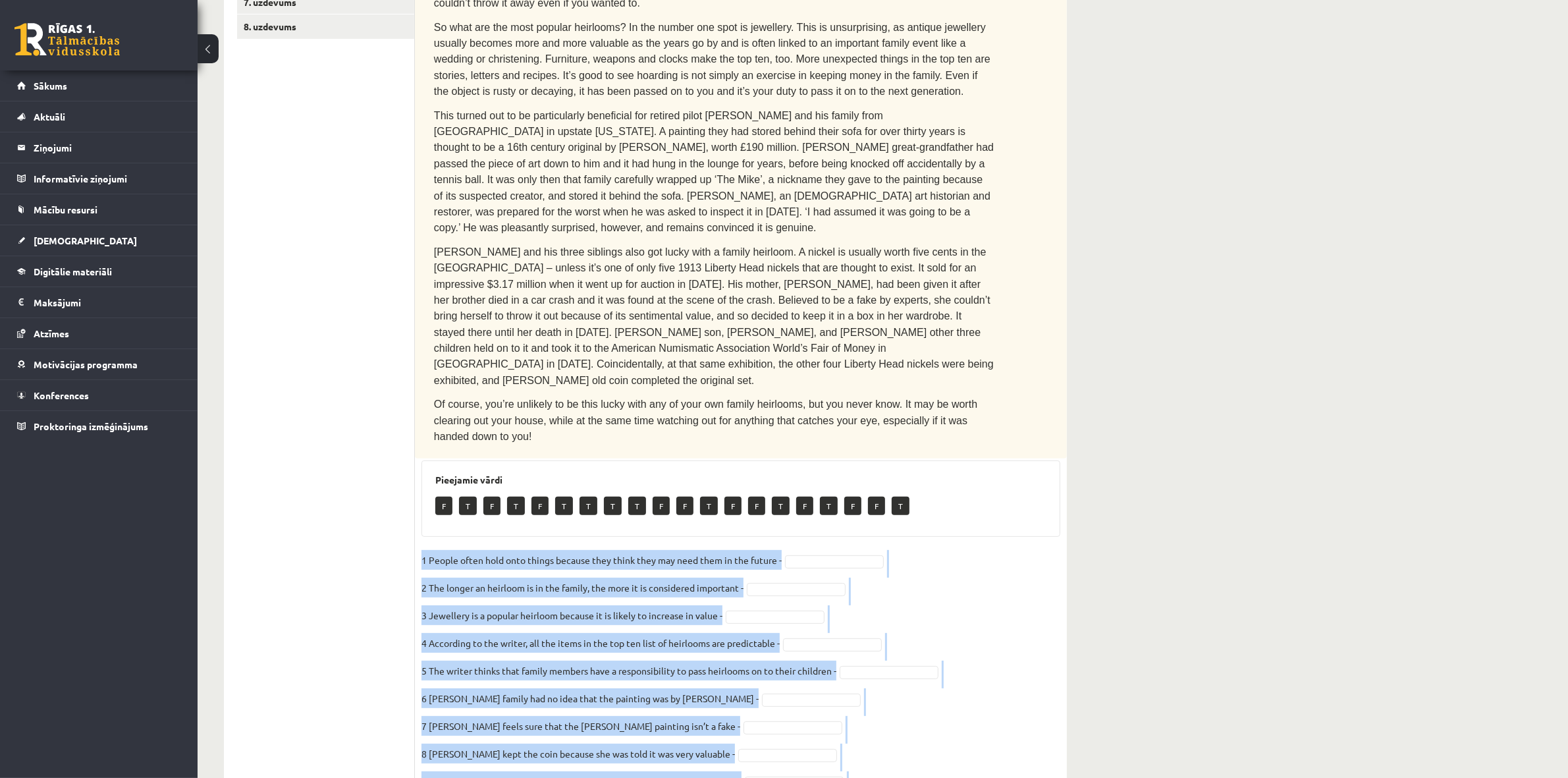
drag, startPoint x: 421, startPoint y: 463, endPoint x: 728, endPoint y: 715, distance: 397.2
click at [728, 685] on div "10p Read the text. Are the sentences true (T) or false (F)? You can’t take it w…" at bounding box center [741, 344] width 652 height 980
copy fieldset "1 People often hold onto things because they think they may need them in the fu…"
drag, startPoint x: 926, startPoint y: 475, endPoint x: 888, endPoint y: 466, distance: 39.1
click at [926, 550] on fieldset "1 People often hold onto things because they think they may need them in the fu…" at bounding box center [741, 688] width 639 height 277
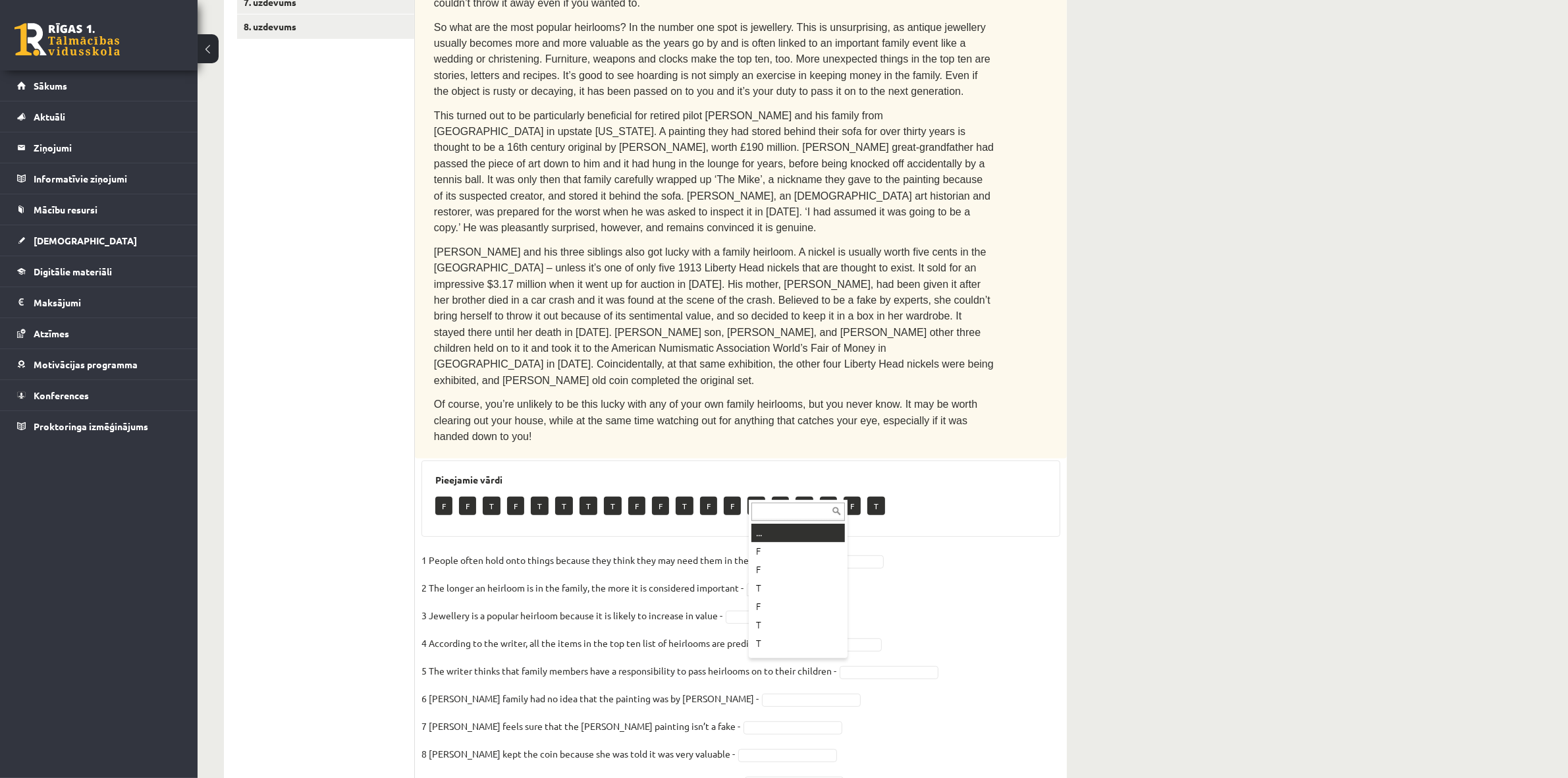
drag, startPoint x: 770, startPoint y: 498, endPoint x: 776, endPoint y: 509, distance: 12.5
drag, startPoint x: 761, startPoint y: 519, endPoint x: 763, endPoint y: 535, distance: 16.1
click at [790, 640] on fieldset "1 People often hold onto things because they think they may need them in the fu…" at bounding box center [741, 688] width 639 height 277
click at [761, 685] on fieldset "1 People often hold onto things because they think they may need them in the fu…" at bounding box center [741, 688] width 639 height 277
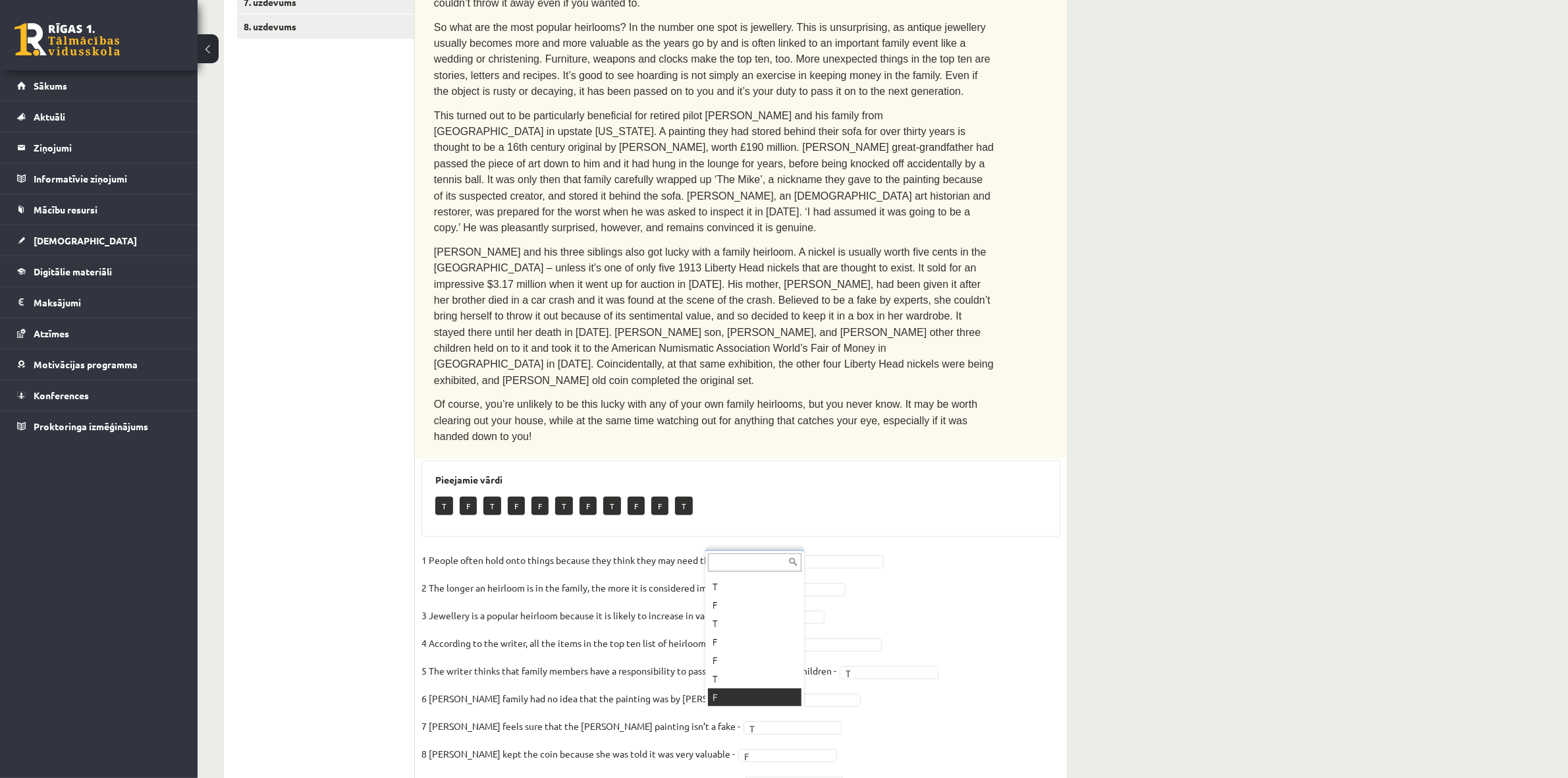
drag, startPoint x: 738, startPoint y: 685, endPoint x: 738, endPoint y: 693, distance: 8.0
click at [738, 685] on p "9 It was just by chance that the other four coins were at the same exhibition -" at bounding box center [581, 781] width 320 height 20
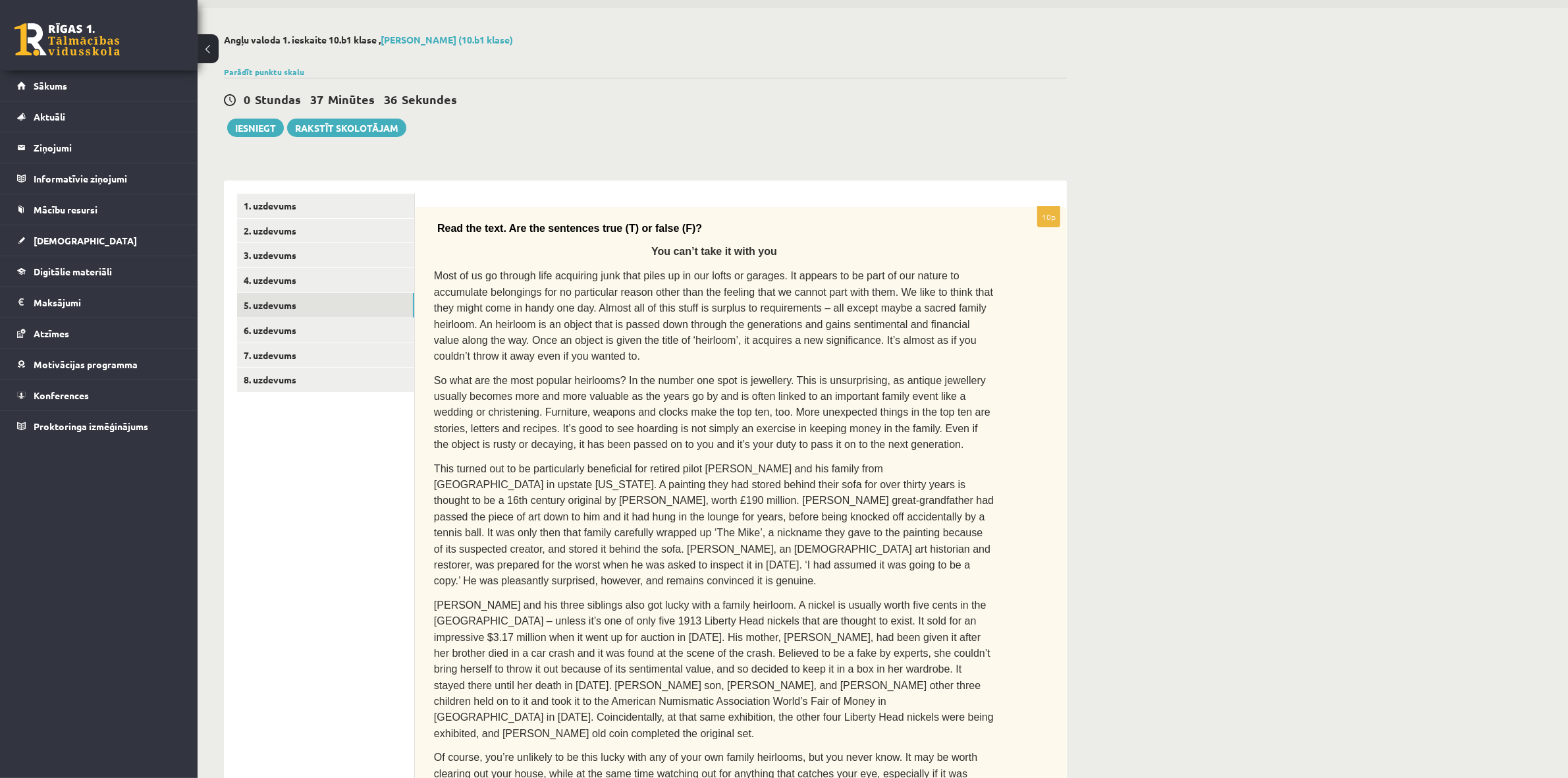
scroll to position [0, 0]
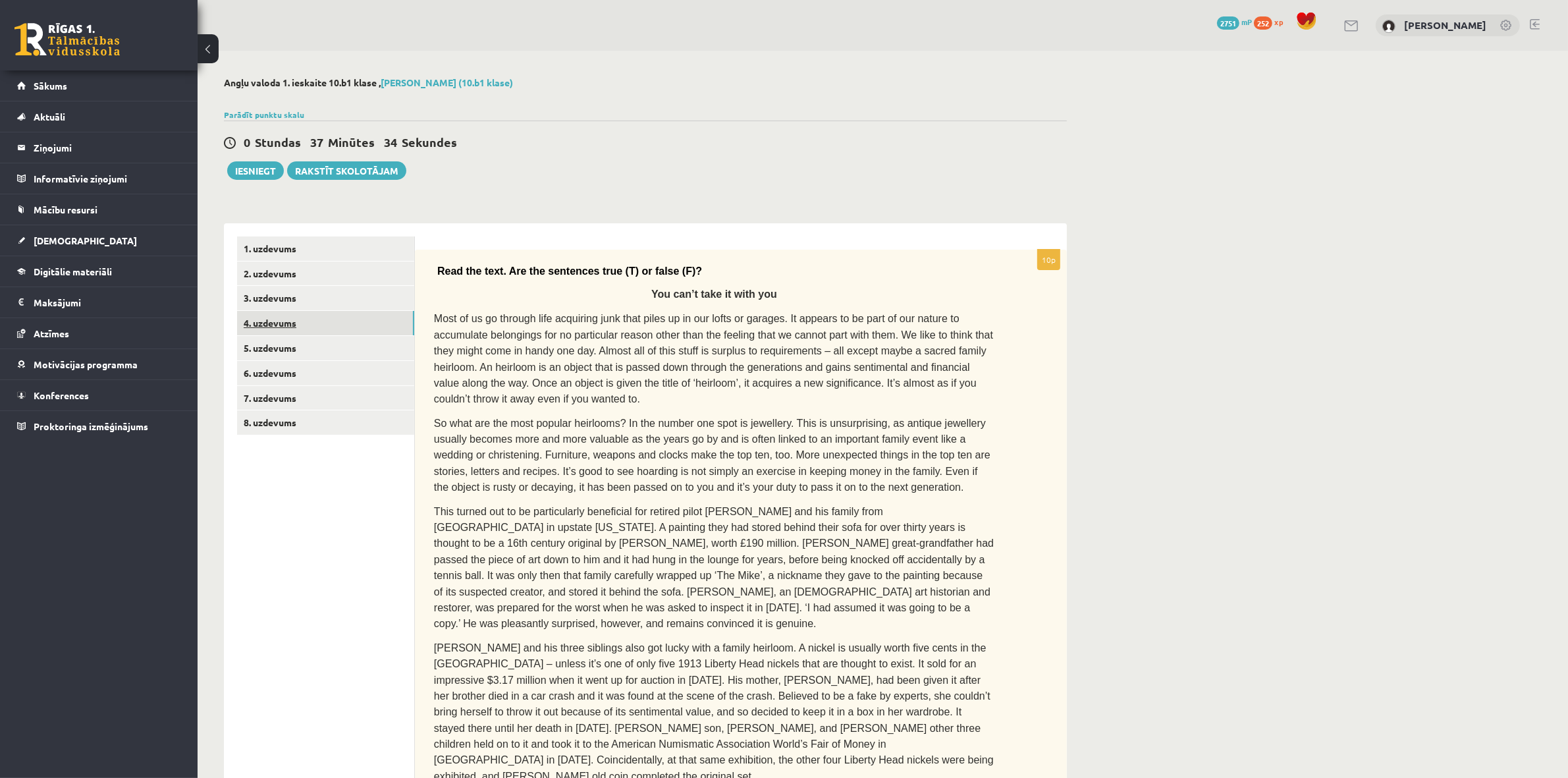
click at [244, 321] on link "4. uzdevums" at bounding box center [325, 323] width 178 height 24
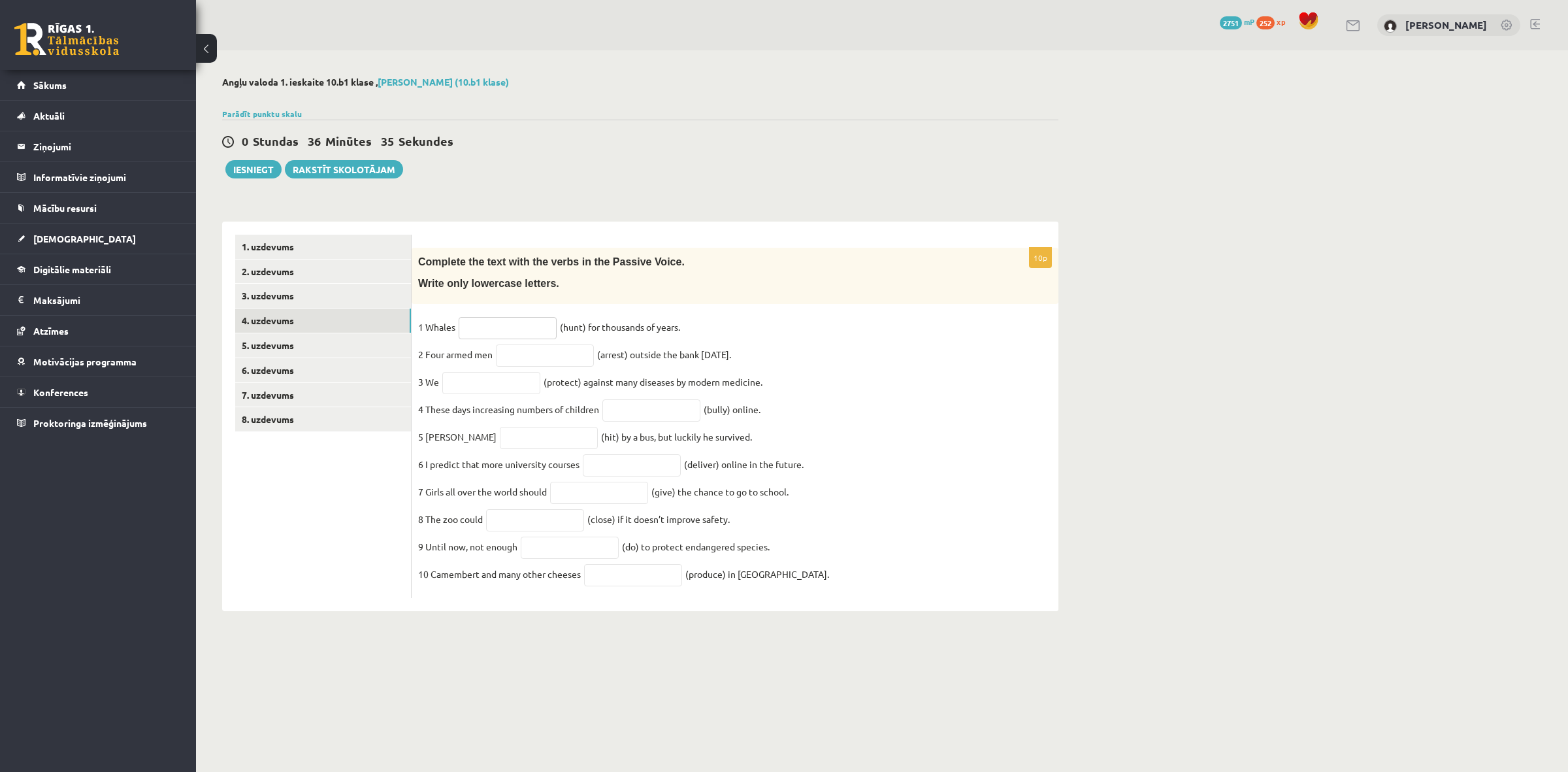
click at [498, 333] on input "text" at bounding box center [508, 327] width 98 height 22
paste input "**********"
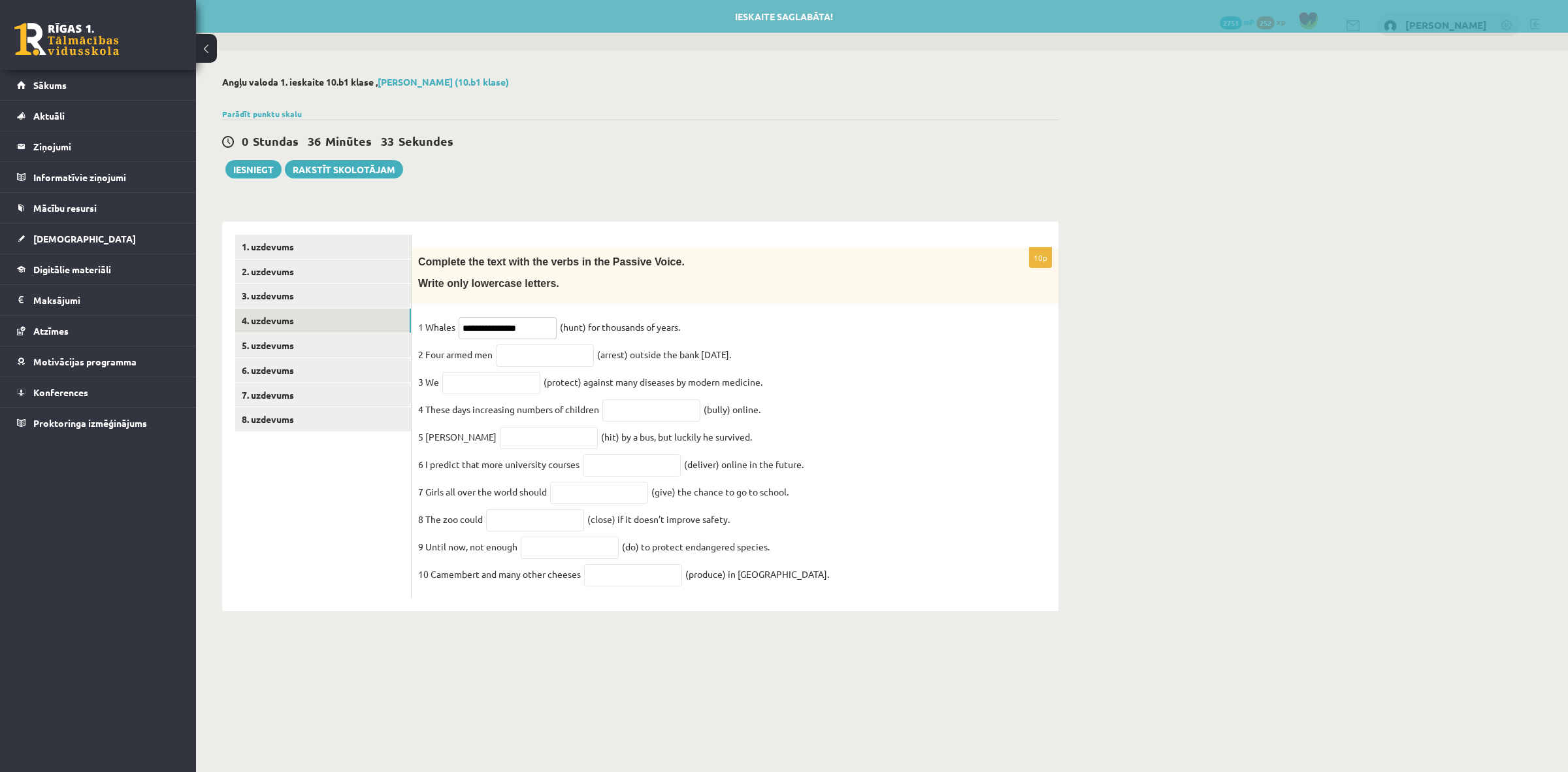
type input "**********"
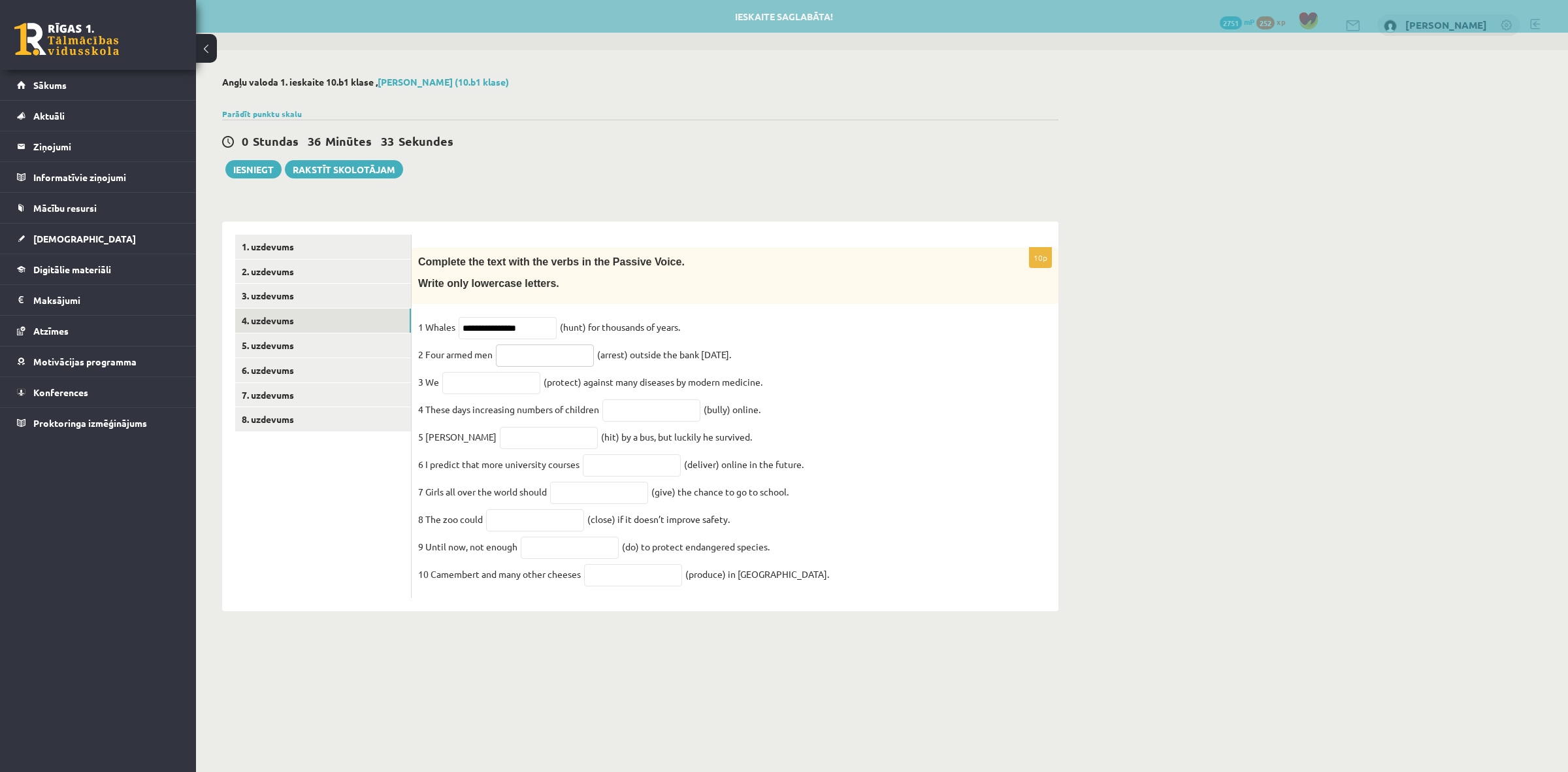
click at [540, 356] on input "text" at bounding box center [545, 355] width 98 height 22
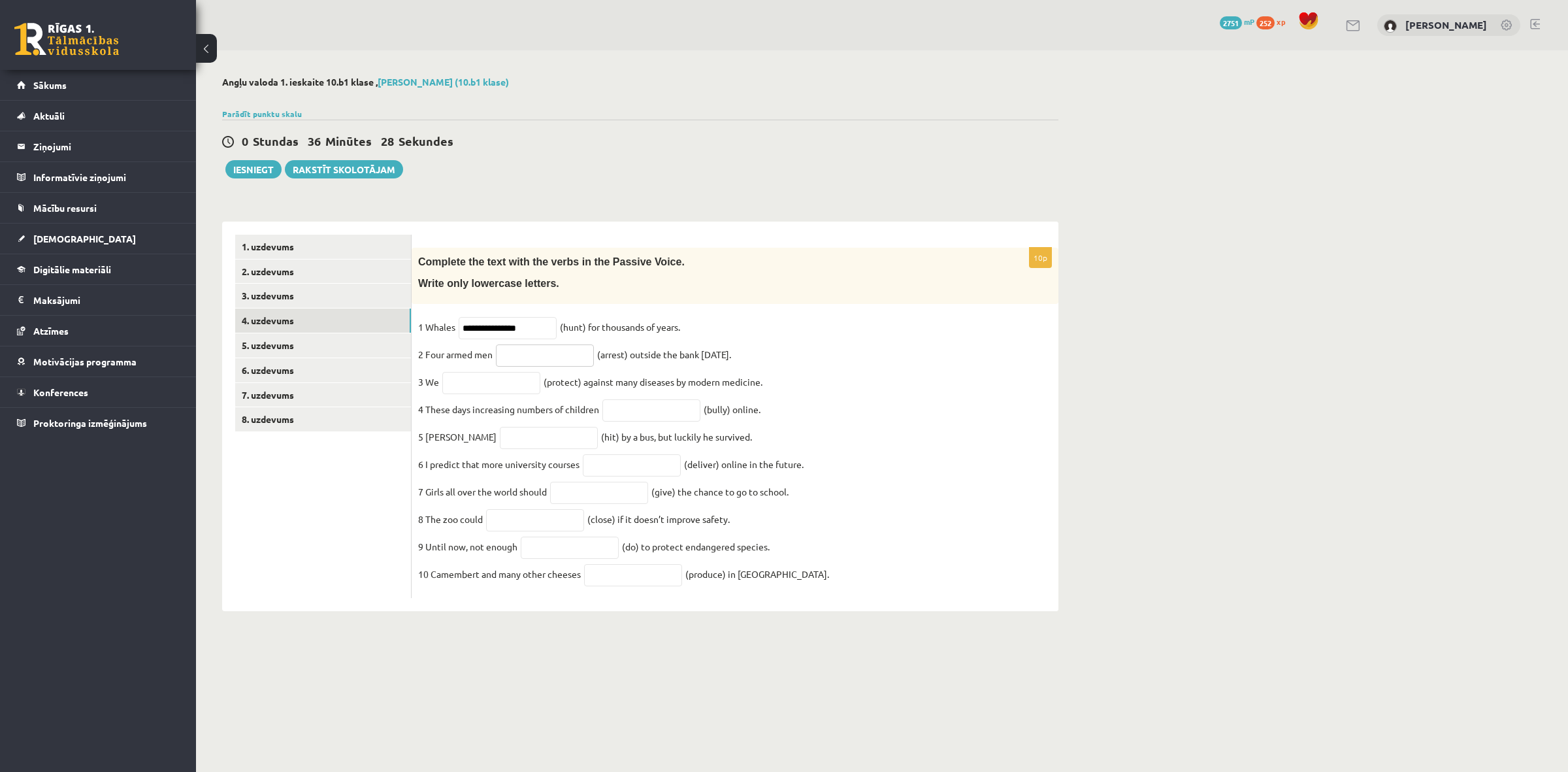
click at [530, 366] on input "text" at bounding box center [545, 355] width 98 height 22
paste input "**********"
type input "**********"
click at [459, 392] on input "text" at bounding box center [491, 383] width 98 height 22
click at [506, 394] on input "text" at bounding box center [491, 383] width 98 height 22
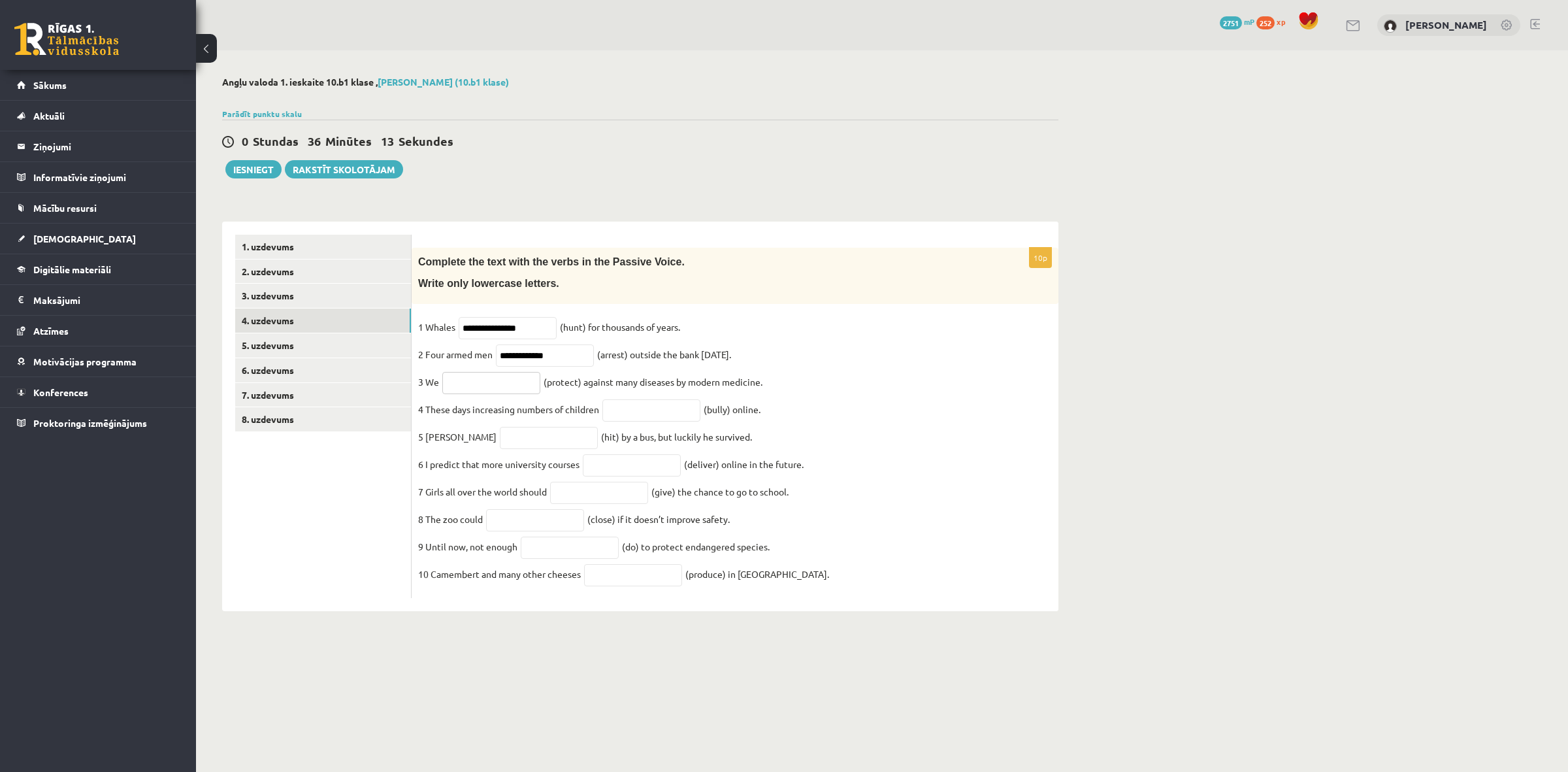
paste input "*********"
click at [445, 380] on input "*********" at bounding box center [491, 383] width 98 height 22
click at [442, 383] on input "*********" at bounding box center [491, 383] width 98 height 22
paste input "***"
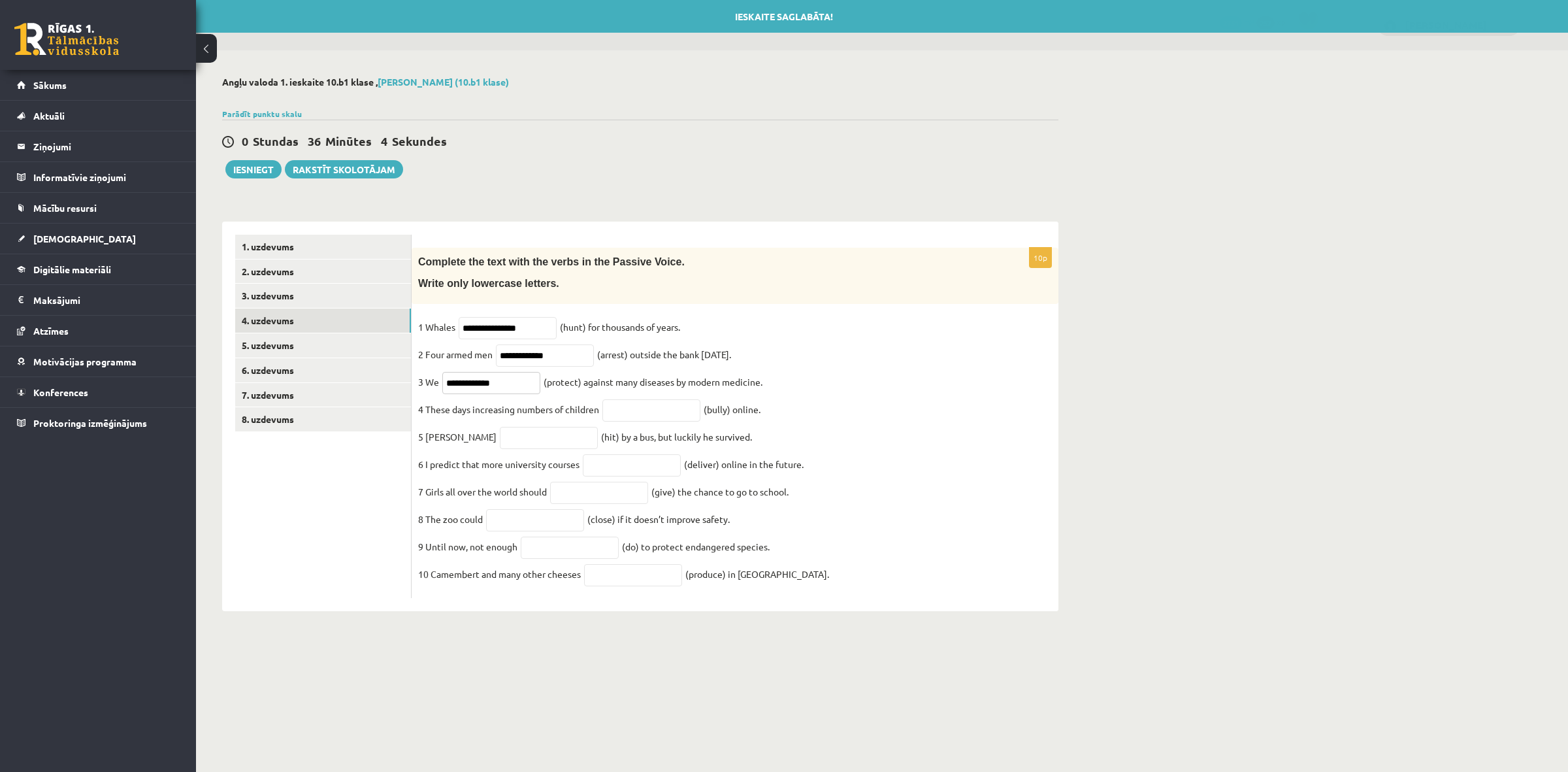
type input "**********"
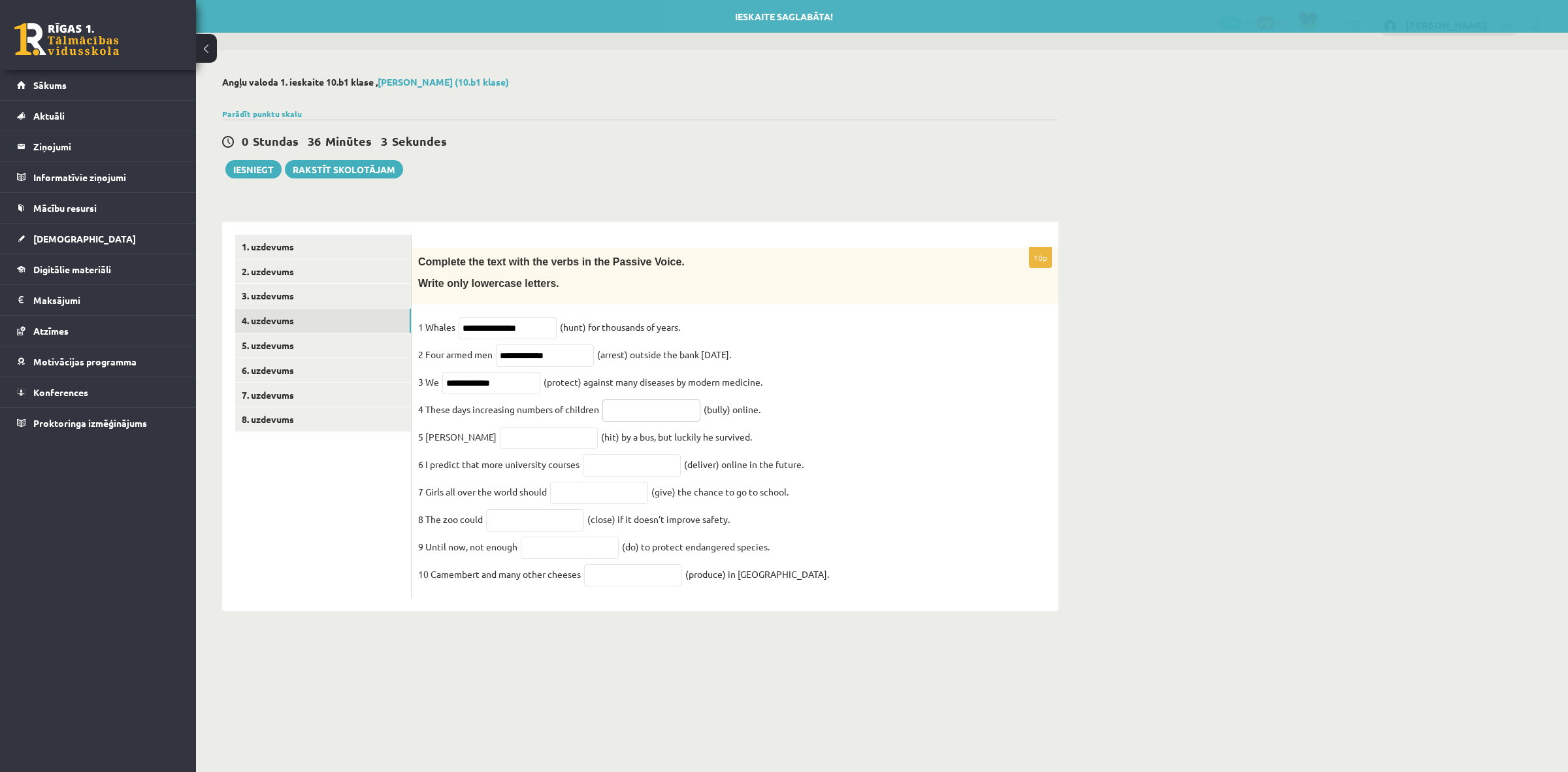
click at [648, 408] on input "text" at bounding box center [651, 410] width 98 height 22
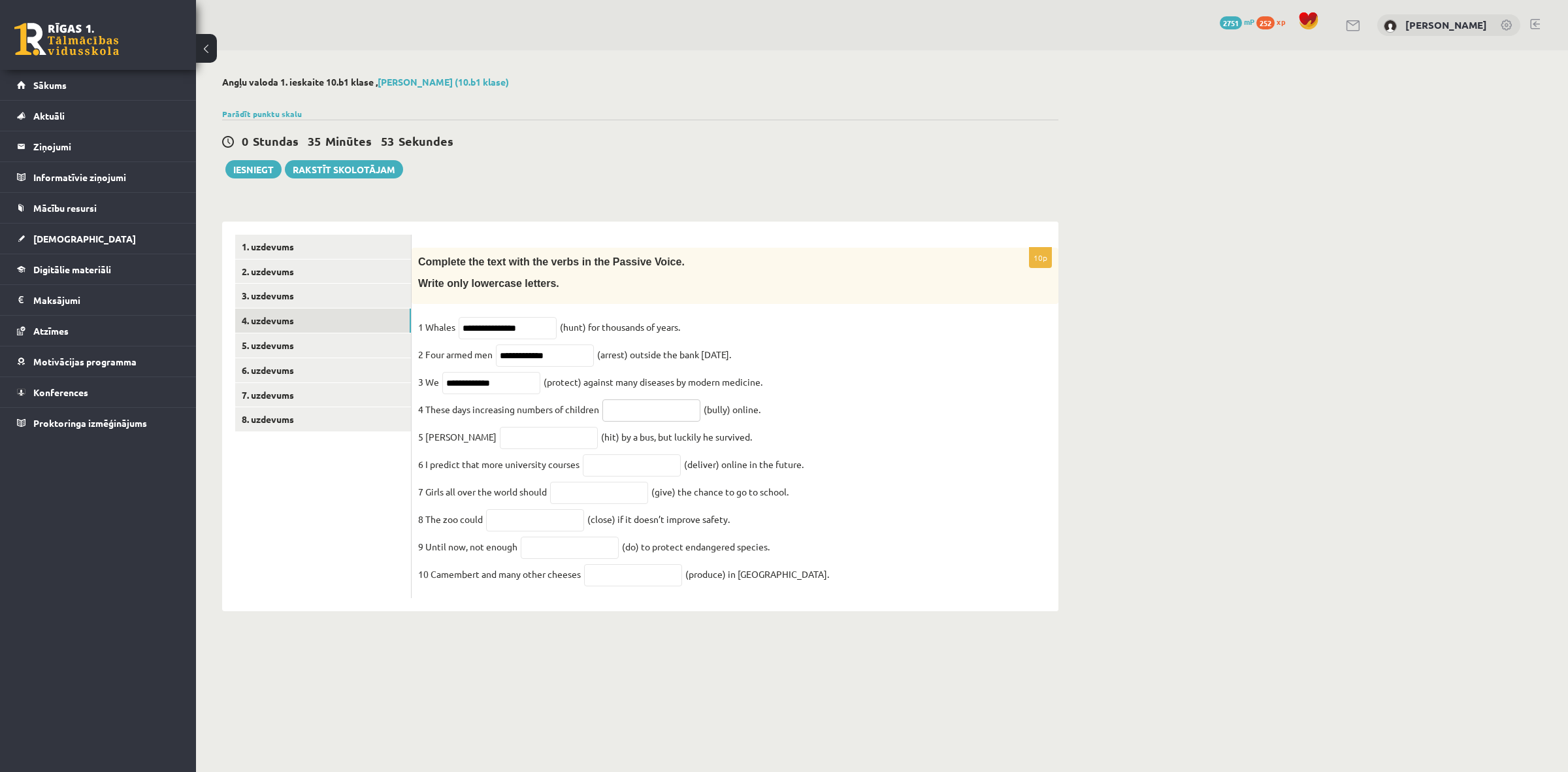
click at [663, 410] on input "text" at bounding box center [651, 410] width 98 height 22
paste input "*******"
type input "*******"
click at [509, 436] on input "text" at bounding box center [549, 438] width 98 height 22
click at [499, 445] on input "text" at bounding box center [549, 438] width 98 height 22
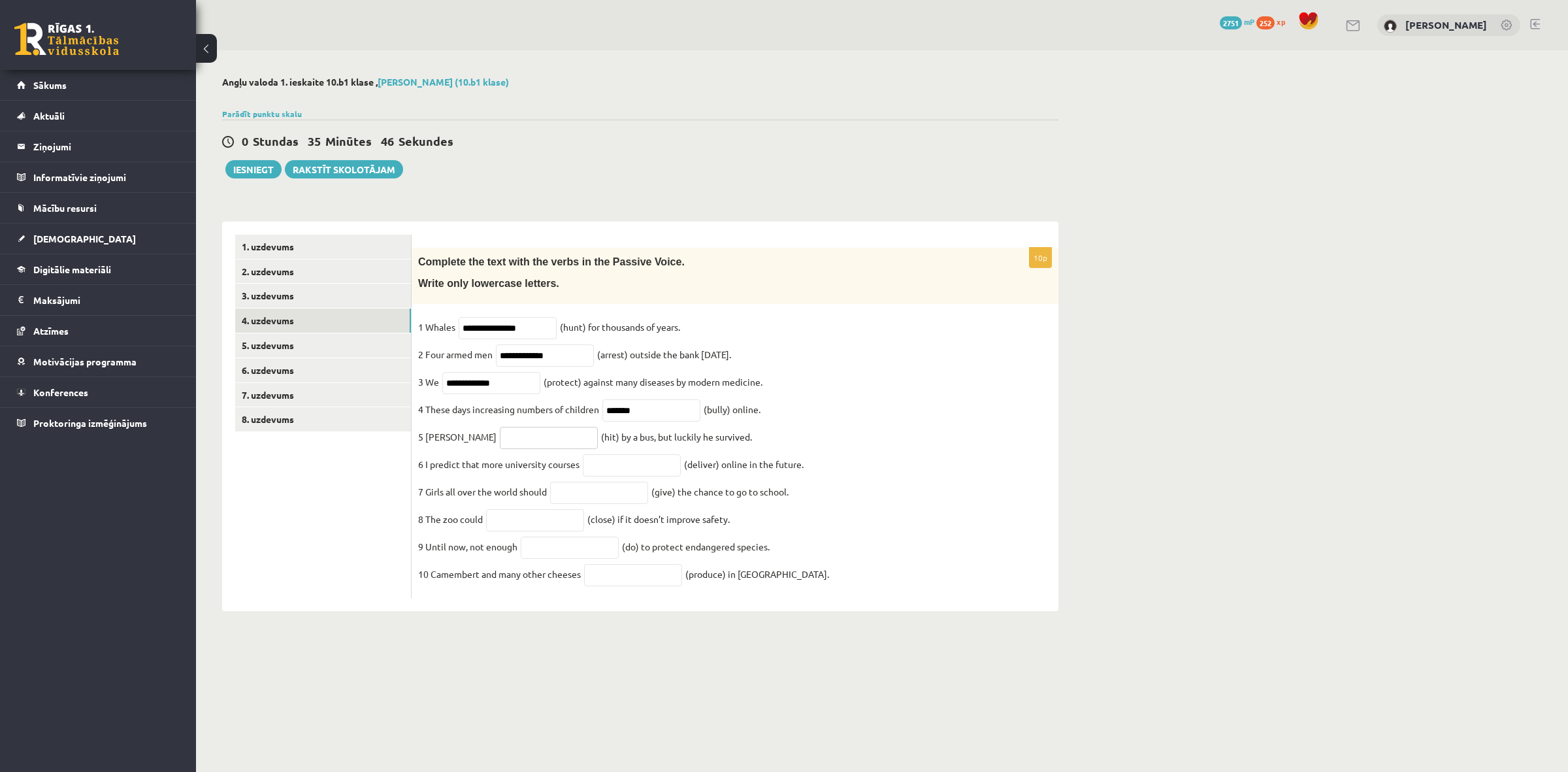
paste input "*******"
type input "*******"
click at [612, 492] on input "text" at bounding box center [599, 492] width 98 height 22
click at [613, 474] on input "text" at bounding box center [632, 465] width 98 height 22
paste input "**********"
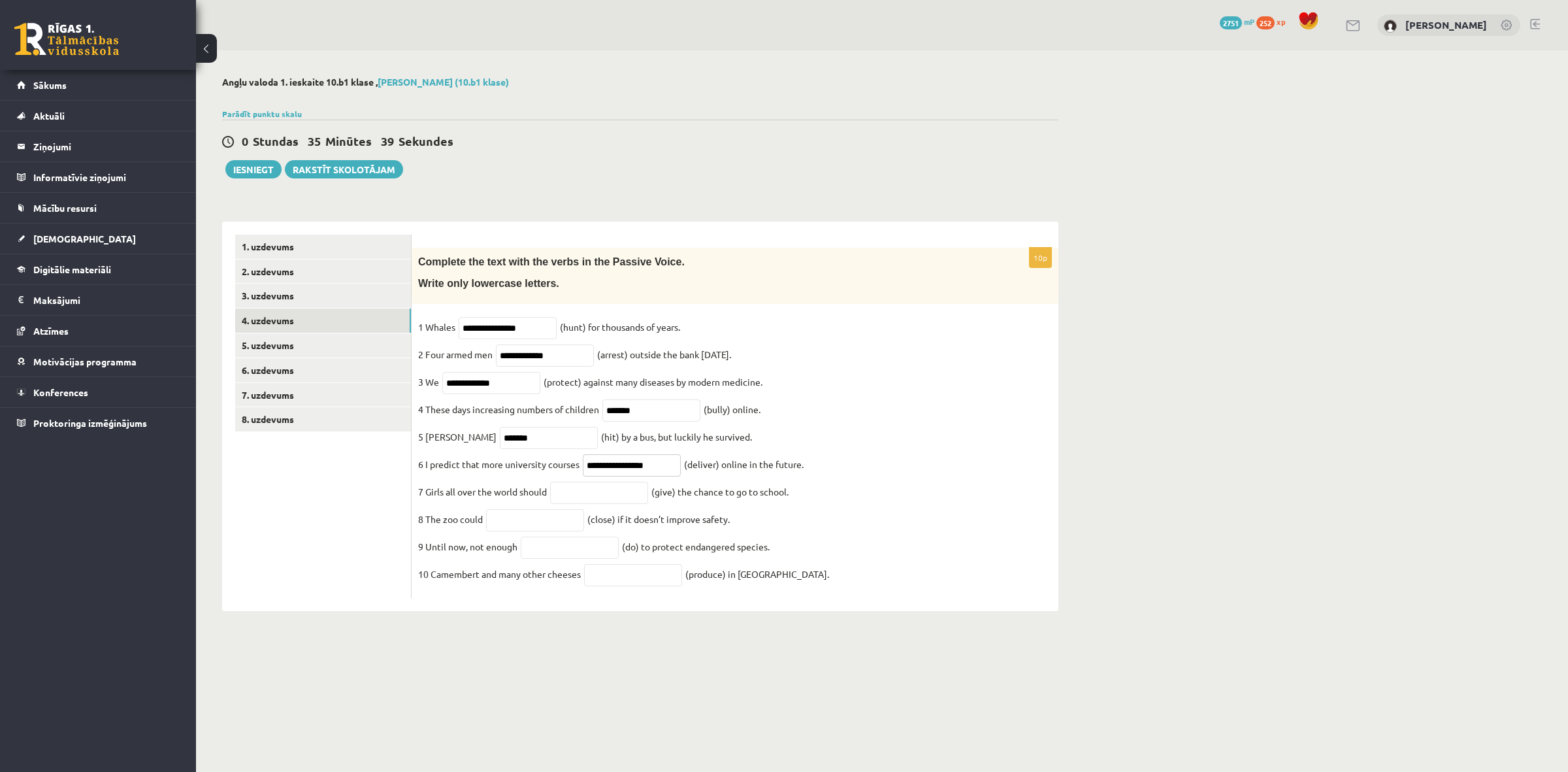
type input "**********"
click at [605, 504] on input "text" at bounding box center [599, 492] width 98 height 22
click at [611, 498] on input "text" at bounding box center [599, 492] width 98 height 22
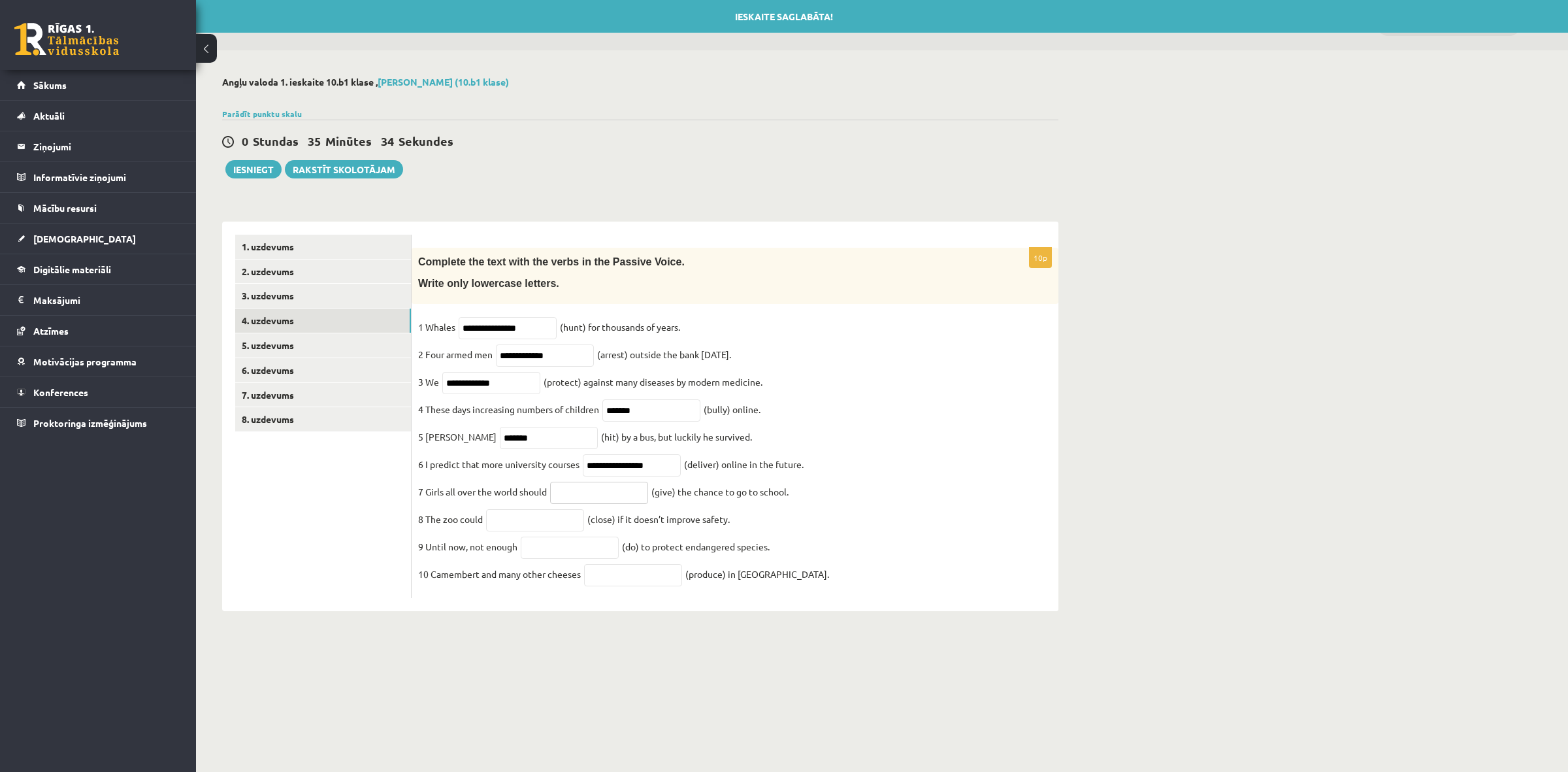
paste input "********"
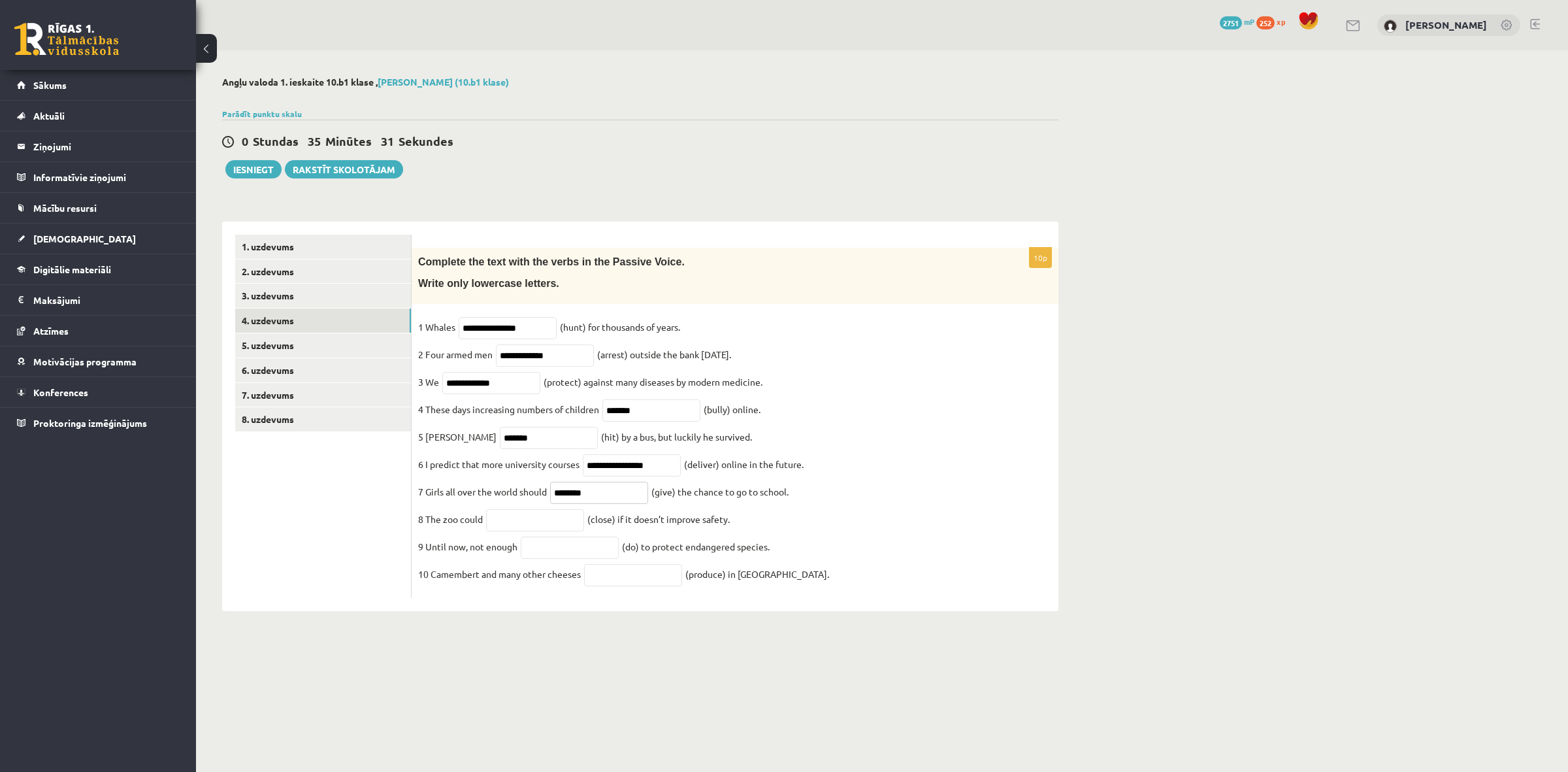
type input "********"
click at [534, 523] on input "text" at bounding box center [535, 519] width 98 height 22
paste input "*********"
type input "*********"
click at [595, 553] on input "text" at bounding box center [570, 547] width 98 height 22
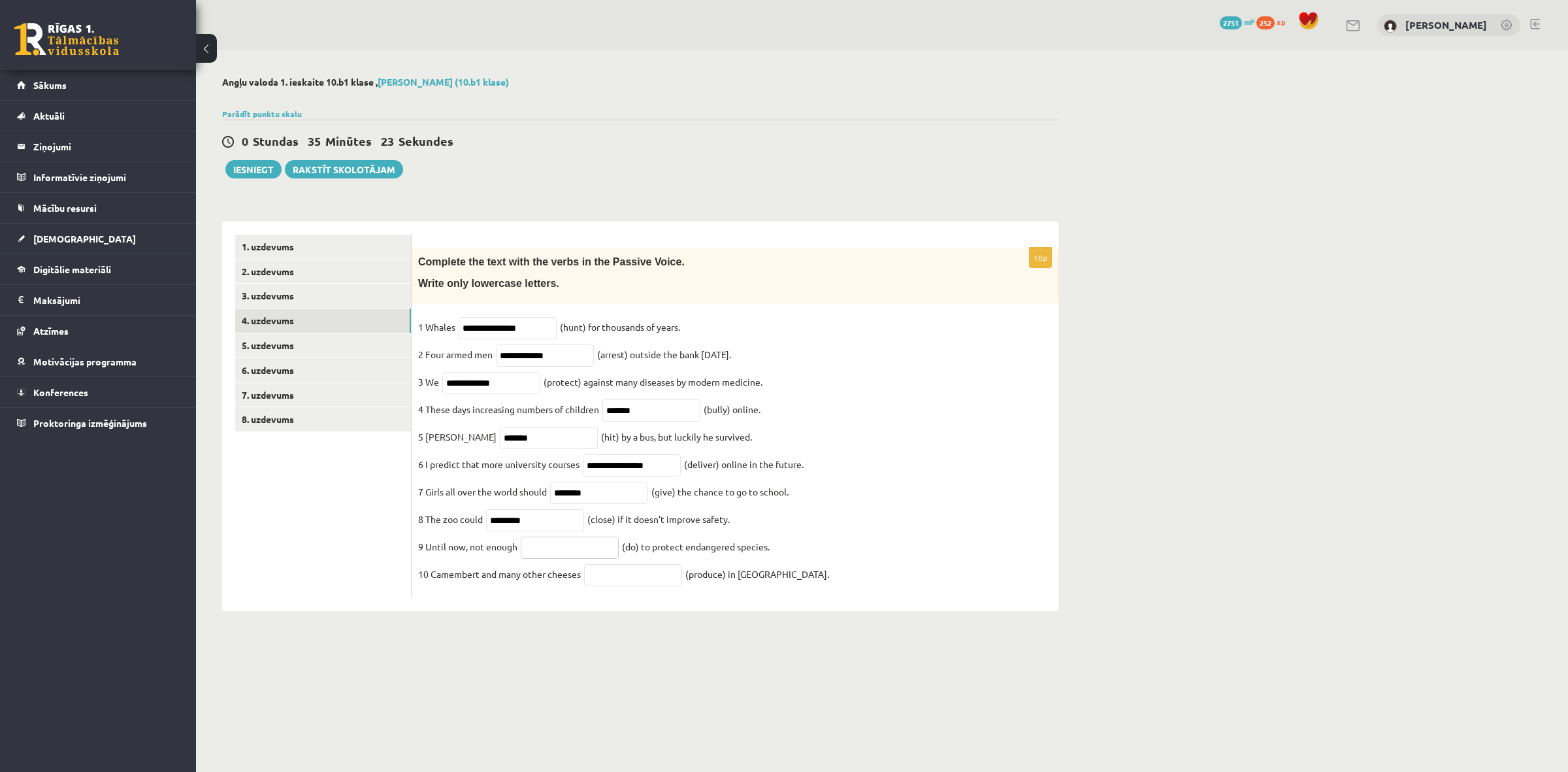
paste input "**********"
type input "**********"
click at [610, 586] on input "text" at bounding box center [633, 575] width 98 height 22
paste input "**********"
type input "**********"
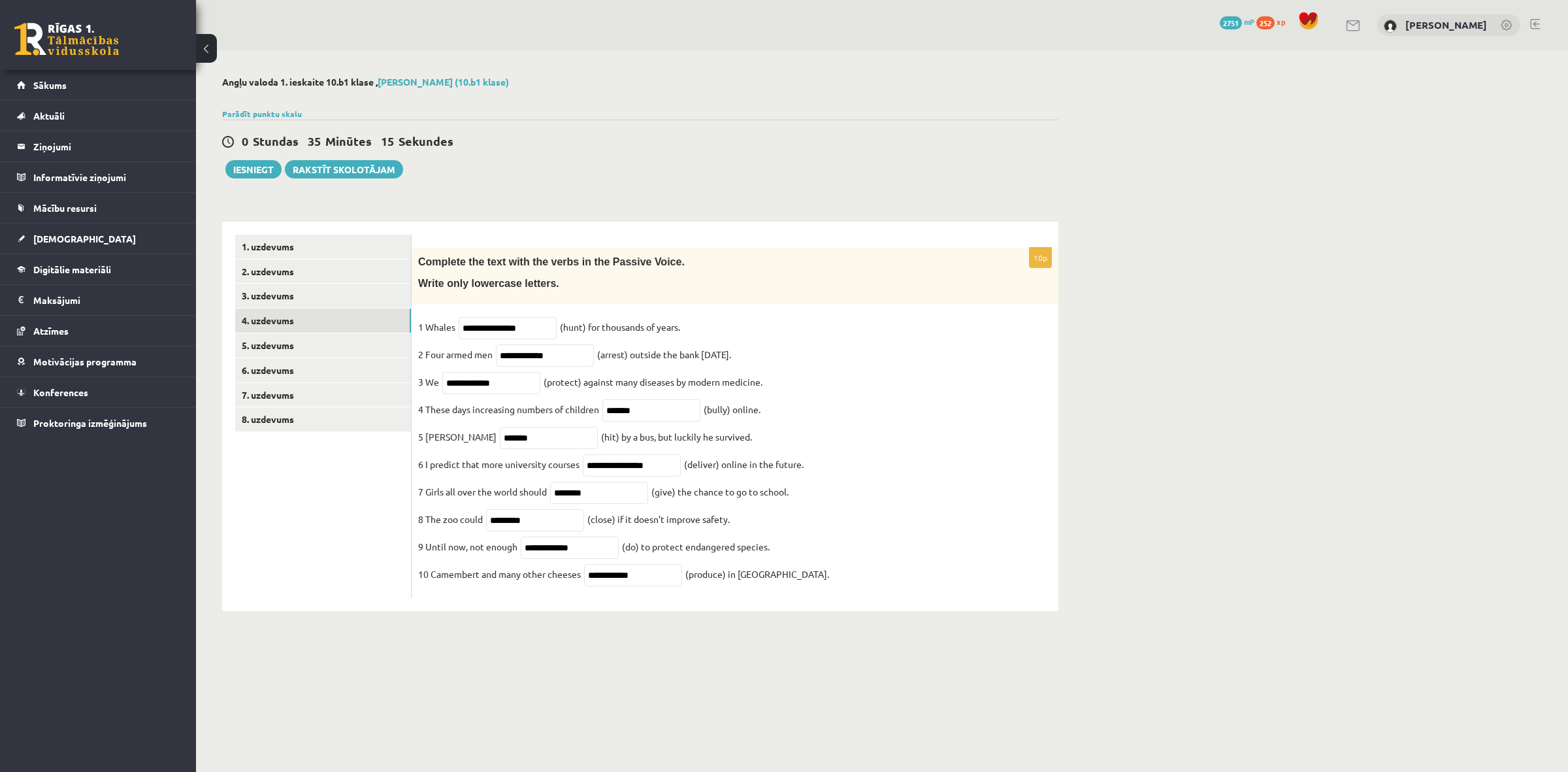
click at [298, 476] on ul "1. uzdevums 2. uzdevums 3. uzdevums 4. uzdevums 5. uzdevums 6. uzdevums 7. uzde…" at bounding box center [323, 416] width 176 height 364
click at [270, 249] on link "1. uzdevums" at bounding box center [323, 246] width 176 height 24
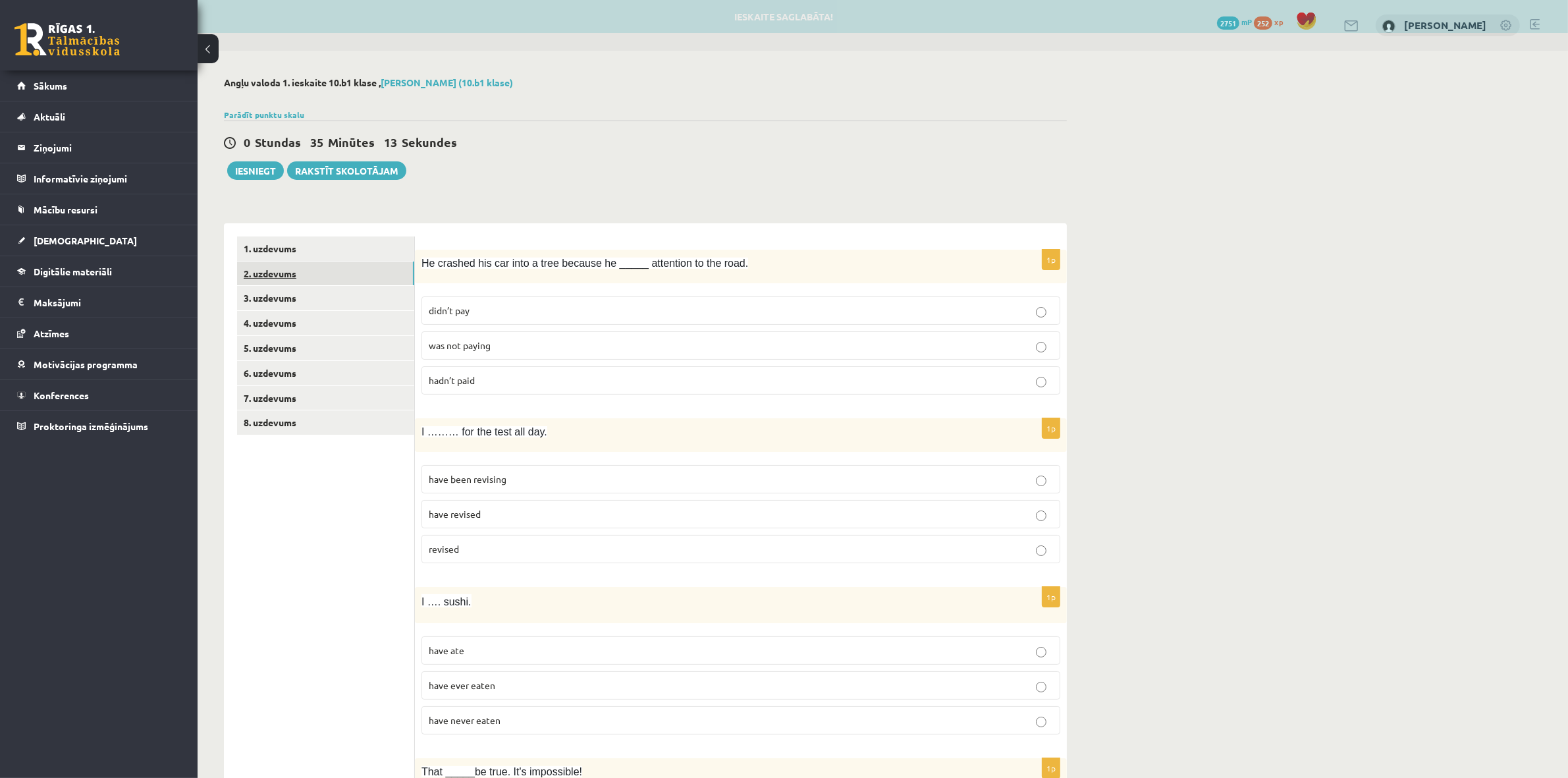
click at [304, 280] on link "2. uzdevums" at bounding box center [325, 274] width 178 height 24
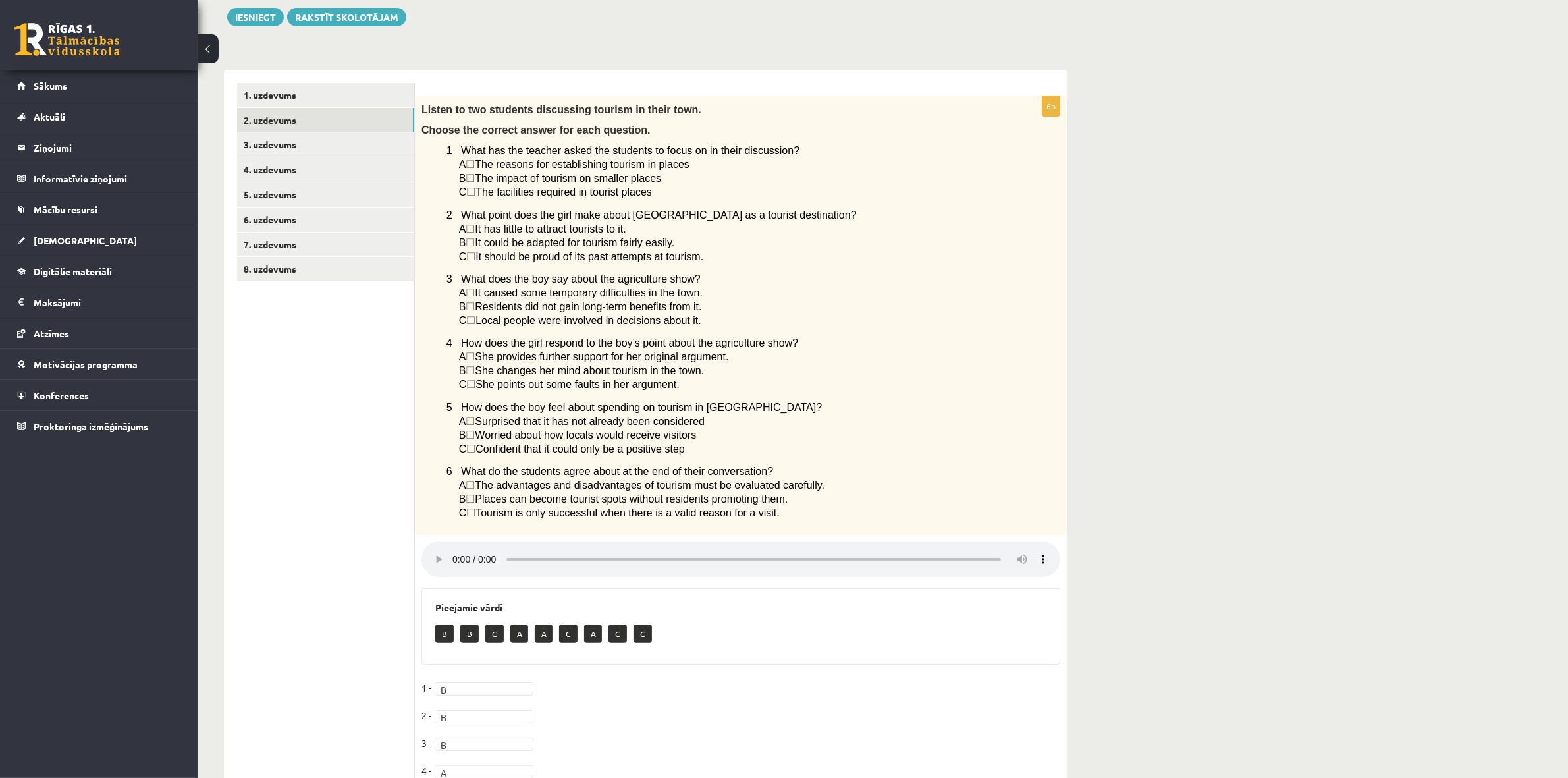
scroll to position [114, 0]
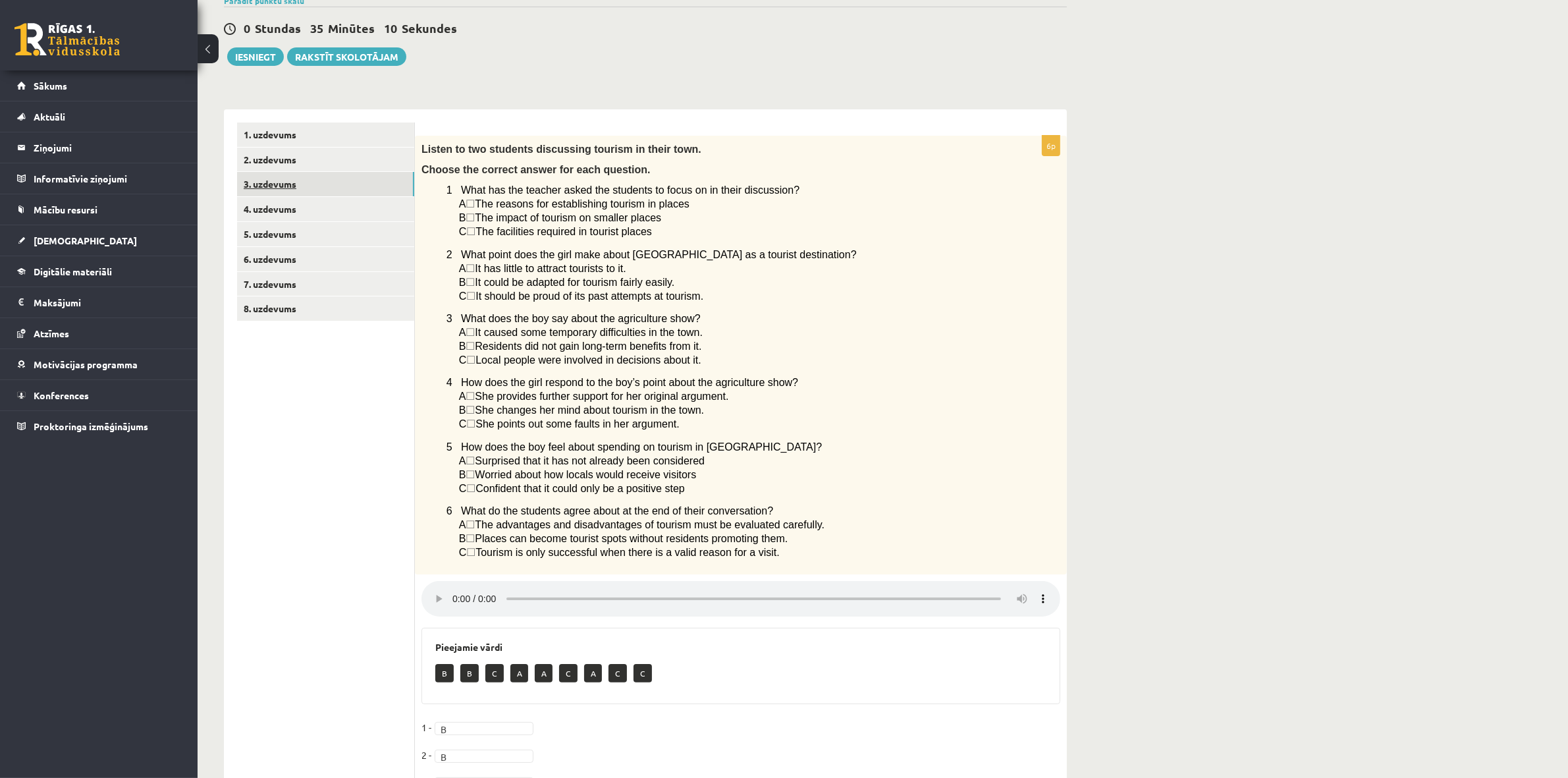
click at [320, 176] on link "3. uzdevums" at bounding box center [325, 184] width 178 height 24
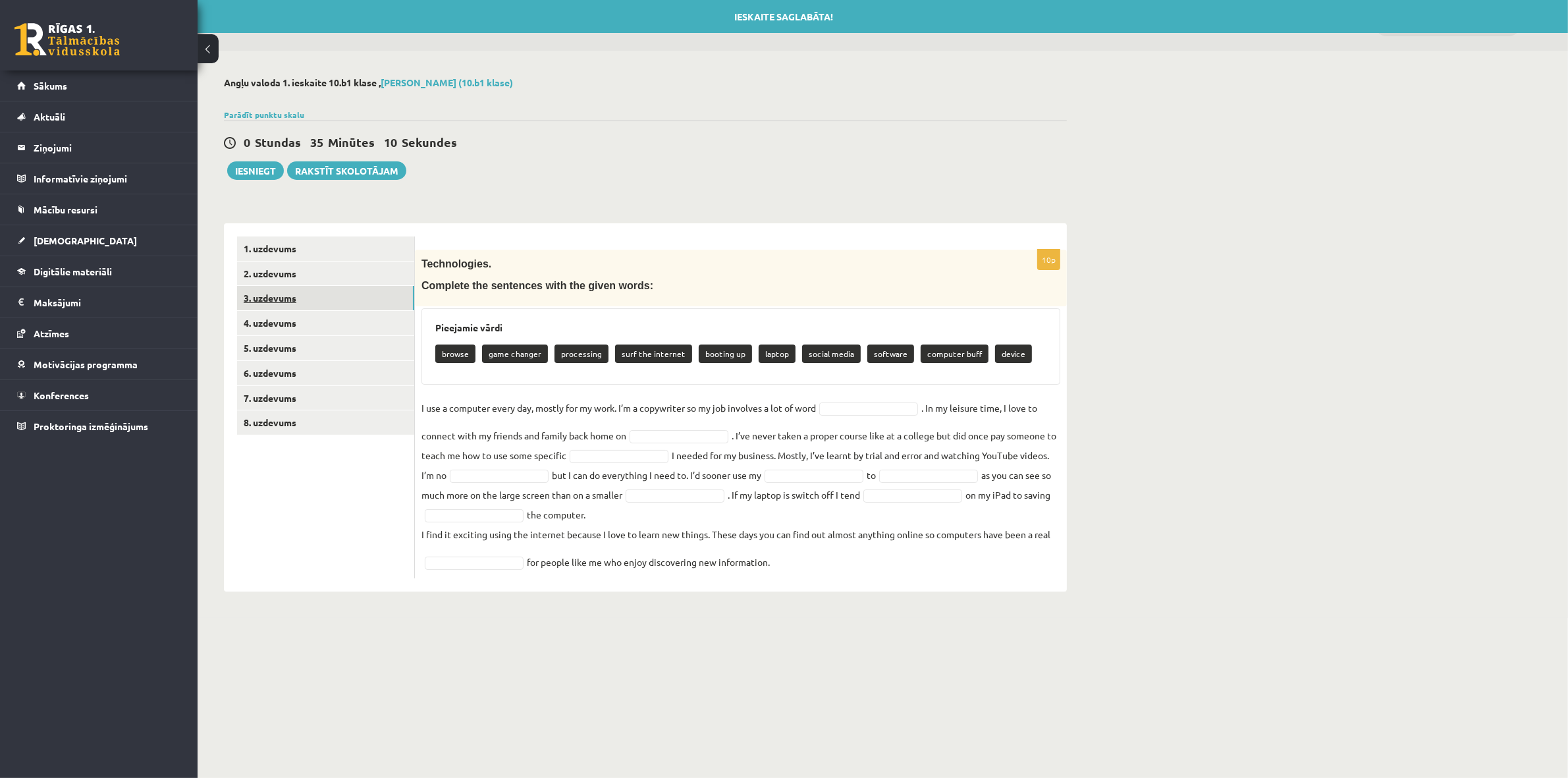
scroll to position [0, 0]
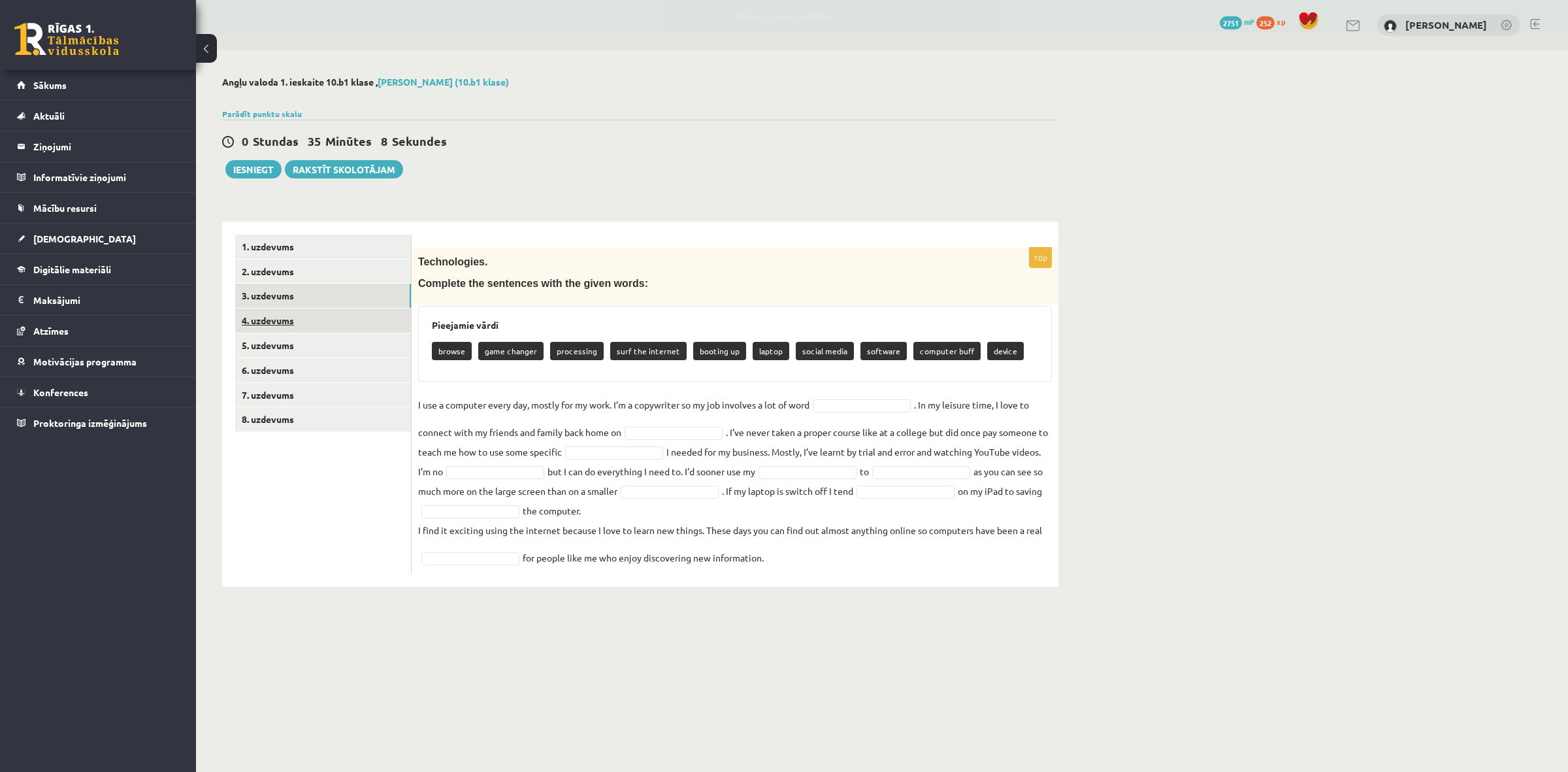
click at [273, 327] on link "4. uzdevums" at bounding box center [323, 321] width 176 height 24
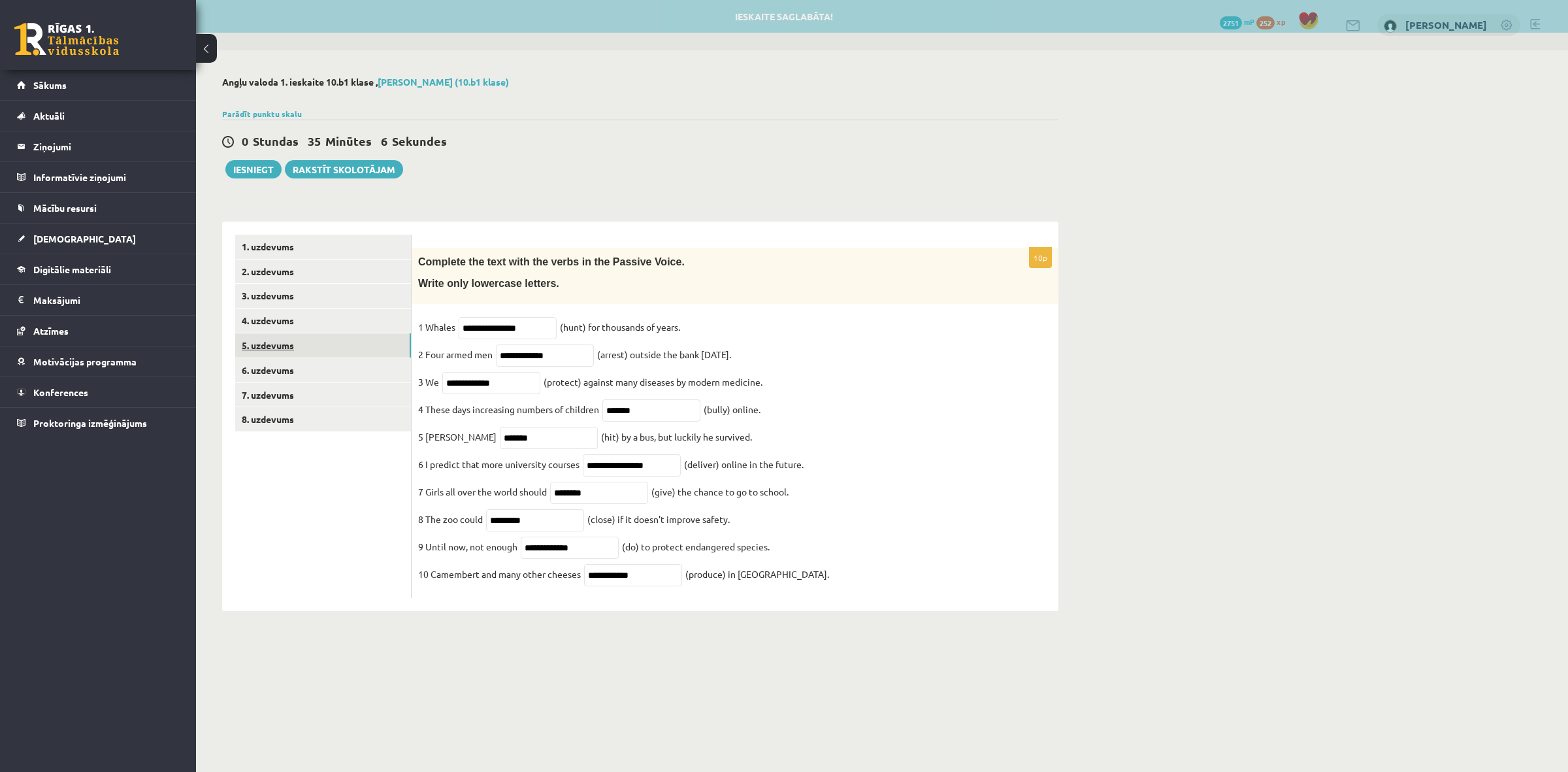
click at [280, 345] on link "5. uzdevums" at bounding box center [323, 346] width 176 height 24
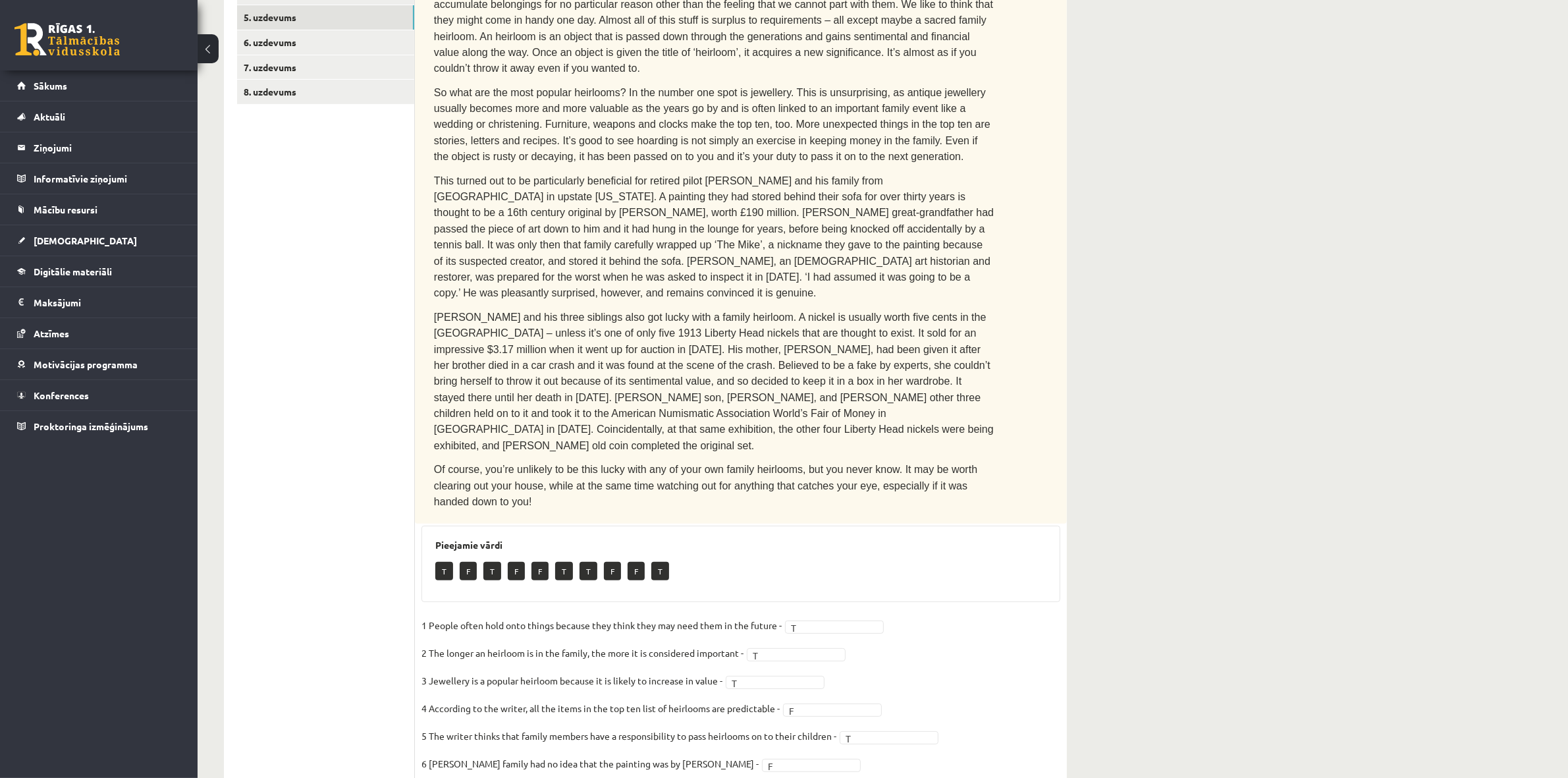
scroll to position [66, 0]
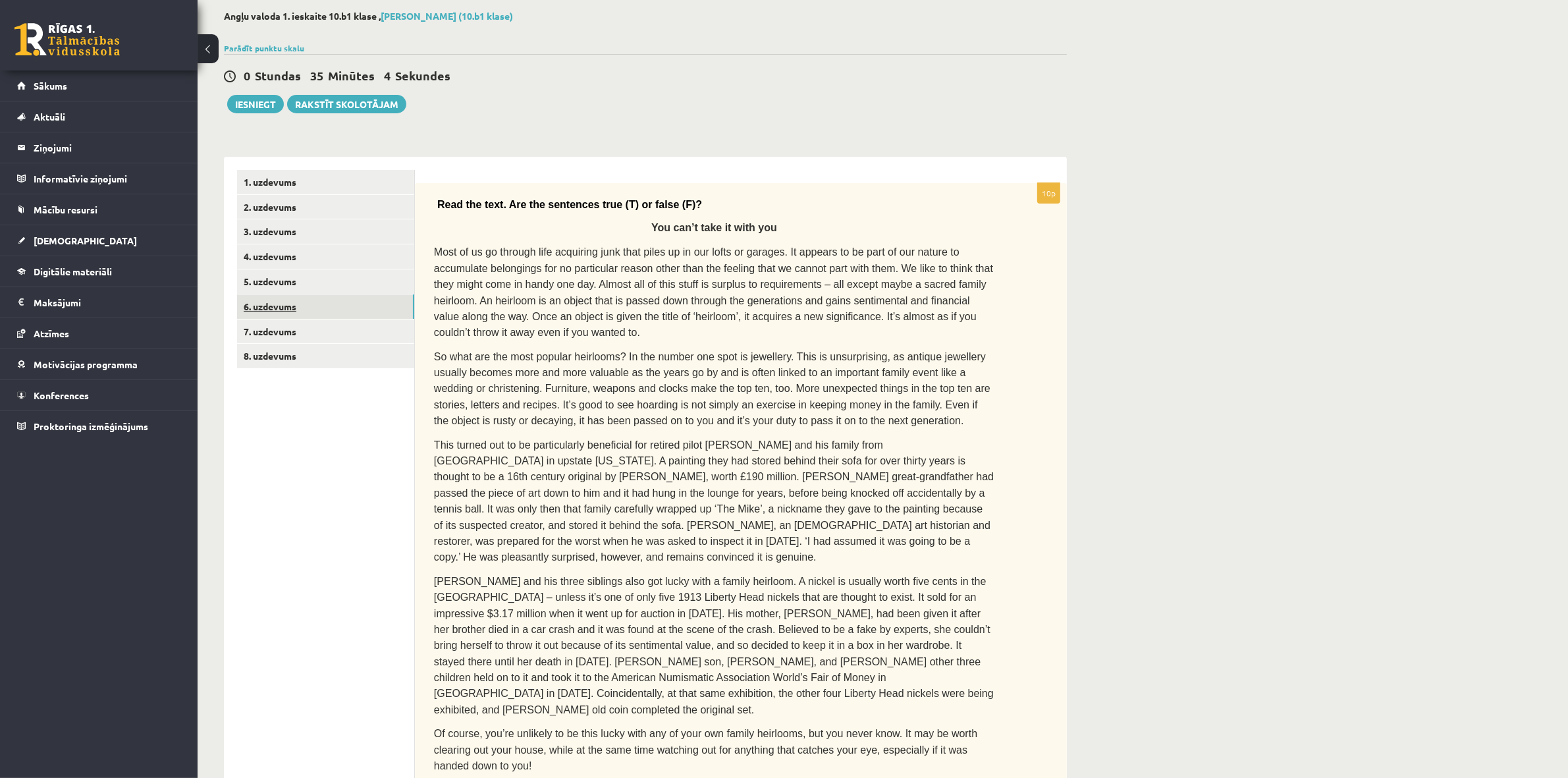
click at [334, 312] on link "6. uzdevums" at bounding box center [325, 306] width 178 height 24
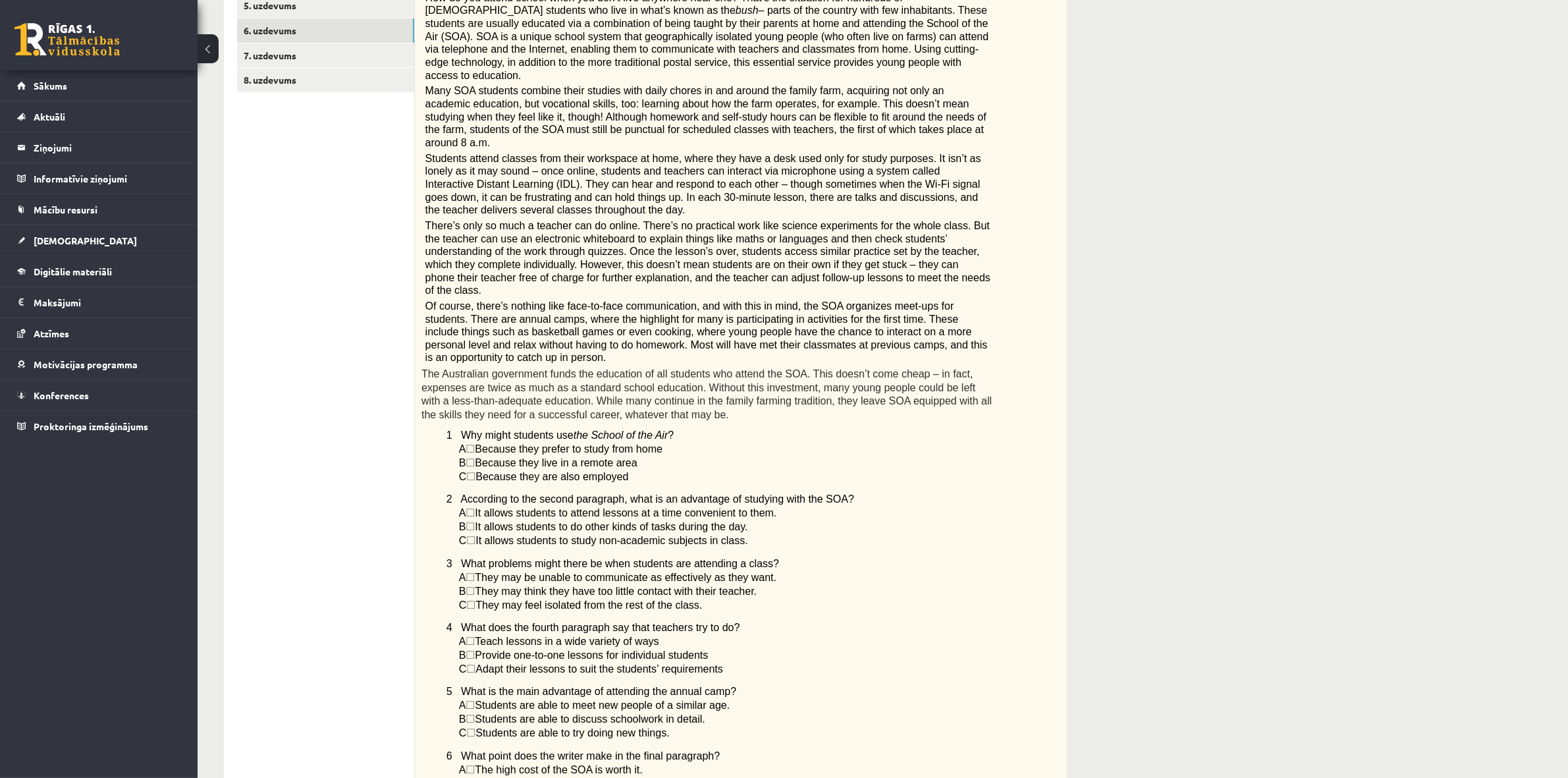
scroll to position [291, 0]
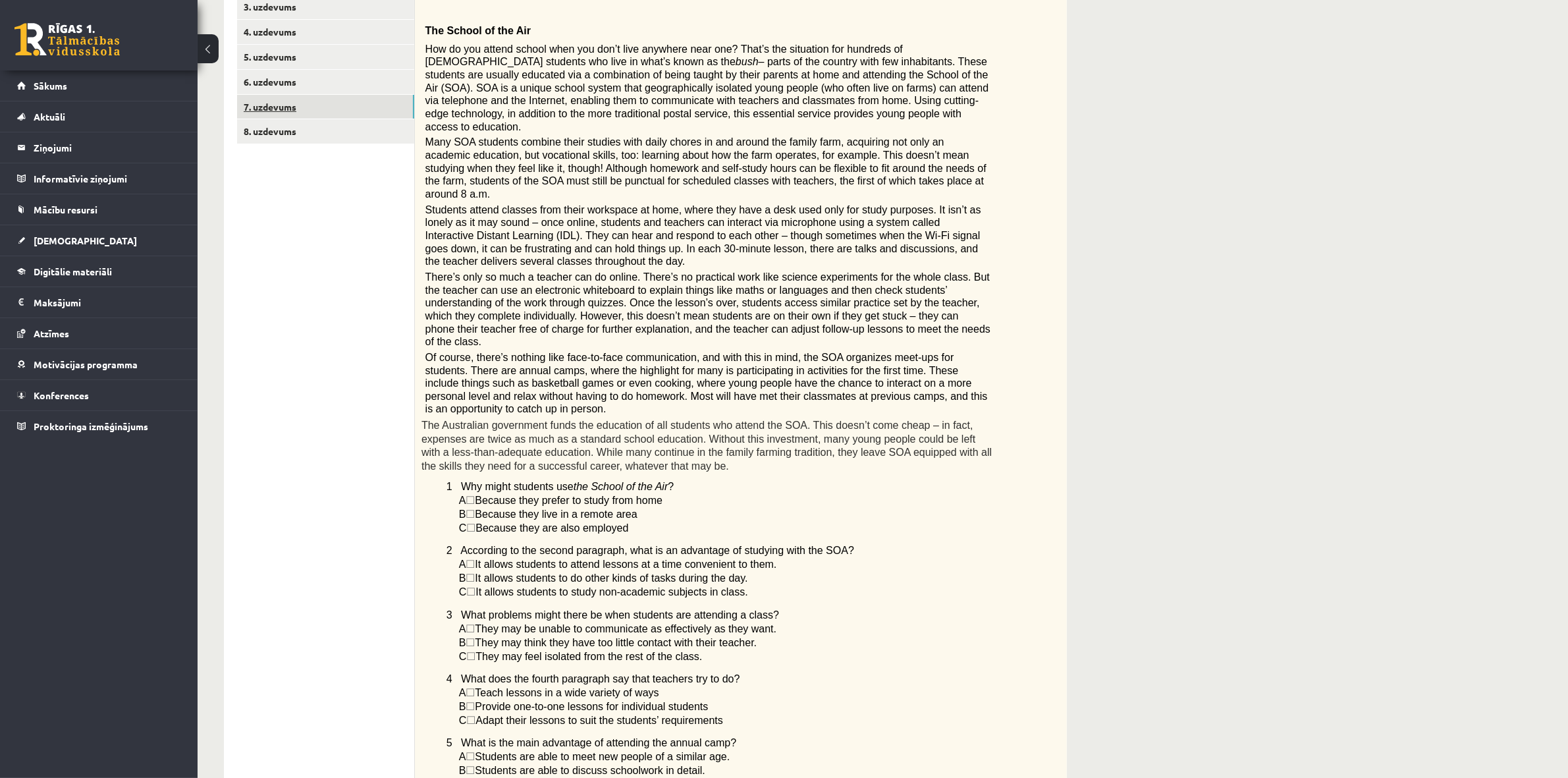
click at [308, 102] on link "7. uzdevums" at bounding box center [325, 107] width 178 height 24
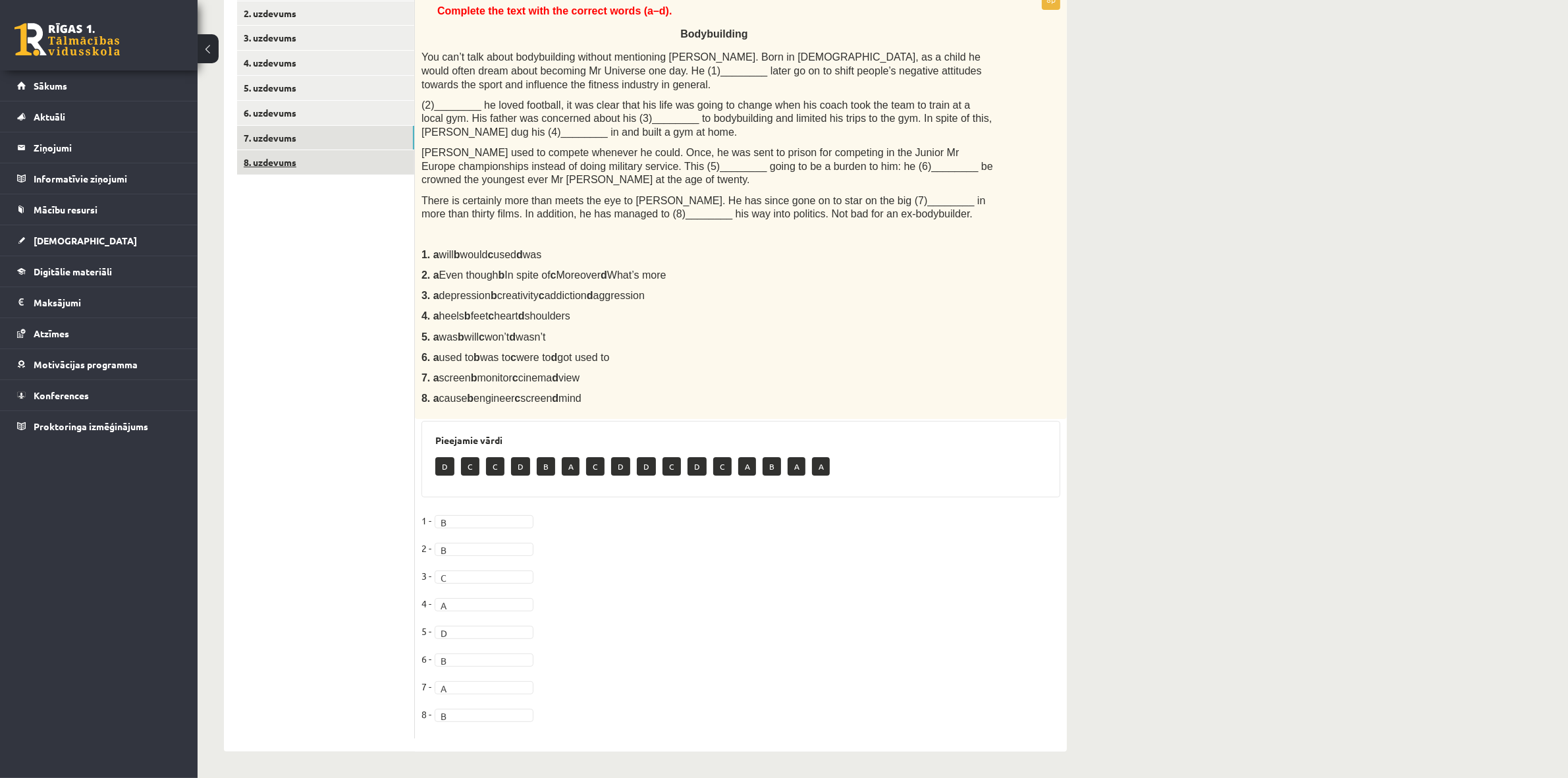
click at [304, 169] on link "8. uzdevums" at bounding box center [325, 162] width 178 height 24
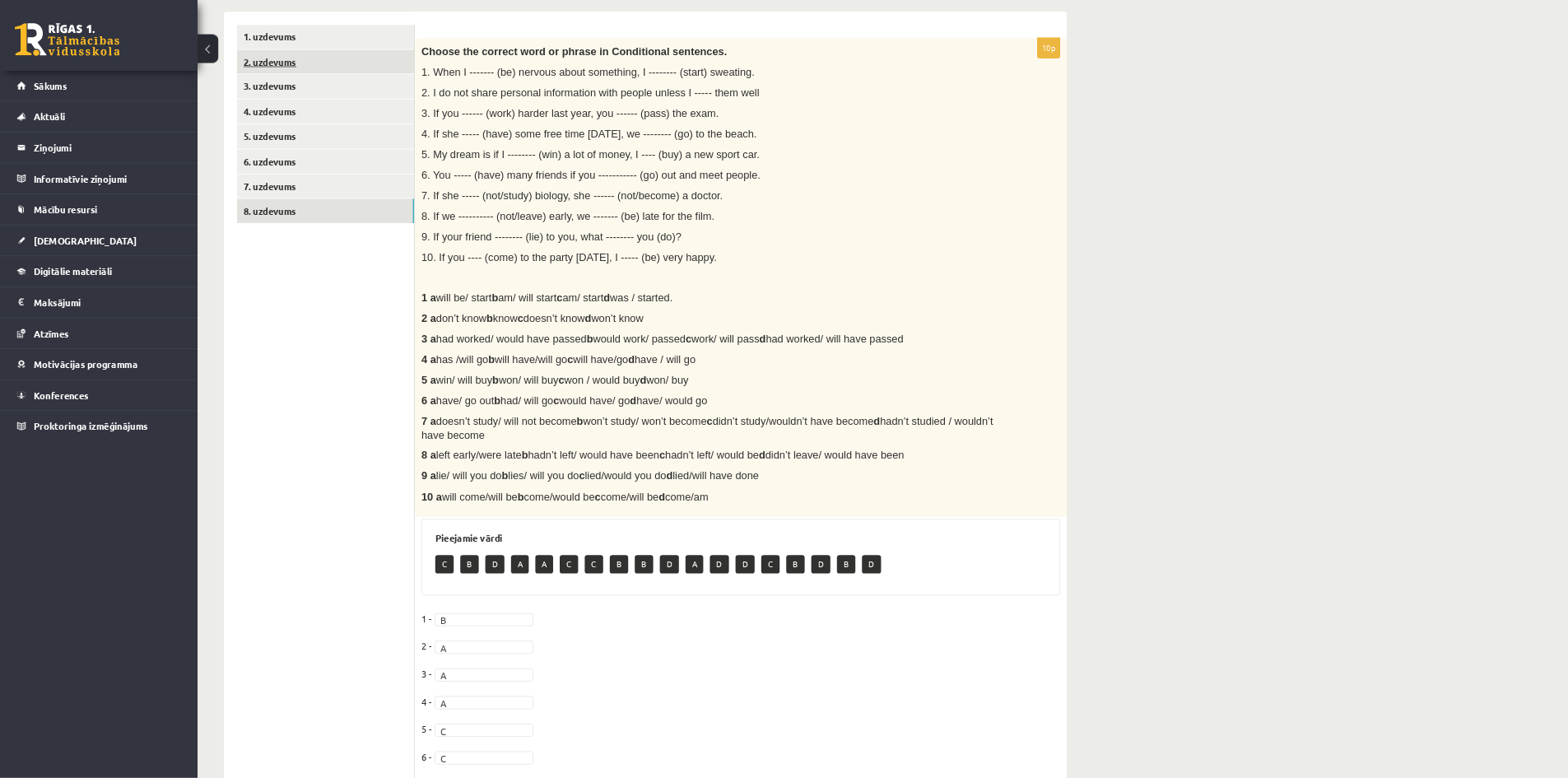
scroll to position [0, 0]
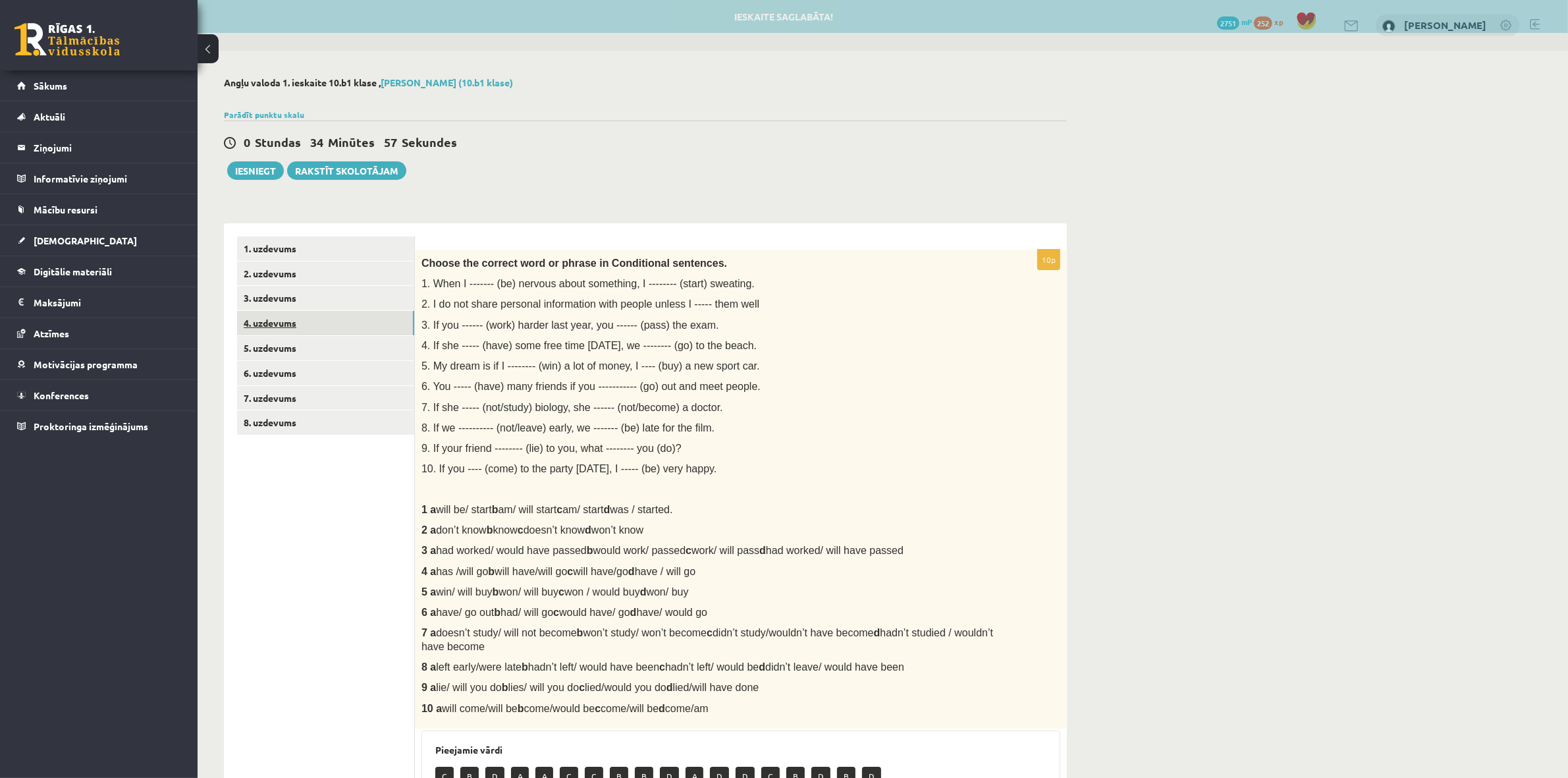
click at [280, 323] on link "4. uzdevums" at bounding box center [325, 323] width 178 height 24
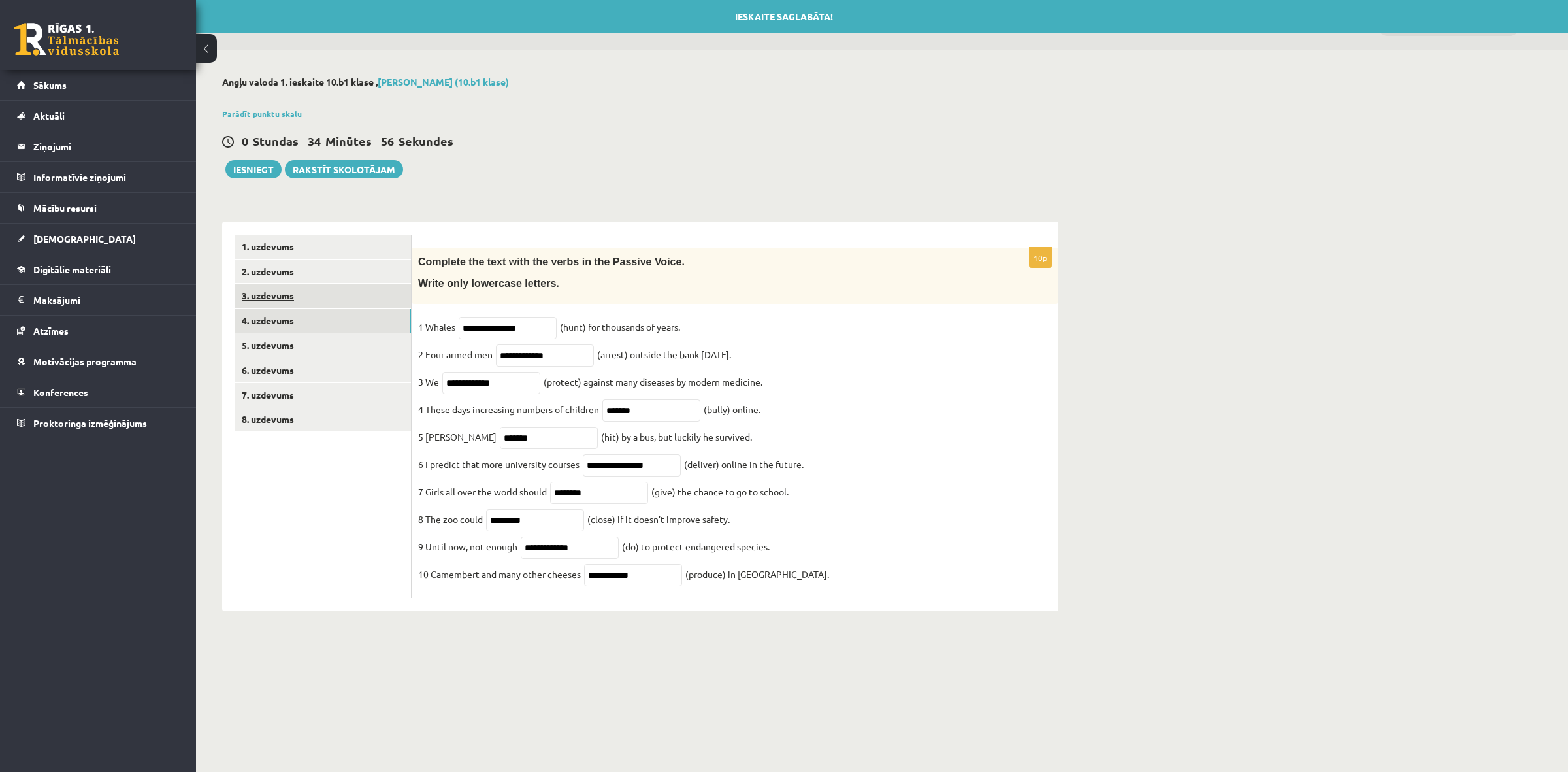
click at [282, 299] on link "3. uzdevums" at bounding box center [323, 296] width 176 height 24
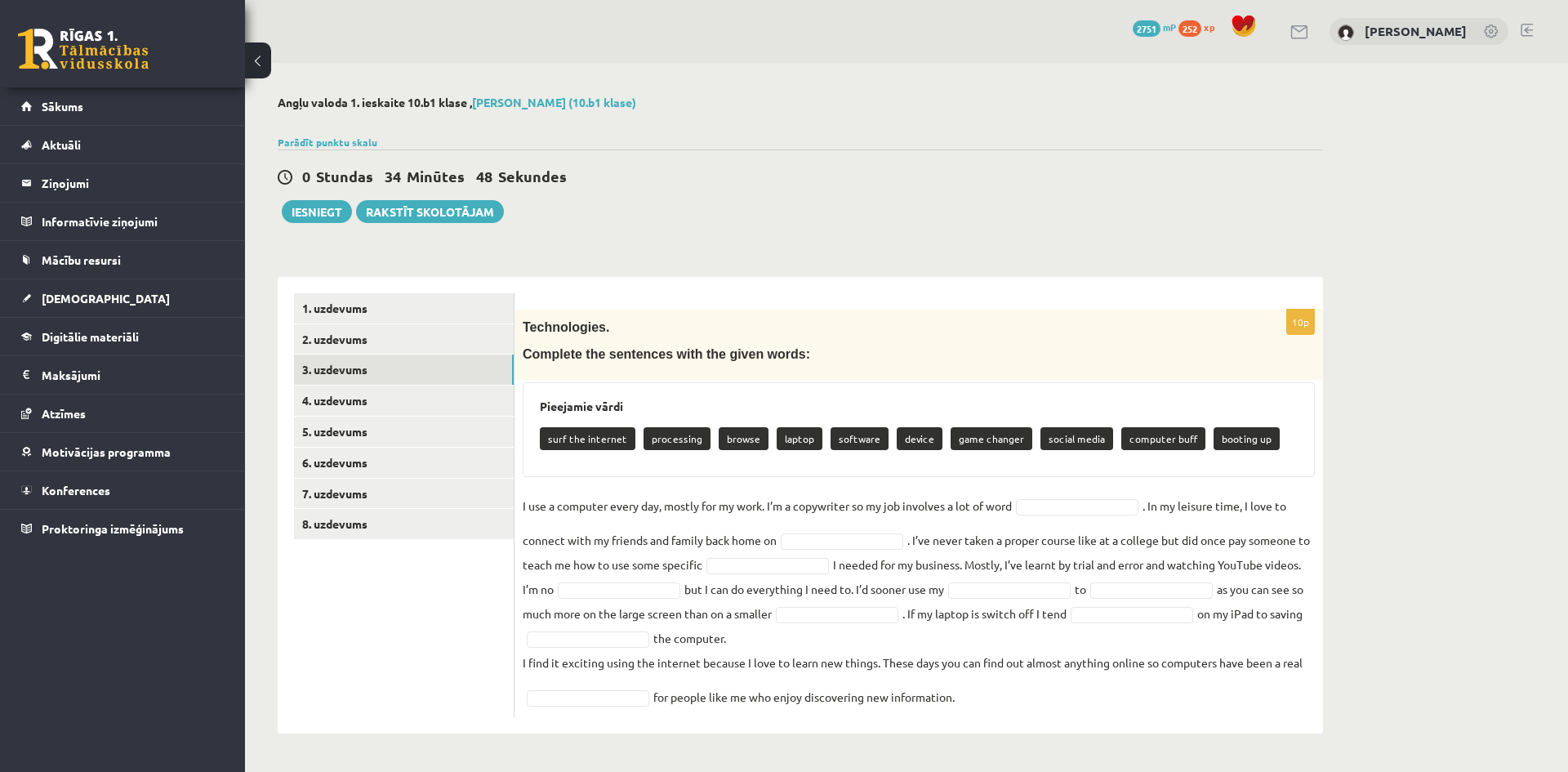
click at [1348, 442] on div "Angļu valoda 1. ieskaite 10.b1 klase , Agnese Krūmiņa (10.b1 klase) Parādīt pun…" at bounding box center [800, 415] width 1111 height 703
drag, startPoint x: 1349, startPoint y: 564, endPoint x: 1353, endPoint y: 540, distance: 24.3
click at [1353, 562] on div "Angļu valoda 1. ieskaite 10.b1 klase , Agnese Krūmiņa (10.b1 klase) Parādīt pun…" at bounding box center [800, 415] width 1111 height 703
click at [426, 412] on link "4. uzdevums" at bounding box center [403, 401] width 220 height 30
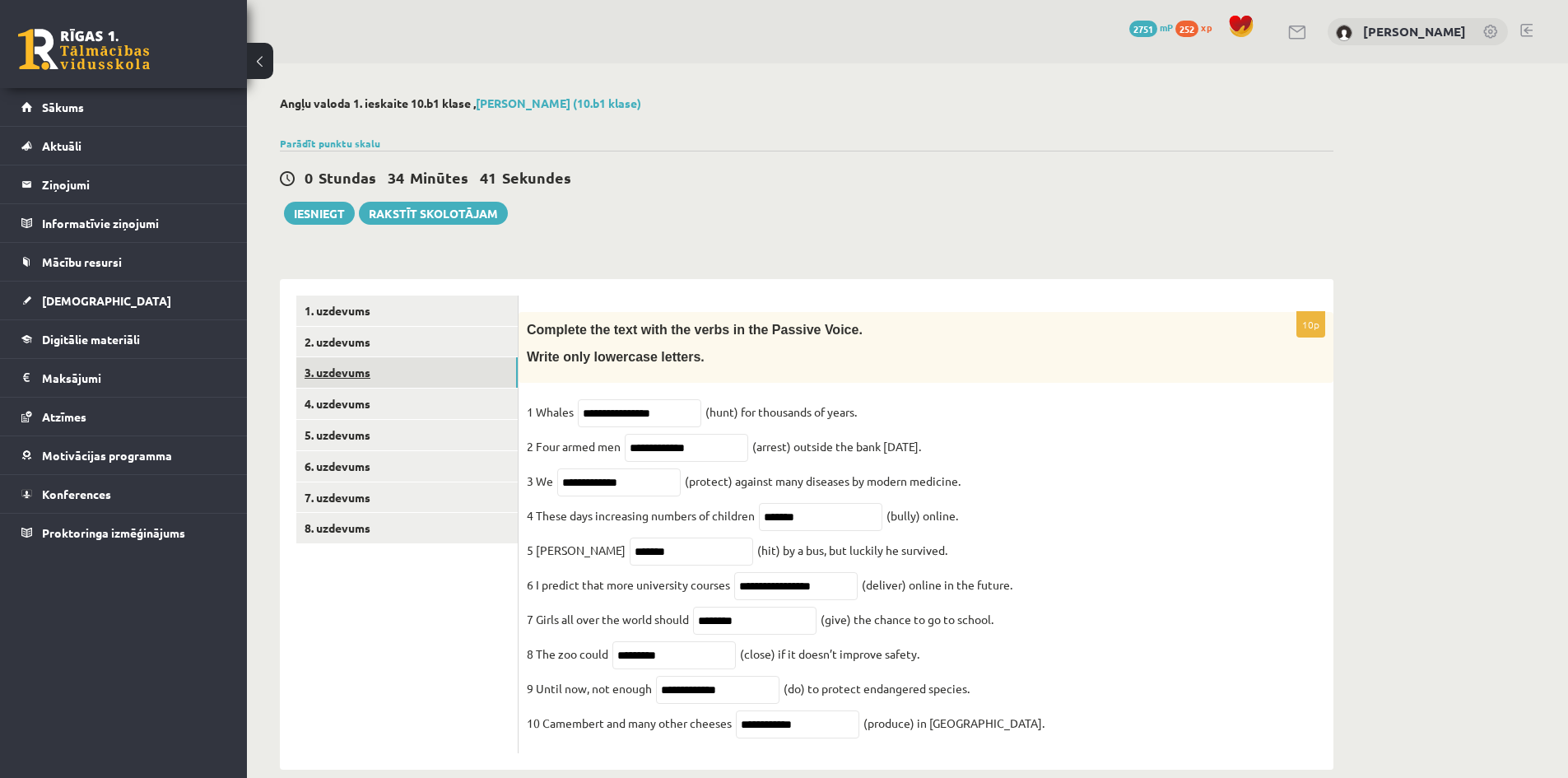
click at [379, 382] on link "3. uzdevums" at bounding box center [407, 372] width 222 height 30
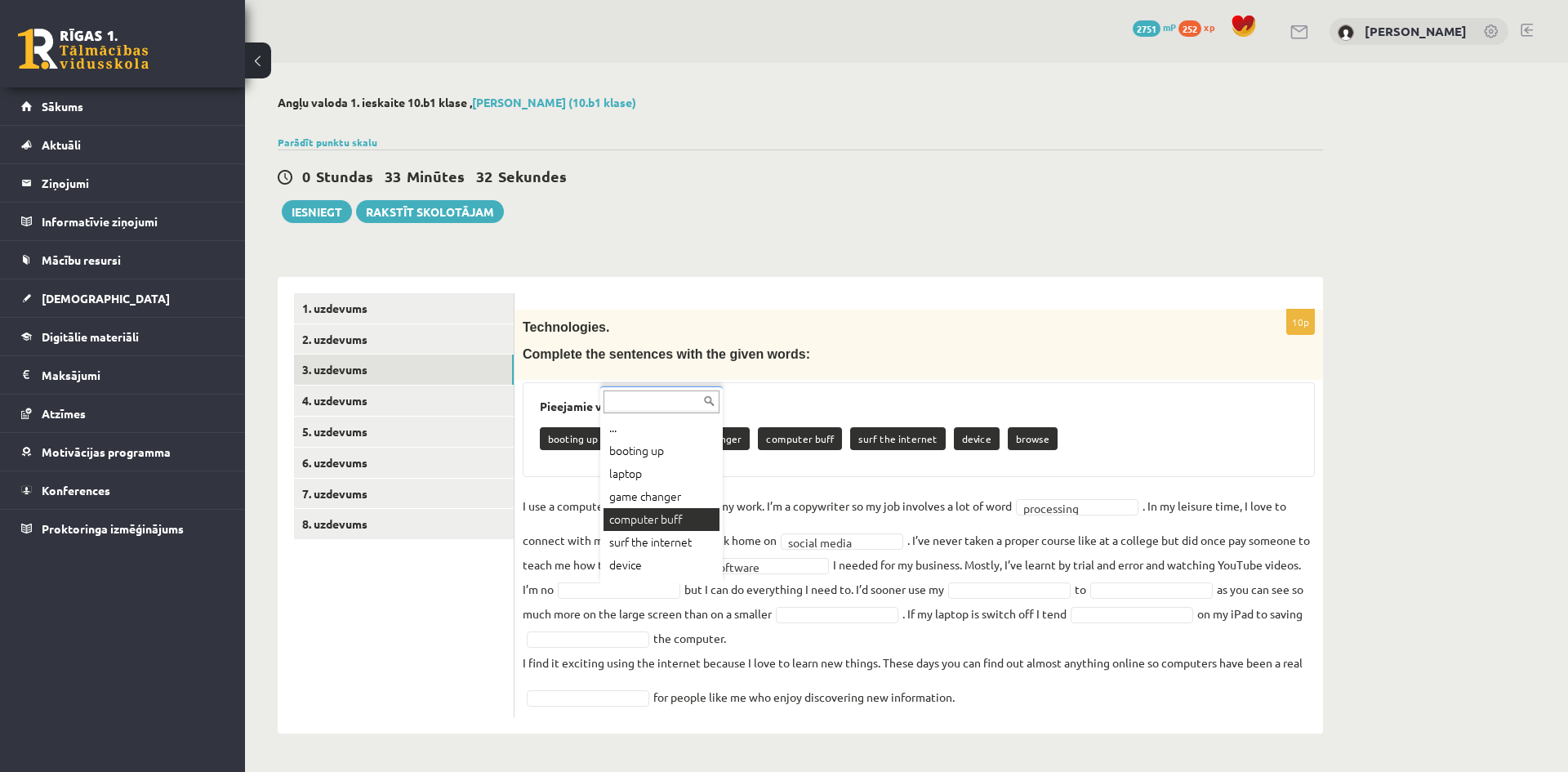
drag, startPoint x: 673, startPoint y: 507, endPoint x: 677, endPoint y: 522, distance: 15.5
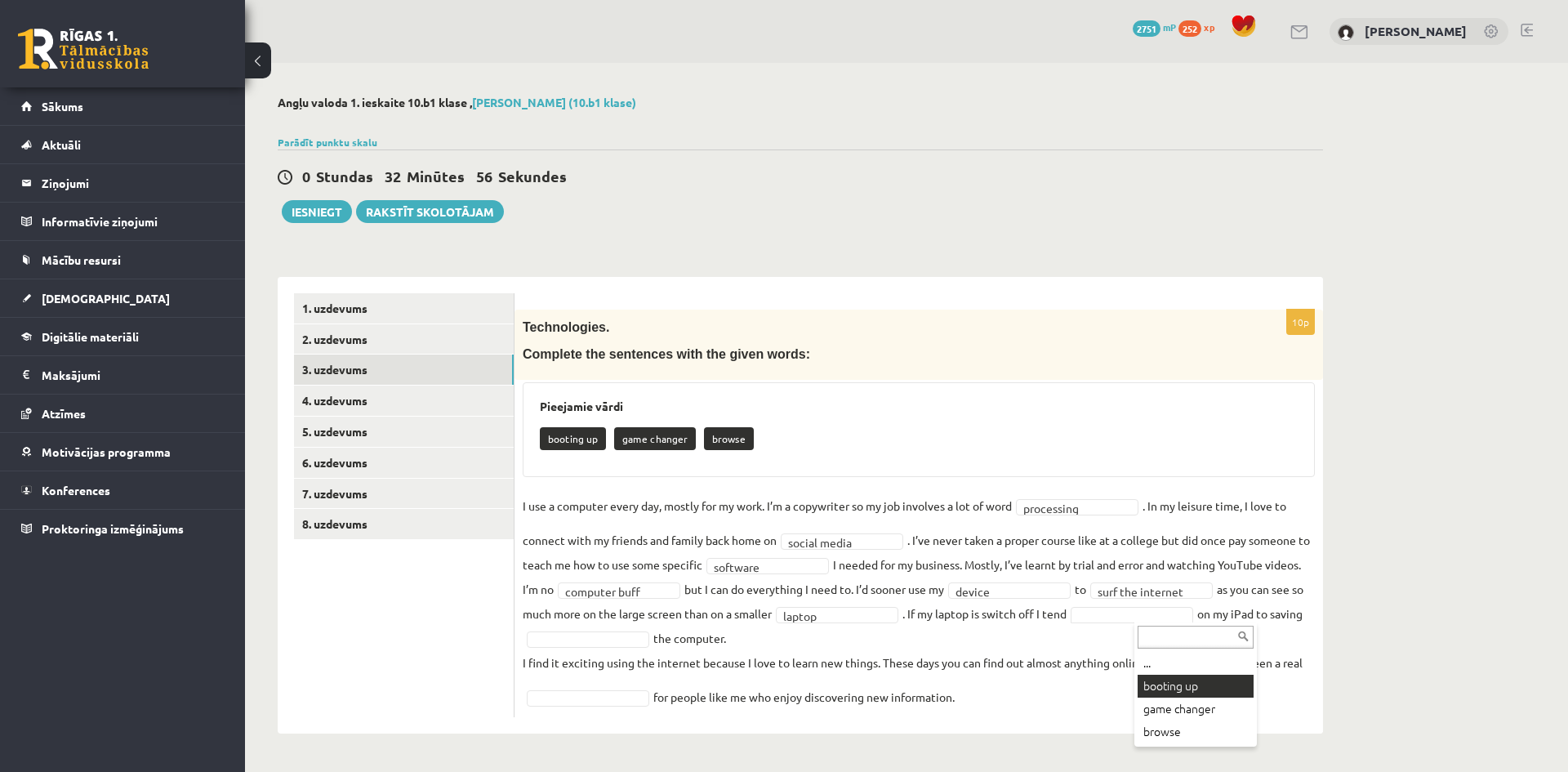
drag, startPoint x: 1233, startPoint y: 693, endPoint x: 1224, endPoint y: 688, distance: 10.3
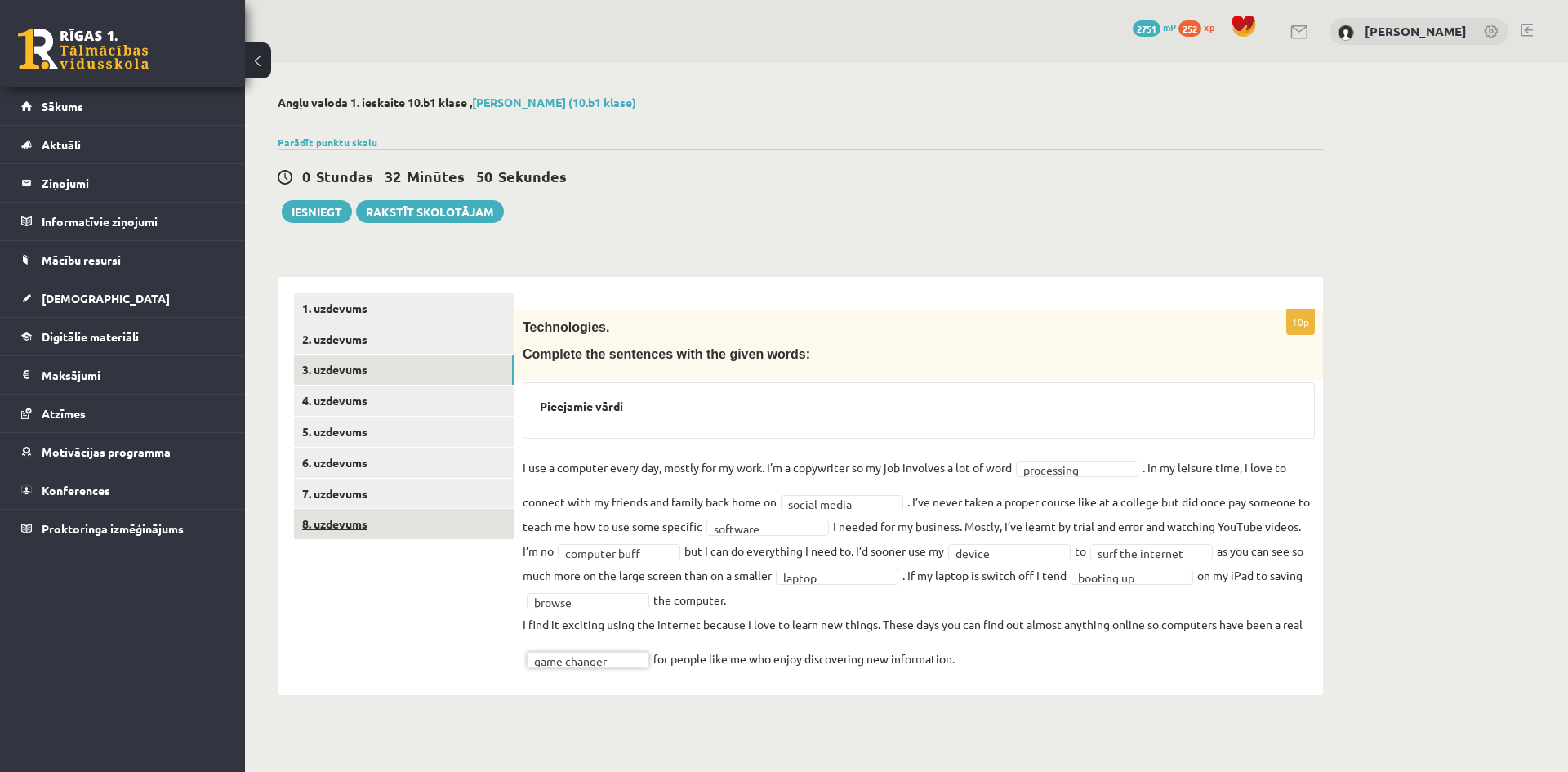
click at [445, 529] on link "8. uzdevums" at bounding box center [403, 524] width 220 height 30
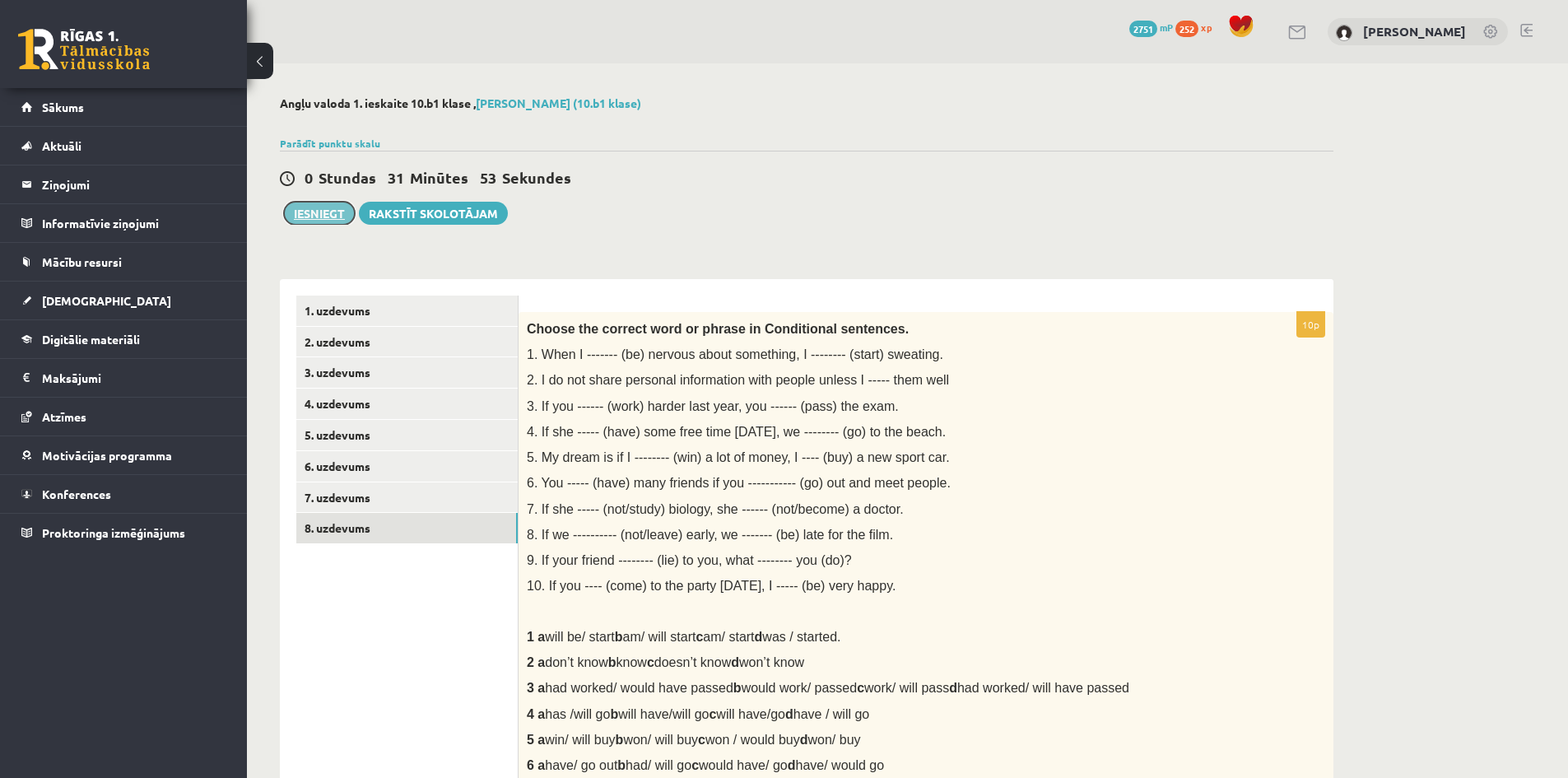
click at [338, 212] on button "Iesniegt" at bounding box center [319, 213] width 70 height 23
click at [331, 212] on button "Iesniegt" at bounding box center [319, 213] width 70 height 23
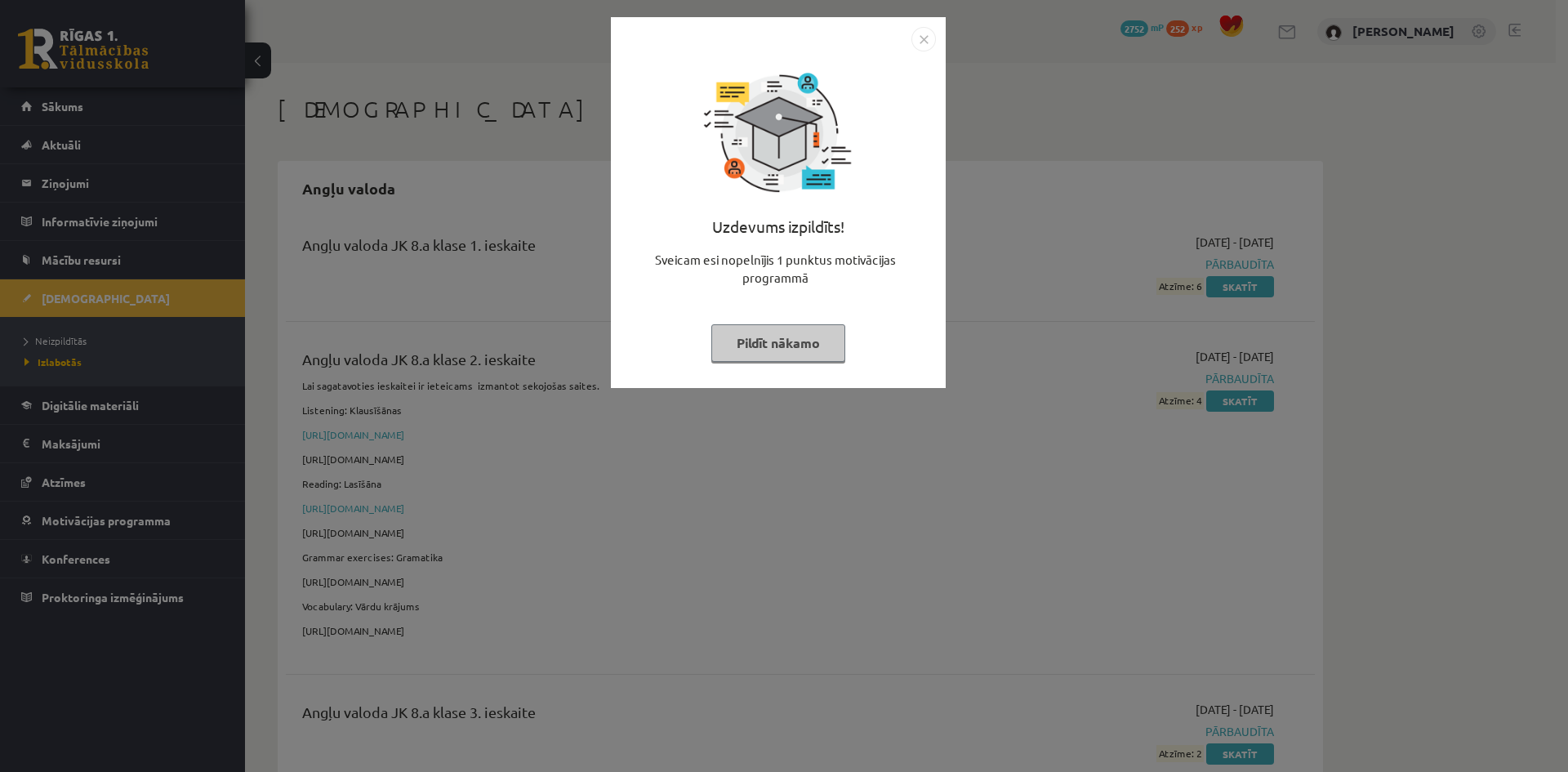
click at [782, 359] on button "Pildīt nākamo" at bounding box center [778, 343] width 134 height 38
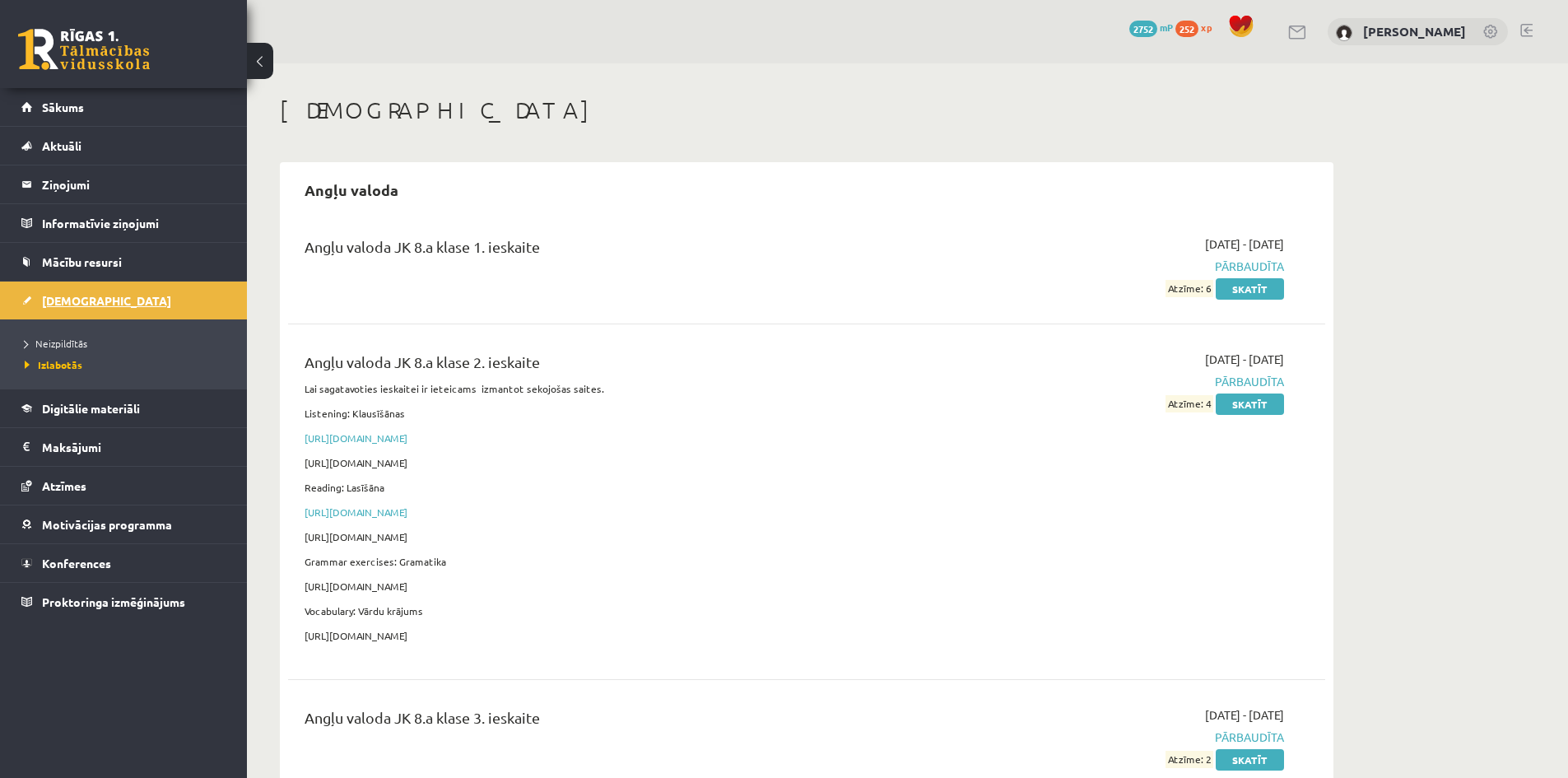
click at [92, 297] on link "[DEMOGRAPHIC_DATA]" at bounding box center [123, 301] width 205 height 38
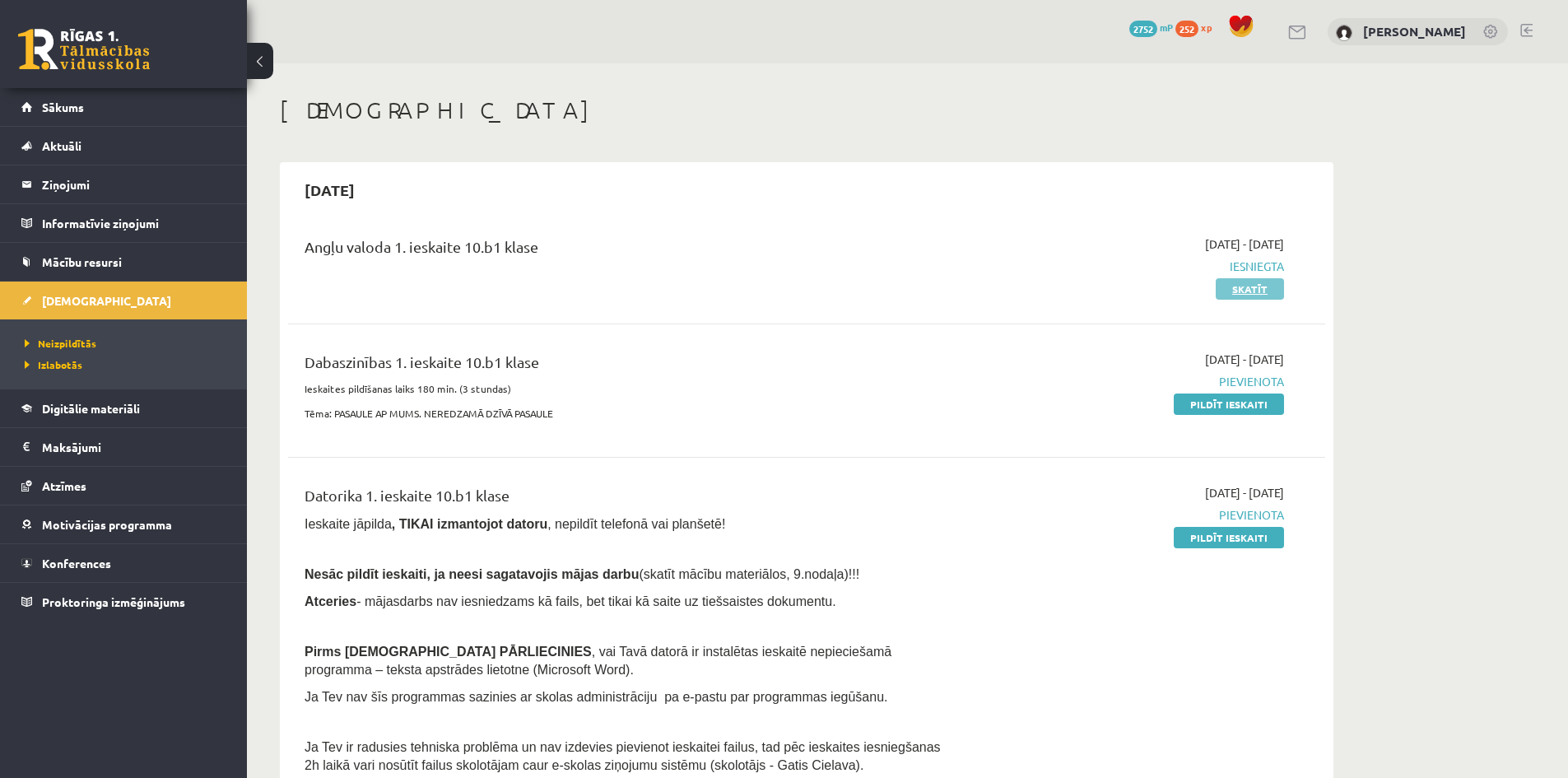
click at [1240, 295] on link "Skatīt" at bounding box center [1250, 289] width 69 height 21
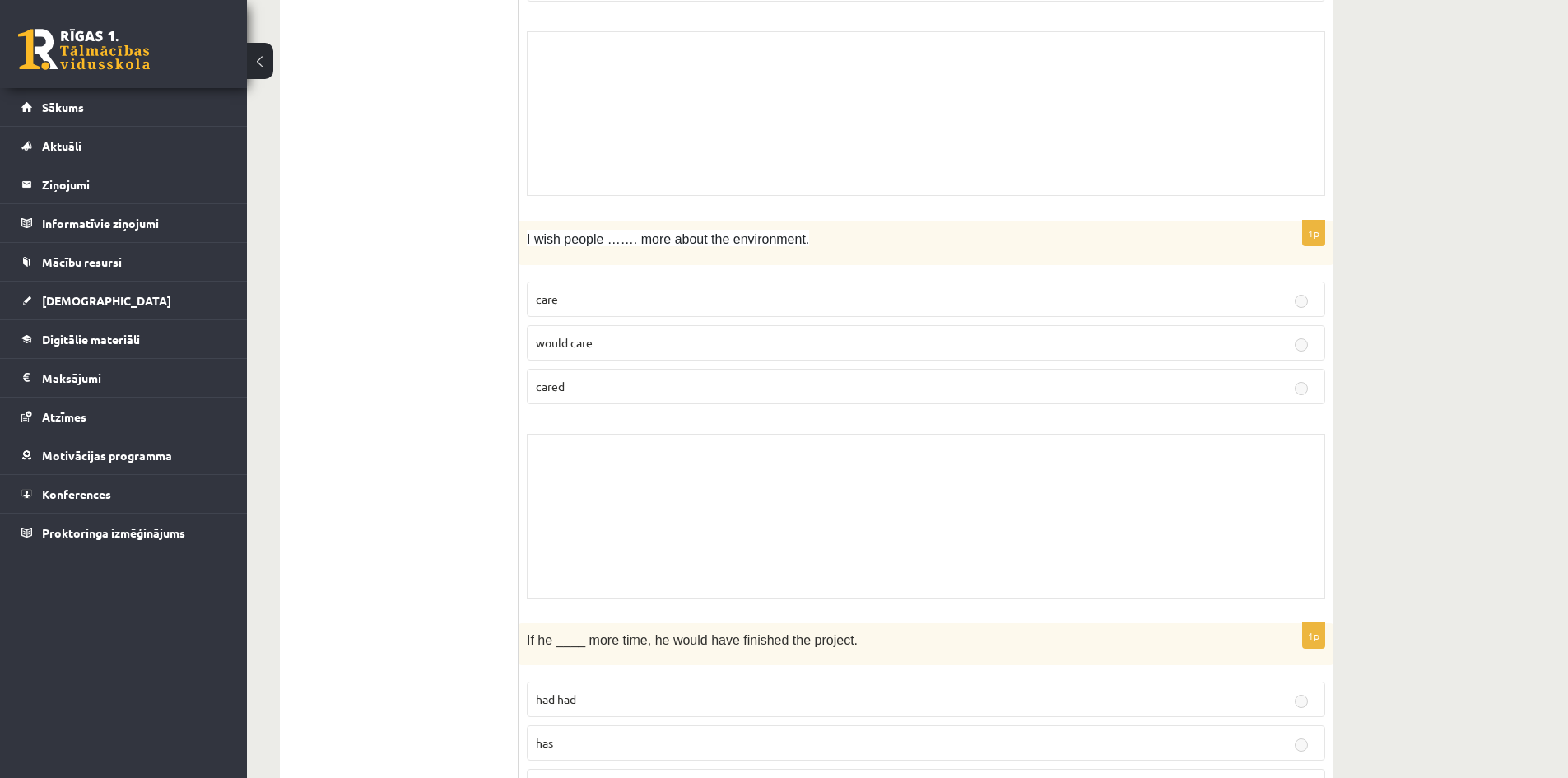
scroll to position [2387, 0]
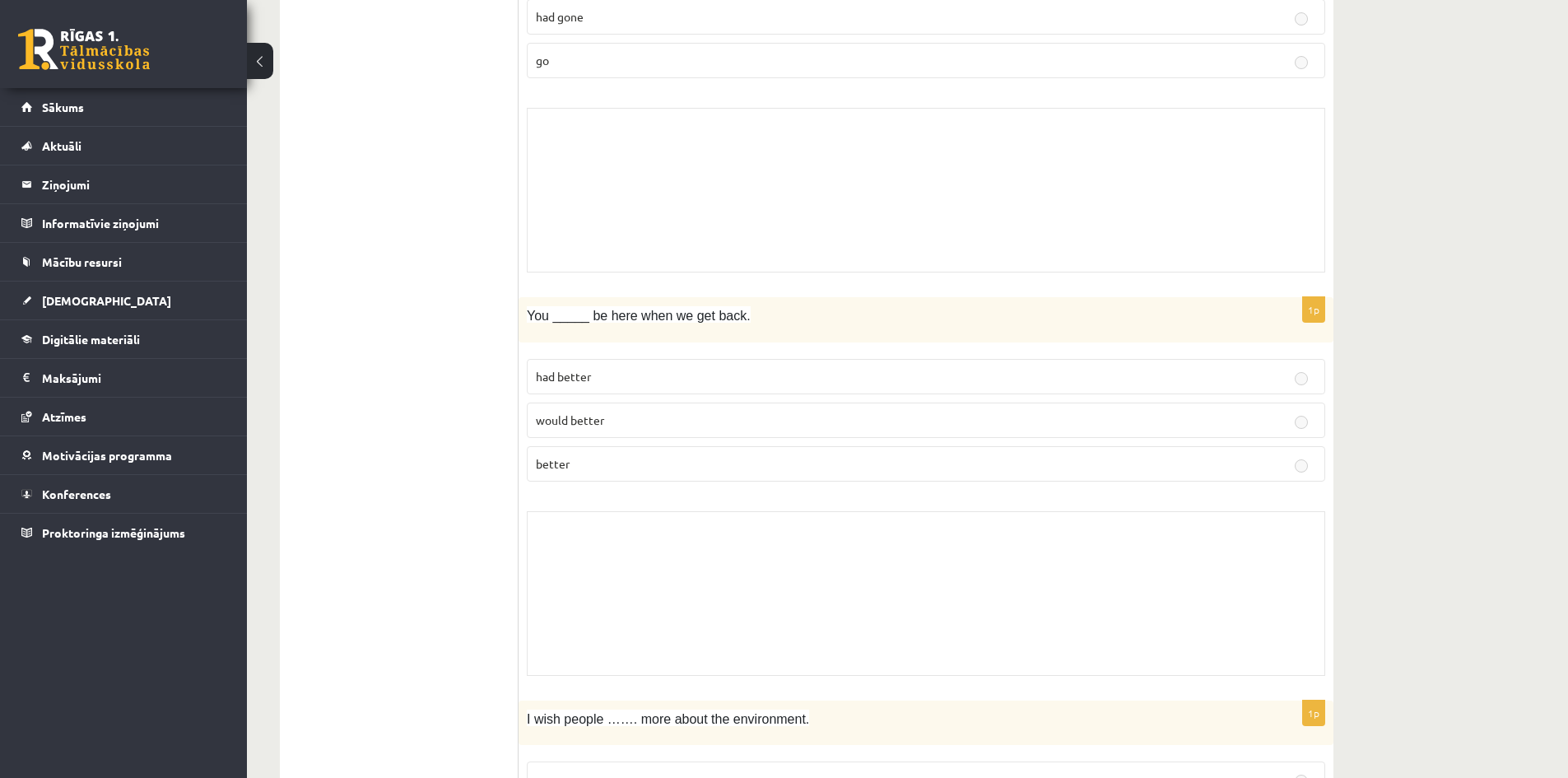
click at [94, 34] on link at bounding box center [84, 49] width 131 height 41
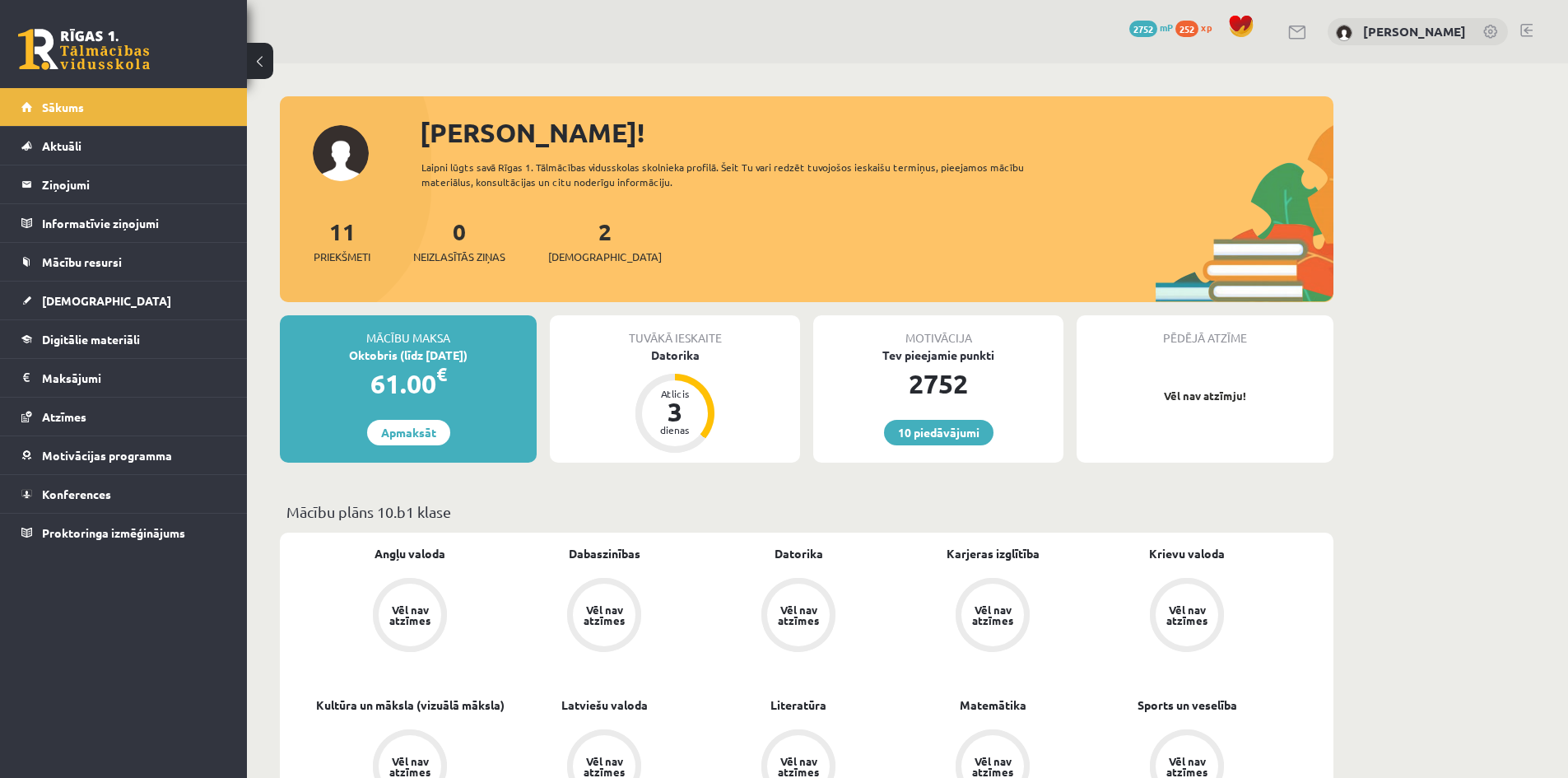
click at [83, 307] on span "[DEMOGRAPHIC_DATA]" at bounding box center [107, 301] width 129 height 15
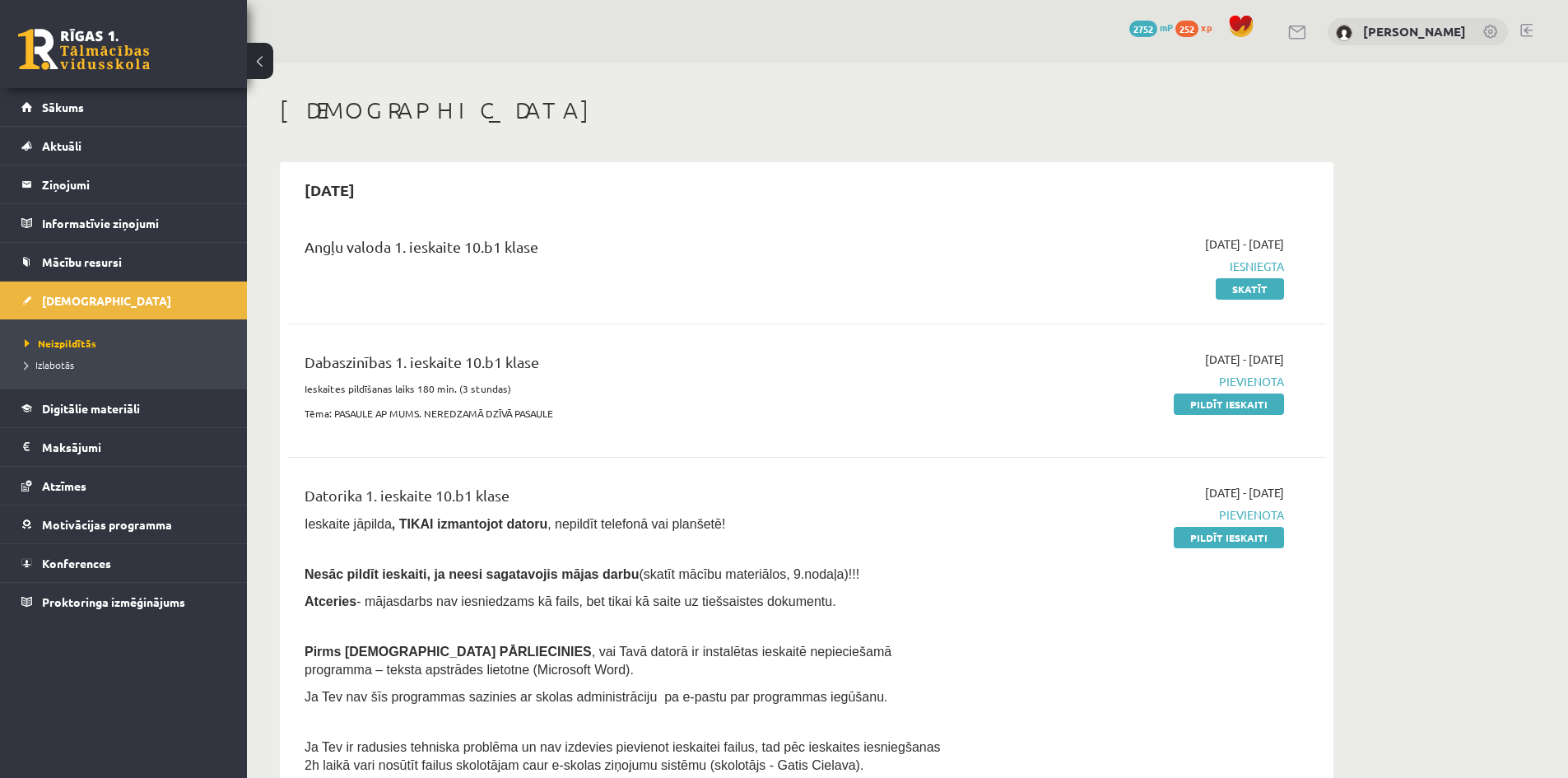
click at [1199, 32] on span "252" at bounding box center [1187, 29] width 23 height 16
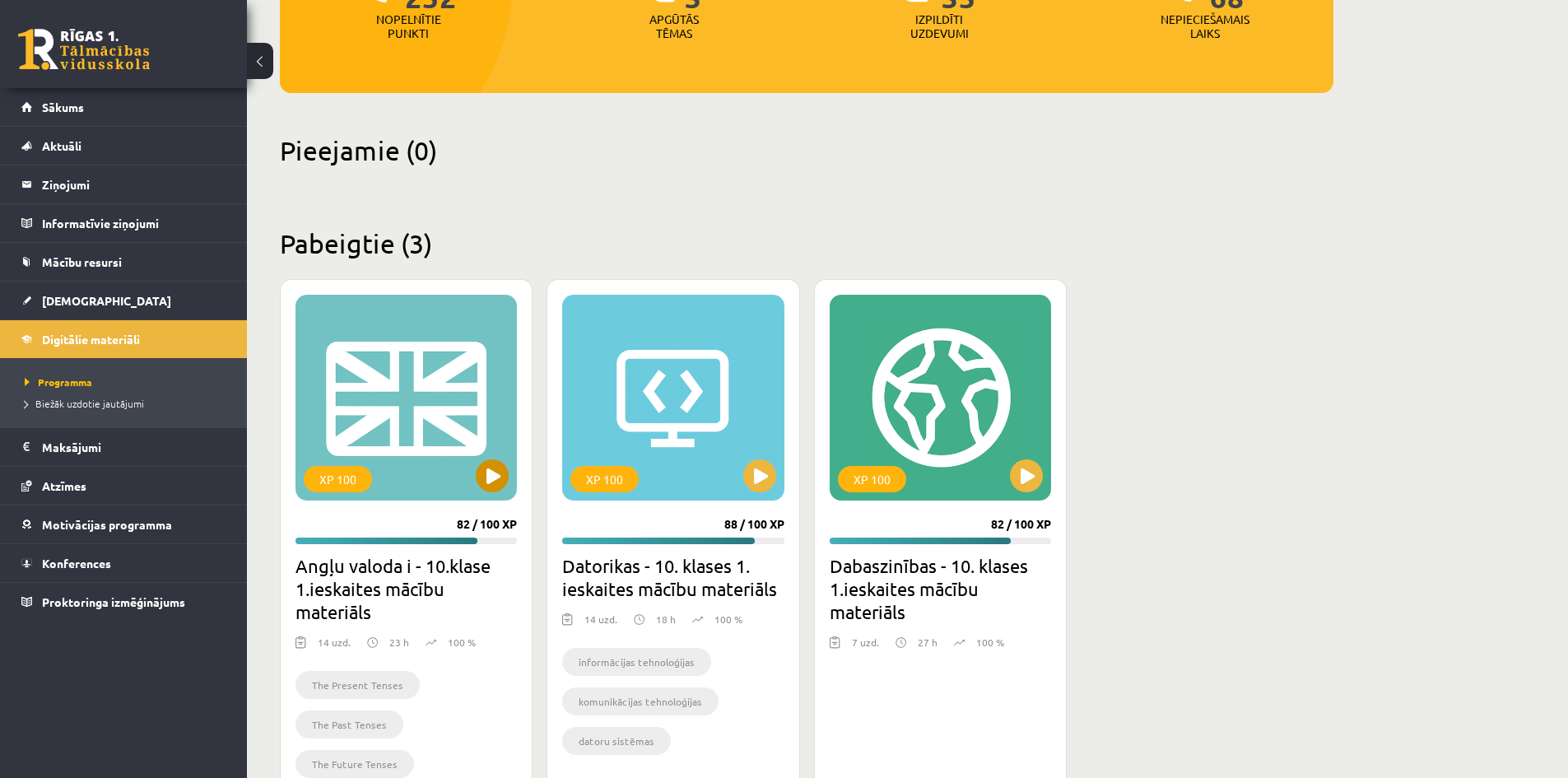
scroll to position [349, 0]
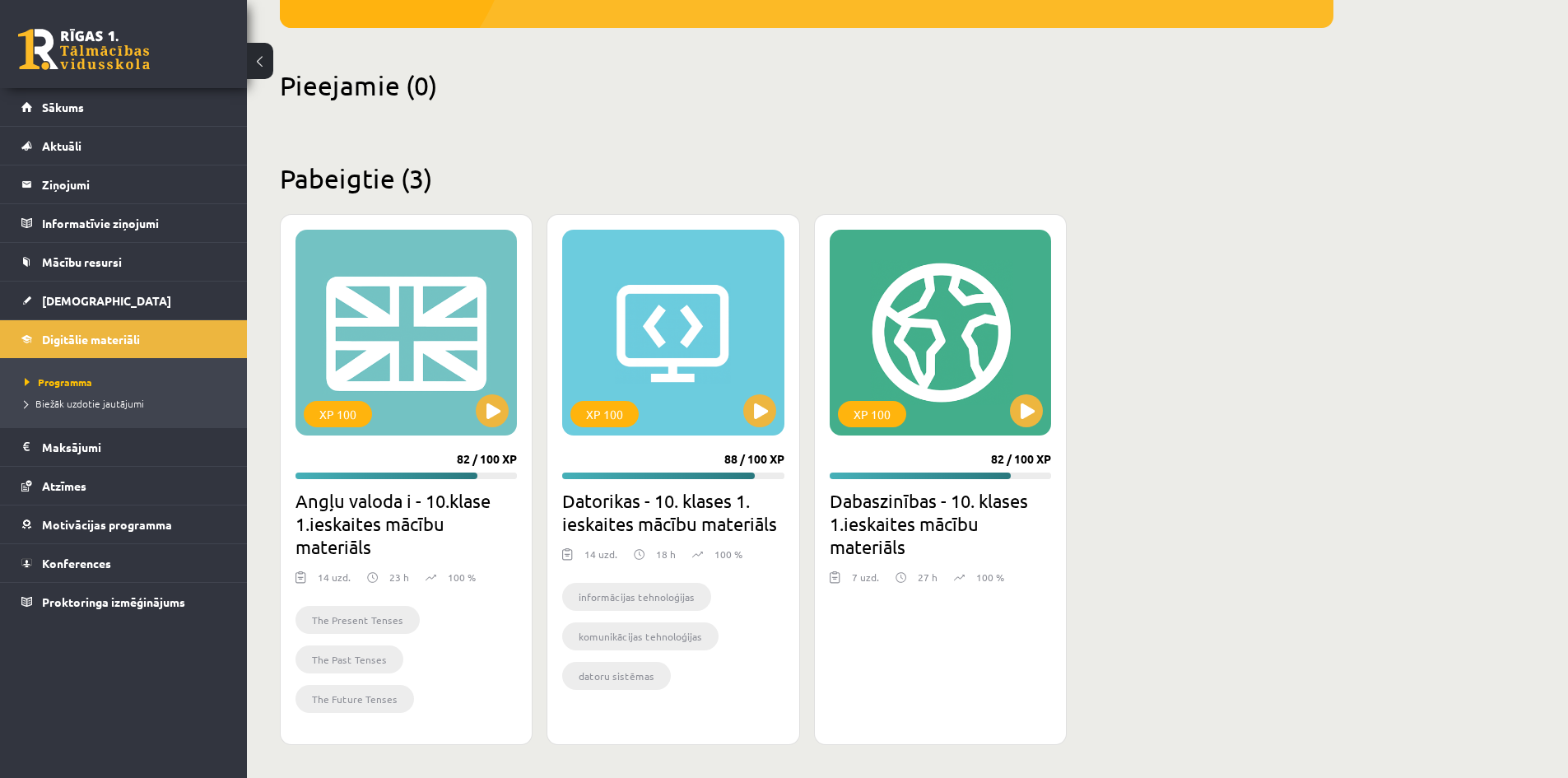
click at [76, 50] on link at bounding box center [84, 49] width 131 height 41
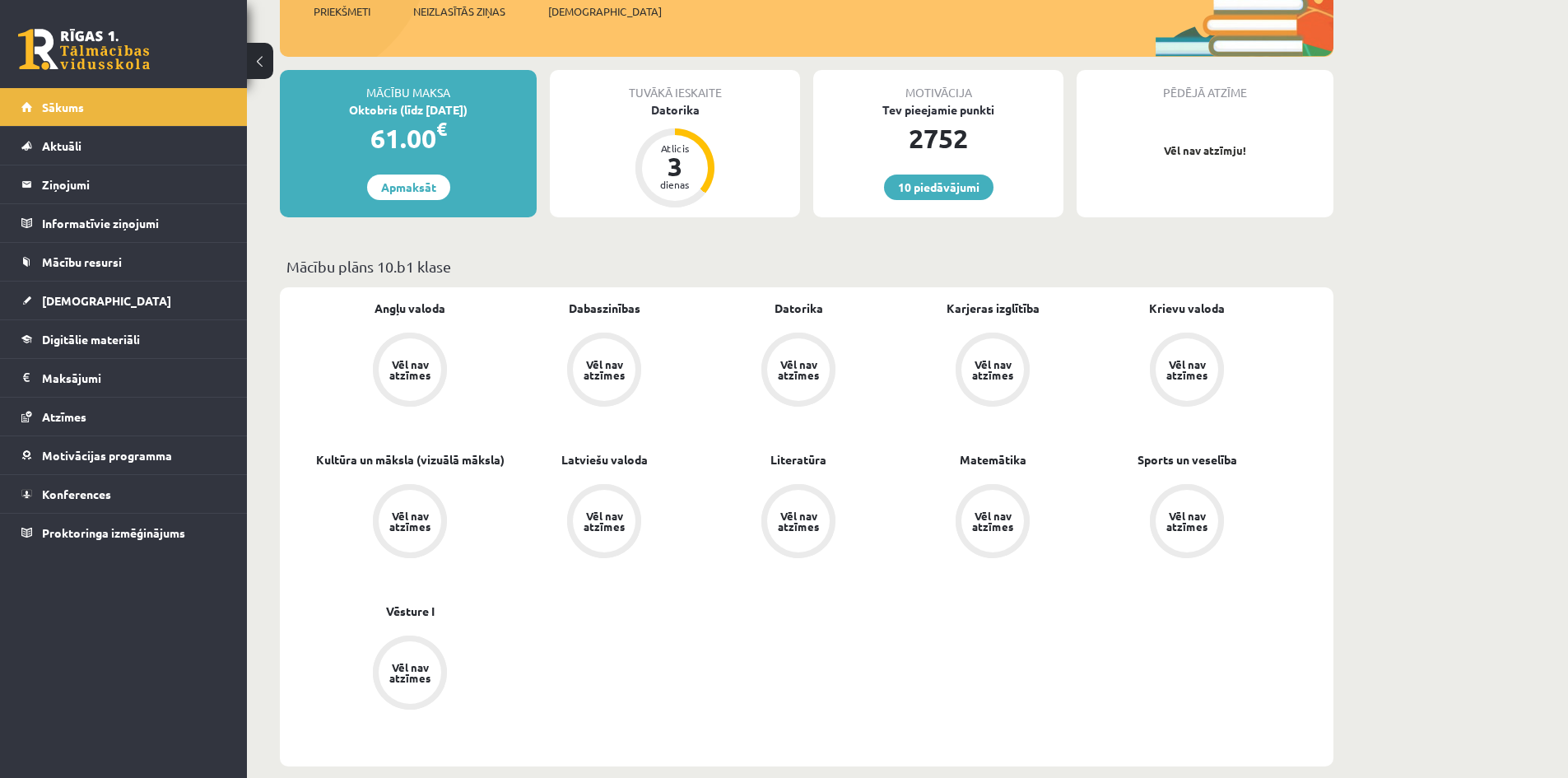
scroll to position [247, 0]
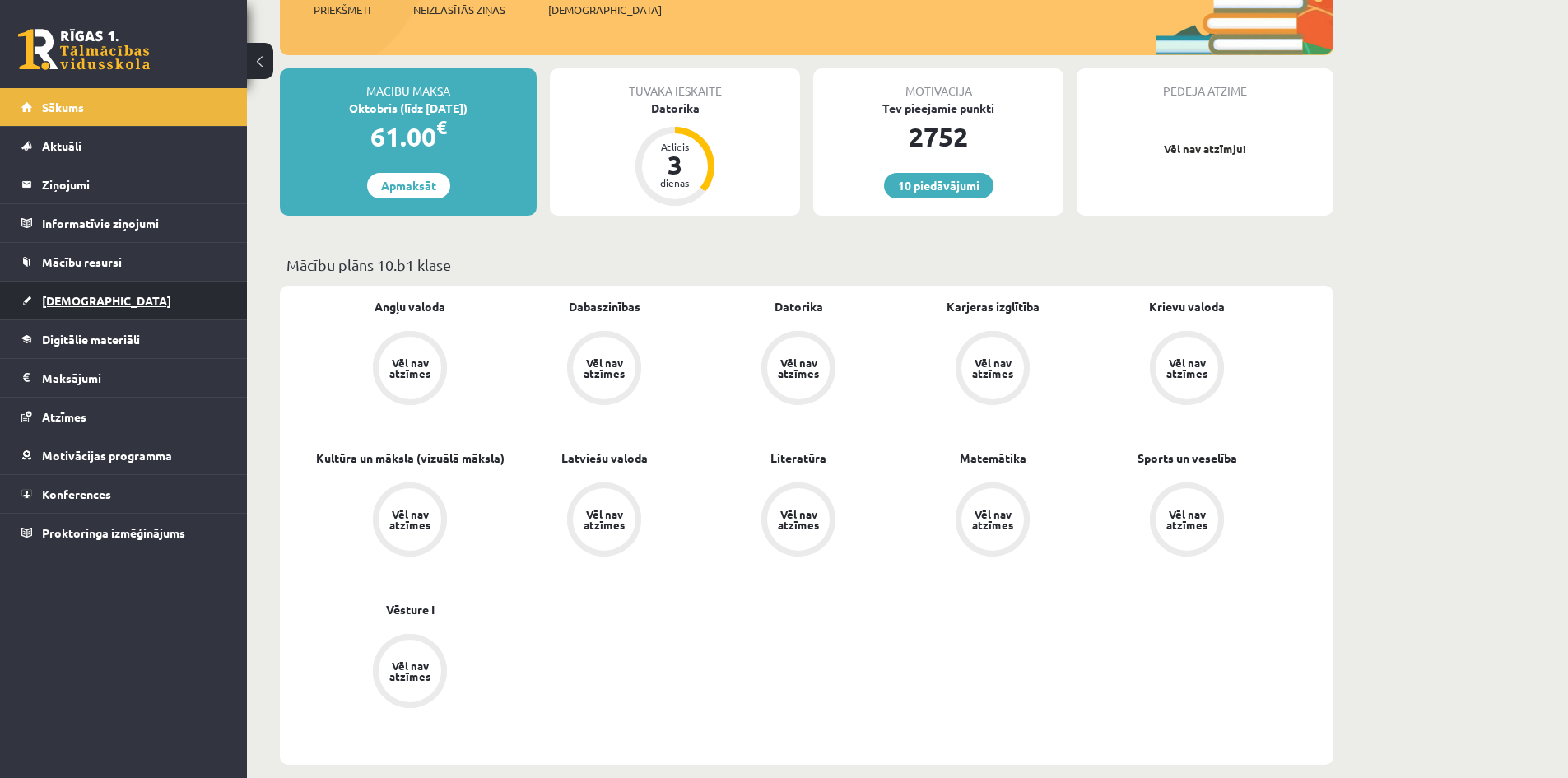
click at [94, 289] on link "[DEMOGRAPHIC_DATA]" at bounding box center [123, 301] width 205 height 38
